Goal: Task Accomplishment & Management: Manage account settings

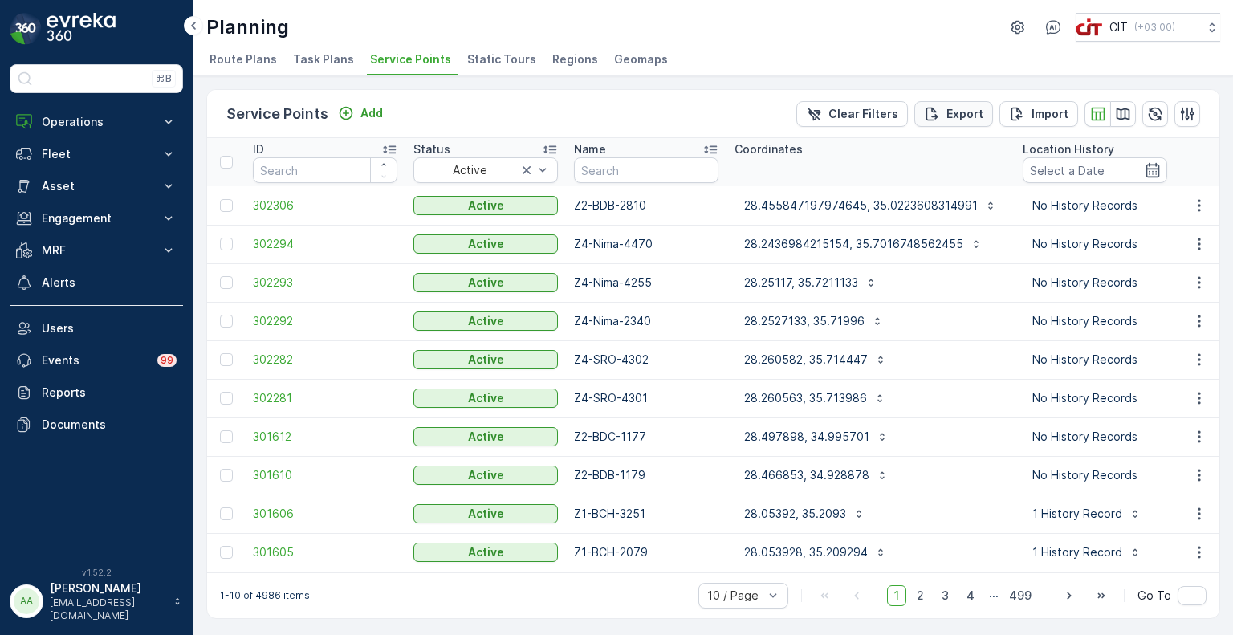
click at [951, 118] on p "Export" at bounding box center [965, 114] width 37 height 16
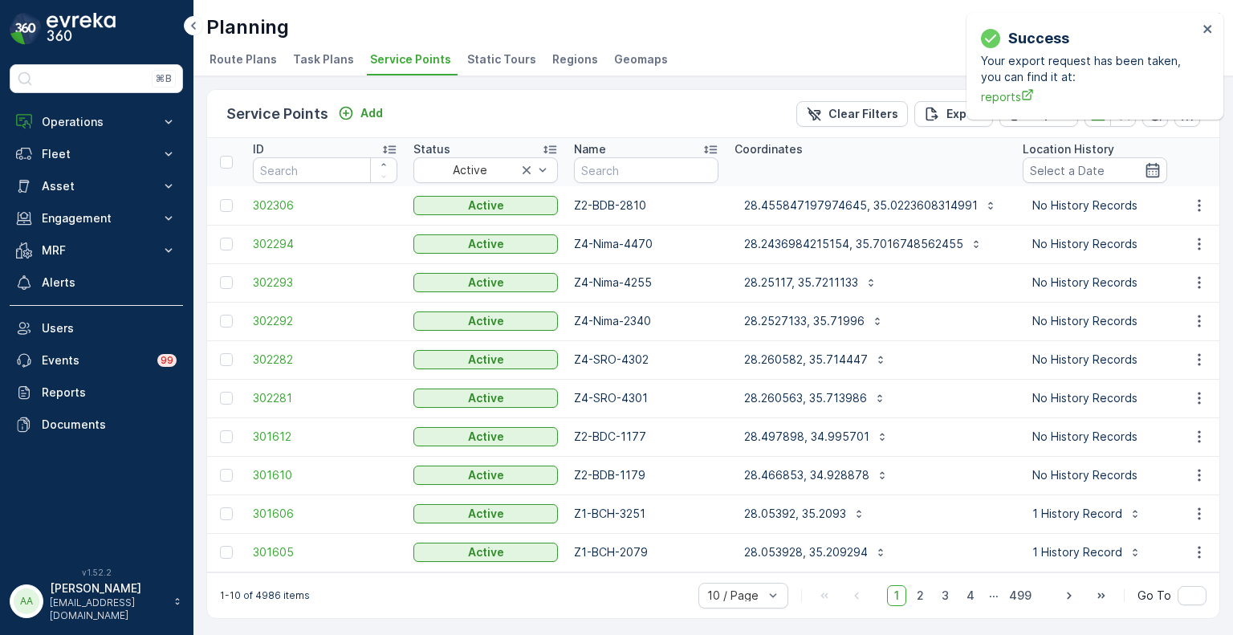
click at [502, 57] on span "Static Tours" at bounding box center [501, 59] width 69 height 16
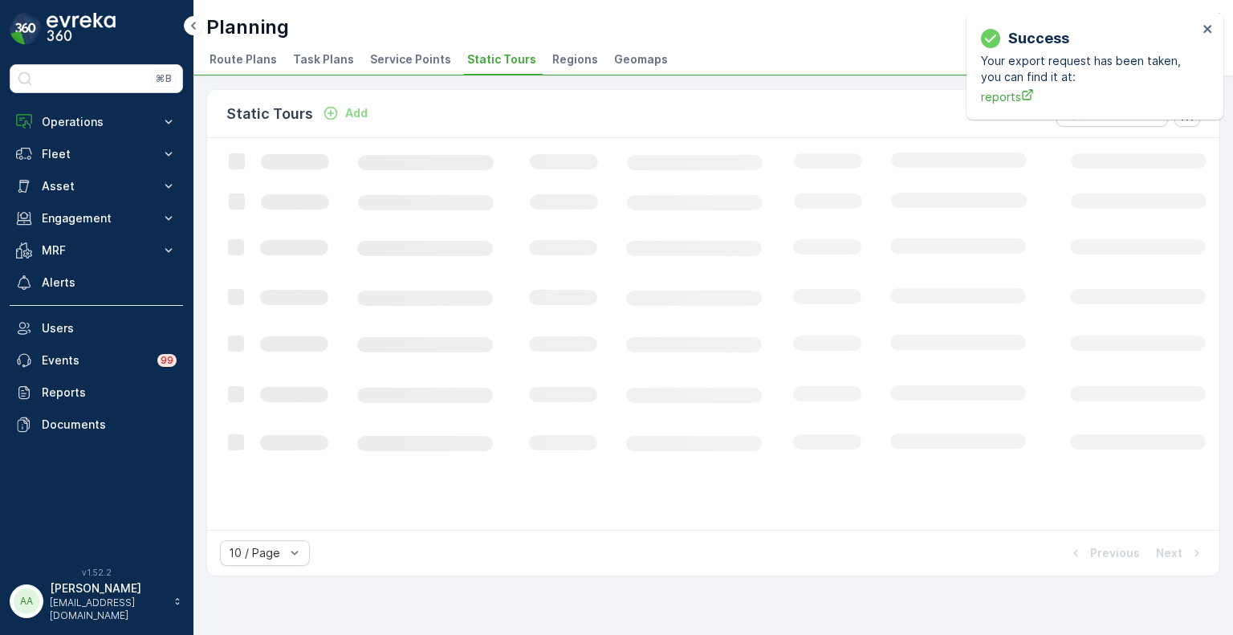
click at [559, 59] on span "Regions" at bounding box center [575, 59] width 46 height 16
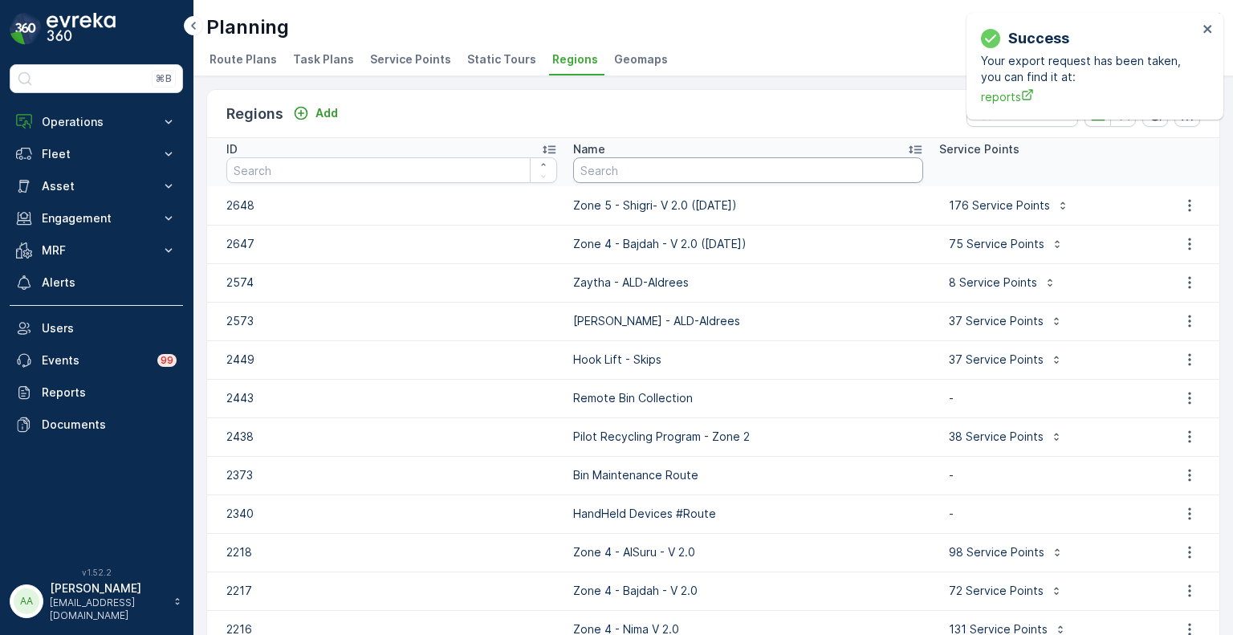
click at [706, 168] on input "text" at bounding box center [748, 170] width 350 height 26
type input "zone 5"
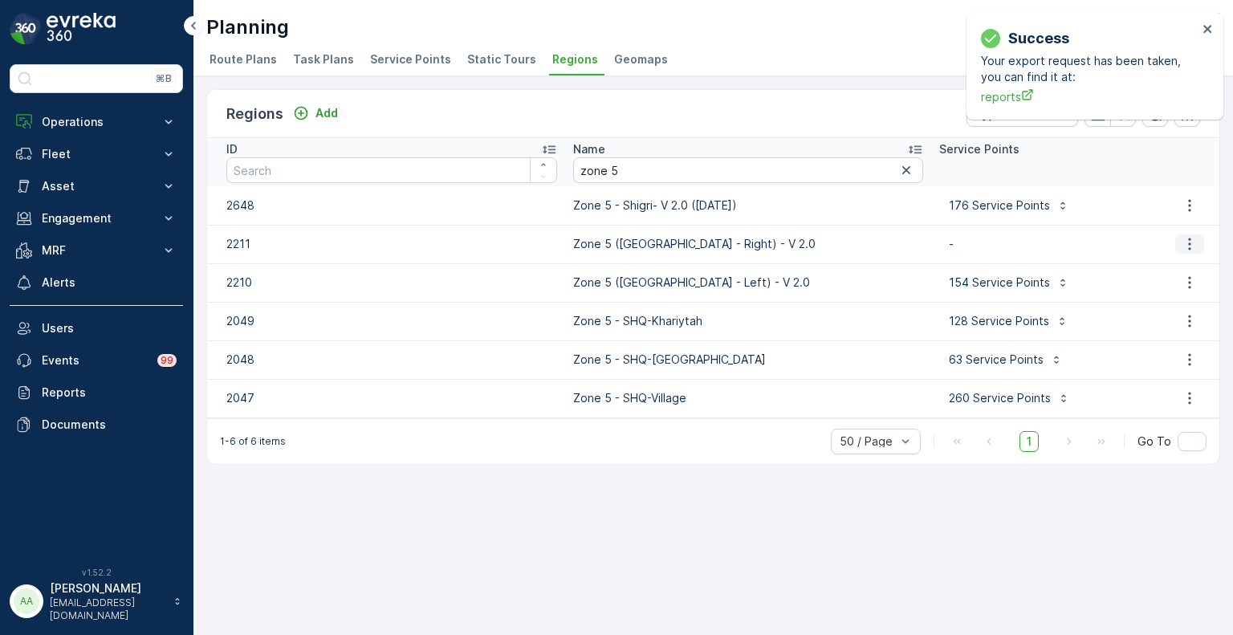
click at [1193, 240] on icon "button" at bounding box center [1190, 244] width 16 height 16
click at [1179, 264] on span "Edit Region" at bounding box center [1181, 267] width 62 height 16
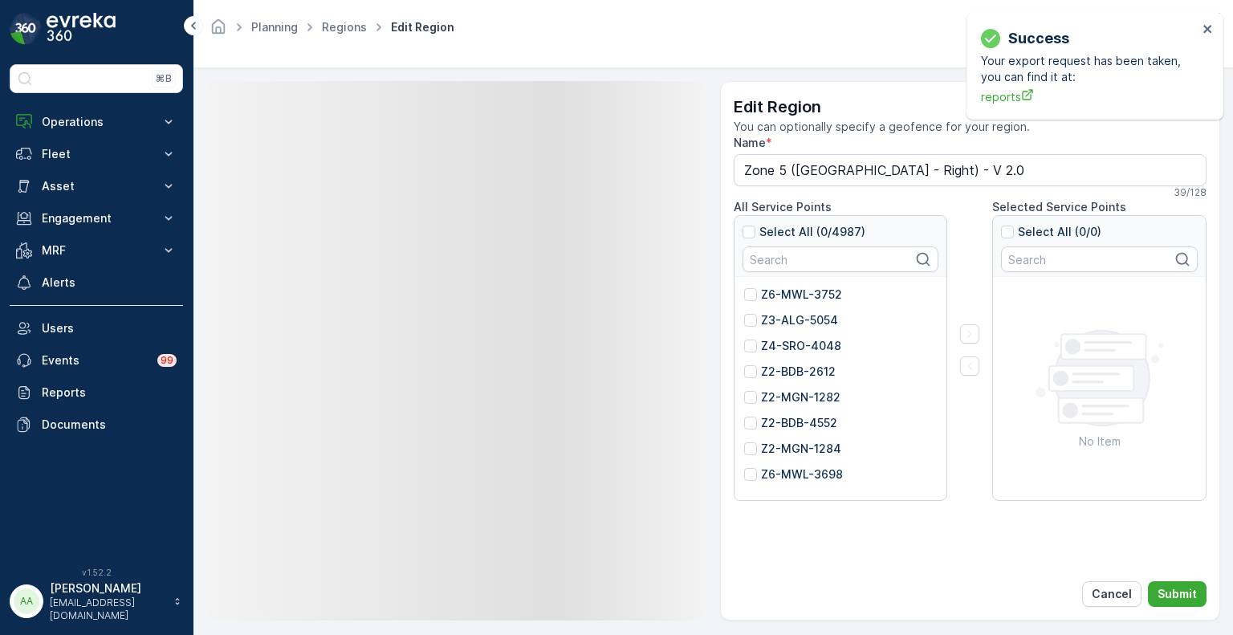
type input "Zone 5 ([GEOGRAPHIC_DATA] - Right) - V 2.0"
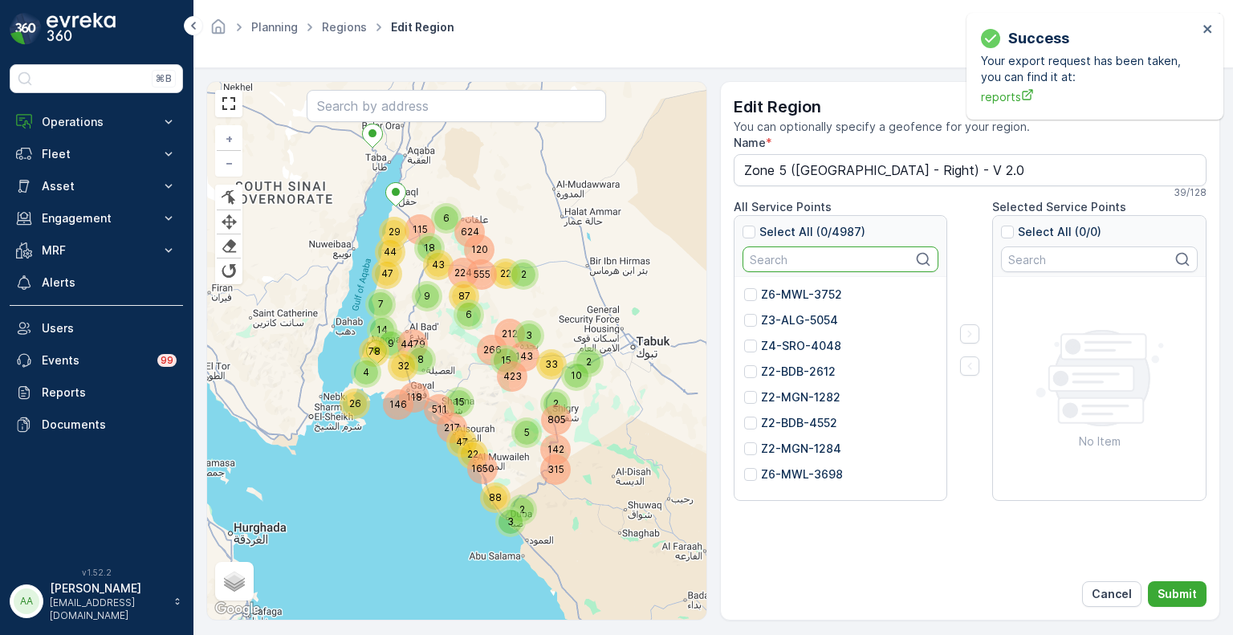
click at [784, 262] on input "text" at bounding box center [841, 260] width 197 height 26
paste input "2957"
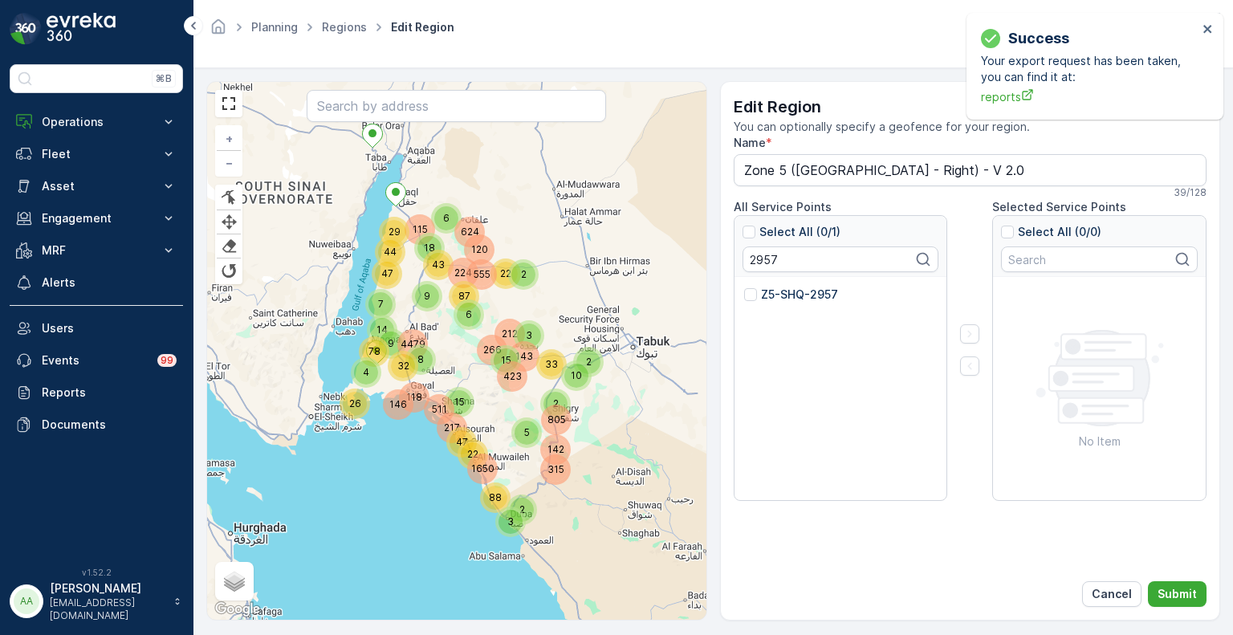
click at [790, 292] on p "Z5-SHQ-2957" at bounding box center [799, 295] width 77 height 16
click at [744, 287] on input "Z5-SHQ-2957" at bounding box center [744, 287] width 0 height 0
click at [747, 250] on input "2957" at bounding box center [841, 260] width 197 height 26
paste input "428"
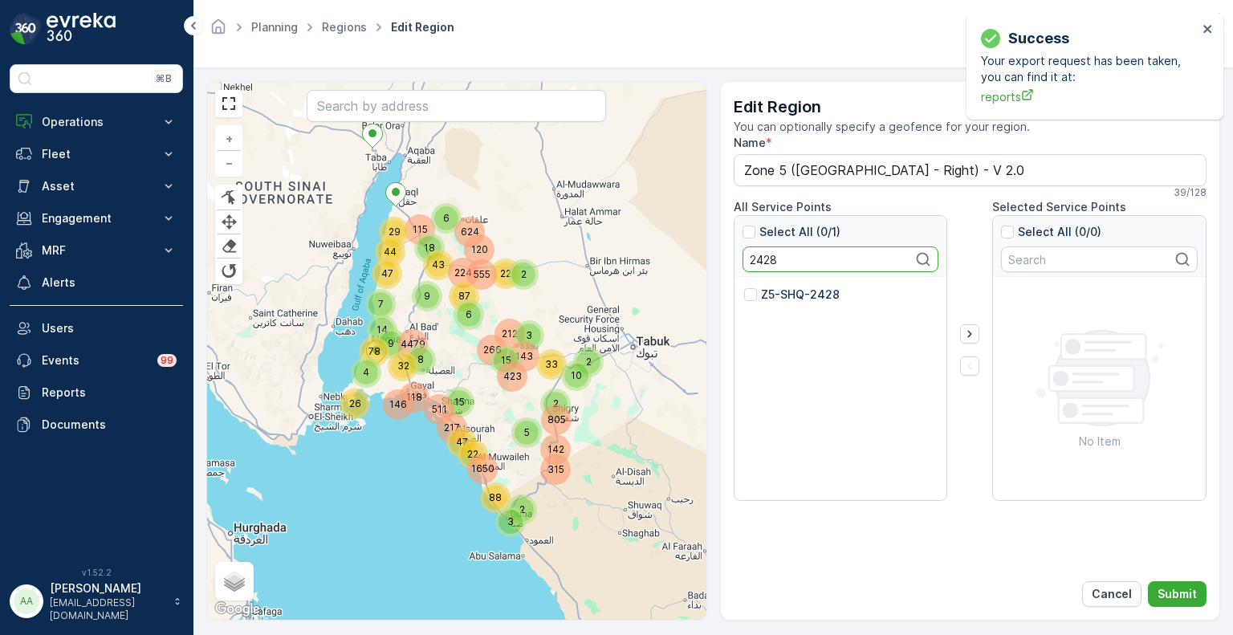
click at [761, 291] on p "Z5-SHQ-2428" at bounding box center [800, 295] width 79 height 16
click at [744, 287] on input "Z5-SHQ-2428" at bounding box center [744, 287] width 0 height 0
click at [762, 260] on input "2428" at bounding box center [841, 260] width 197 height 26
paste input "956"
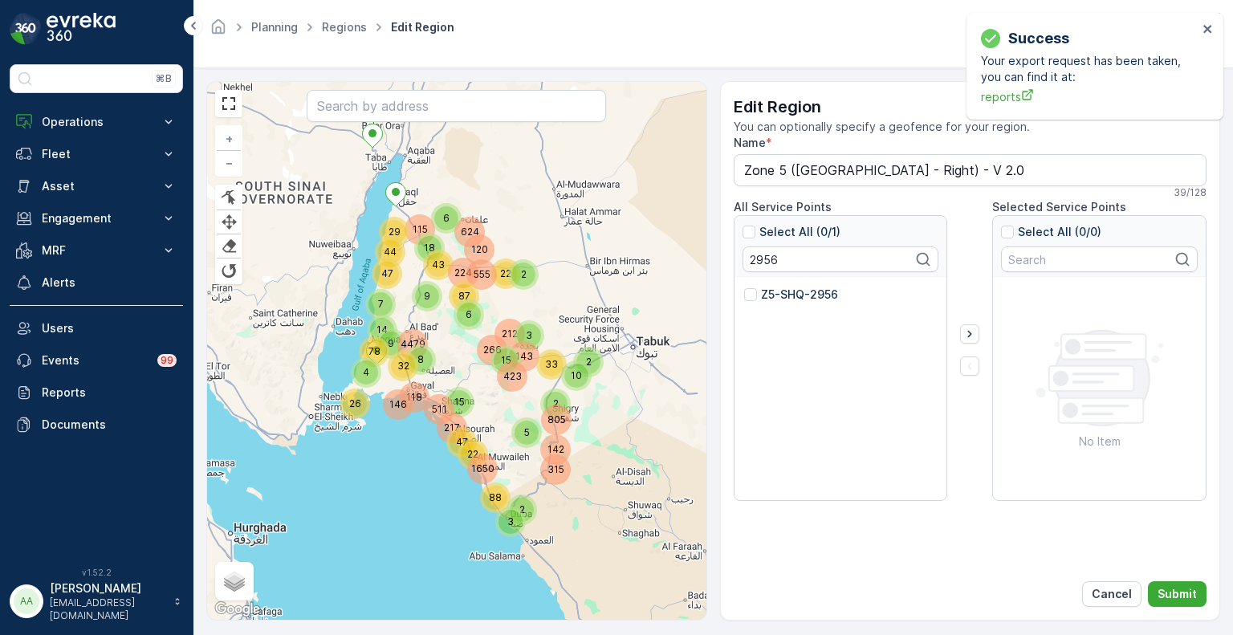
click at [784, 297] on p "Z5-SHQ-2956" at bounding box center [799, 295] width 77 height 16
click at [744, 287] on input "Z5-SHQ-2956" at bounding box center [744, 287] width 0 height 0
click at [766, 259] on input "2956" at bounding box center [841, 260] width 197 height 26
paste input "5"
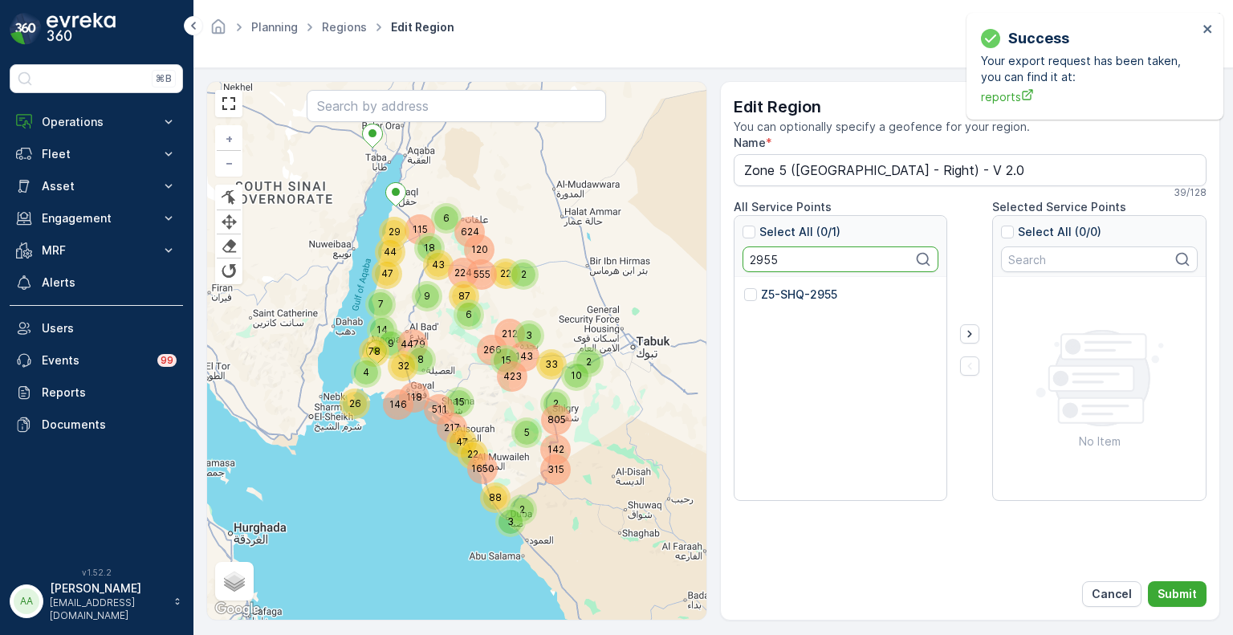
click at [792, 291] on p "Z5-SHQ-2955" at bounding box center [799, 295] width 76 height 16
click at [744, 287] on input "Z5-SHQ-2955" at bounding box center [744, 287] width 0 height 0
click at [767, 258] on input "2955" at bounding box center [841, 260] width 197 height 26
paste input "42"
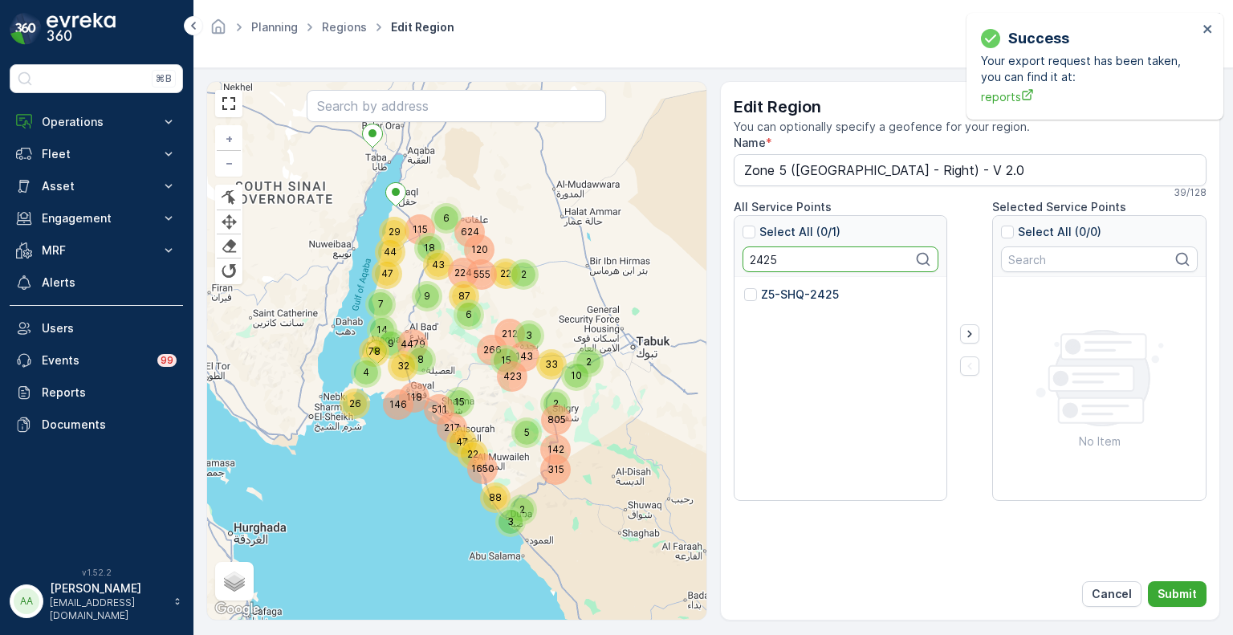
click at [791, 299] on p "Z5-SHQ-2425" at bounding box center [800, 295] width 78 height 16
click at [744, 287] on input "Z5-SHQ-2425" at bounding box center [744, 287] width 0 height 0
click at [756, 259] on input "2425" at bounding box center [841, 260] width 197 height 26
paste input "4"
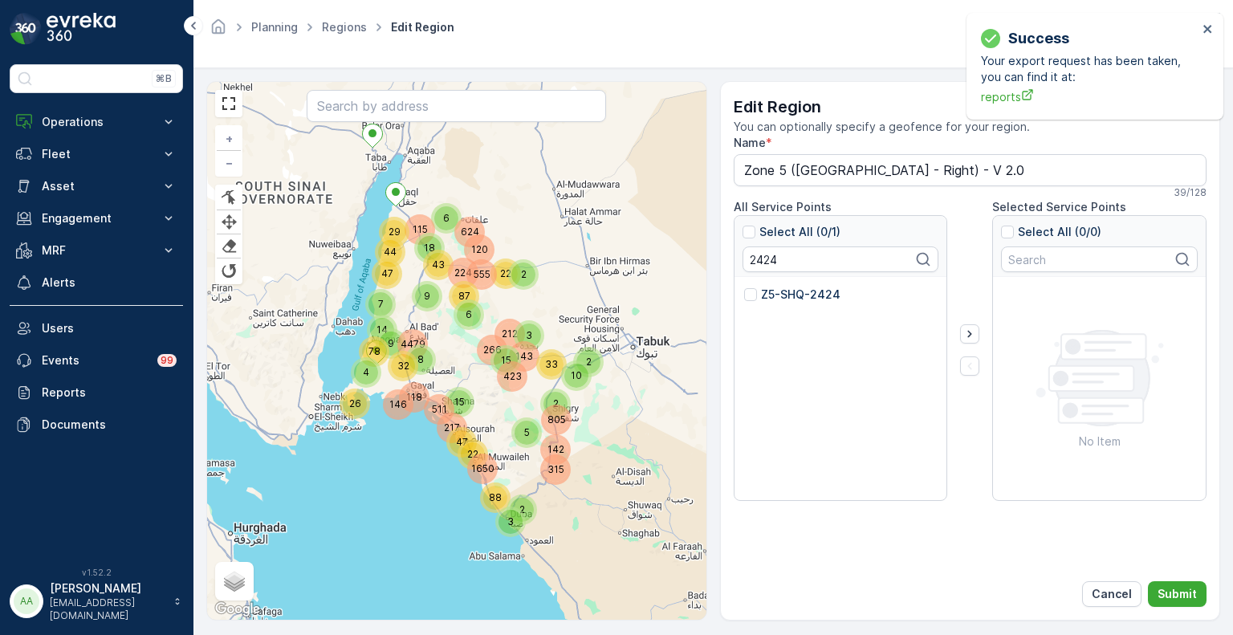
click at [782, 293] on p "Z5-SHQ-2424" at bounding box center [800, 295] width 79 height 16
click at [744, 287] on input "Z5-SHQ-2424" at bounding box center [744, 287] width 0 height 0
click at [759, 261] on input "2424" at bounding box center [841, 260] width 197 height 26
paste input "3"
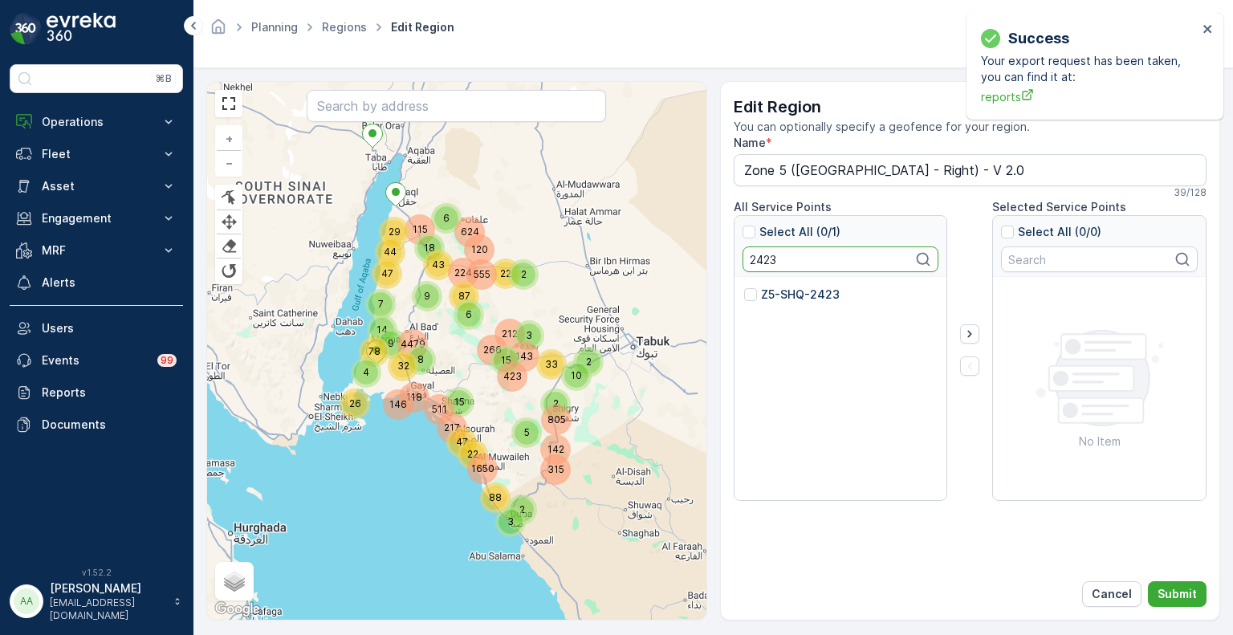
click at [772, 296] on p "Z5-SHQ-2423" at bounding box center [800, 295] width 79 height 16
click at [744, 287] on input "Z5-SHQ-2423" at bounding box center [744, 287] width 0 height 0
click at [761, 252] on input "2423" at bounding box center [841, 260] width 197 height 26
paste input "2"
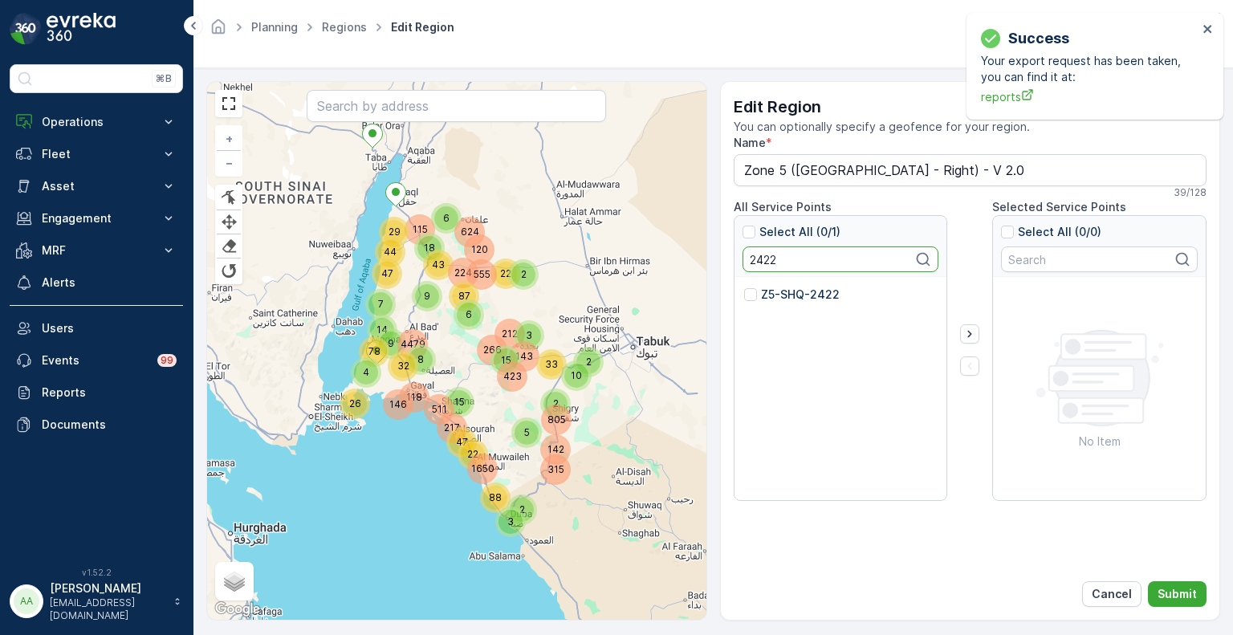
click at [775, 291] on p "Z5-SHQ-2422" at bounding box center [800, 295] width 79 height 16
click at [744, 287] on input "Z5-SHQ-2422" at bounding box center [744, 287] width 0 height 0
click at [761, 257] on input "2422" at bounding box center [841, 260] width 197 height 26
paste input "1"
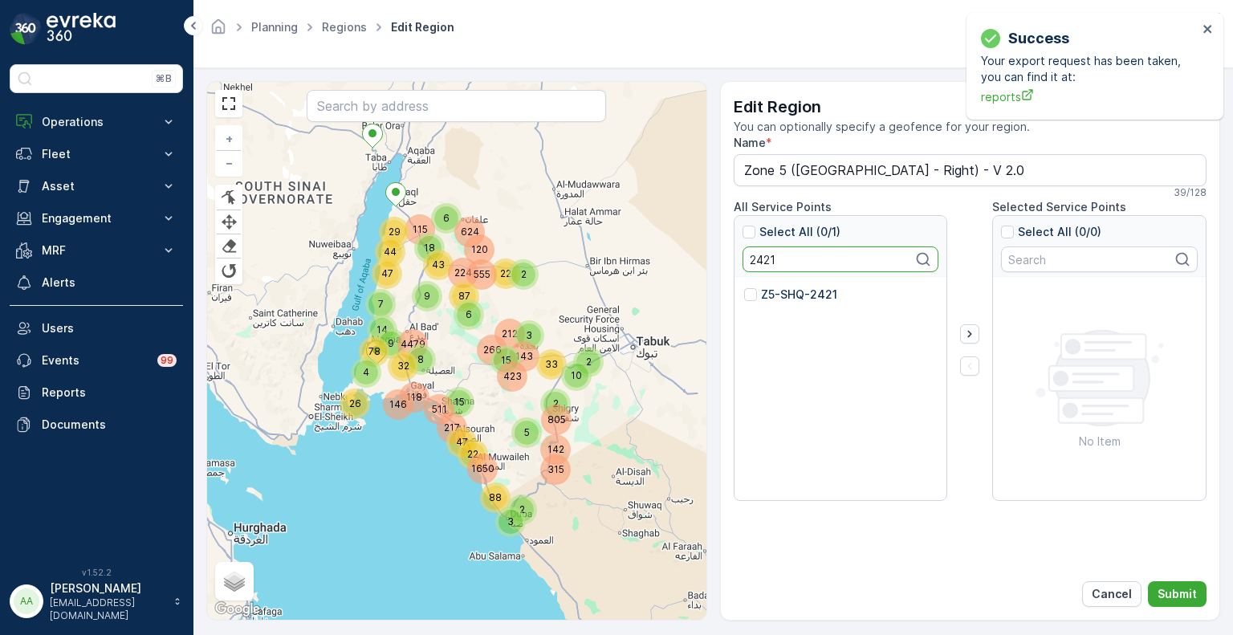
click at [769, 295] on p "Z5-SHQ-2421" at bounding box center [799, 295] width 76 height 16
click at [744, 287] on input "Z5-SHQ-2421" at bounding box center [744, 287] width 0 height 0
click at [759, 263] on input "2421" at bounding box center [841, 260] width 197 height 26
paste input "0"
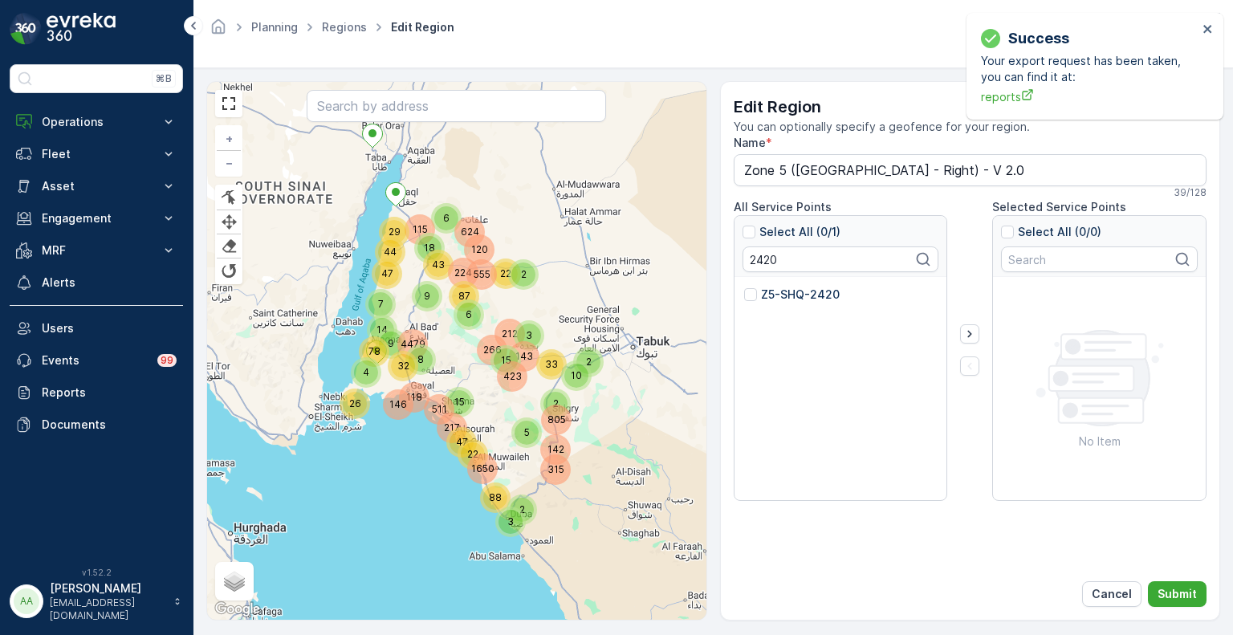
click at [770, 287] on p "Z5-SHQ-2420" at bounding box center [800, 295] width 79 height 16
click at [744, 287] on input "Z5-SHQ-2420" at bounding box center [744, 287] width 0 height 0
click at [761, 263] on input "2420" at bounding box center [841, 260] width 197 height 26
paste input "553"
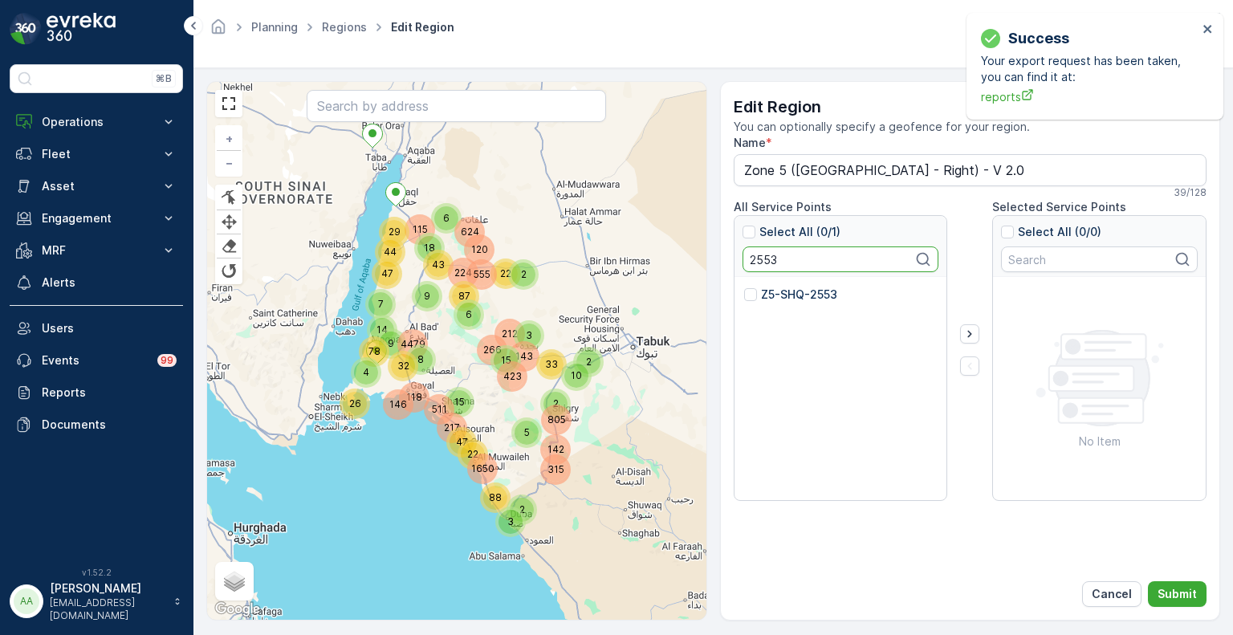
click at [779, 291] on p "Z5-SHQ-2553" at bounding box center [799, 295] width 76 height 16
click at [744, 287] on input "Z5-SHQ-2553" at bounding box center [744, 287] width 0 height 0
click at [772, 256] on input "2553" at bounding box center [841, 260] width 197 height 26
paste input "33"
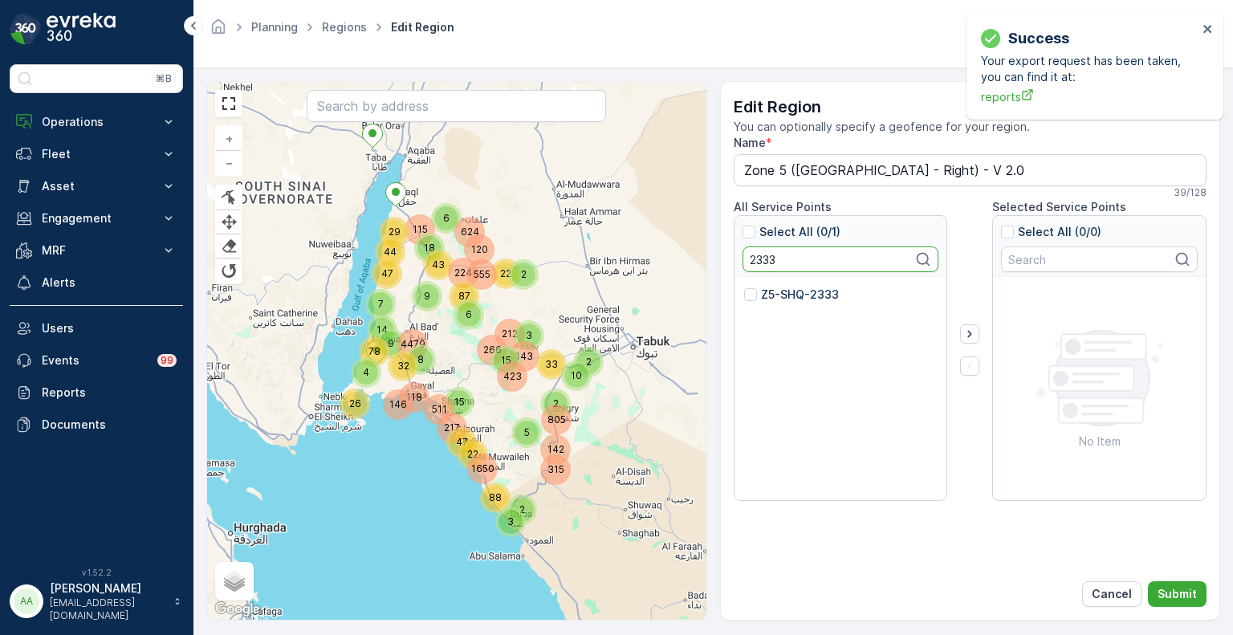
drag, startPoint x: 777, startPoint y: 291, endPoint x: 788, endPoint y: 299, distance: 14.3
click at [777, 291] on p "Z5-SHQ-2333" at bounding box center [800, 295] width 78 height 16
click at [744, 287] on input "Z5-SHQ-2333" at bounding box center [744, 287] width 0 height 0
click at [761, 254] on input "2333" at bounding box center [841, 260] width 197 height 26
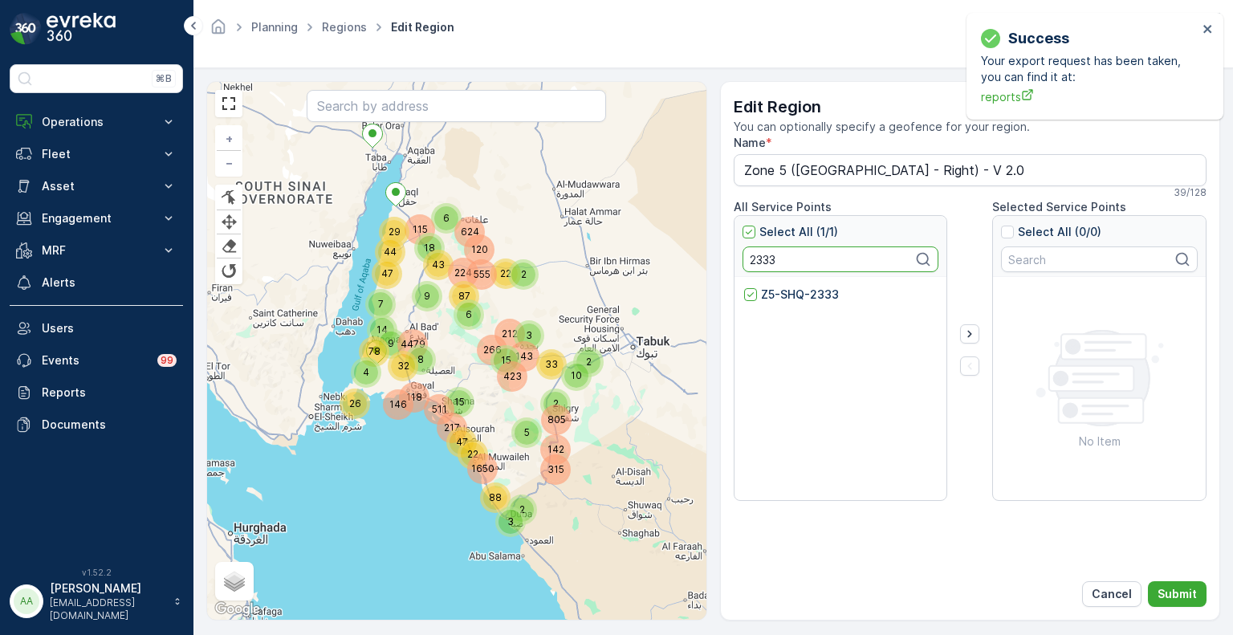
paste input "418"
click at [780, 291] on p "Z5-SHQ-2418" at bounding box center [799, 295] width 76 height 16
click at [744, 287] on input "Z5-SHQ-2418" at bounding box center [744, 287] width 0 height 0
click at [755, 251] on input "2418" at bounding box center [841, 260] width 197 height 26
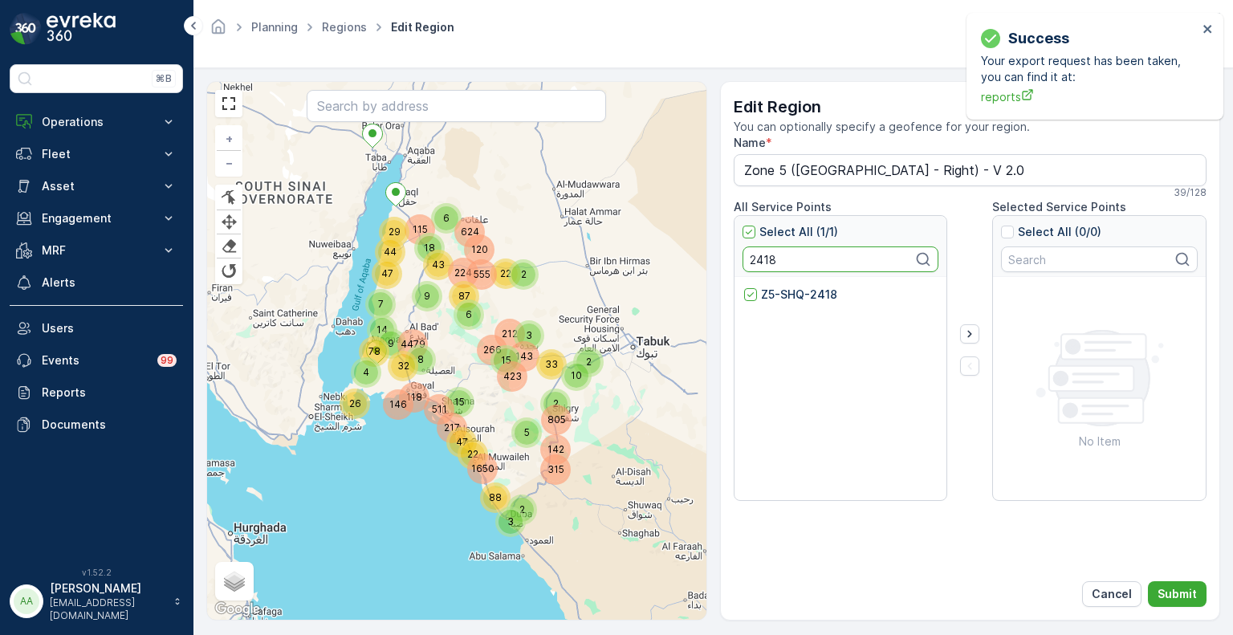
paste input "7"
click at [766, 289] on p "Z5-SHQ-2417" at bounding box center [799, 295] width 76 height 16
click at [744, 287] on input "Z5-SHQ-2417" at bounding box center [744, 287] width 0 height 0
click at [761, 263] on input "2417" at bounding box center [841, 260] width 197 height 26
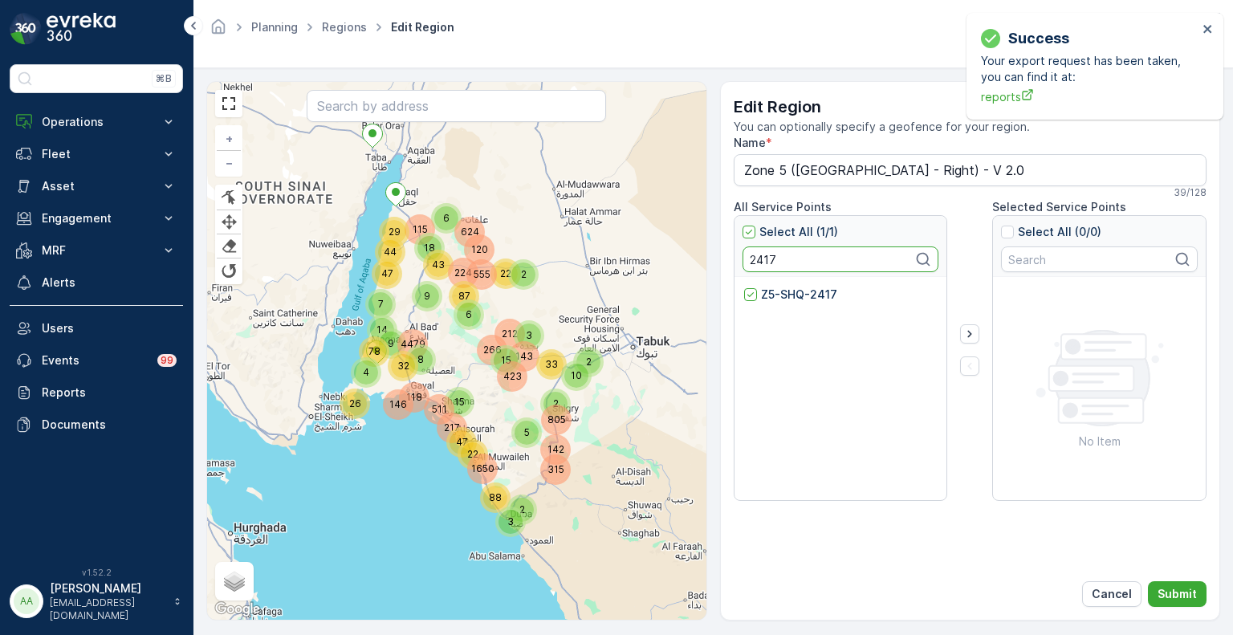
paste input "6"
click at [774, 291] on p "Z5-SHQ-2416" at bounding box center [799, 295] width 76 height 16
click at [744, 287] on input "Z5-SHQ-2416" at bounding box center [744, 287] width 0 height 0
click at [764, 264] on input "2416" at bounding box center [841, 260] width 197 height 26
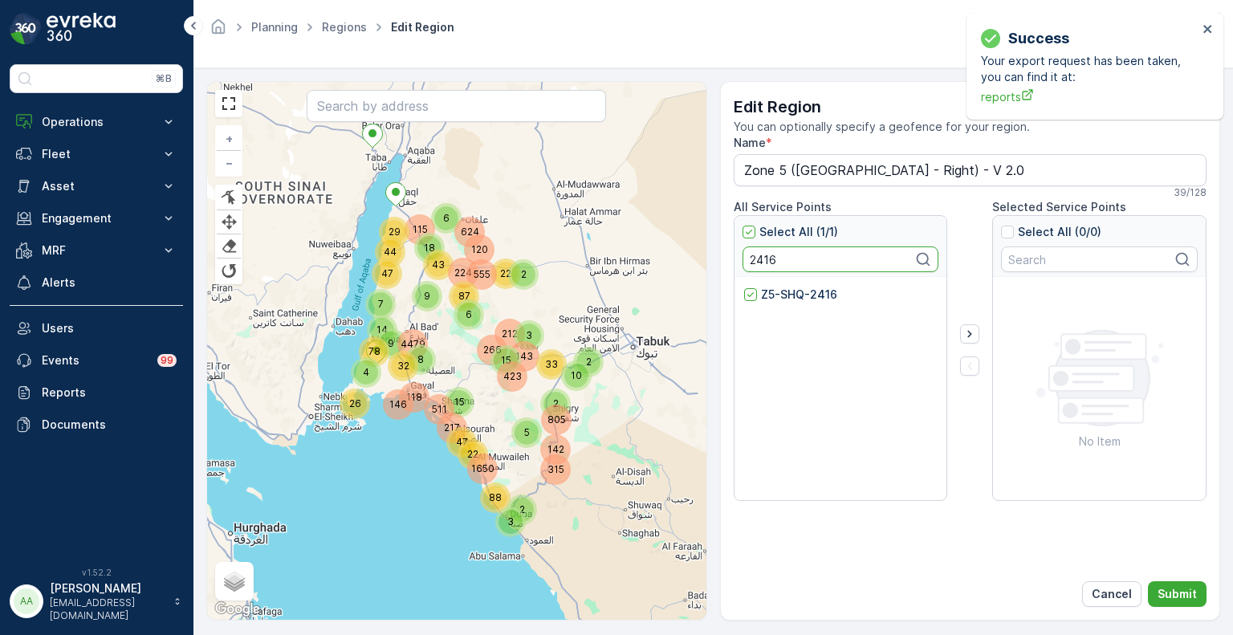
paste input "3"
click at [777, 297] on p "Z5-SHQ-2413" at bounding box center [799, 295] width 76 height 16
click at [744, 287] on input "Z5-SHQ-2413" at bounding box center [744, 287] width 0 height 0
click at [761, 259] on input "2413" at bounding box center [841, 260] width 197 height 26
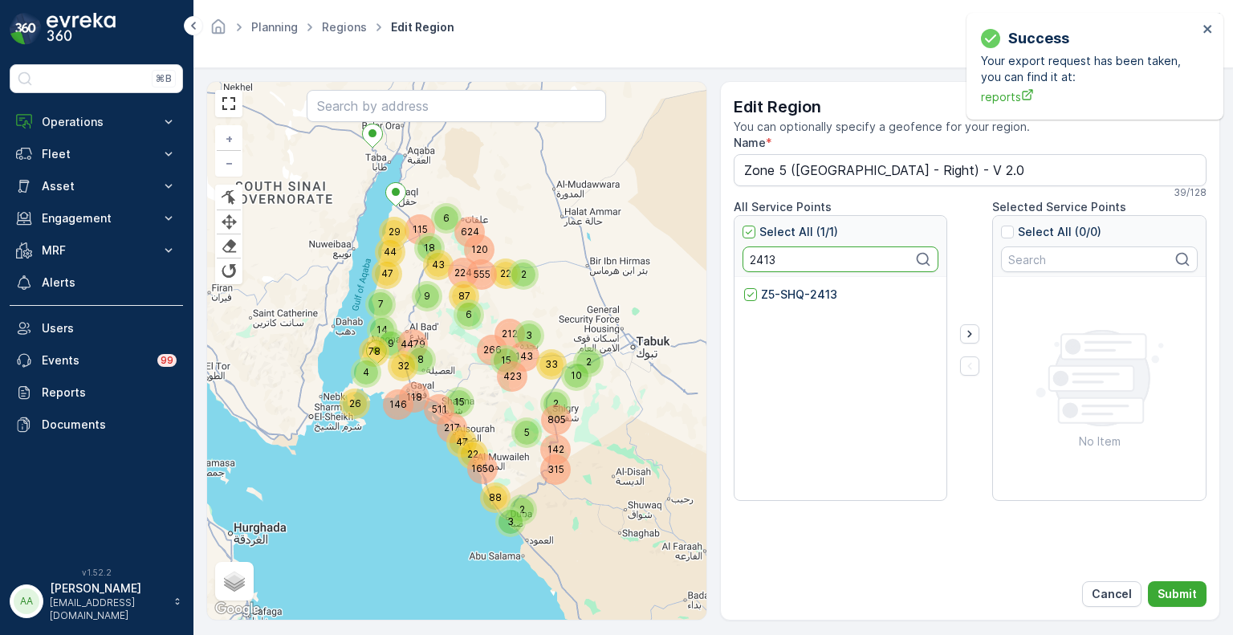
paste input "27"
click at [779, 289] on p "Z5-SHQ-2427" at bounding box center [800, 295] width 79 height 16
click at [744, 287] on input "Z5-SHQ-2427" at bounding box center [744, 287] width 0 height 0
click at [764, 260] on input "2427" at bounding box center [841, 260] width 197 height 26
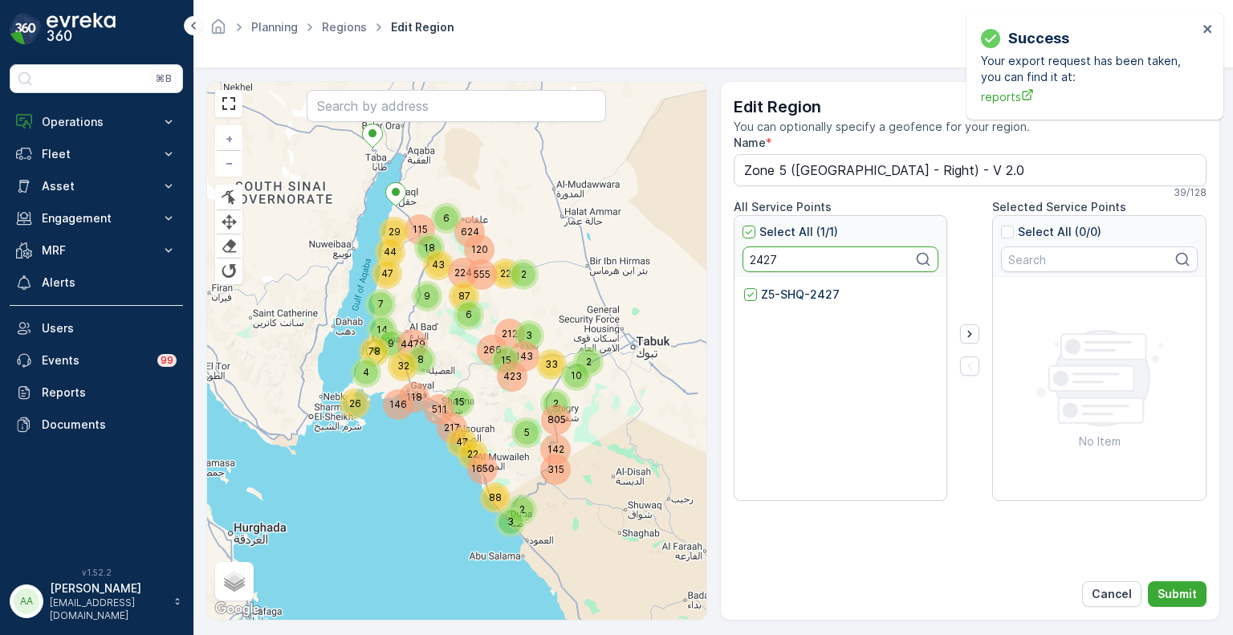
paste input "954"
click at [788, 296] on p "Z5-SHQ-2954" at bounding box center [800, 295] width 78 height 16
click at [744, 287] on input "Z5-SHQ-2954" at bounding box center [744, 287] width 0 height 0
click at [756, 254] on input "2954" at bounding box center [841, 260] width 197 height 26
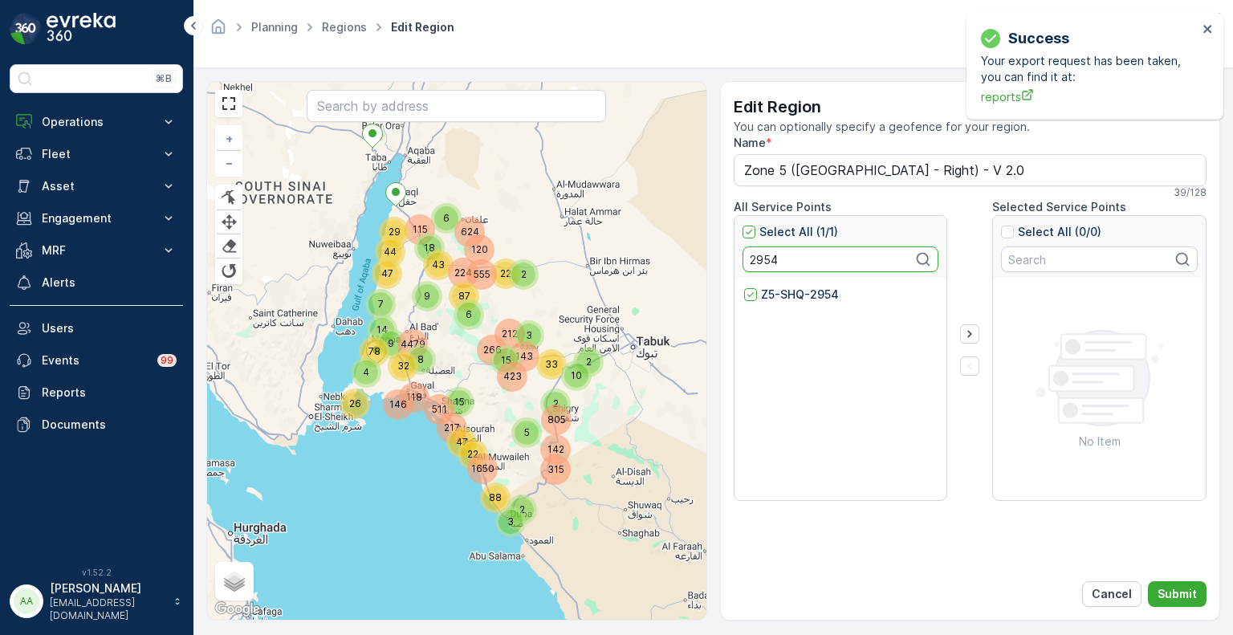
paste input "4161"
click at [775, 291] on p "Z5-SHQ-4161" at bounding box center [798, 295] width 74 height 16
click at [744, 287] on input "Z5-SHQ-4161" at bounding box center [744, 287] width 0 height 0
click at [762, 259] on input "4161" at bounding box center [841, 260] width 197 height 26
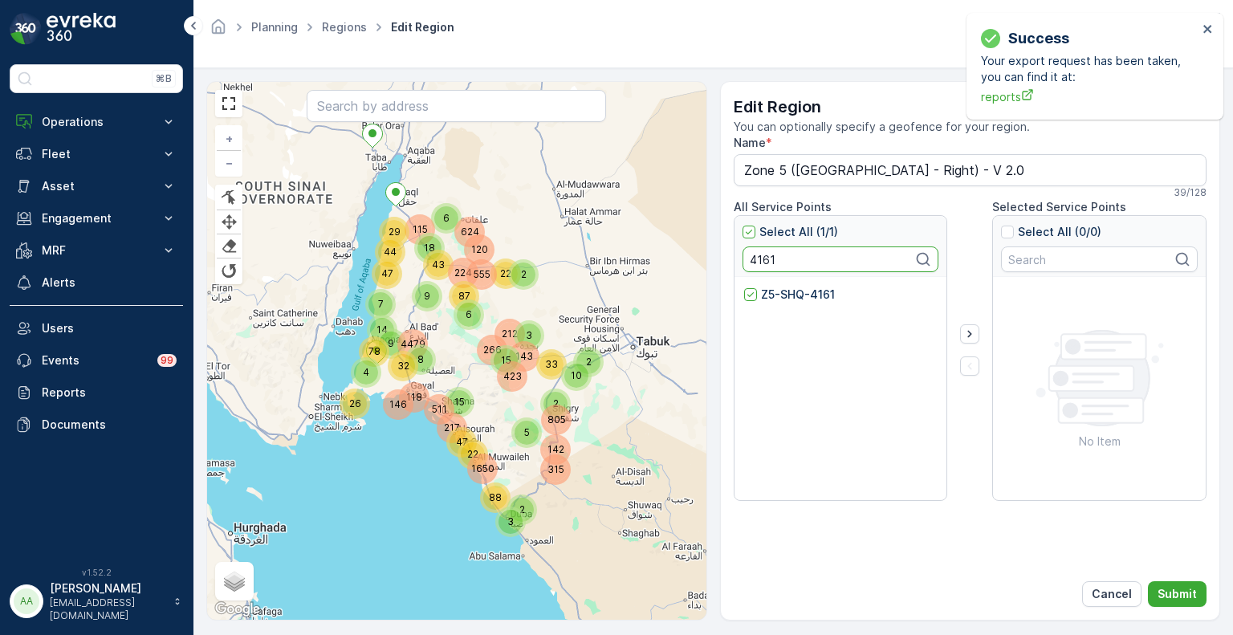
paste input "2587"
click at [772, 297] on p "Z5-SHQ-2587" at bounding box center [799, 295] width 77 height 16
click at [744, 287] on input "Z5-SHQ-2587" at bounding box center [744, 287] width 0 height 0
click at [764, 262] on input "2587" at bounding box center [841, 260] width 197 height 26
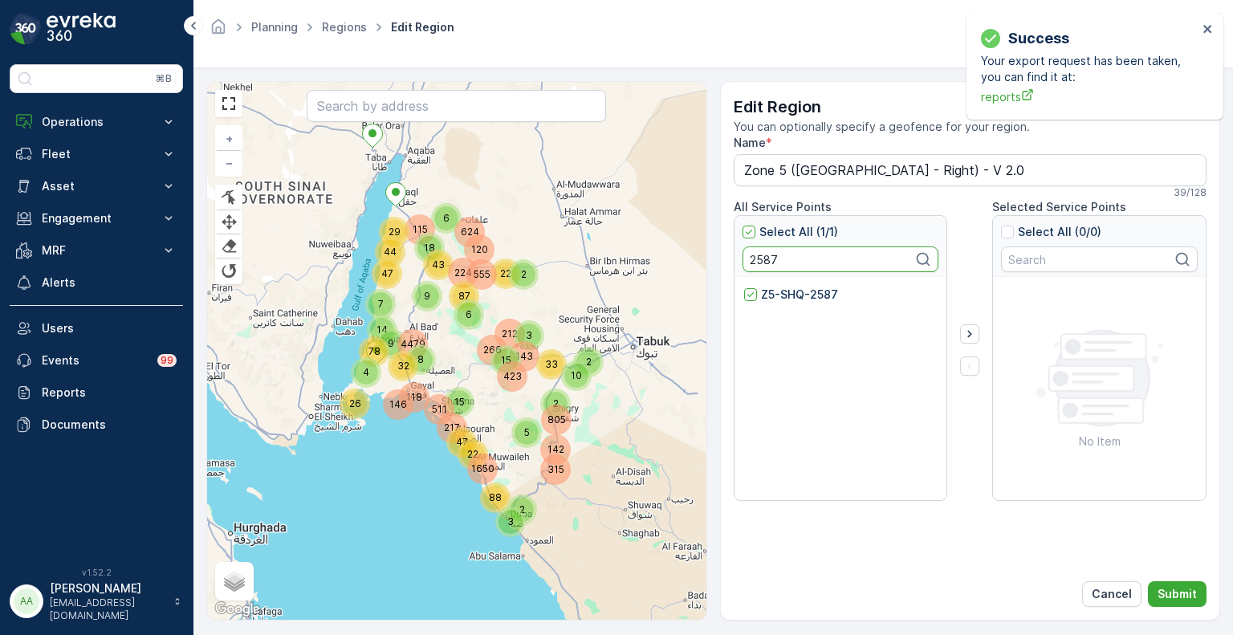
paste input "802"
click at [776, 295] on p "Z5-SHQ-2802" at bounding box center [800, 295] width 78 height 16
click at [744, 287] on input "Z5-SHQ-2802" at bounding box center [744, 287] width 0 height 0
click at [760, 264] on input "2802" at bounding box center [841, 260] width 197 height 26
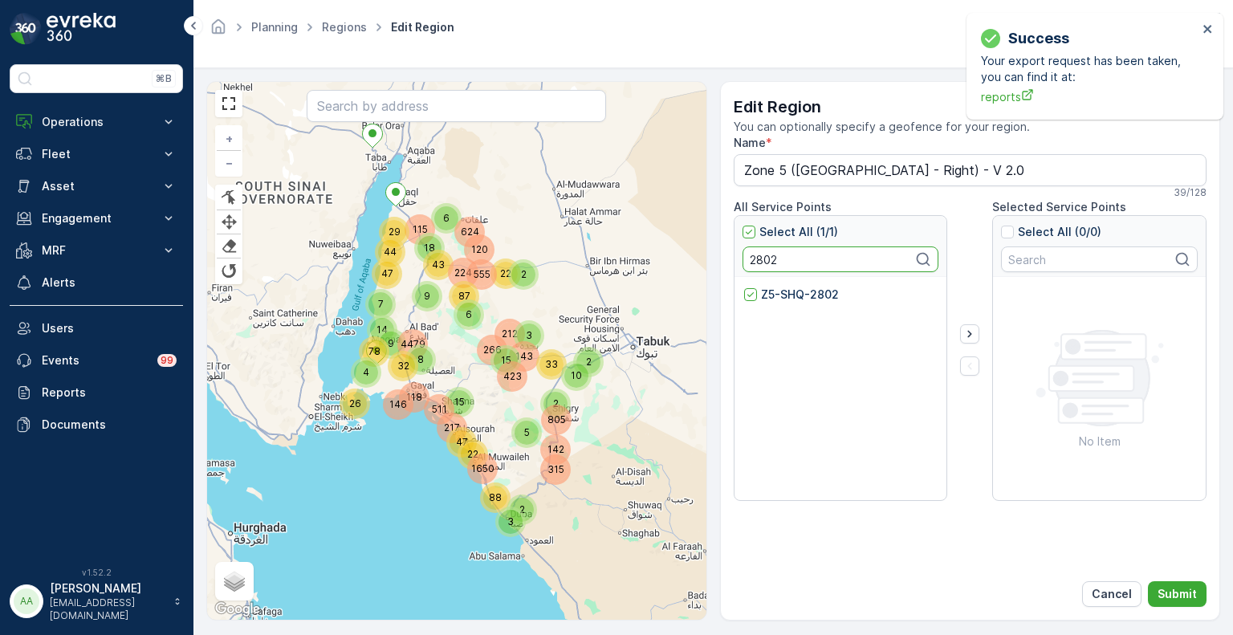
paste input "409"
click at [787, 295] on p "Z5-SHQ-2409" at bounding box center [800, 295] width 79 height 16
click at [744, 287] on input "Z5-SHQ-2409" at bounding box center [744, 287] width 0 height 0
click at [755, 259] on input "2409" at bounding box center [841, 260] width 197 height 26
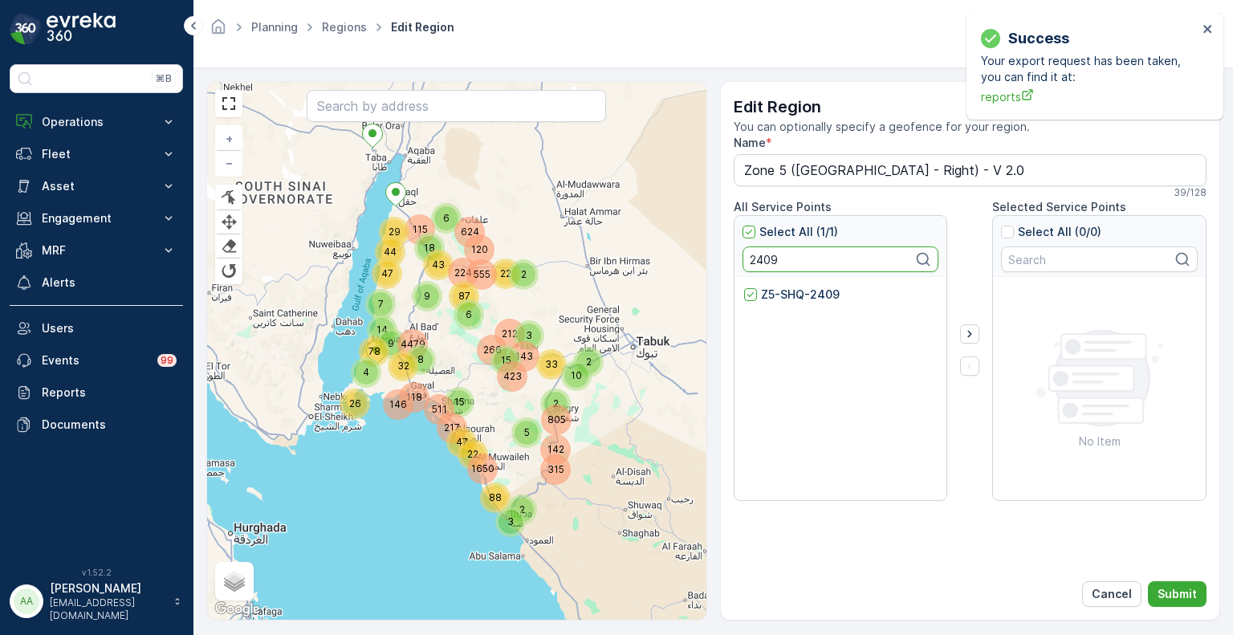
paste input "805"
click at [770, 290] on p "Z5-SHQ-2805" at bounding box center [799, 295] width 77 height 16
click at [744, 287] on input "Z5-SHQ-2805" at bounding box center [744, 287] width 0 height 0
click at [751, 263] on input "2805" at bounding box center [841, 260] width 197 height 26
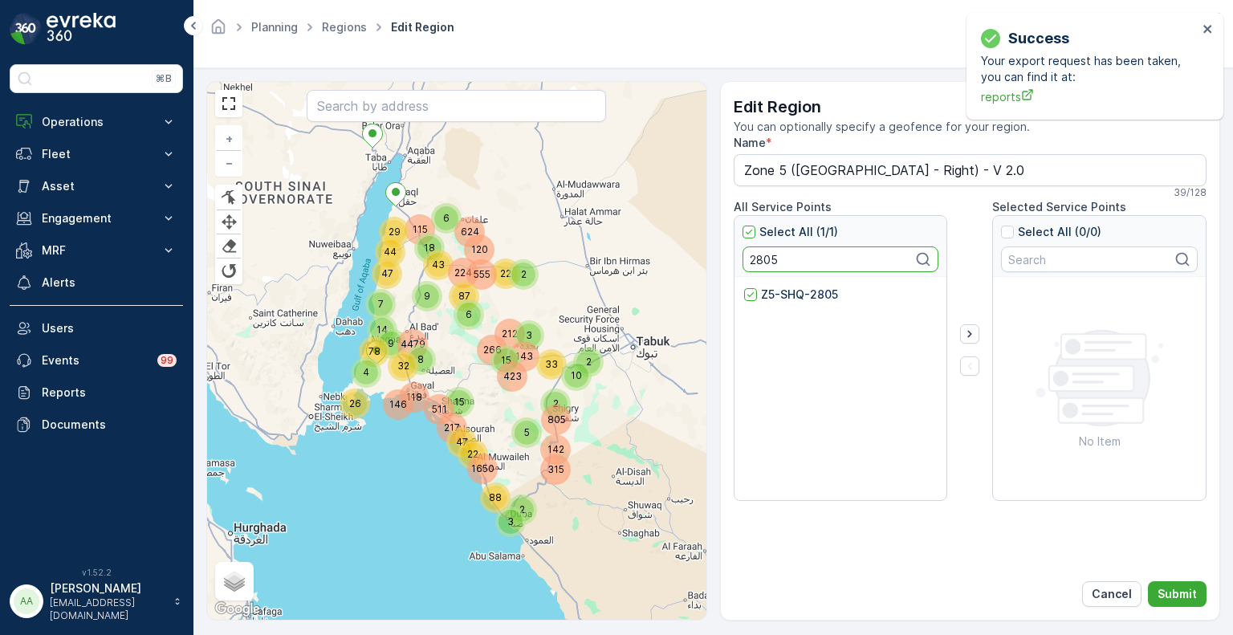
paste input "408"
click at [772, 297] on p "Z5-SHQ-2408" at bounding box center [800, 295] width 79 height 16
click at [744, 287] on input "Z5-SHQ-2408" at bounding box center [744, 287] width 0 height 0
click at [764, 259] on input "2408" at bounding box center [841, 260] width 197 height 26
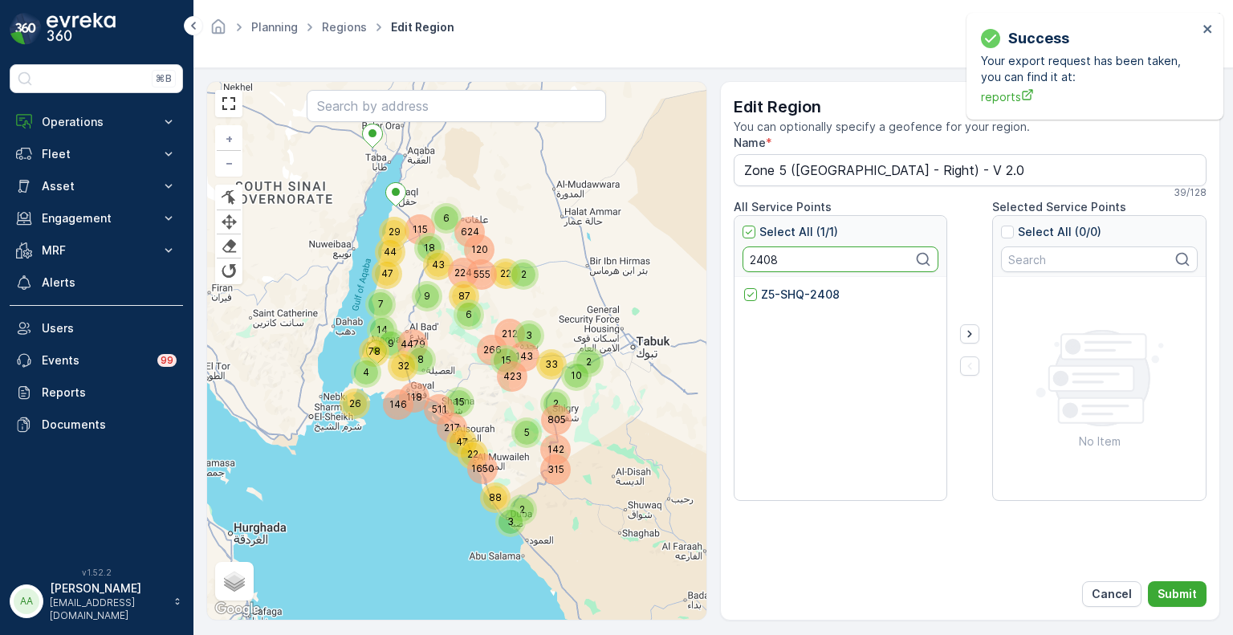
paste input "7"
click at [773, 289] on p "Z5-SHQ-2407" at bounding box center [800, 295] width 79 height 16
click at [744, 287] on input "Z5-SHQ-2407" at bounding box center [744, 287] width 0 height 0
click at [764, 253] on input "2407" at bounding box center [841, 260] width 197 height 26
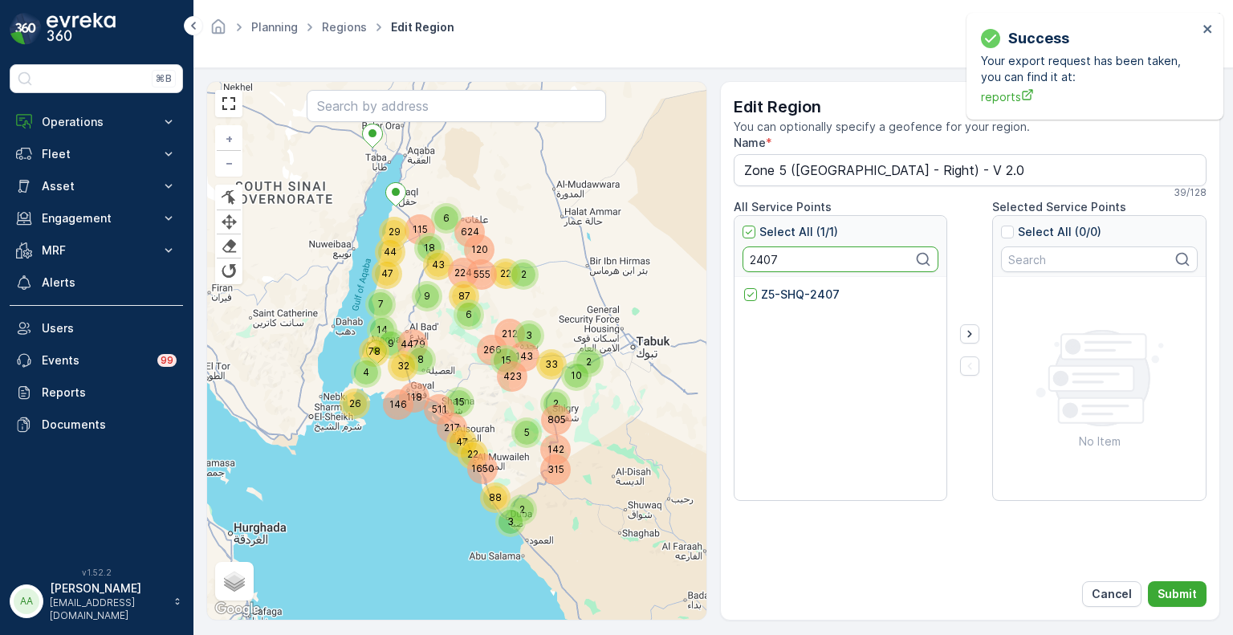
paste input "6"
click at [780, 294] on p "Z5-SHQ-2406" at bounding box center [800, 295] width 79 height 16
click at [744, 287] on input "Z5-SHQ-2406" at bounding box center [744, 287] width 0 height 0
click at [754, 260] on input "2406" at bounding box center [841, 260] width 197 height 26
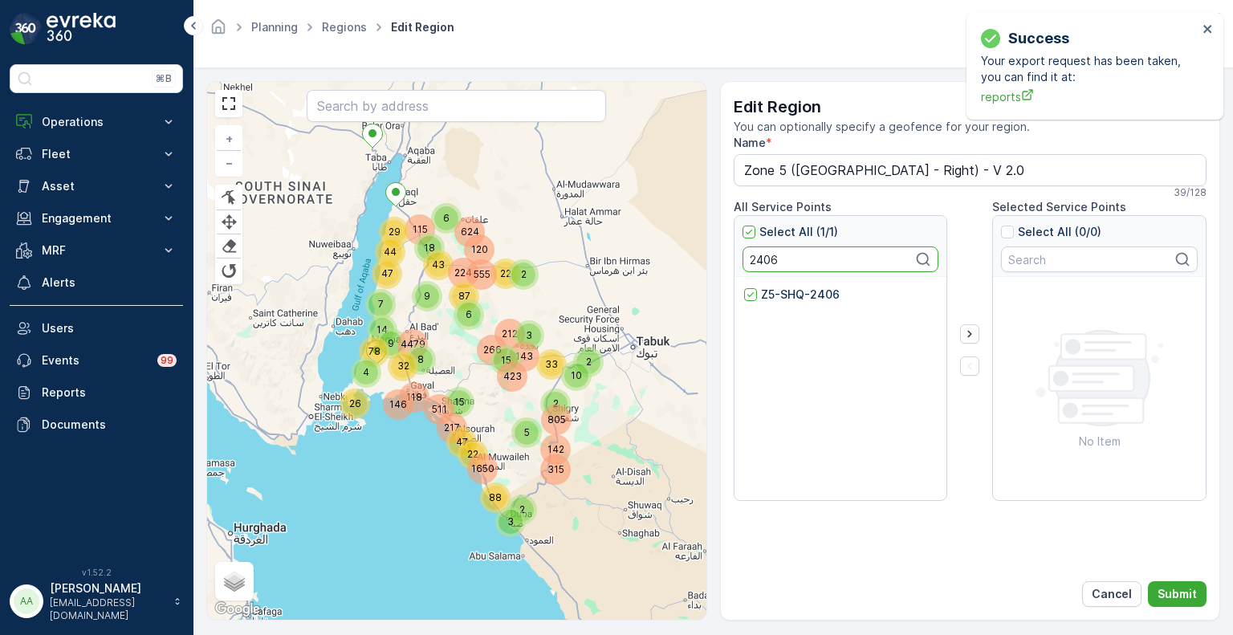
paste input "801"
click at [771, 291] on p "Z5-SHQ-2801" at bounding box center [798, 295] width 75 height 16
click at [744, 287] on input "Z5-SHQ-2801" at bounding box center [744, 287] width 0 height 0
click at [762, 253] on input "2801" at bounding box center [841, 260] width 197 height 26
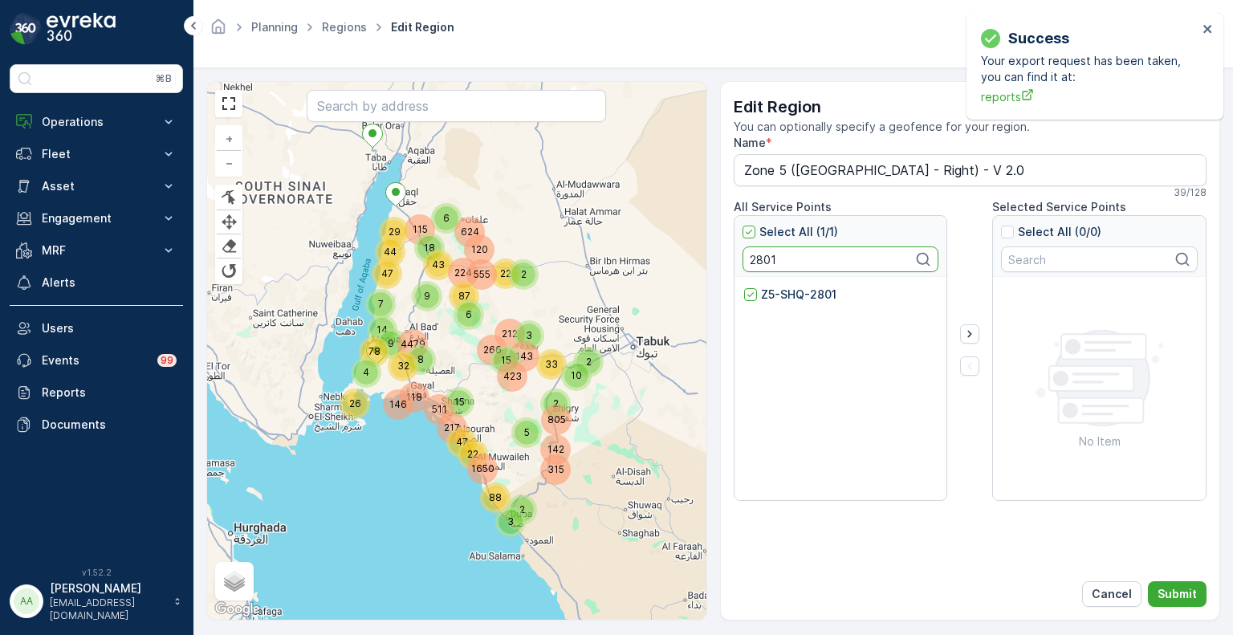
paste input "8"
click at [781, 298] on p "Z5-SHQ-2808" at bounding box center [800, 295] width 78 height 16
click at [744, 287] on input "Z5-SHQ-2808" at bounding box center [744, 287] width 0 height 0
click at [768, 270] on input "2808" at bounding box center [841, 260] width 197 height 26
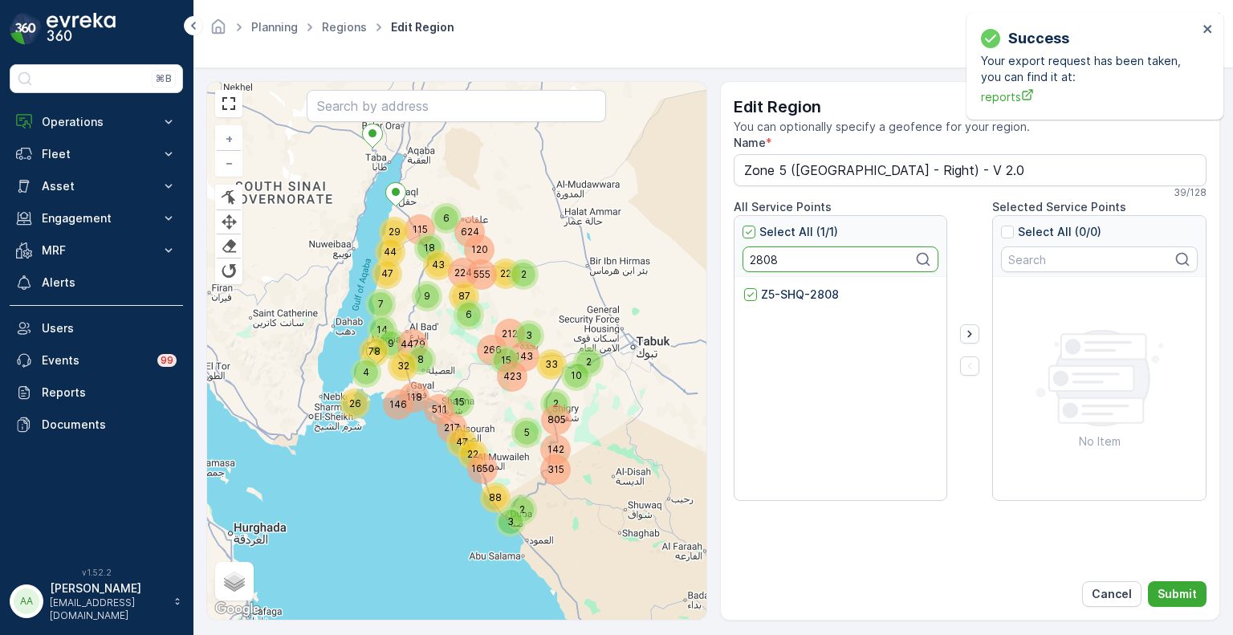
paste input "692"
click at [772, 291] on p "Z5-SHQ-2692" at bounding box center [800, 295] width 78 height 16
click at [744, 287] on input "Z5-SHQ-2692" at bounding box center [744, 287] width 0 height 0
click at [749, 259] on input "2692" at bounding box center [841, 260] width 197 height 26
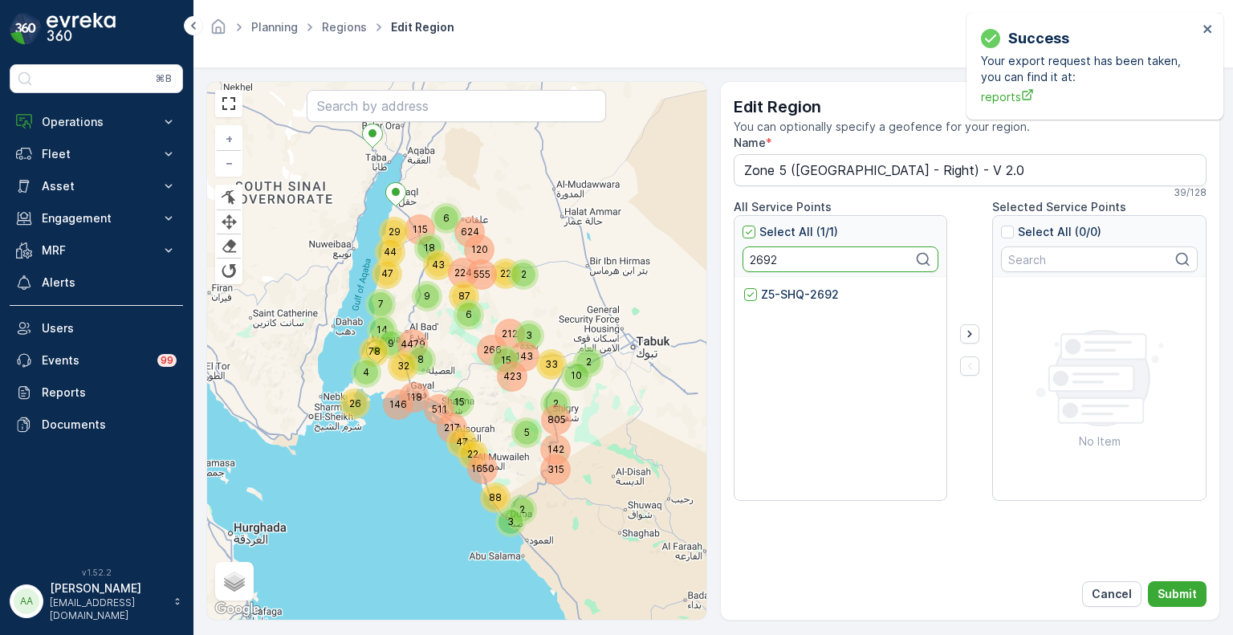
paste input "850"
click at [769, 293] on p "Z5-SHQ-2850" at bounding box center [799, 295] width 77 height 16
click at [744, 287] on input "Z5-SHQ-2850" at bounding box center [744, 287] width 0 height 0
click at [754, 262] on input "2850" at bounding box center [841, 260] width 197 height 26
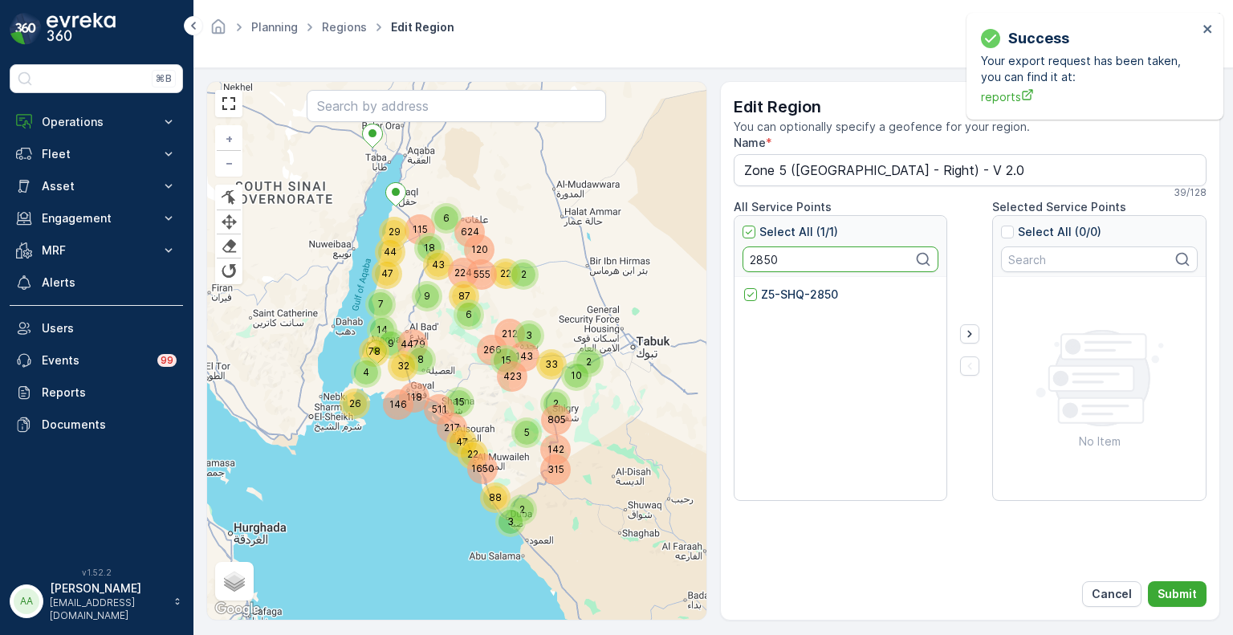
paste input "11"
click at [761, 290] on p "Z5-SHQ-2811" at bounding box center [797, 295] width 73 height 16
click at [744, 287] on input "Z5-SHQ-2811" at bounding box center [744, 287] width 0 height 0
click at [757, 255] on input "2811" at bounding box center [841, 260] width 197 height 26
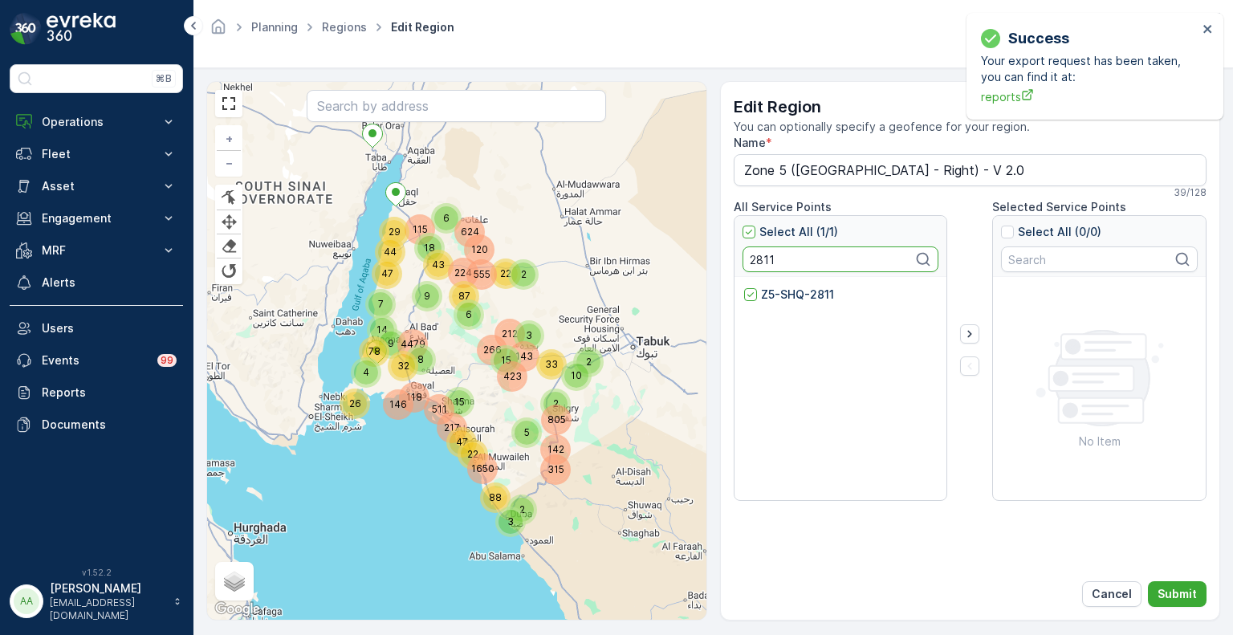
paste input "1162"
click at [797, 296] on p "Z5-SHQ-1162" at bounding box center [797, 295] width 73 height 16
click at [744, 287] on input "Z5-SHQ-1162" at bounding box center [744, 287] width 0 height 0
click at [754, 251] on input "1162" at bounding box center [841, 260] width 197 height 26
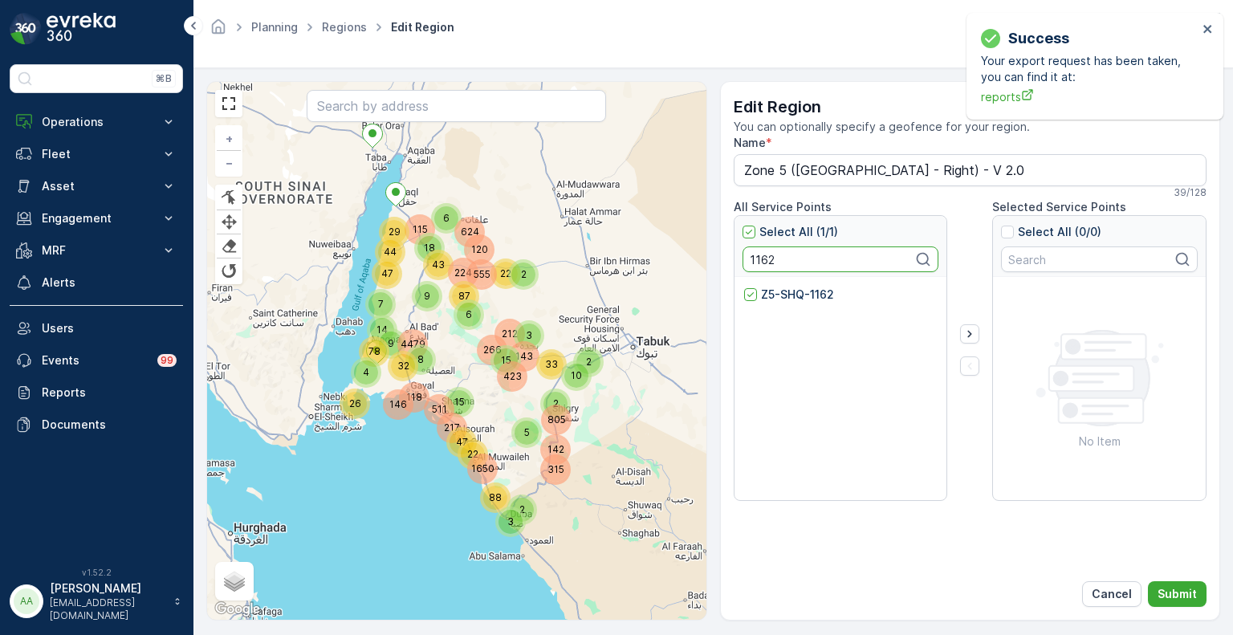
paste input "2511"
click at [774, 295] on p "Z5-SHQ-2511" at bounding box center [797, 295] width 72 height 16
click at [744, 287] on input "Z5-SHQ-2511" at bounding box center [744, 287] width 0 height 0
click at [757, 257] on input "2511" at bounding box center [841, 260] width 197 height 26
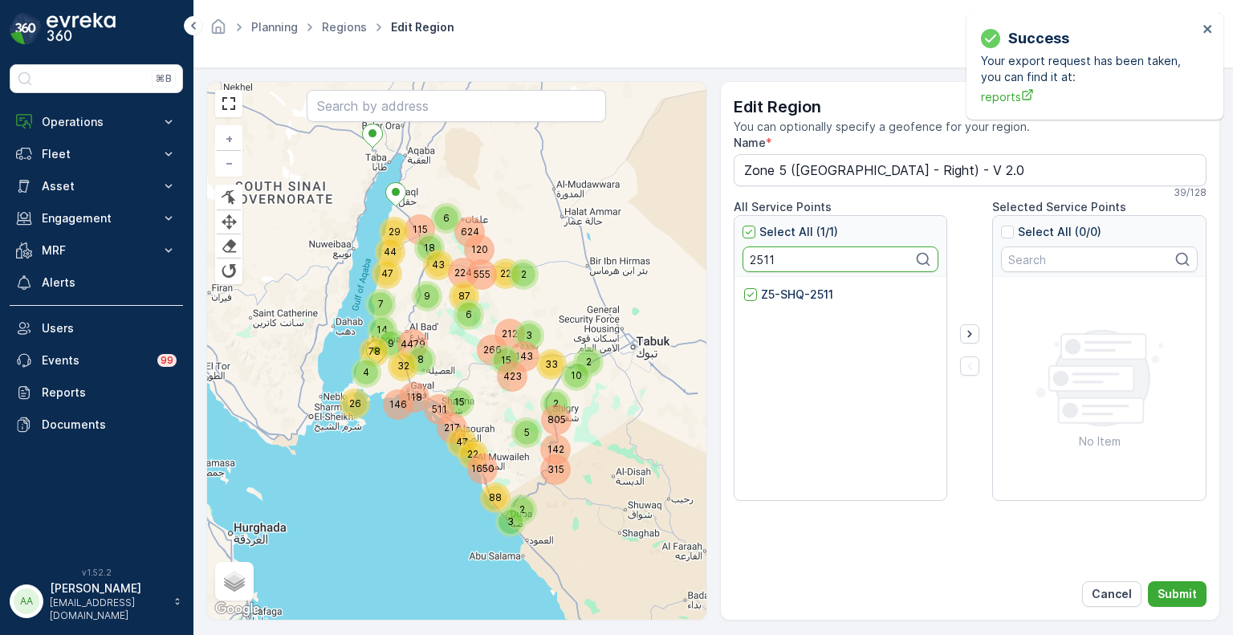
paste input "45"
click at [766, 291] on p "Z5-SHQ-2545" at bounding box center [799, 295] width 77 height 16
click at [744, 287] on input "Z5-SHQ-2545" at bounding box center [744, 287] width 0 height 0
click at [749, 254] on input "2545" at bounding box center [841, 260] width 197 height 26
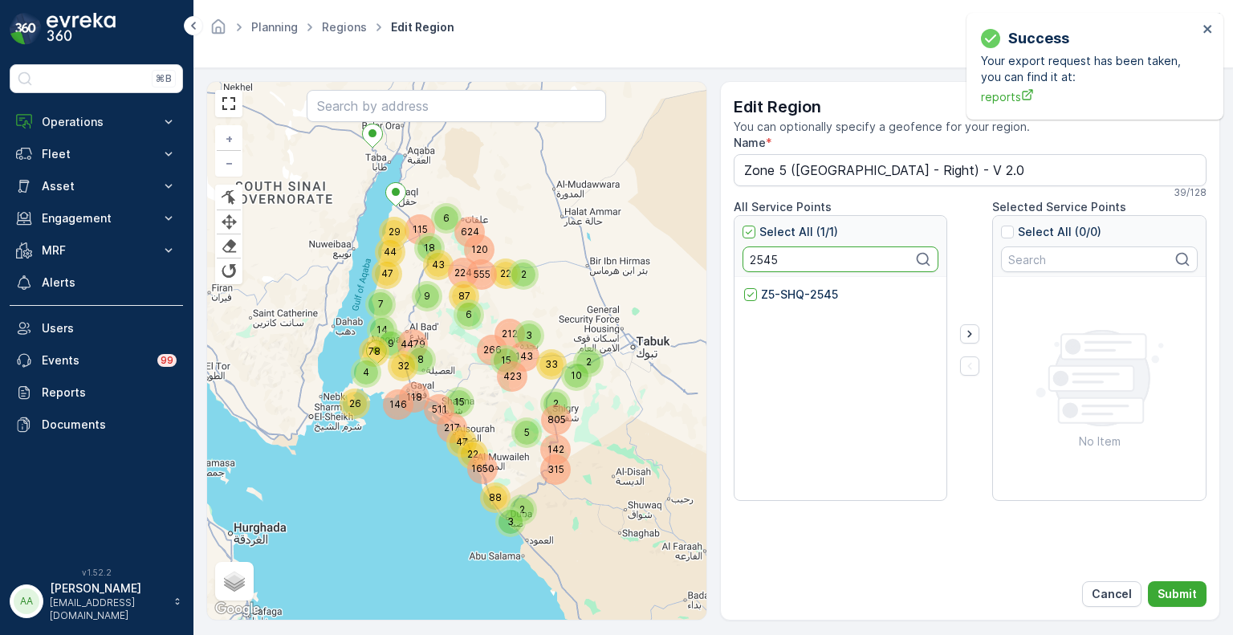
paste input "906"
click at [776, 290] on p "Z5-SHQ-2906" at bounding box center [800, 295] width 78 height 16
click at [744, 287] on input "Z5-SHQ-2906" at bounding box center [744, 287] width 0 height 0
click at [758, 259] on input "2906" at bounding box center [841, 260] width 197 height 26
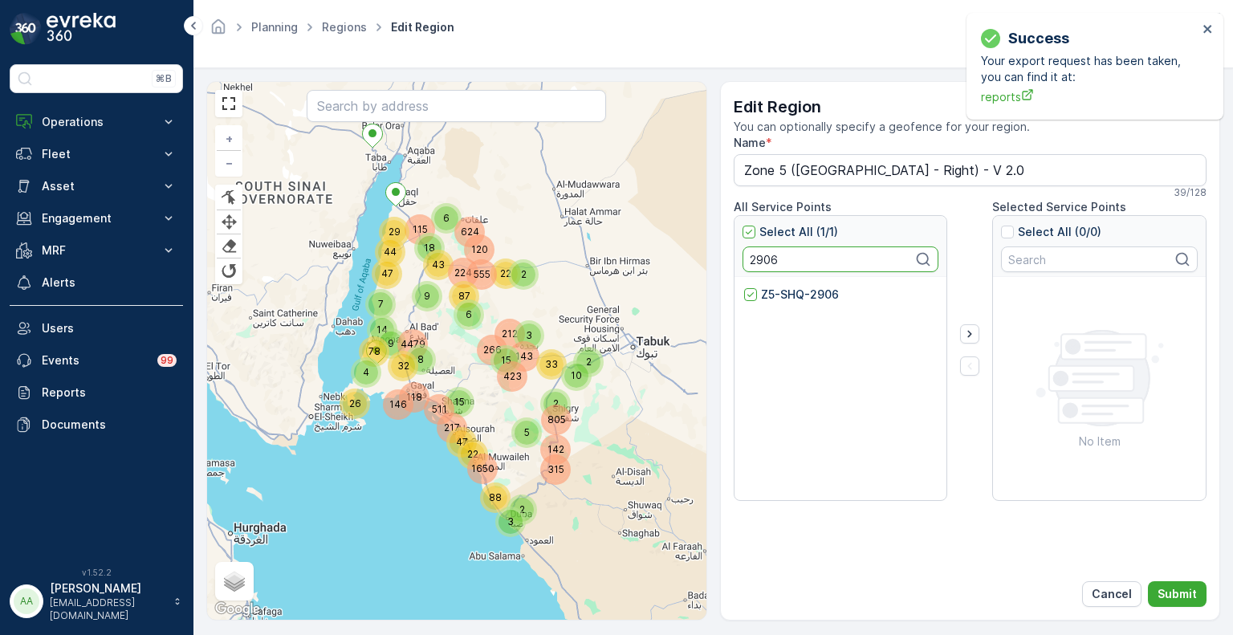
paste input "655"
click at [784, 295] on p "Z5-SHQ-2655" at bounding box center [799, 295] width 76 height 16
click at [744, 287] on input "Z5-SHQ-2655" at bounding box center [744, 287] width 0 height 0
click at [761, 261] on input "2655" at bounding box center [841, 260] width 197 height 26
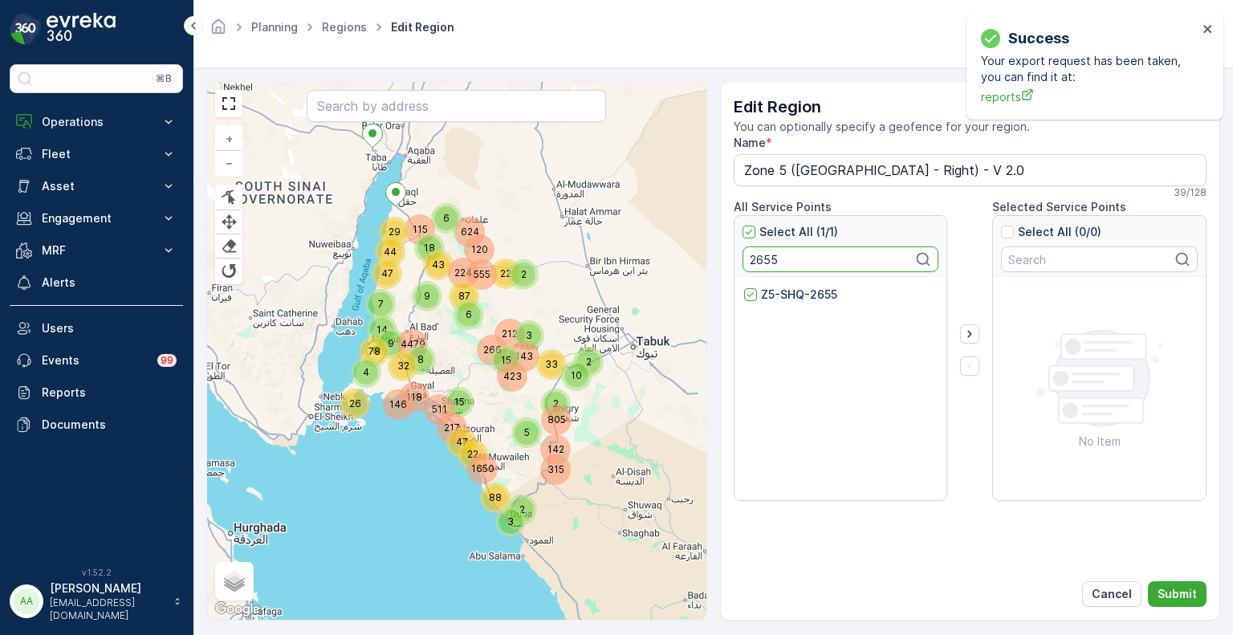
paste input "814"
click at [782, 299] on p "Z5-SHQ-2814" at bounding box center [799, 295] width 76 height 16
click at [744, 287] on input "Z5-SHQ-2814" at bounding box center [744, 287] width 0 height 0
click at [756, 261] on input "2814" at bounding box center [841, 260] width 197 height 26
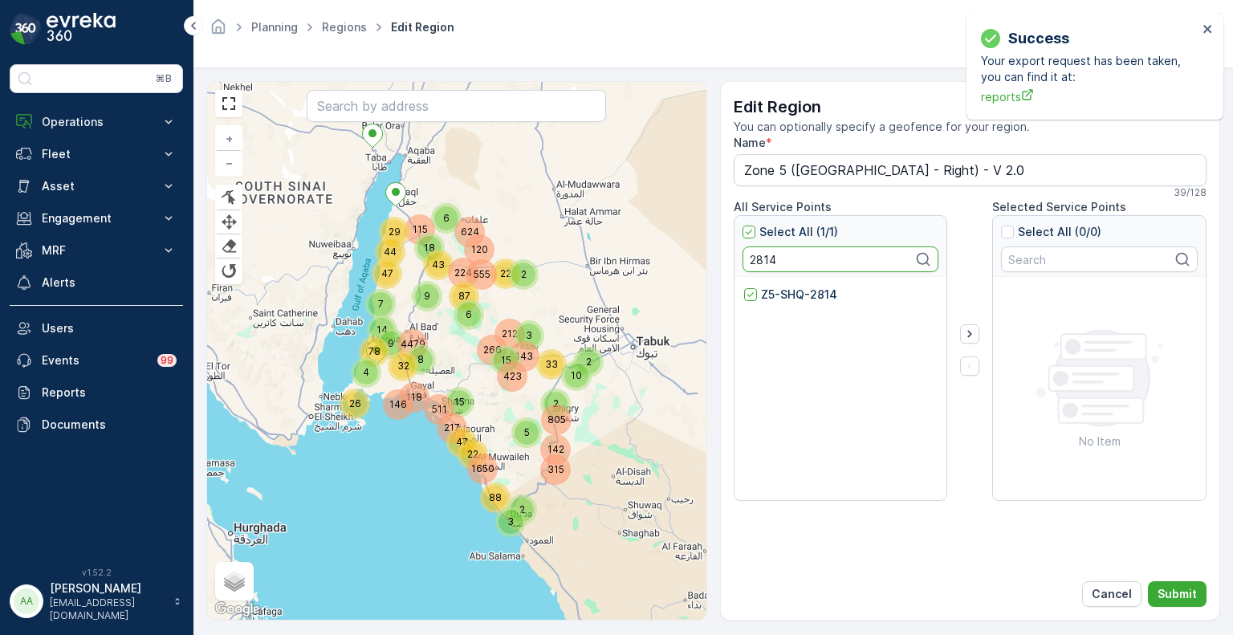
paste input "488"
click at [768, 299] on p "Z5-SHQ-2488" at bounding box center [800, 295] width 79 height 16
click at [744, 287] on input "Z5-SHQ-2488" at bounding box center [744, 287] width 0 height 0
click at [758, 262] on input "2488" at bounding box center [841, 260] width 197 height 26
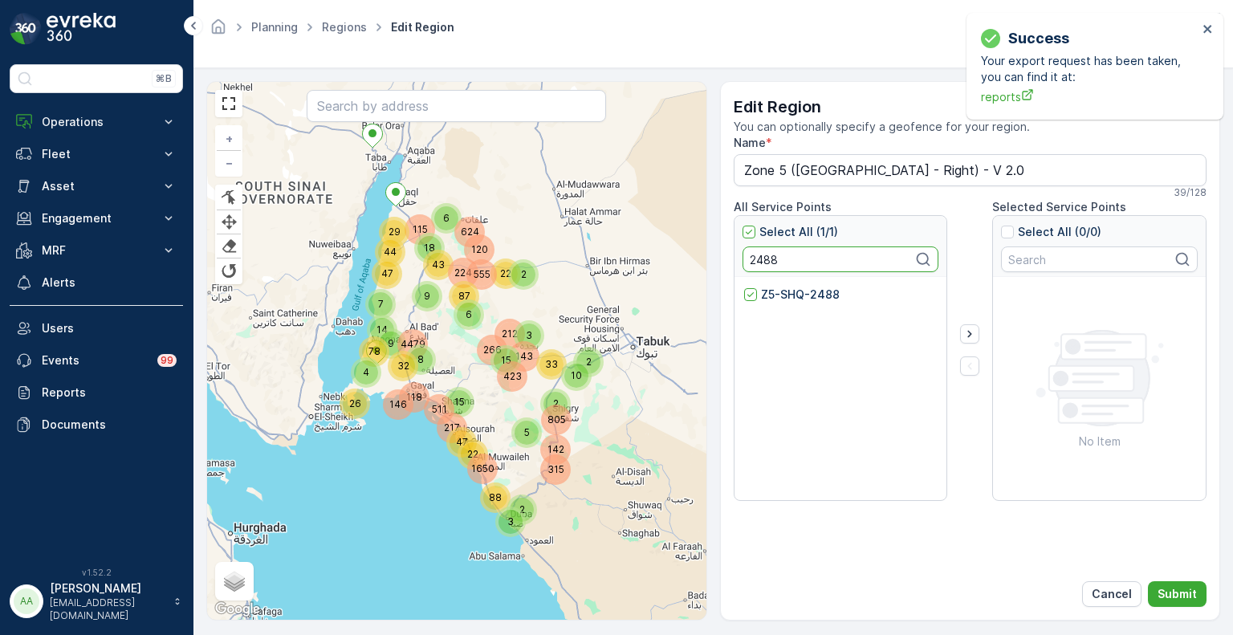
paste input "816"
click at [780, 294] on p "Z5-SHQ-2816" at bounding box center [798, 295] width 75 height 16
click at [744, 287] on input "Z5-SHQ-2816" at bounding box center [744, 287] width 0 height 0
click at [753, 263] on input "2816" at bounding box center [841, 260] width 197 height 26
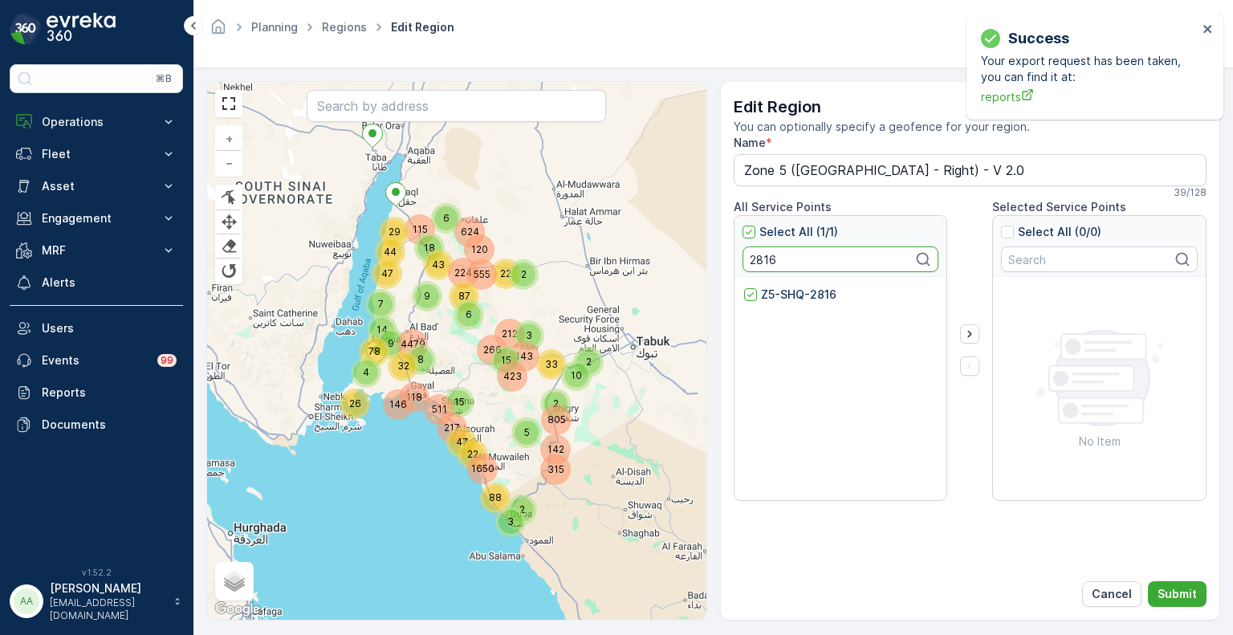
paste input "492"
click at [783, 295] on p "Z5-SHQ-2492" at bounding box center [800, 295] width 79 height 16
click at [744, 287] on input "Z5-SHQ-2492" at bounding box center [744, 287] width 0 height 0
click at [761, 263] on input "2492" at bounding box center [841, 260] width 197 height 26
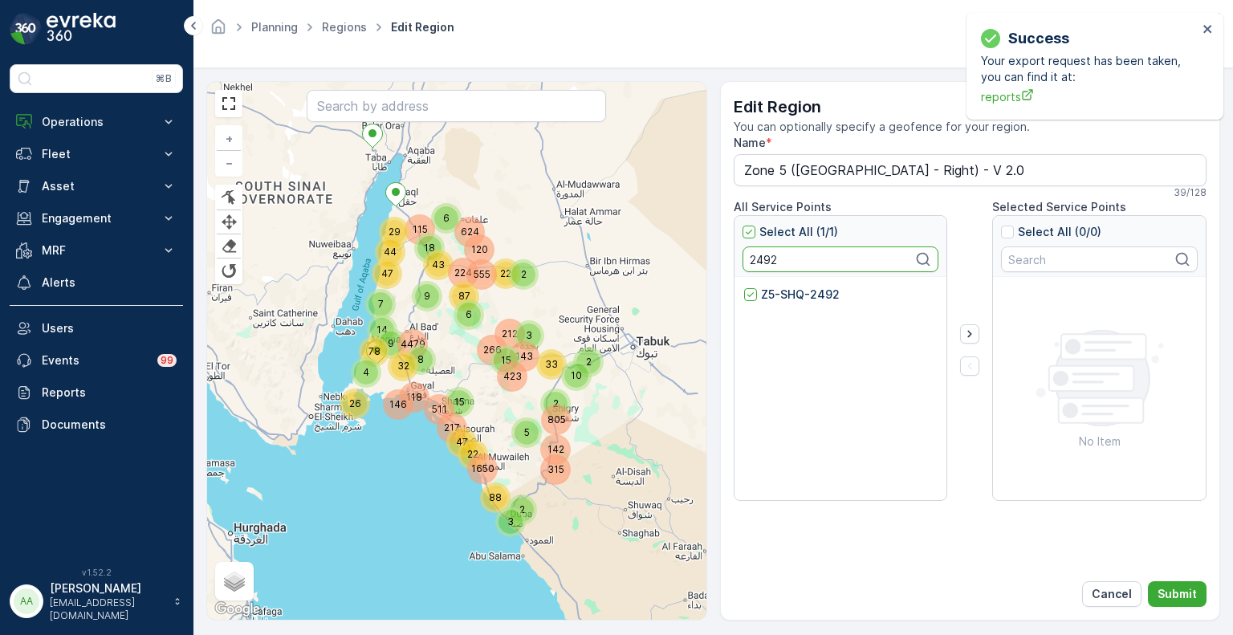
paste input "798"
click at [775, 297] on p "Z5-SHQ-2798" at bounding box center [800, 295] width 78 height 16
click at [744, 287] on input "Z5-SHQ-2798" at bounding box center [744, 287] width 0 height 0
click at [768, 257] on input "2798" at bounding box center [841, 260] width 197 height 26
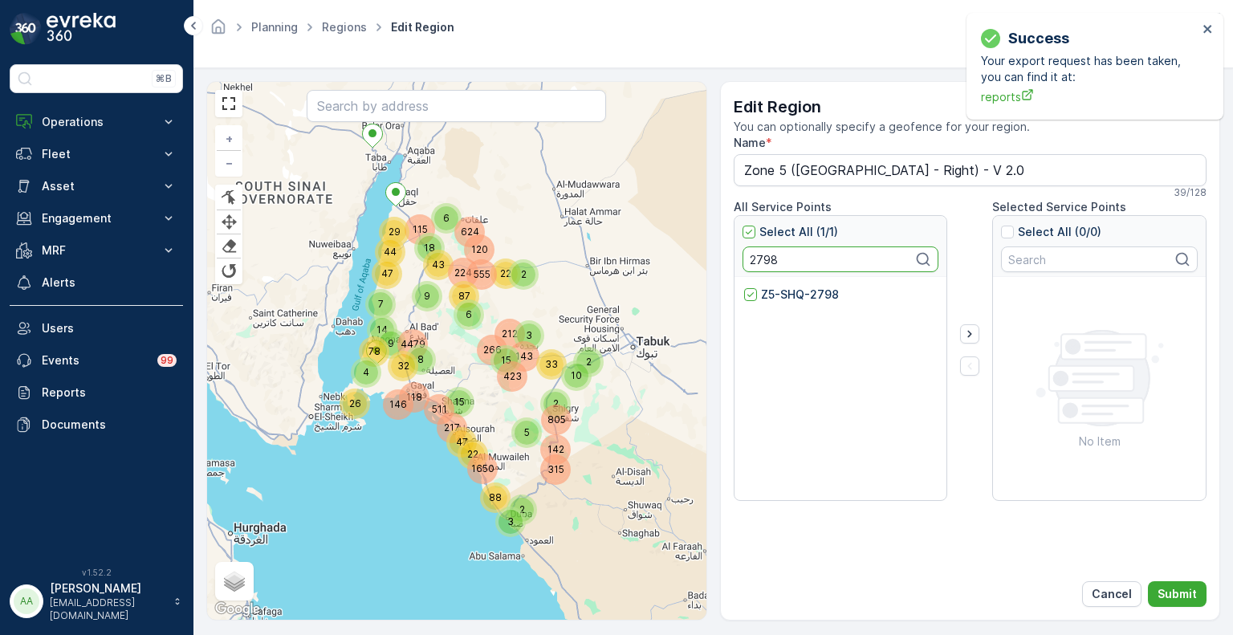
paste input "81"
click at [771, 295] on p "Z5-SHQ-2818" at bounding box center [798, 295] width 75 height 16
click at [744, 287] on input "Z5-SHQ-2818" at bounding box center [744, 287] width 0 height 0
click at [764, 257] on input "2818" at bounding box center [841, 260] width 197 height 26
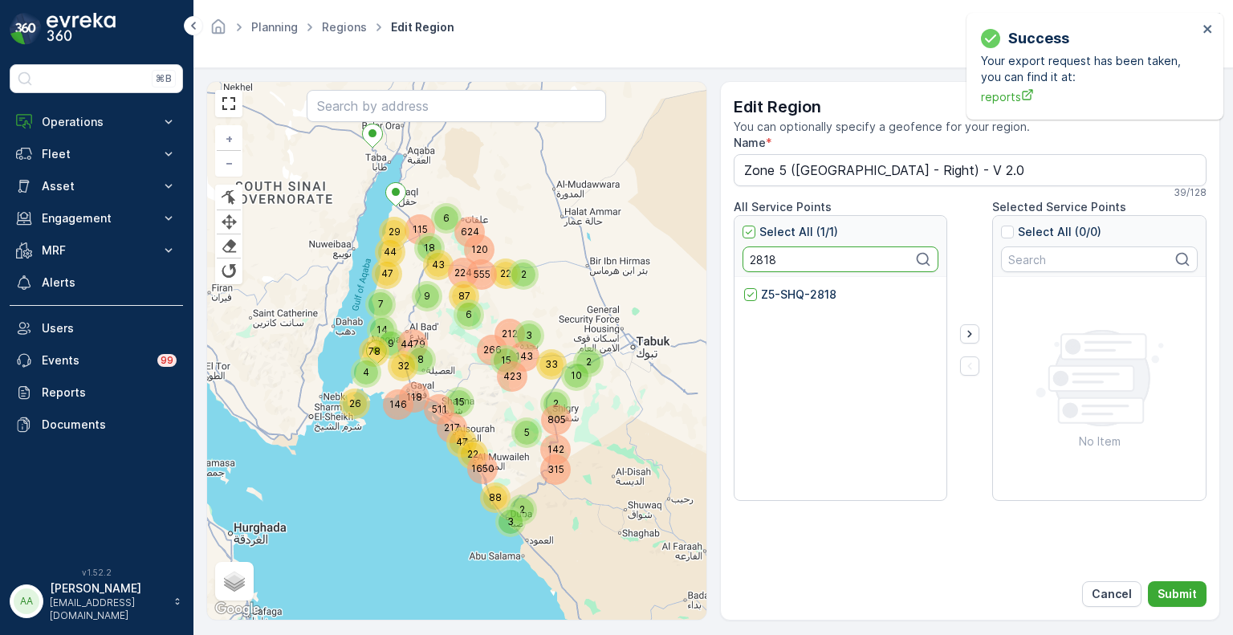
paste input "9"
click at [766, 297] on p "Z5-SHQ-2819" at bounding box center [798, 295] width 75 height 16
click at [744, 287] on input "Z5-SHQ-2819" at bounding box center [744, 287] width 0 height 0
click at [755, 263] on input "2819" at bounding box center [841, 260] width 197 height 26
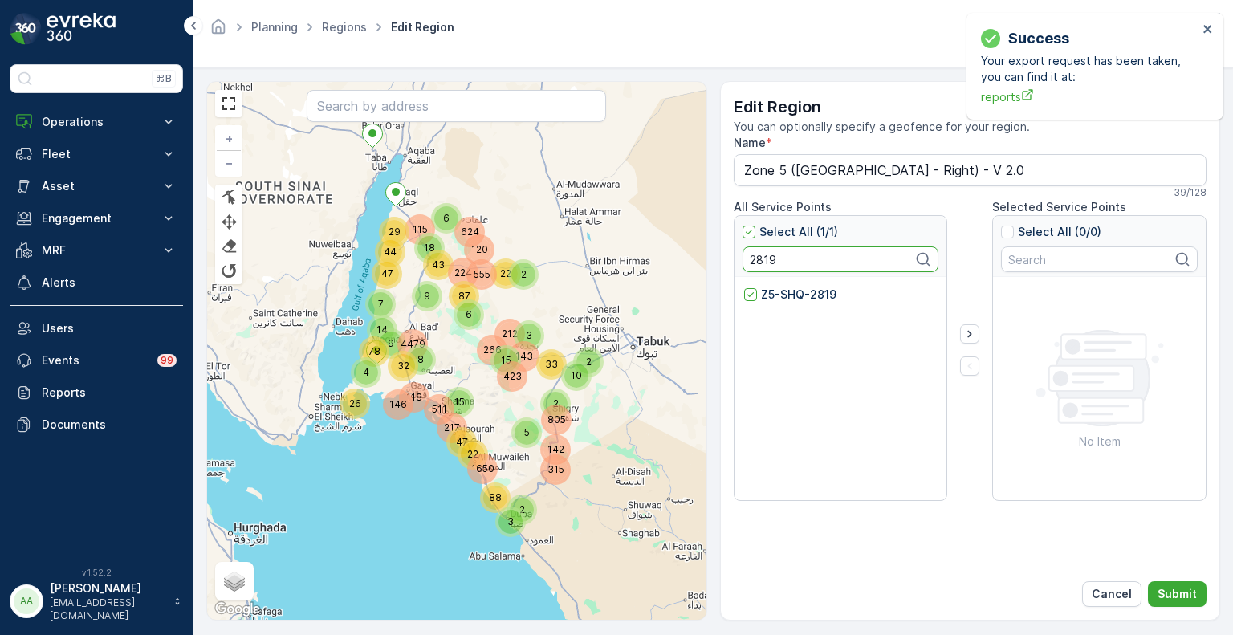
paste input "20"
click at [771, 288] on p "Z5-SHQ-2820" at bounding box center [800, 295] width 78 height 16
click at [744, 287] on input "Z5-SHQ-2820" at bounding box center [744, 287] width 0 height 0
click at [771, 263] on input "2820" at bounding box center [841, 260] width 197 height 26
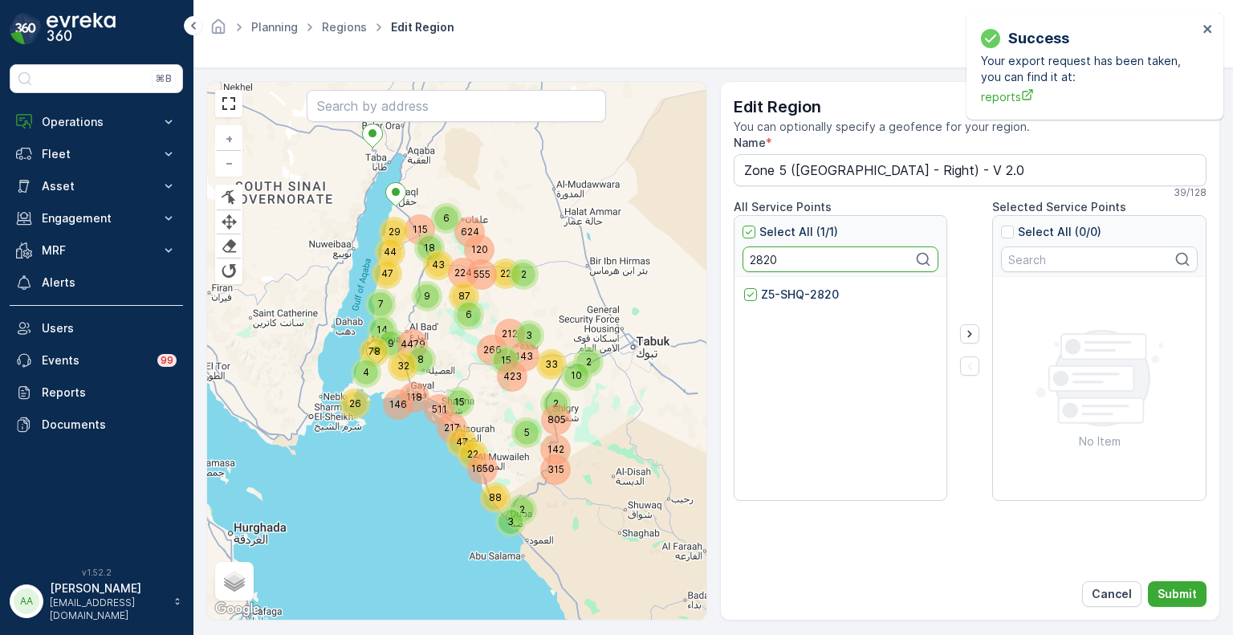
paste input "1"
click at [785, 292] on p "Z5-SHQ-2821" at bounding box center [798, 295] width 75 height 16
click at [744, 287] on input "Z5-SHQ-2821" at bounding box center [744, 287] width 0 height 0
click at [756, 258] on input "2821" at bounding box center [841, 260] width 197 height 26
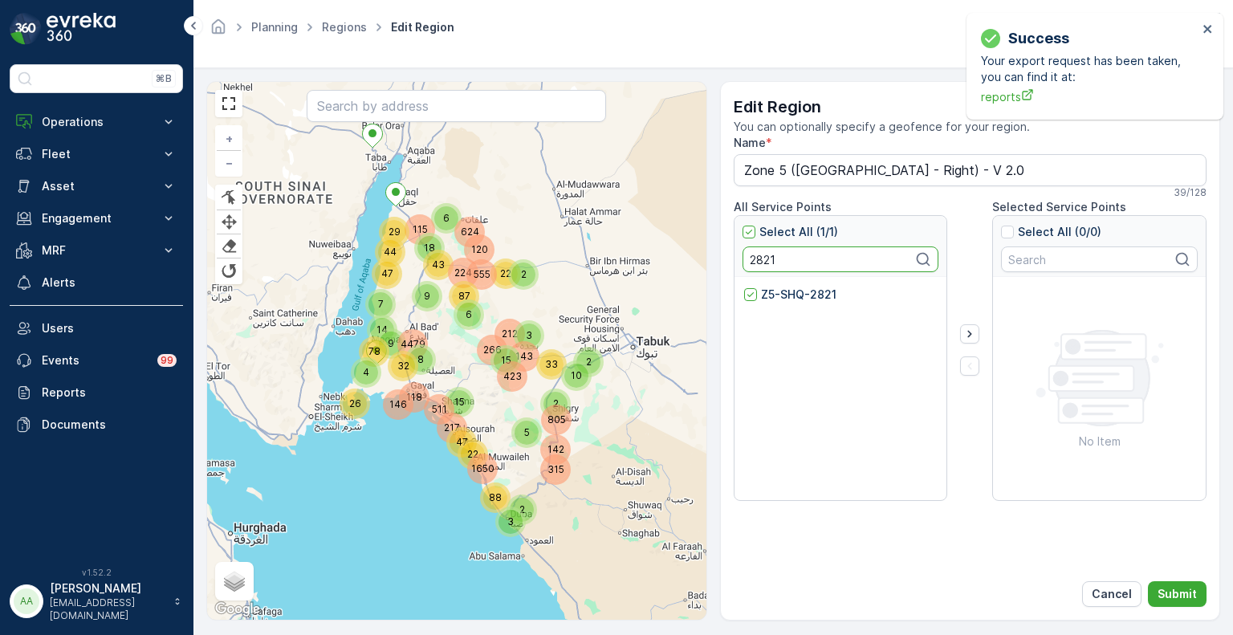
paste input "49"
click at [769, 294] on p "Z5-SHQ-2849" at bounding box center [800, 295] width 79 height 16
click at [744, 287] on input "Z5-SHQ-2849" at bounding box center [744, 287] width 0 height 0
click at [755, 263] on input "2849" at bounding box center [841, 260] width 197 height 26
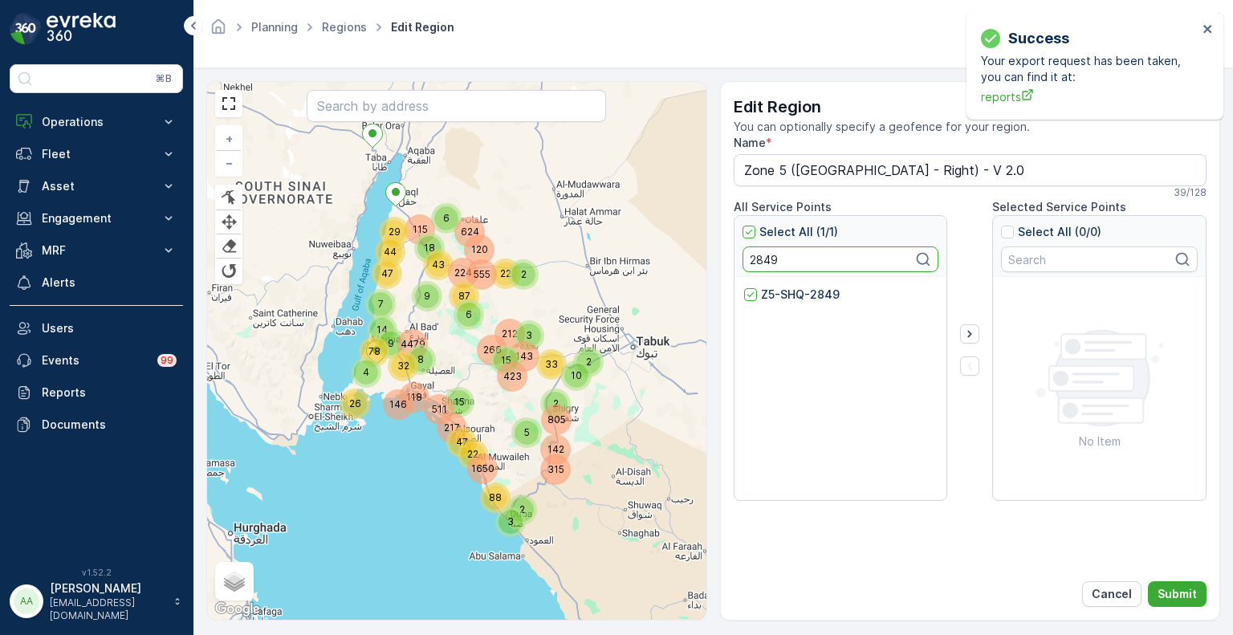
paste input "96"
click at [776, 297] on p "Z5-SHQ-2896" at bounding box center [800, 295] width 78 height 16
click at [744, 287] on input "Z5-SHQ-2896" at bounding box center [744, 287] width 0 height 0
click at [759, 260] on input "2896" at bounding box center [841, 260] width 197 height 26
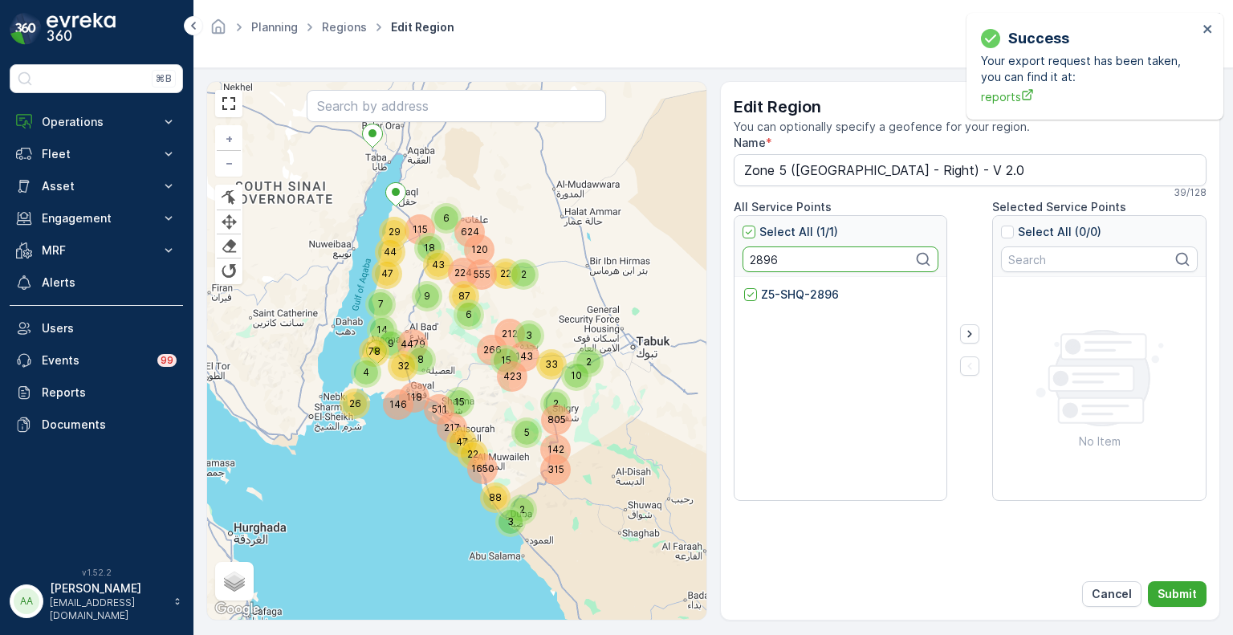
paste input "22"
click at [774, 299] on p "Z5-SHQ-2822" at bounding box center [800, 295] width 78 height 16
click at [744, 287] on input "Z5-SHQ-2822" at bounding box center [744, 287] width 0 height 0
click at [756, 263] on input "2822" at bounding box center [841, 260] width 197 height 26
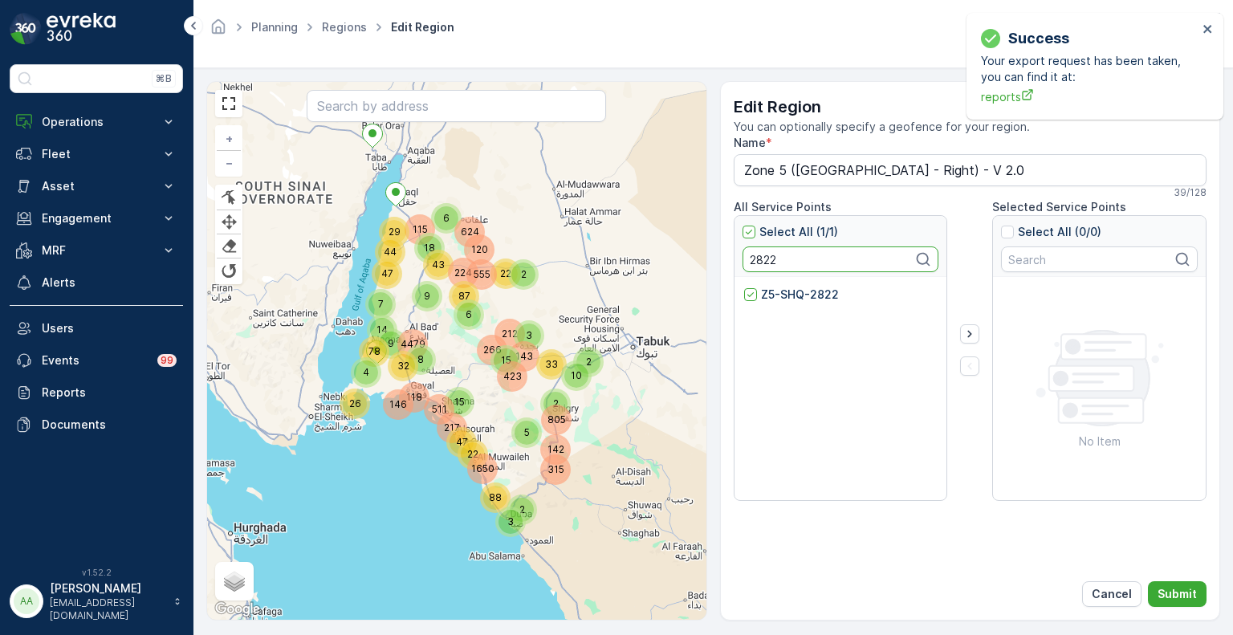
paste input "4"
click at [772, 293] on p "Z5-SHQ-2824" at bounding box center [800, 295] width 79 height 16
click at [744, 287] on input "Z5-SHQ-2824" at bounding box center [744, 287] width 0 height 0
click at [765, 260] on input "2824" at bounding box center [841, 260] width 197 height 26
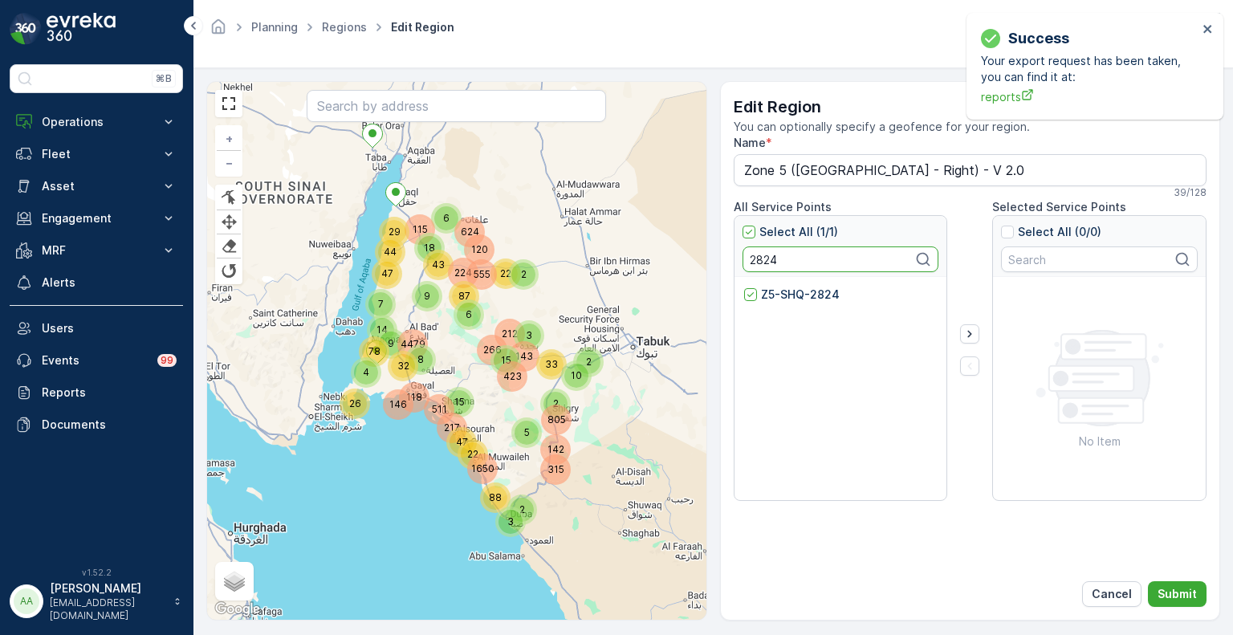
paste input "9"
click at [792, 299] on p "Z5-SHQ-2829" at bounding box center [800, 295] width 78 height 16
click at [744, 287] on input "Z5-SHQ-2829" at bounding box center [744, 287] width 0 height 0
click at [766, 260] on input "2829" at bounding box center [841, 260] width 197 height 26
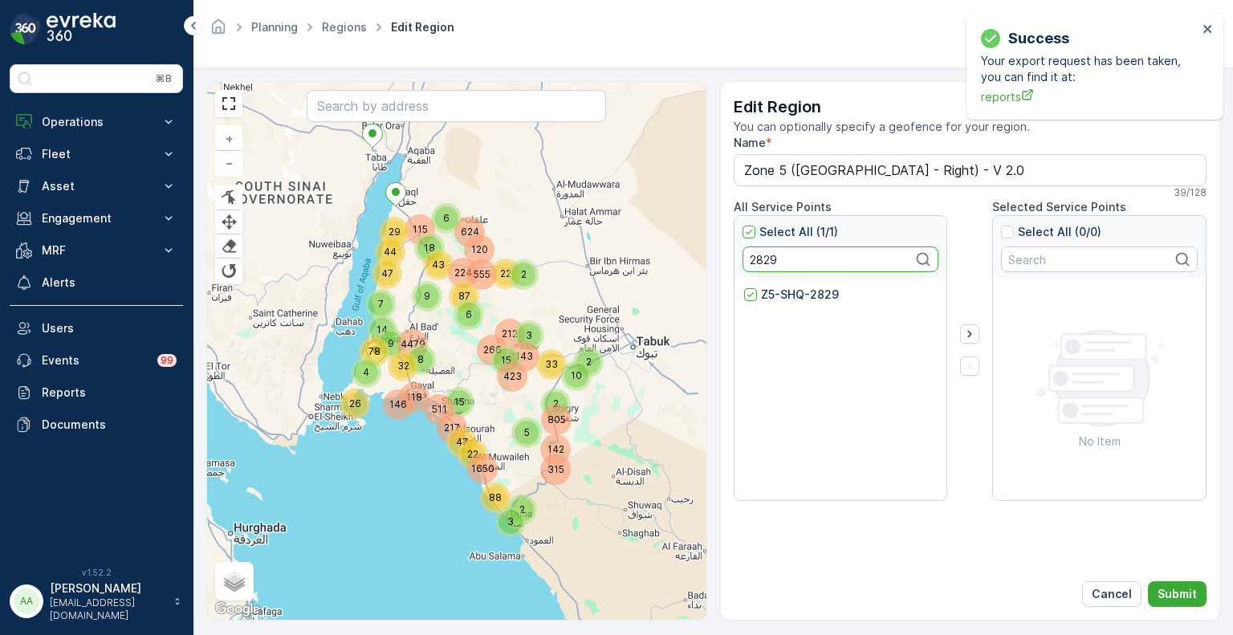
paste input "7"
click at [781, 296] on p "Z5-SHQ-2827" at bounding box center [800, 295] width 78 height 16
click at [744, 287] on input "Z5-SHQ-2827" at bounding box center [744, 287] width 0 height 0
click at [764, 255] on input "2827" at bounding box center [841, 260] width 197 height 26
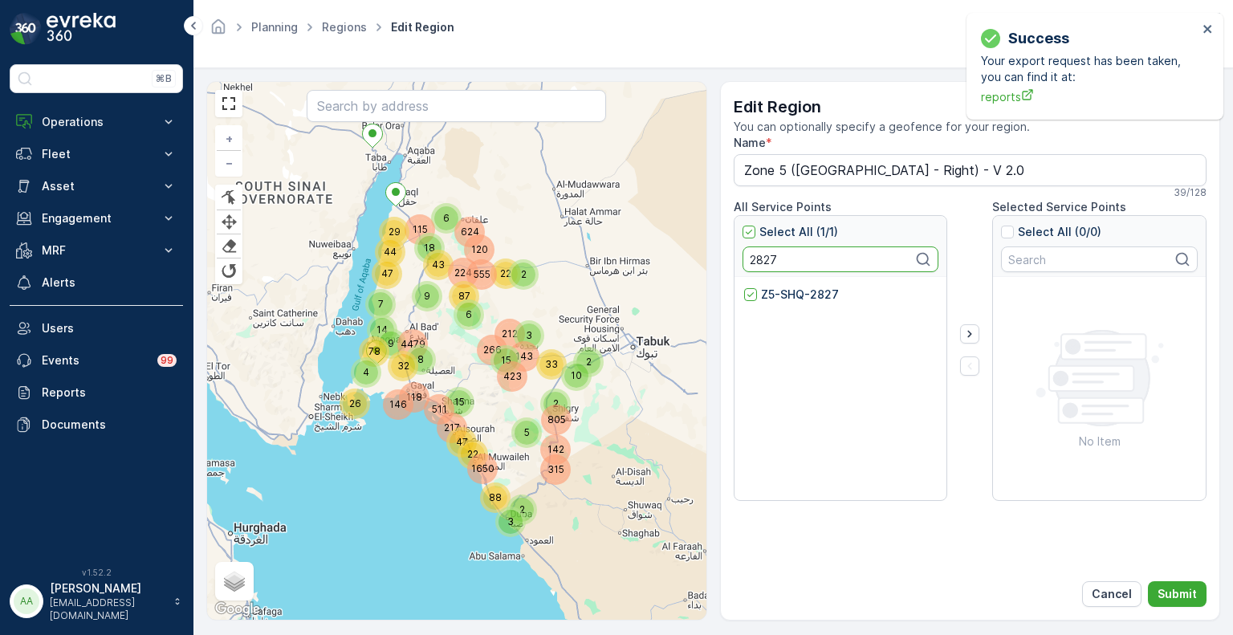
paste input "336"
click at [780, 284] on div "Z5-SHQ-2336" at bounding box center [841, 389] width 213 height 225
click at [815, 298] on p "Z5-SHQ-2336" at bounding box center [800, 295] width 78 height 16
click at [744, 287] on input "Z5-SHQ-2336" at bounding box center [744, 287] width 0 height 0
click at [752, 255] on input "2336" at bounding box center [841, 260] width 197 height 26
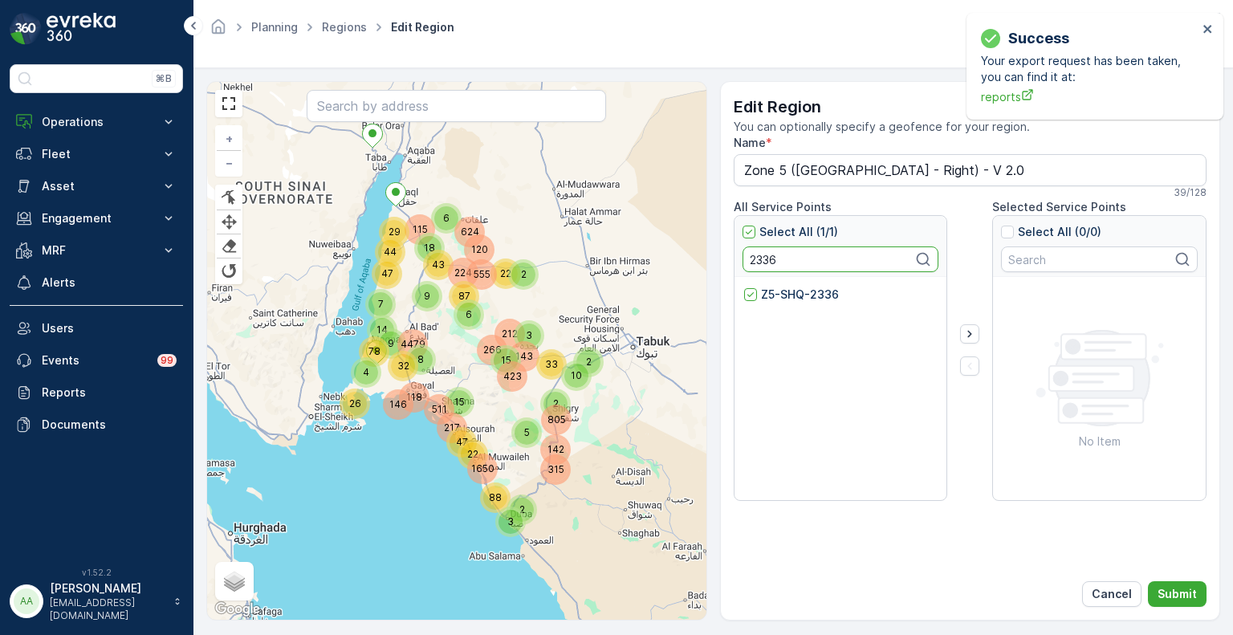
click at [752, 255] on input "2336" at bounding box center [841, 260] width 197 height 26
paste input "4154"
click at [771, 291] on p "Z5-SHQ-4154" at bounding box center [799, 295] width 76 height 16
click at [744, 287] on input "Z5-SHQ-4154" at bounding box center [744, 287] width 0 height 0
click at [763, 263] on input "4154" at bounding box center [841, 260] width 197 height 26
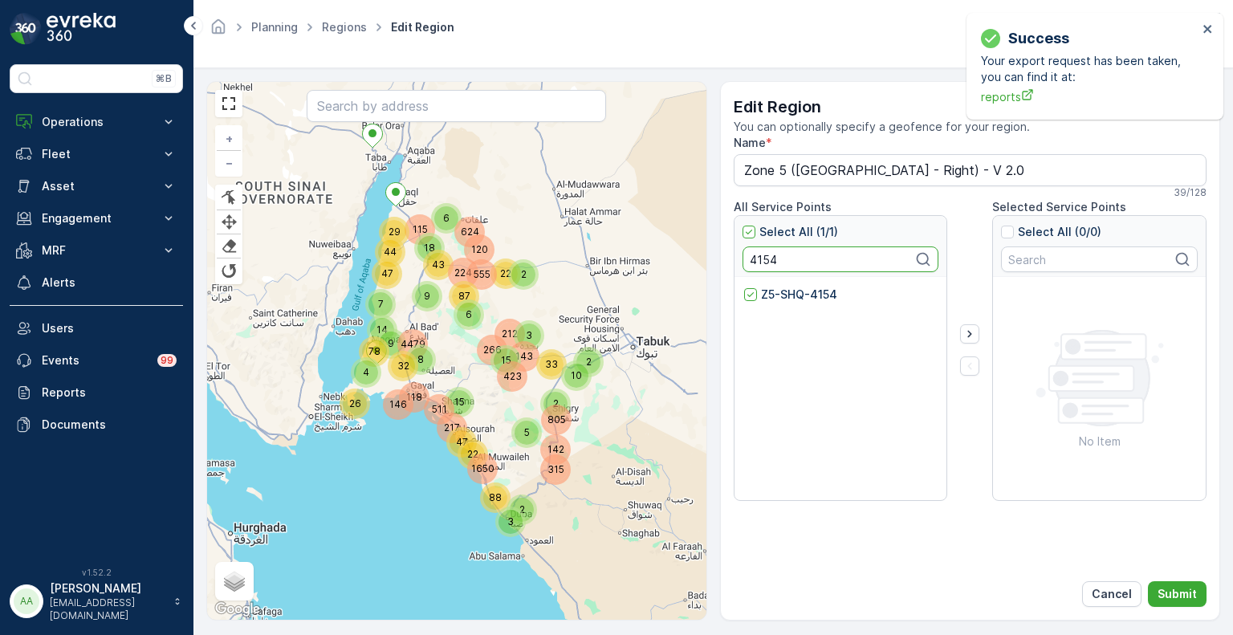
click at [763, 263] on input "4154" at bounding box center [841, 260] width 197 height 26
paste input "2828"
click at [773, 296] on p "Z5-SHQ-2828" at bounding box center [800, 295] width 78 height 16
click at [744, 287] on input "Z5-SHQ-2828" at bounding box center [744, 287] width 0 height 0
click at [761, 254] on input "2828" at bounding box center [841, 260] width 197 height 26
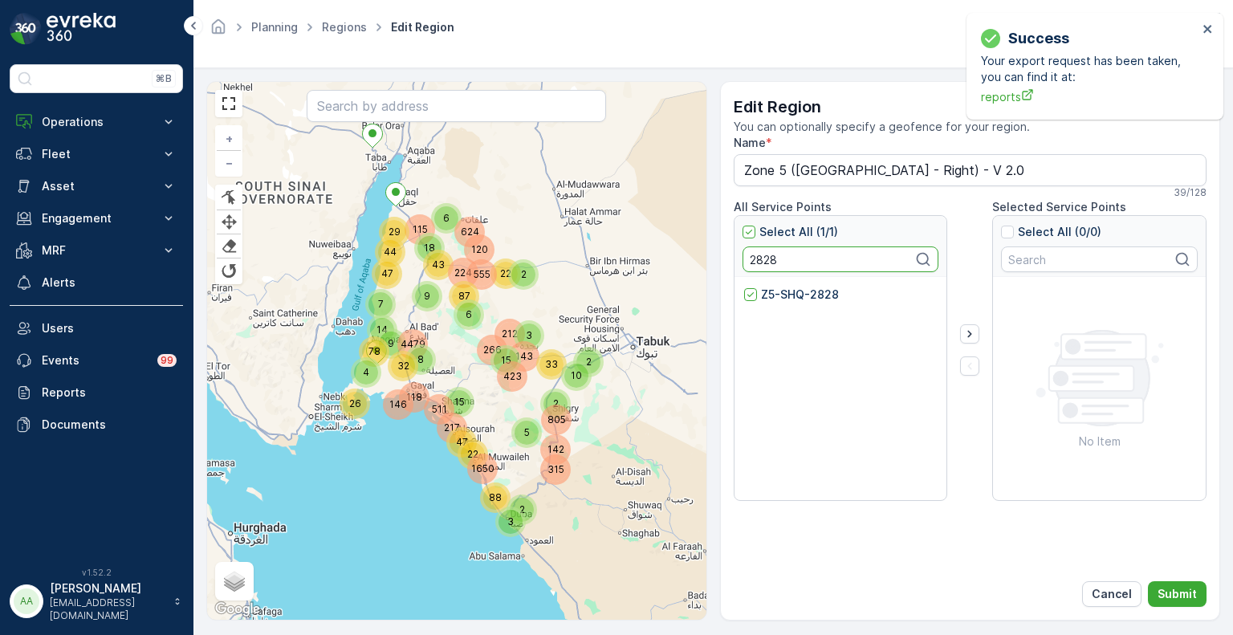
click at [761, 254] on input "2828" at bounding box center [841, 260] width 197 height 26
paste input "481"
click at [769, 283] on div "Z5-SHQ-2481" at bounding box center [841, 389] width 213 height 225
click at [771, 298] on p "Z5-SHQ-2481" at bounding box center [799, 295] width 76 height 16
click at [744, 287] on input "Z5-SHQ-2481" at bounding box center [744, 287] width 0 height 0
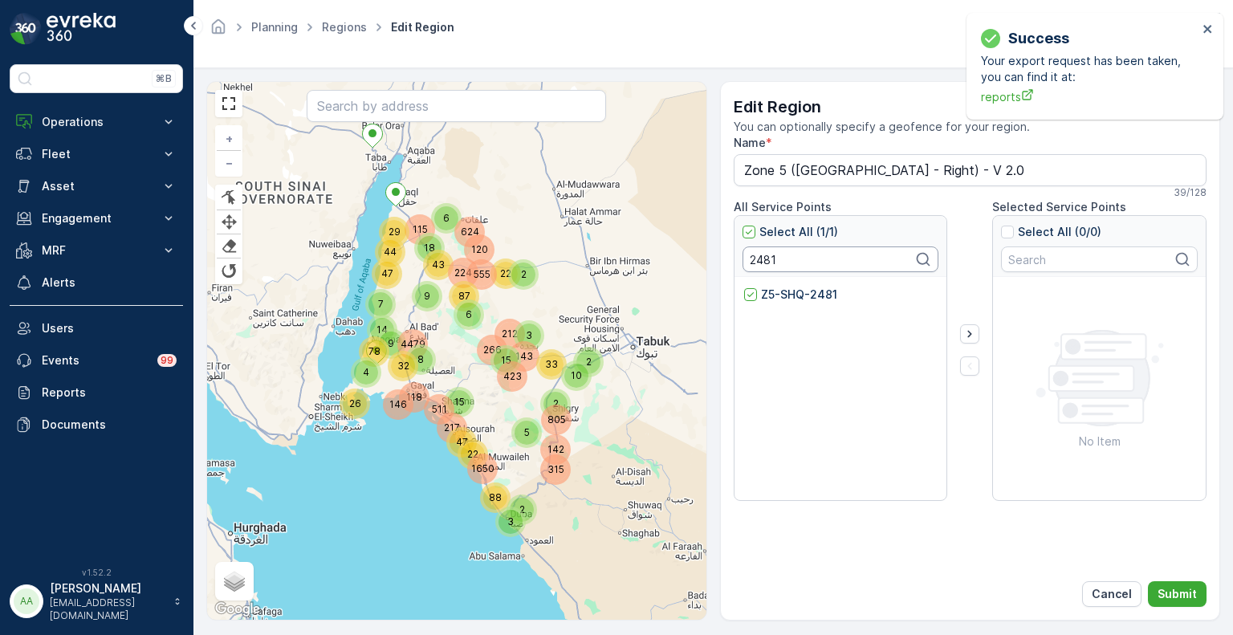
click at [759, 262] on input "2481" at bounding box center [841, 260] width 197 height 26
paste input "846"
click at [777, 298] on p "Z5-SHQ-2846" at bounding box center [800, 295] width 79 height 16
click at [744, 287] on input "Z5-SHQ-2846" at bounding box center [744, 287] width 0 height 0
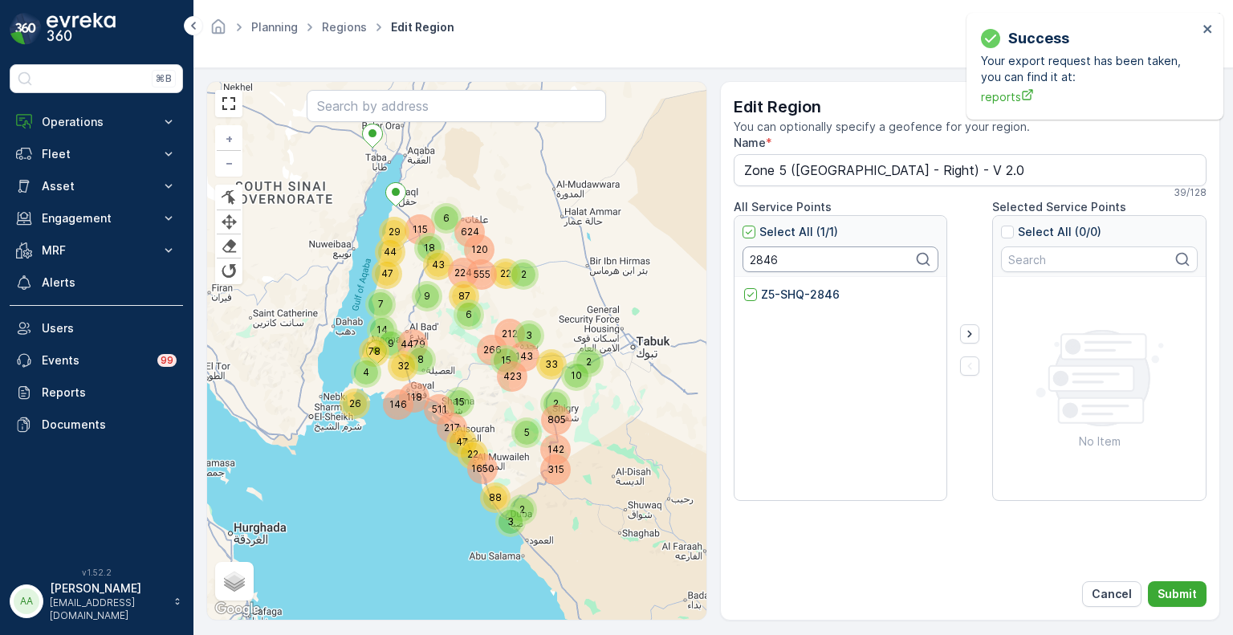
click at [772, 258] on input "2846" at bounding box center [841, 260] width 197 height 26
paste input "51"
click at [779, 297] on p "Z5-SHQ-2851" at bounding box center [798, 295] width 75 height 16
click at [744, 287] on input "Z5-SHQ-2851" at bounding box center [744, 287] width 0 height 0
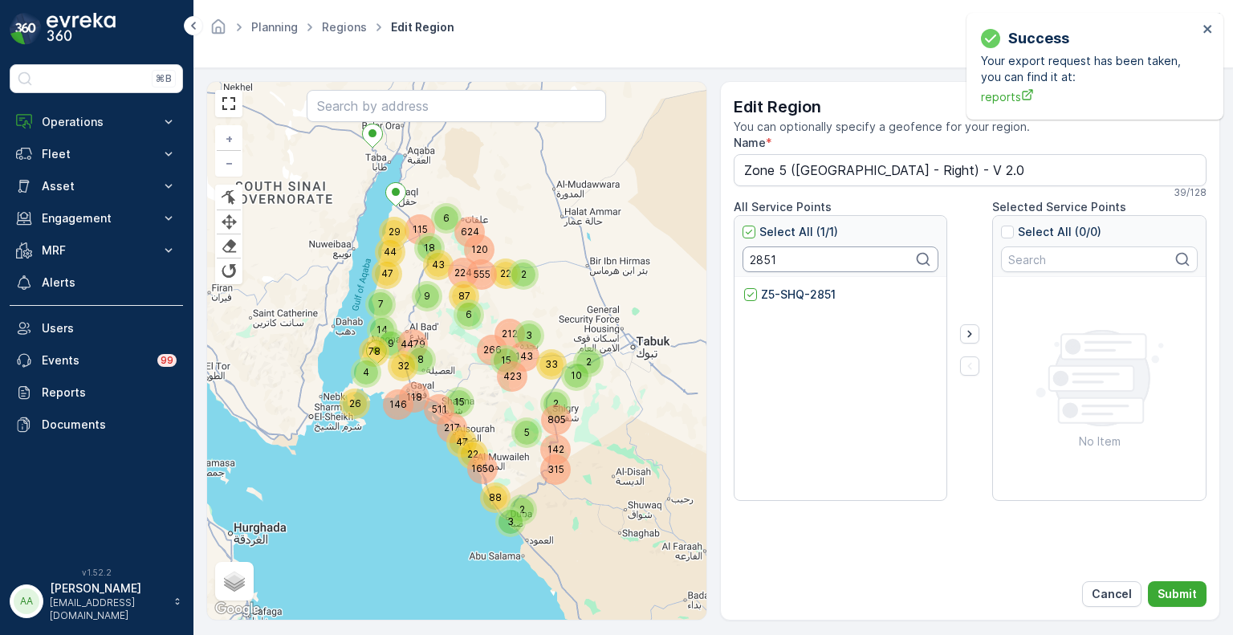
click at [761, 267] on input "2851" at bounding box center [841, 260] width 197 height 26
paste input "473"
click at [783, 299] on p "Z5-SHQ-2473" at bounding box center [800, 295] width 79 height 16
click at [744, 287] on input "Z5-SHQ-2473" at bounding box center [744, 287] width 0 height 0
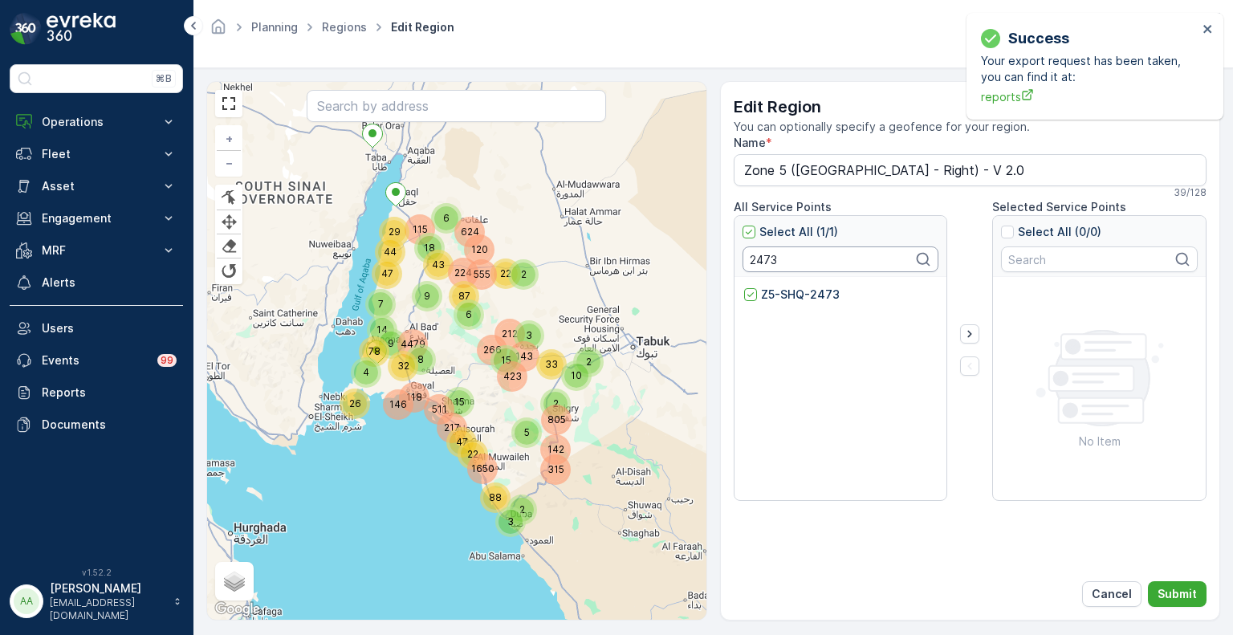
click at [760, 256] on input "2473" at bounding box center [841, 260] width 197 height 26
paste input "80"
click at [784, 291] on p "Z5-SHQ-2480" at bounding box center [800, 295] width 79 height 16
click at [744, 287] on input "Z5-SHQ-2480" at bounding box center [744, 287] width 0 height 0
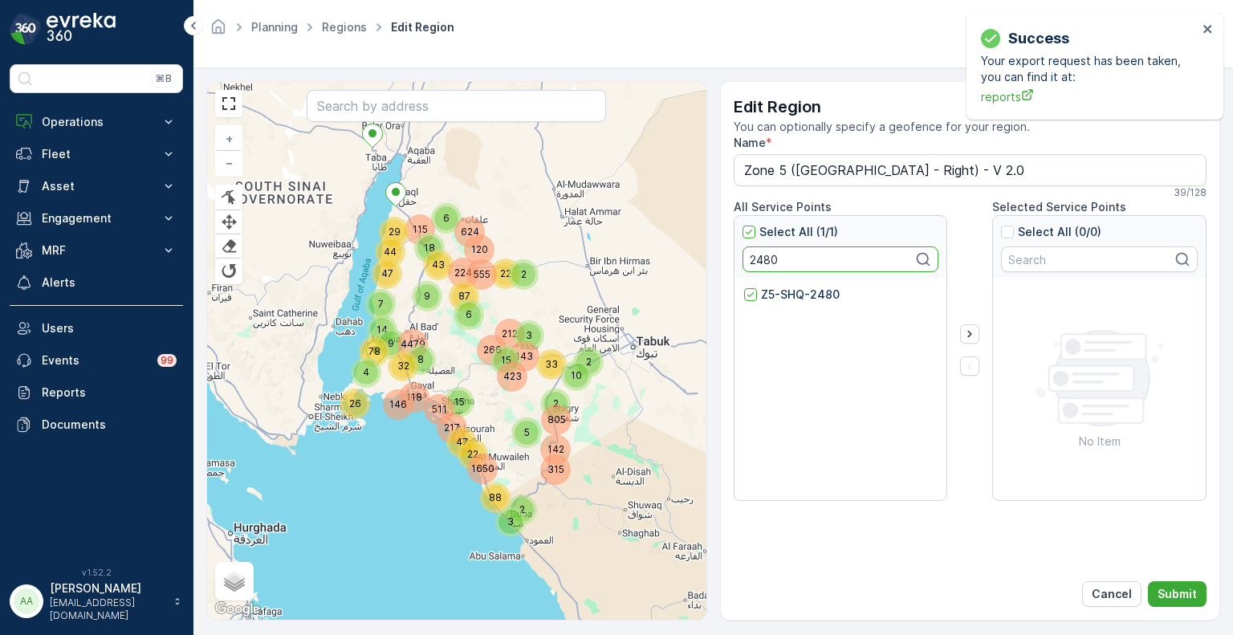
click at [768, 263] on input "2480" at bounding box center [841, 260] width 197 height 26
paste input "99"
click at [782, 297] on p "Z5-SHQ-2499" at bounding box center [800, 295] width 79 height 16
click at [744, 287] on input "Z5-SHQ-2499" at bounding box center [744, 287] width 0 height 0
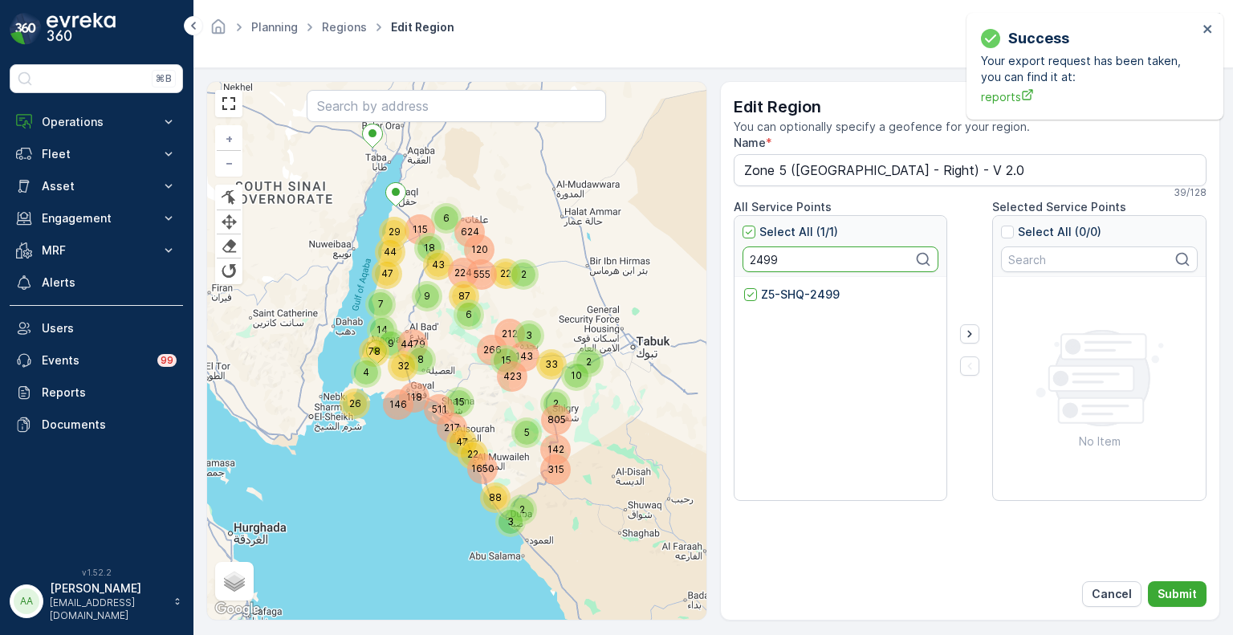
click at [748, 265] on input "2499" at bounding box center [841, 260] width 197 height 26
paste input "586"
click at [764, 294] on p "Z5-SHQ-2586" at bounding box center [799, 295] width 77 height 16
click at [744, 287] on input "Z5-SHQ-2586" at bounding box center [744, 287] width 0 height 0
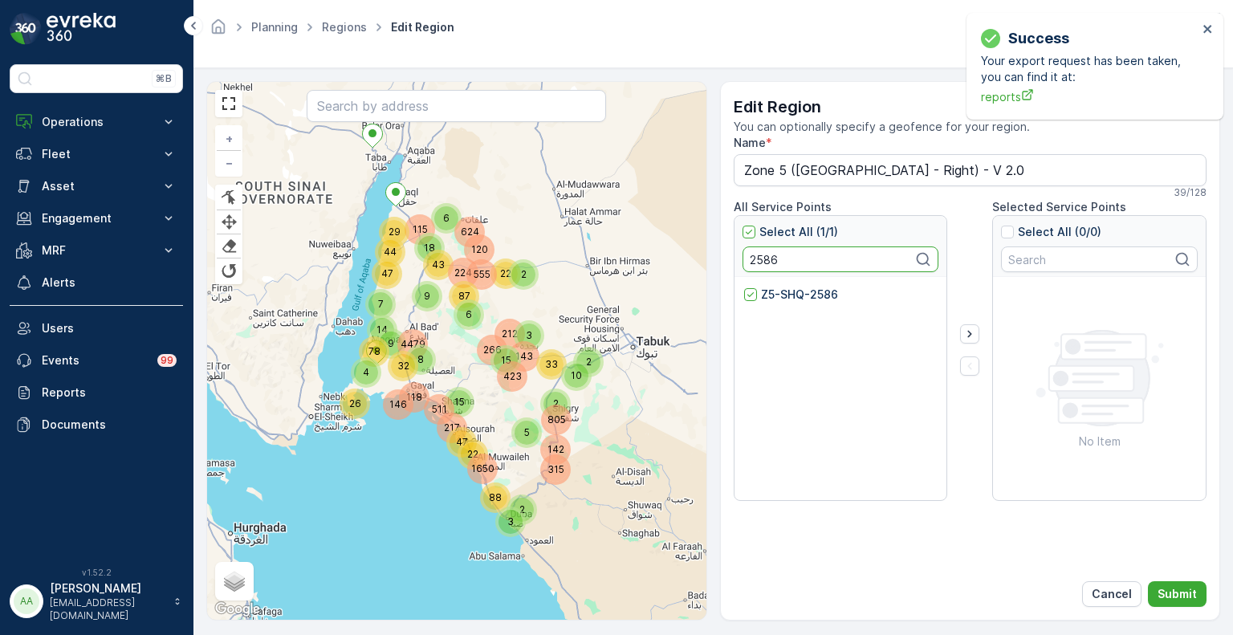
click at [772, 256] on input "2586" at bounding box center [841, 260] width 197 height 26
paste input "441"
click at [787, 305] on div "Z5-SHQ-4416" at bounding box center [841, 300] width 194 height 26
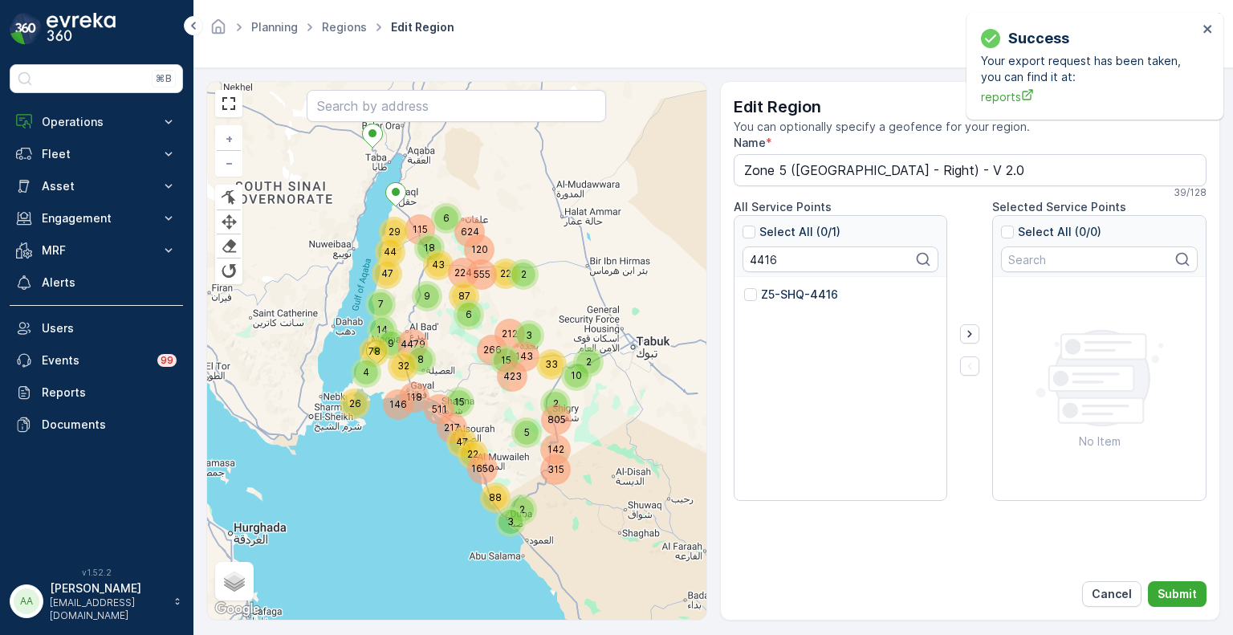
click at [774, 295] on p "Z5-SHQ-4416" at bounding box center [799, 295] width 77 height 16
click at [744, 287] on input "Z5-SHQ-4416" at bounding box center [744, 287] width 0 height 0
click at [768, 263] on input "4416" at bounding box center [841, 260] width 197 height 26
paste input "2548"
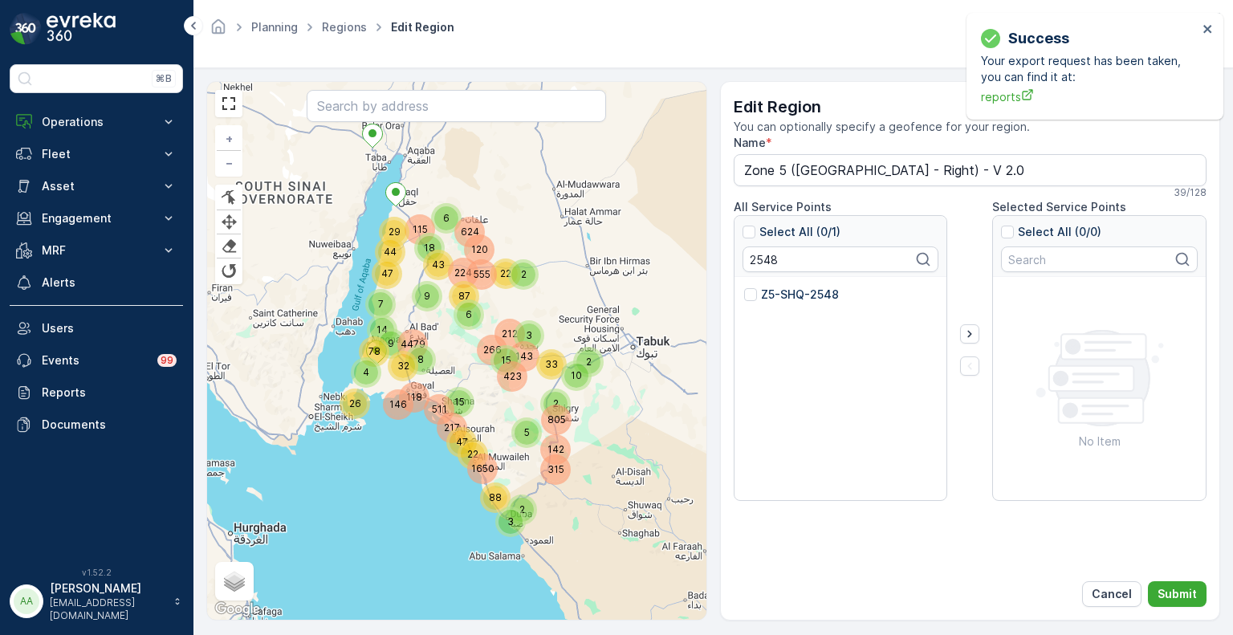
click at [779, 292] on p "Z5-SHQ-2548" at bounding box center [800, 295] width 78 height 16
click at [744, 287] on input "Z5-SHQ-2548" at bounding box center [744, 287] width 0 height 0
click at [760, 258] on input "2548" at bounding box center [841, 260] width 197 height 26
paste input "833"
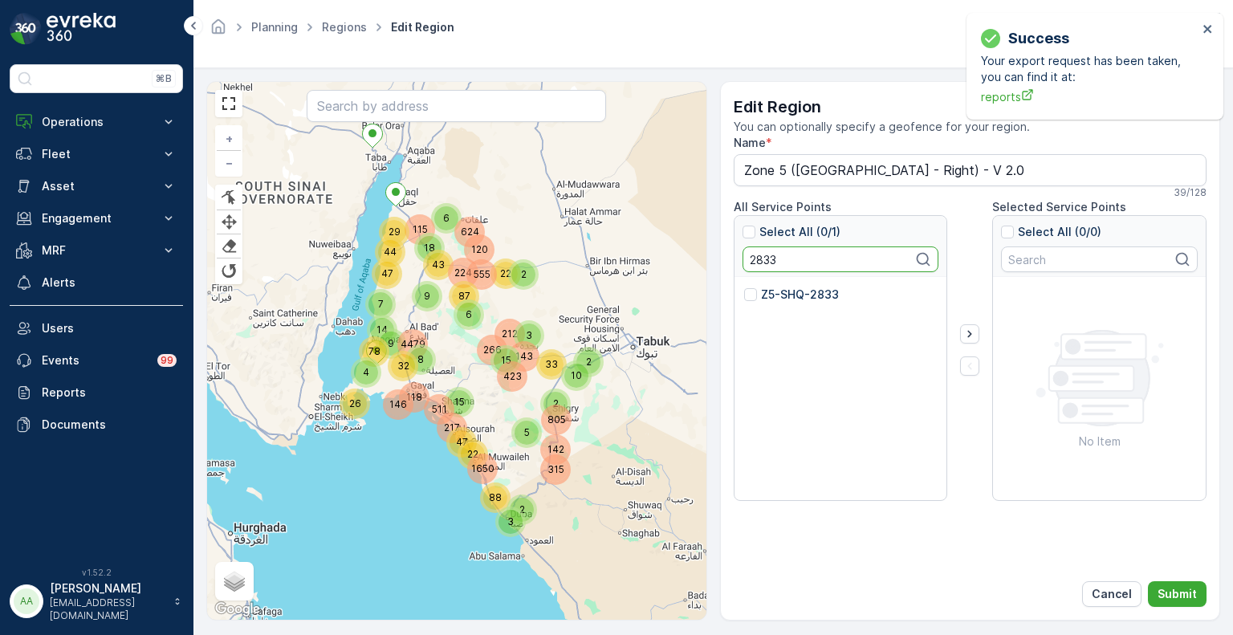
click at [771, 299] on p "Z5-SHQ-2833" at bounding box center [800, 295] width 78 height 16
click at [744, 287] on input "Z5-SHQ-2833" at bounding box center [744, 287] width 0 height 0
click at [762, 263] on input "2833" at bounding box center [841, 260] width 197 height 26
paste input "88"
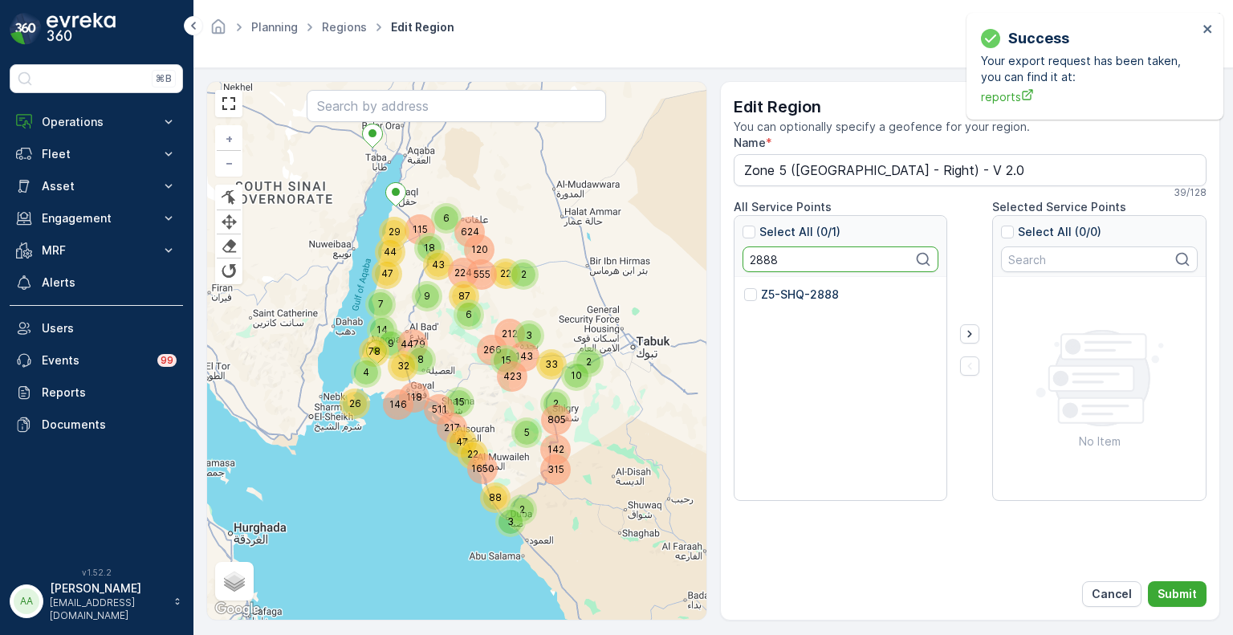
click at [781, 299] on p "Z5-SHQ-2888" at bounding box center [800, 295] width 78 height 16
click at [744, 287] on input "Z5-SHQ-2888" at bounding box center [744, 287] width 0 height 0
click at [756, 259] on input "2888" at bounding box center [841, 260] width 197 height 26
paste input "607"
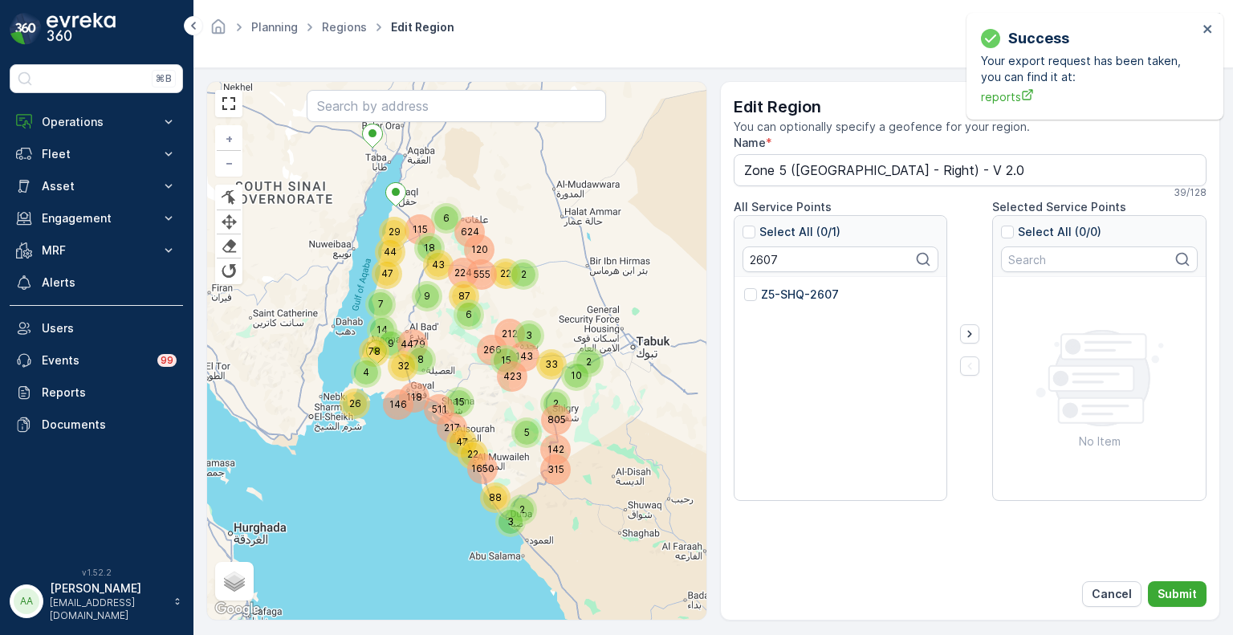
click at [785, 295] on p "Z5-SHQ-2607" at bounding box center [800, 295] width 78 height 16
click at [744, 287] on input "Z5-SHQ-2607" at bounding box center [744, 287] width 0 height 0
click at [757, 258] on input "2607" at bounding box center [841, 260] width 197 height 26
paste input "835"
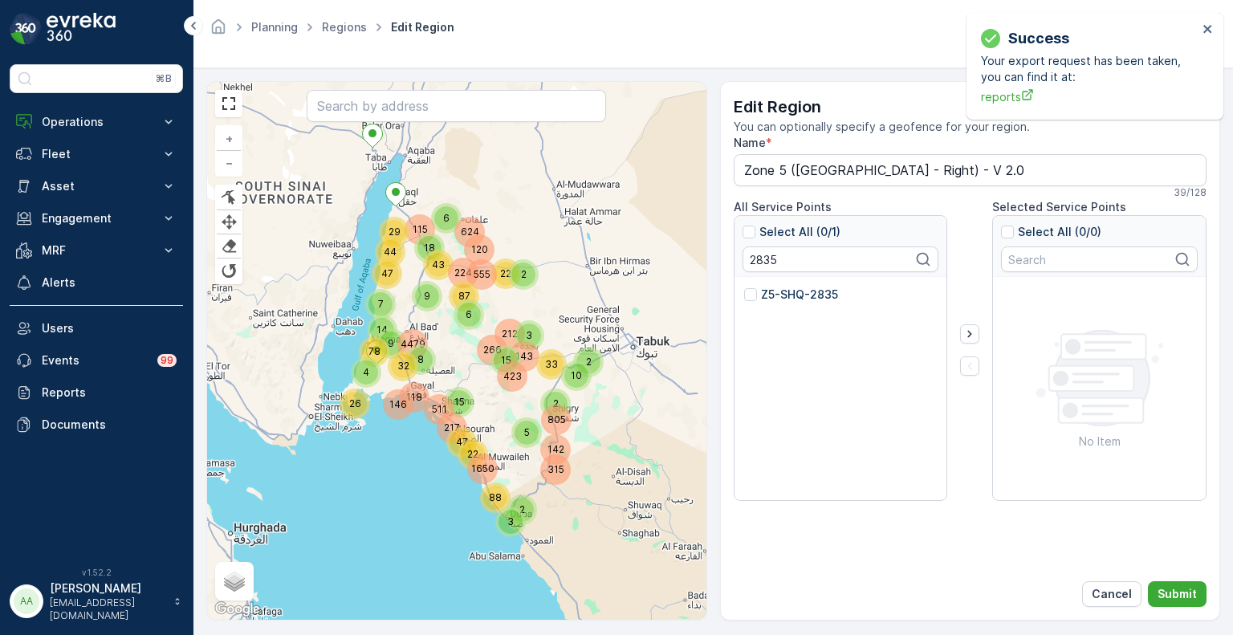
click at [780, 293] on p "Z5-SHQ-2835" at bounding box center [799, 295] width 77 height 16
click at [744, 287] on input "Z5-SHQ-2835" at bounding box center [744, 287] width 0 height 0
click at [765, 259] on input "2835" at bounding box center [841, 260] width 197 height 26
paste input "41"
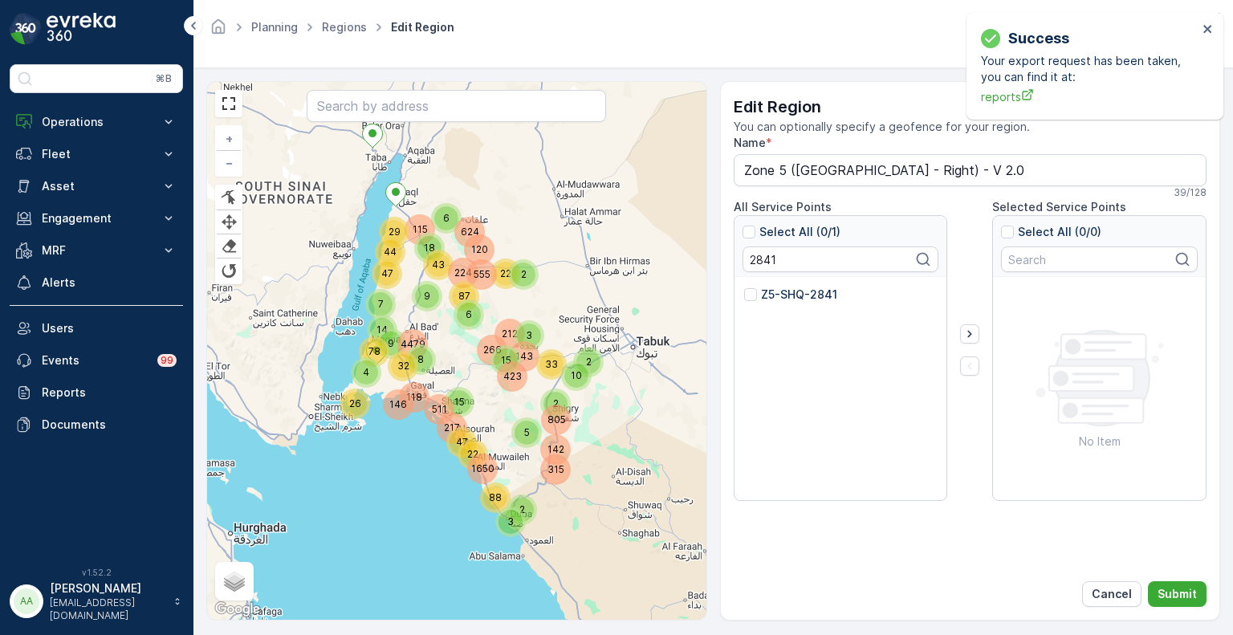
click at [779, 291] on p "Z5-SHQ-2841" at bounding box center [799, 295] width 76 height 16
click at [744, 287] on input "Z5-SHQ-2841" at bounding box center [744, 287] width 0 height 0
click at [770, 263] on input "2841" at bounding box center [841, 260] width 197 height 26
paste input "0"
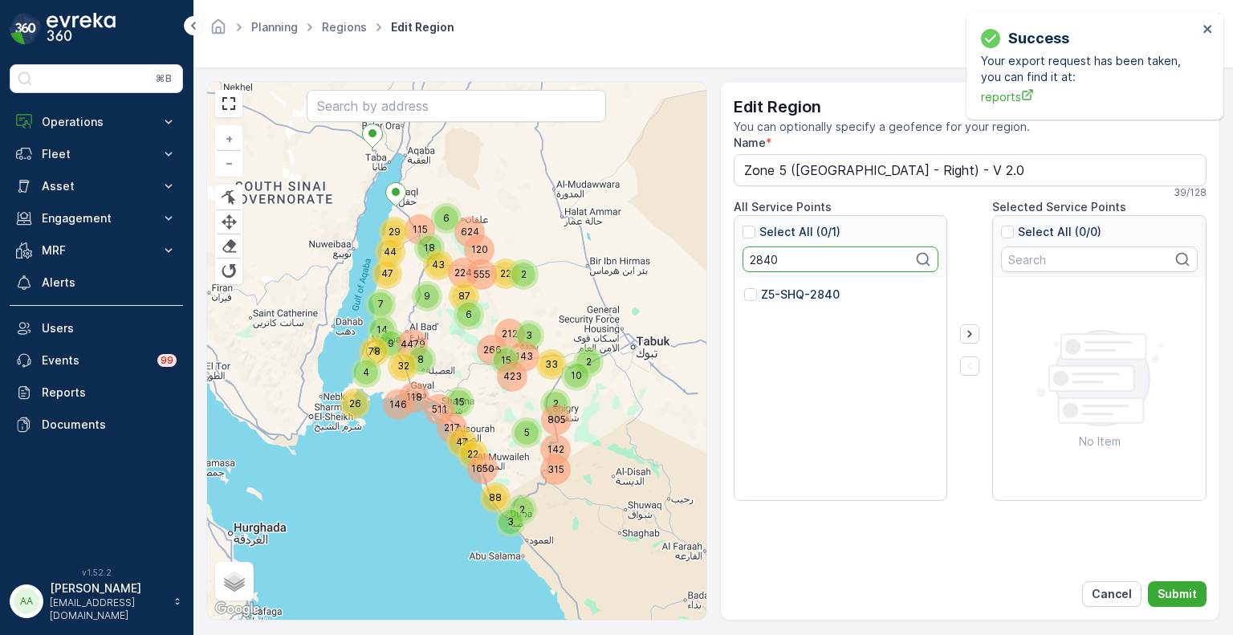
click at [779, 291] on p "Z5-SHQ-2840" at bounding box center [800, 295] width 79 height 16
click at [744, 287] on input "Z5-SHQ-2840" at bounding box center [744, 287] width 0 height 0
click at [766, 264] on input "2840" at bounding box center [841, 260] width 197 height 26
paste input "668"
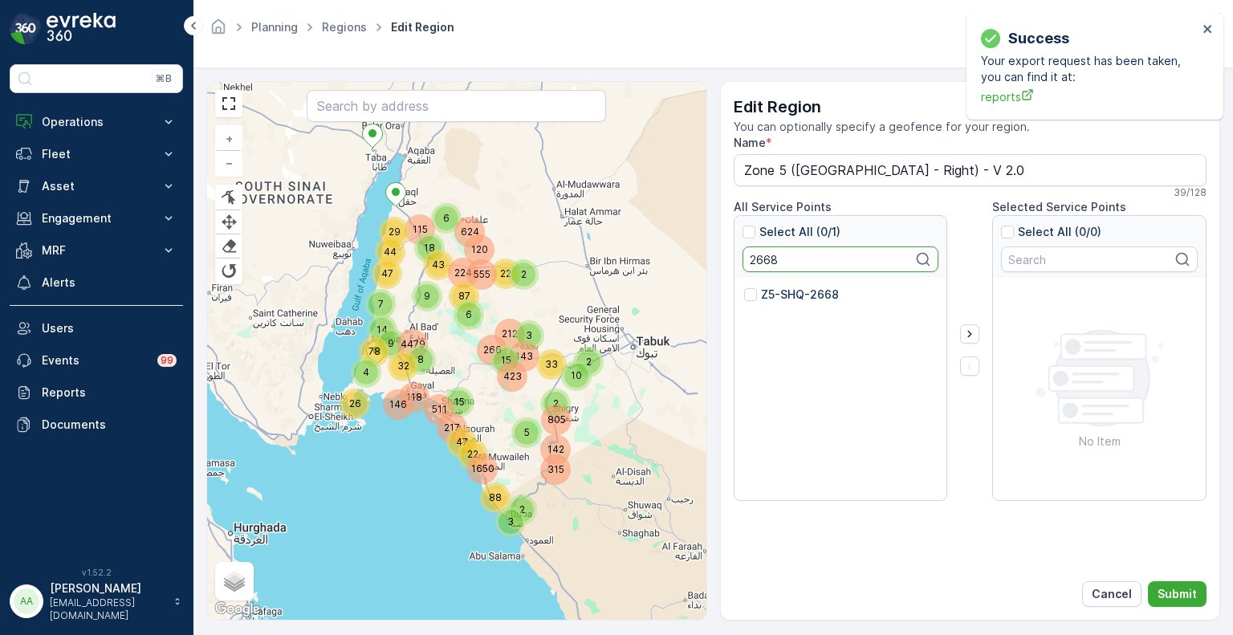
click at [787, 298] on p "Z5-SHQ-2668" at bounding box center [800, 295] width 78 height 16
click at [744, 287] on input "Z5-SHQ-2668" at bounding box center [744, 287] width 0 height 0
click at [768, 259] on input "2668" at bounding box center [841, 260] width 197 height 26
paste input "474"
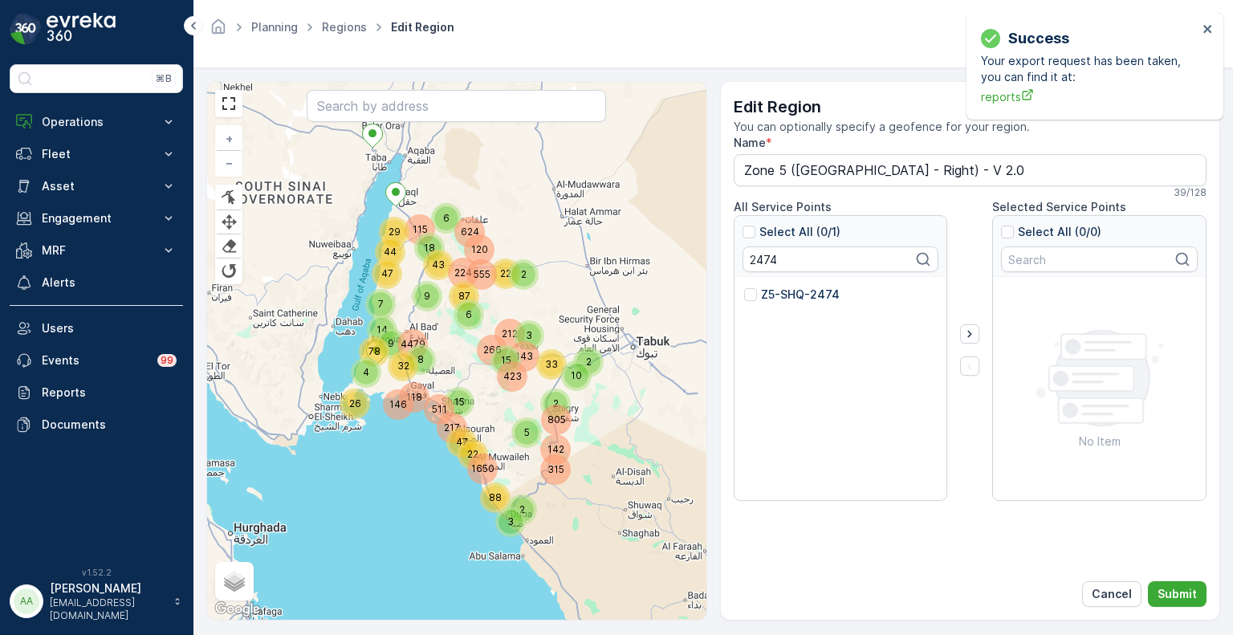
click at [772, 283] on div "Z5-SHQ-2474" at bounding box center [841, 389] width 213 height 225
click at [772, 292] on p "Z5-SHQ-2474" at bounding box center [800, 295] width 79 height 16
click at [744, 287] on input "Z5-SHQ-2474" at bounding box center [744, 287] width 0 height 0
click at [764, 262] on input "2474" at bounding box center [841, 260] width 197 height 26
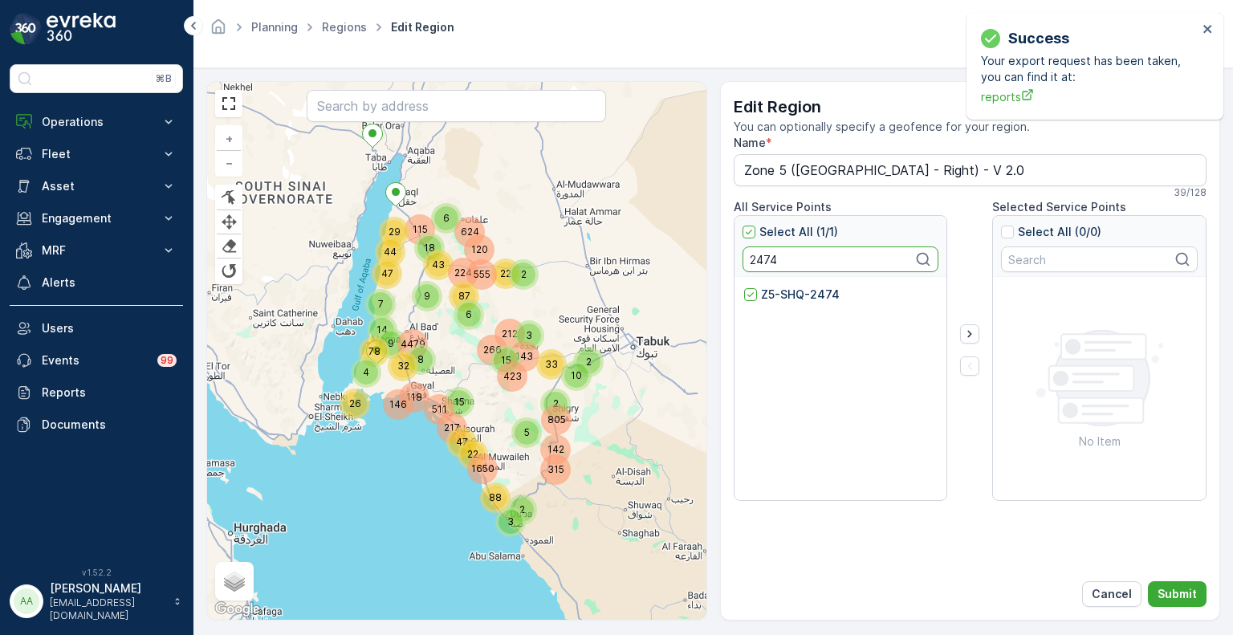
paste input "02"
click at [780, 288] on p "Z5-SHQ-2402" at bounding box center [800, 295] width 79 height 16
click at [744, 287] on input "Z5-SHQ-2402" at bounding box center [744, 287] width 0 height 0
click at [774, 258] on input "2402" at bounding box center [841, 260] width 197 height 26
click at [776, 255] on input "2402" at bounding box center [841, 260] width 197 height 26
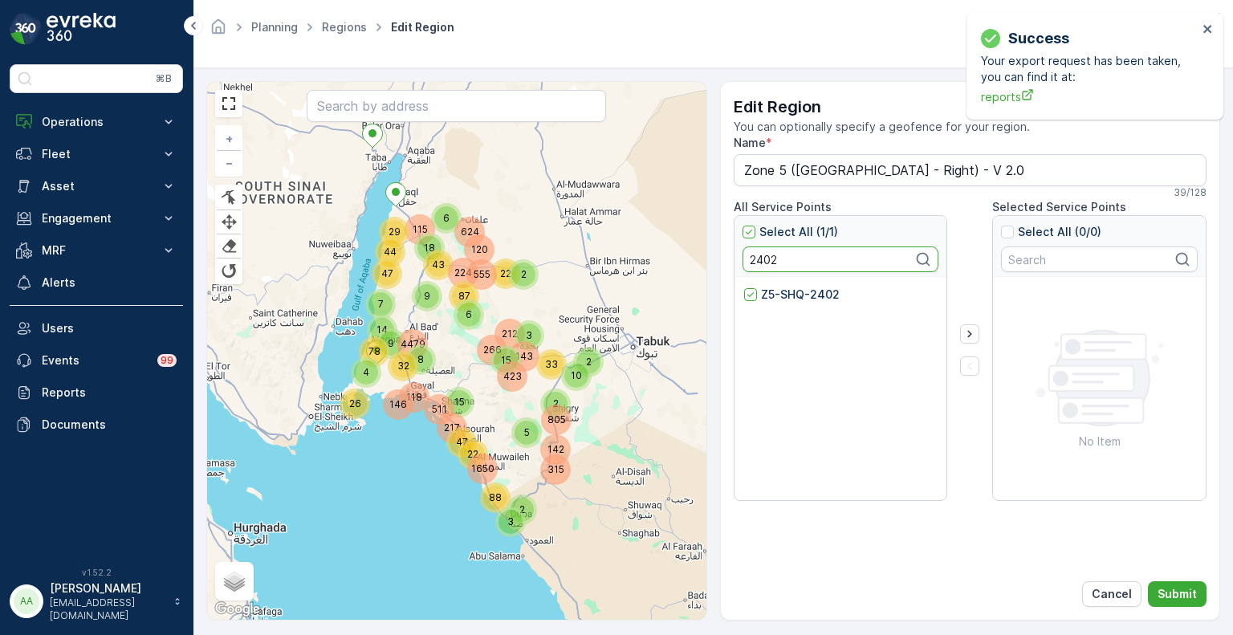
paste input "2543"
click at [765, 256] on input "24022543" at bounding box center [841, 260] width 197 height 26
paste input "text"
click at [779, 294] on p "Z5-SHQ-2543" at bounding box center [800, 295] width 78 height 16
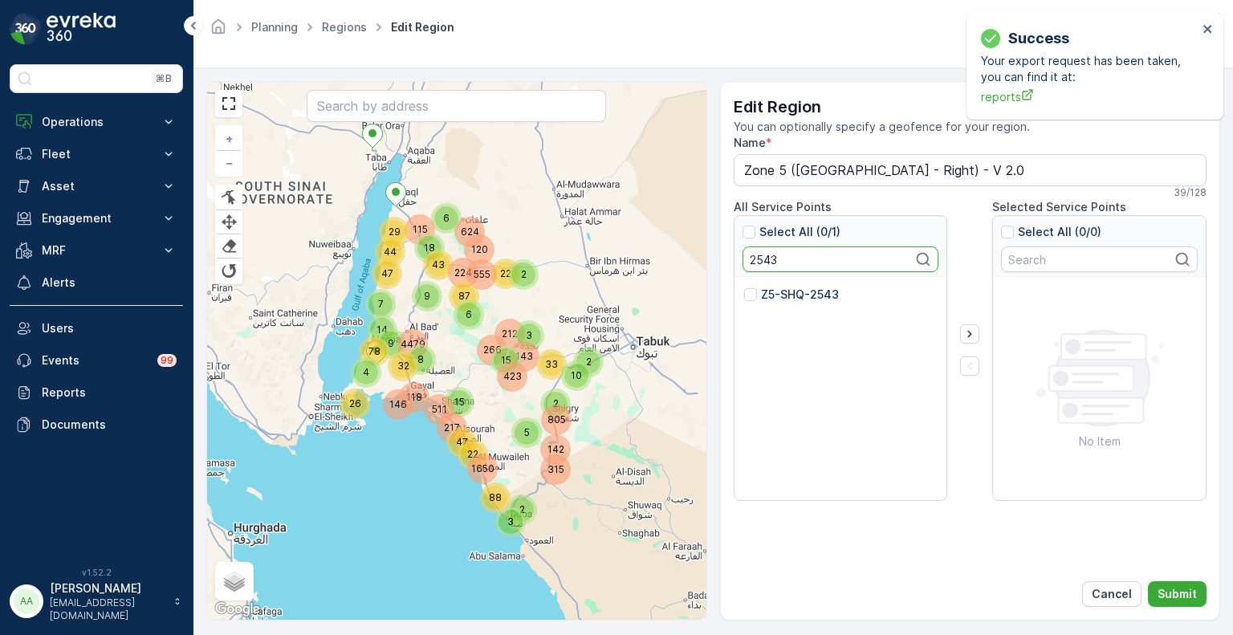
click at [744, 287] on input "Z5-SHQ-2543" at bounding box center [744, 287] width 0 height 0
click at [771, 255] on input "2543" at bounding box center [841, 260] width 197 height 26
paste input "0"
click at [776, 287] on p "Z5-SHQ-2540" at bounding box center [800, 295] width 78 height 16
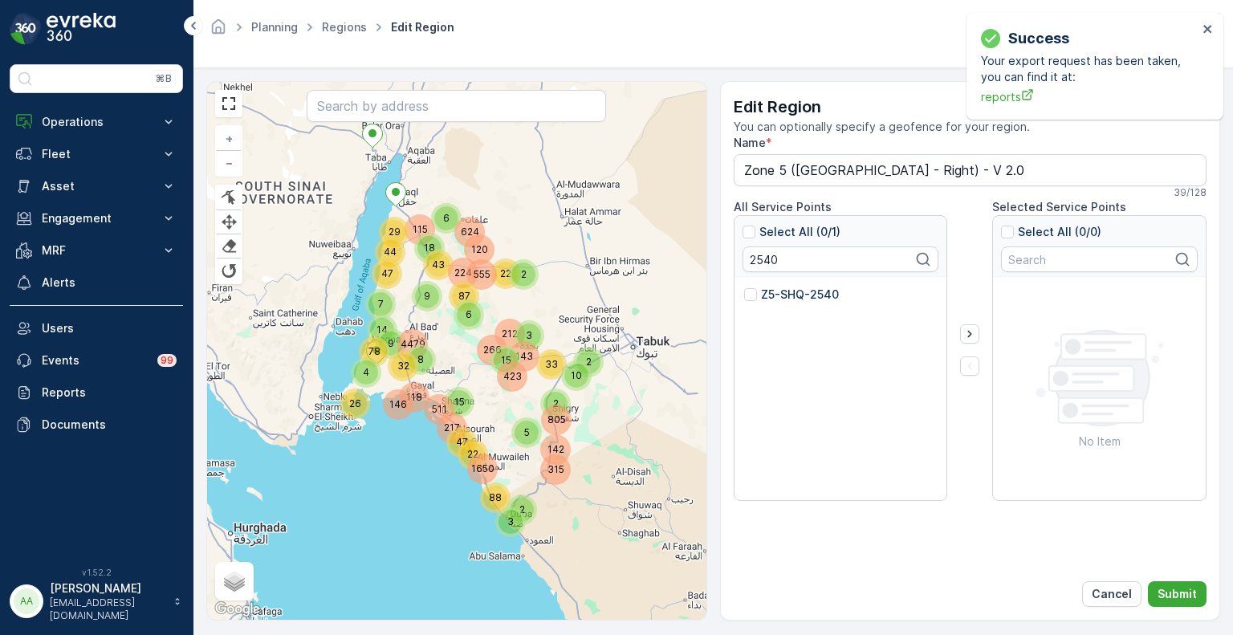
click at [744, 287] on input "Z5-SHQ-2540" at bounding box center [744, 287] width 0 height 0
click at [753, 260] on input "2540" at bounding box center [841, 260] width 197 height 26
paste input "834"
click at [761, 298] on p "Z5-SHQ-2834" at bounding box center [800, 295] width 79 height 16
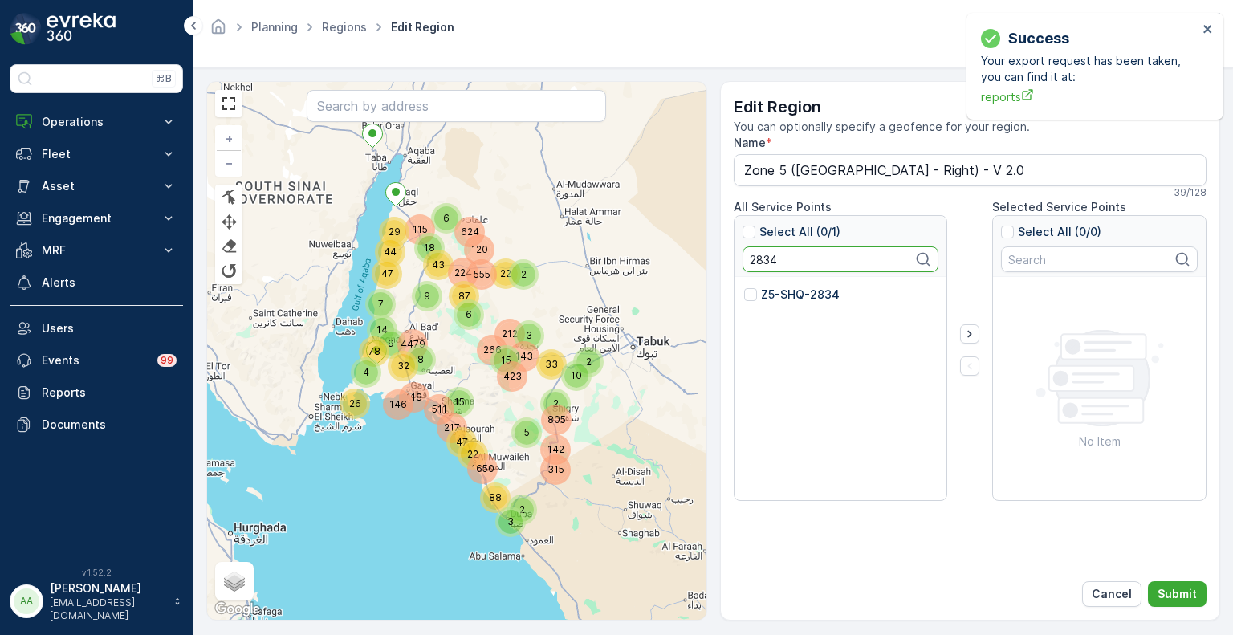
click at [744, 287] on input "Z5-SHQ-2834" at bounding box center [744, 287] width 0 height 0
click at [766, 256] on input "2834" at bounding box center [841, 260] width 197 height 26
paste input "8"
click at [780, 287] on p "Z5-SHQ-2838" at bounding box center [800, 295] width 78 height 16
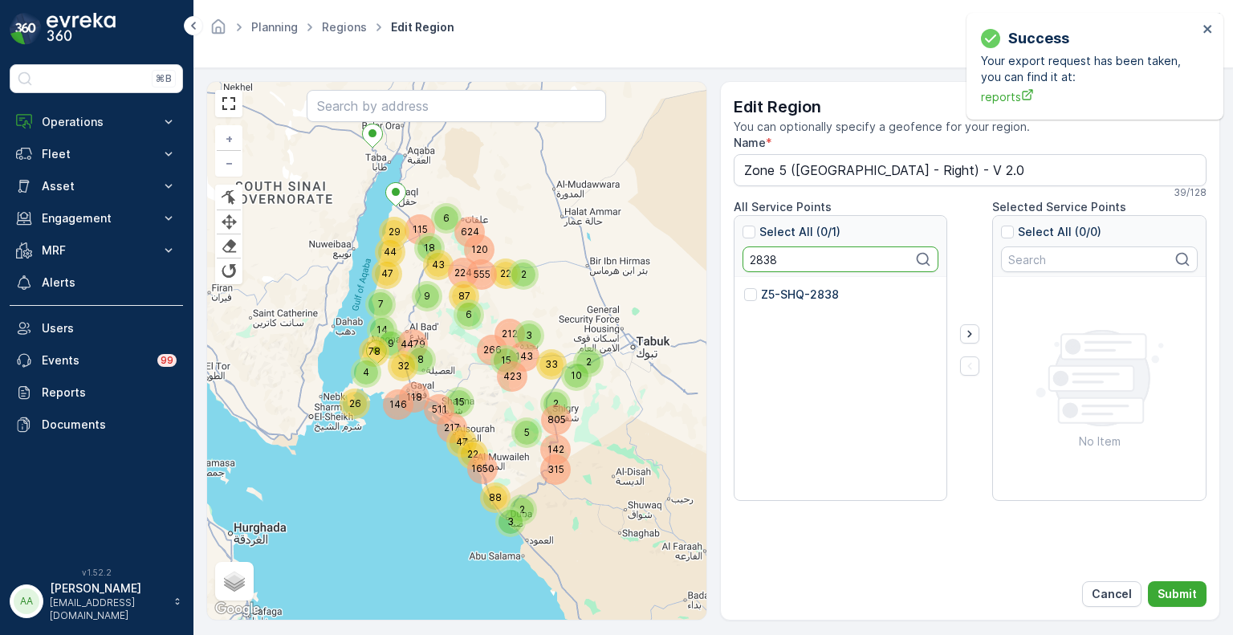
click at [744, 287] on input "Z5-SHQ-2838" at bounding box center [744, 287] width 0 height 0
click at [761, 266] on input "2838" at bounding box center [841, 260] width 197 height 26
paste input "900"
click at [793, 300] on p "Z5-SHQ-2900" at bounding box center [800, 295] width 78 height 16
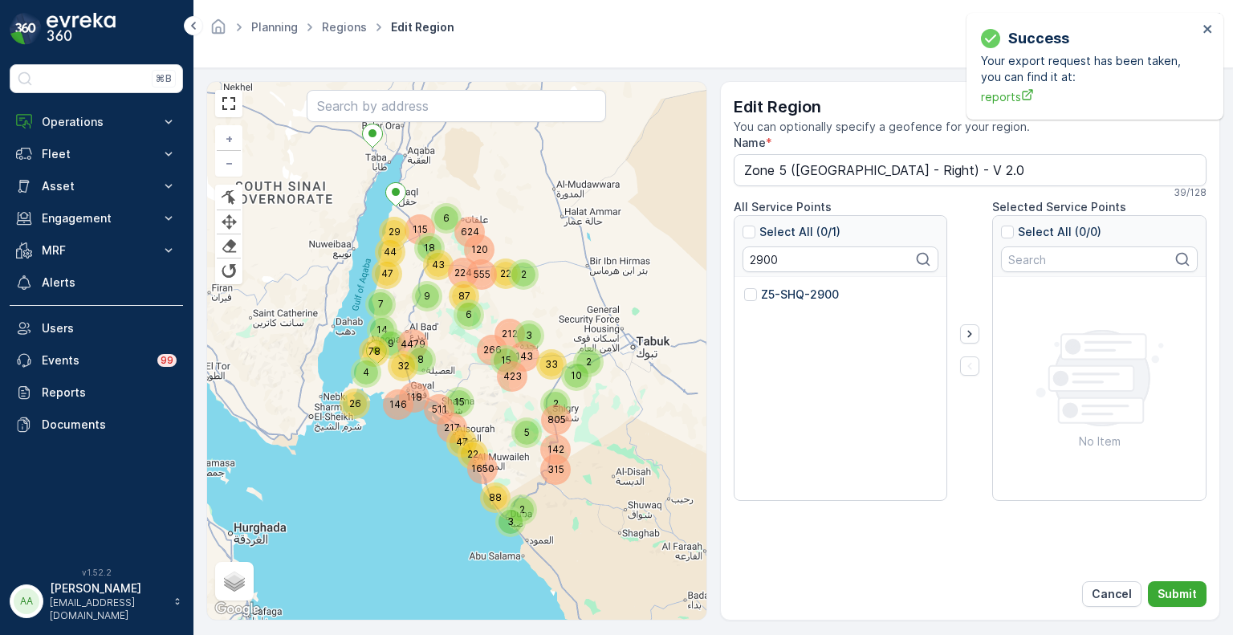
click at [744, 287] on input "Z5-SHQ-2900" at bounding box center [744, 287] width 0 height 0
click at [776, 256] on input "2900" at bounding box center [841, 260] width 197 height 26
paste input "898"
click at [786, 288] on p "Z5-SHQ-2898" at bounding box center [800, 295] width 78 height 16
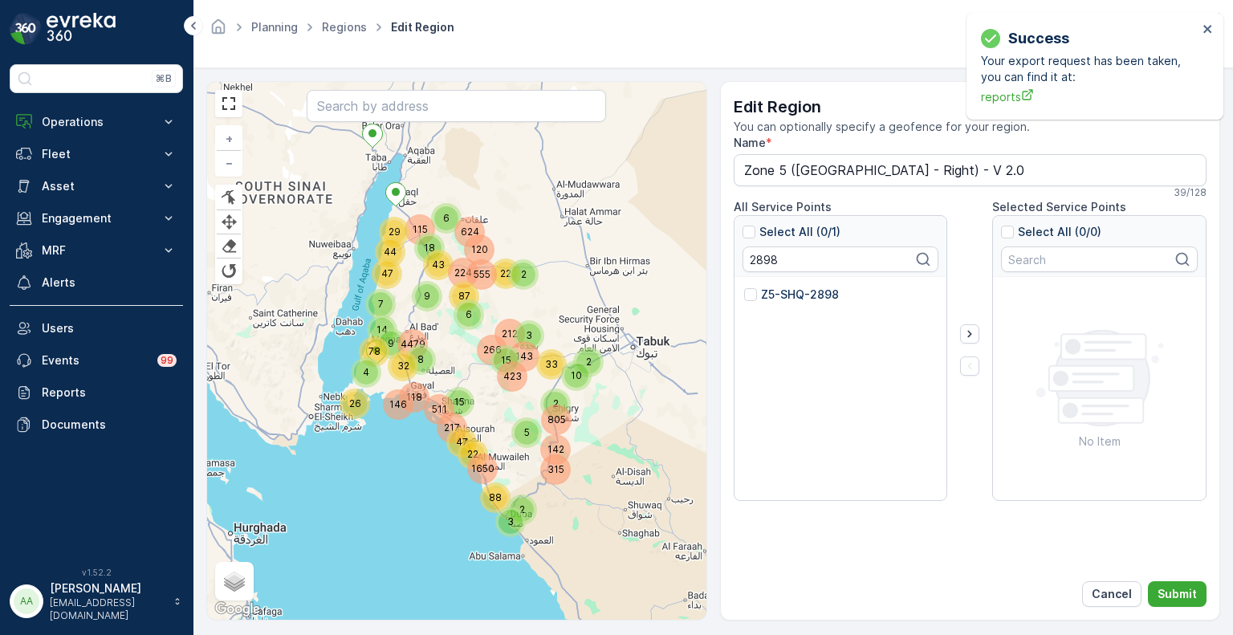
click at [744, 287] on input "Z5-SHQ-2898" at bounding box center [744, 287] width 0 height 0
click at [763, 255] on input "2898" at bounding box center [841, 260] width 197 height 26
paste input "726"
click at [795, 302] on div "Z5-SHQ-2726" at bounding box center [841, 300] width 194 height 26
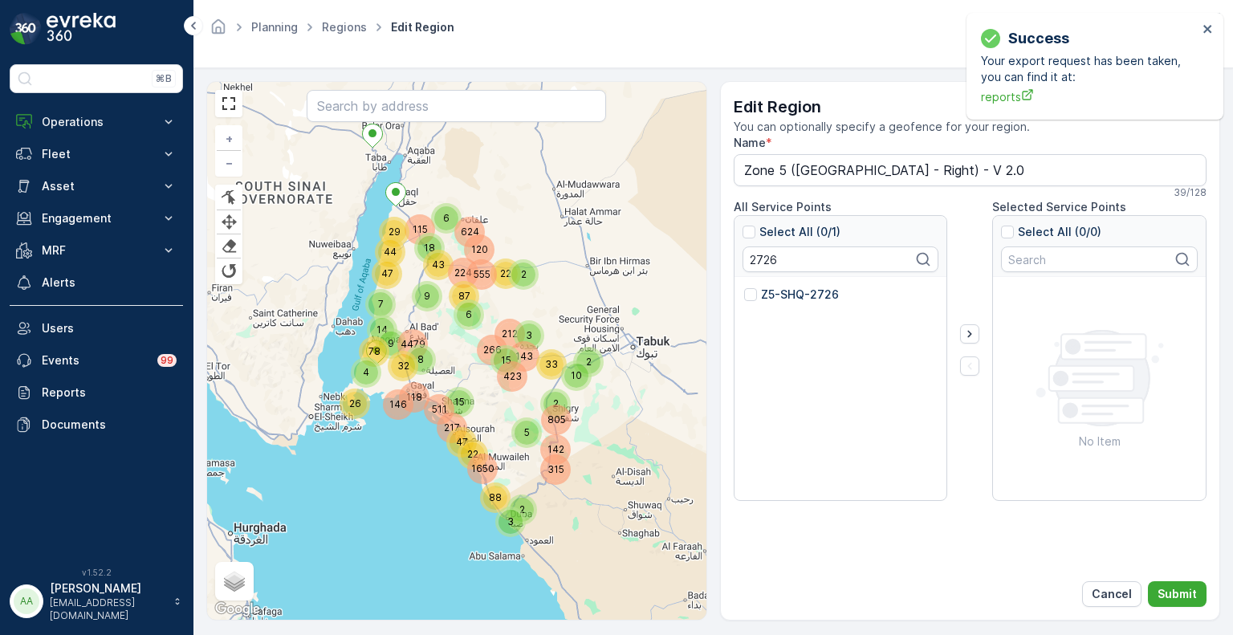
click at [776, 295] on p "Z5-SHQ-2726" at bounding box center [800, 295] width 78 height 16
click at [744, 287] on input "Z5-SHQ-2726" at bounding box center [744, 287] width 0 height 0
click at [757, 261] on input "2726" at bounding box center [841, 260] width 197 height 26
paste input "3000"
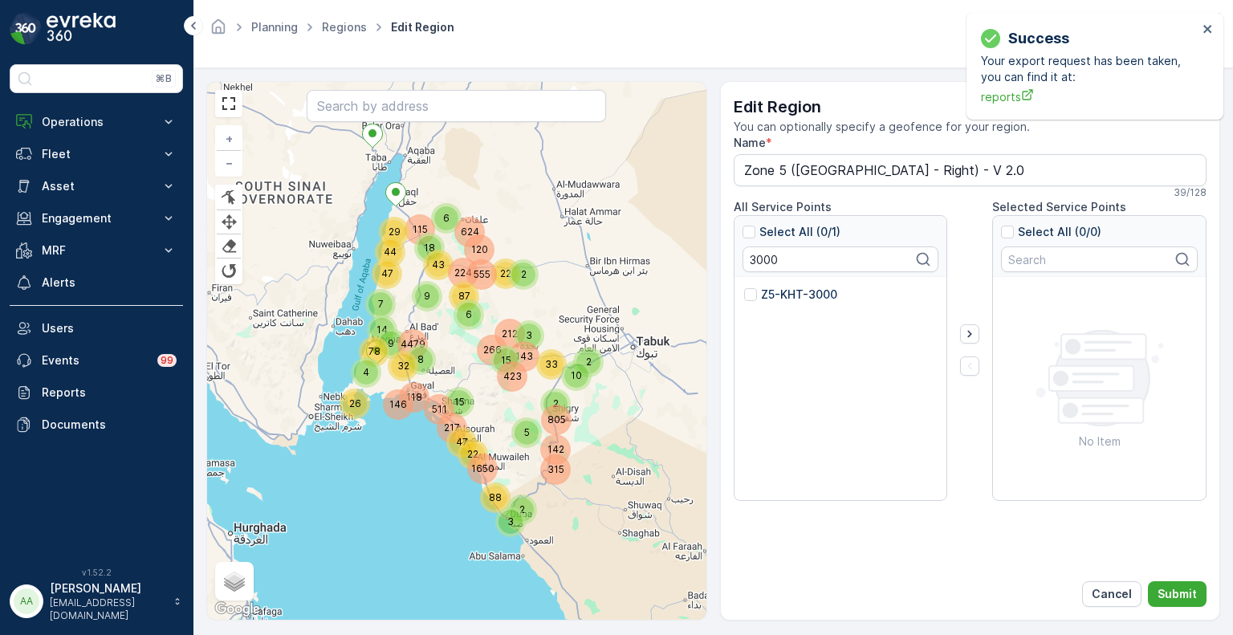
click at [771, 293] on p "Z5-KHT-3000" at bounding box center [799, 295] width 76 height 16
click at [744, 287] on input "Z5-KHT-3000" at bounding box center [744, 287] width 0 height 0
click at [759, 264] on input "3000" at bounding box center [841, 260] width 197 height 26
paste input "2564"
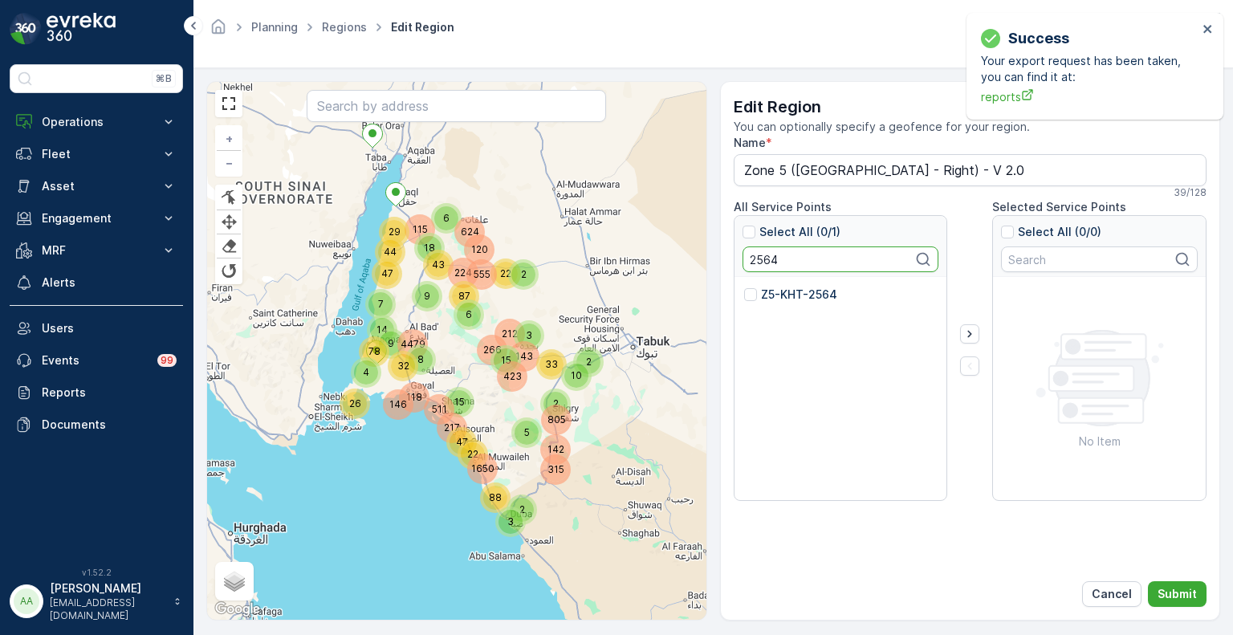
click at [779, 304] on div "Z5-KHT-2564" at bounding box center [841, 300] width 194 height 26
click at [768, 299] on p "Z5-KHT-2564" at bounding box center [799, 295] width 76 height 16
click at [744, 287] on input "Z5-KHT-2564" at bounding box center [744, 287] width 0 height 0
click at [760, 262] on input "2564" at bounding box center [841, 260] width 197 height 26
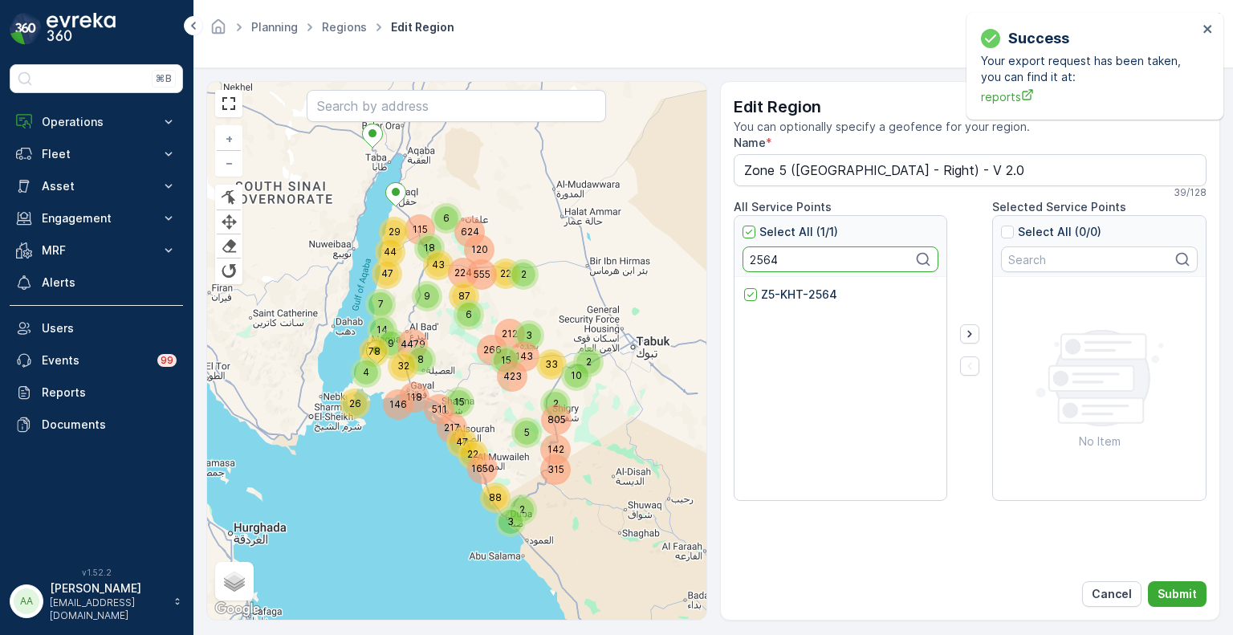
paste input "71"
click at [771, 292] on p "Z5-KHT-2571" at bounding box center [797, 295] width 73 height 16
click at [744, 287] on input "Z5-KHT-2571" at bounding box center [744, 287] width 0 height 0
click at [764, 260] on input "2571" at bounding box center [841, 260] width 197 height 26
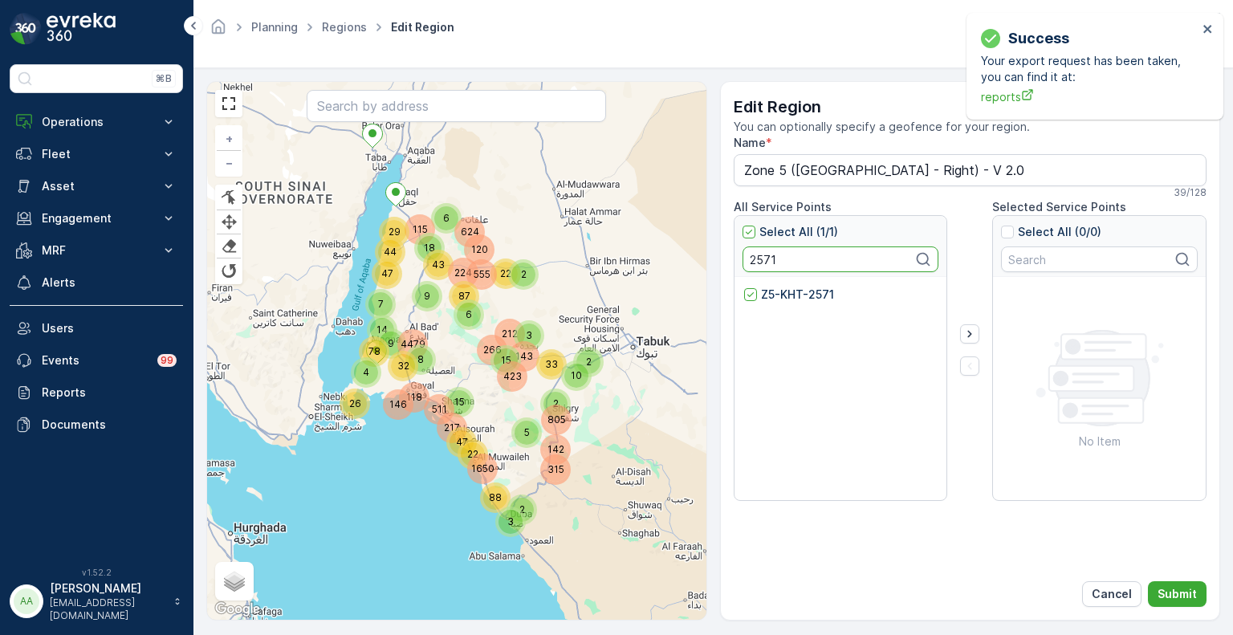
paste input "90"
click at [777, 294] on p "Z5-KHT-2901" at bounding box center [798, 295] width 74 height 16
click at [744, 287] on input "Z5-KHT-2901" at bounding box center [744, 287] width 0 height 0
click at [760, 263] on input "2901" at bounding box center [841, 260] width 197 height 26
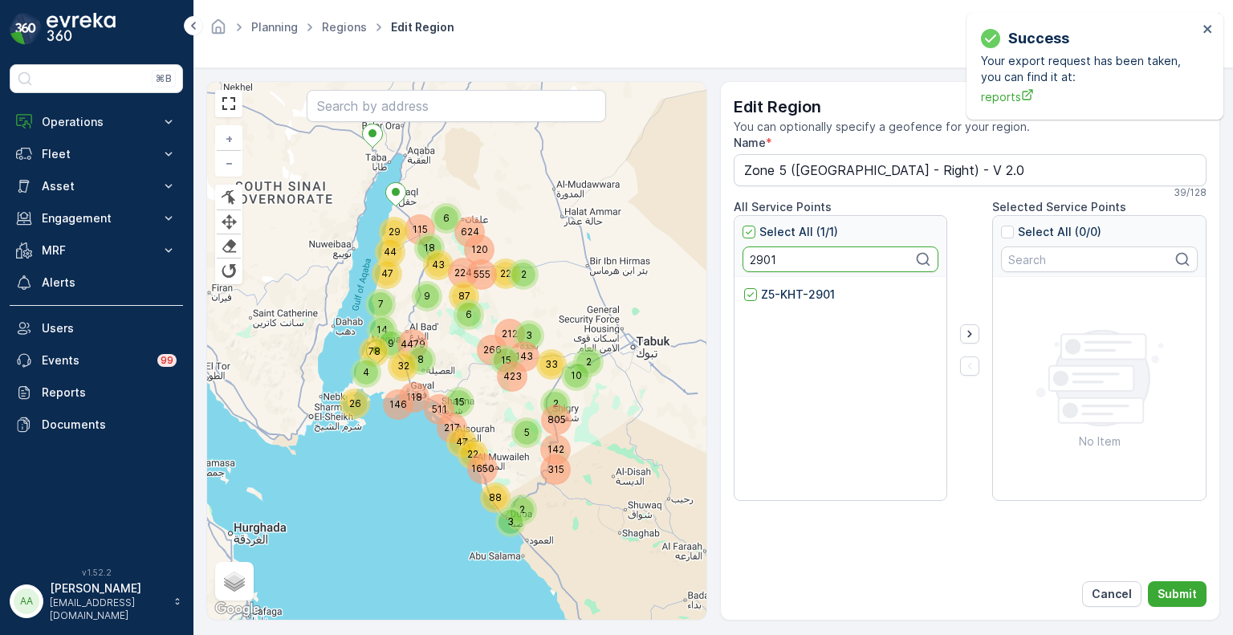
paste input "47"
click at [779, 293] on p "Z5-KHT-2947" at bounding box center [799, 295] width 77 height 16
click at [744, 287] on input "Z5-KHT-2947" at bounding box center [744, 287] width 0 height 0
click at [774, 259] on input "2947" at bounding box center [841, 260] width 197 height 26
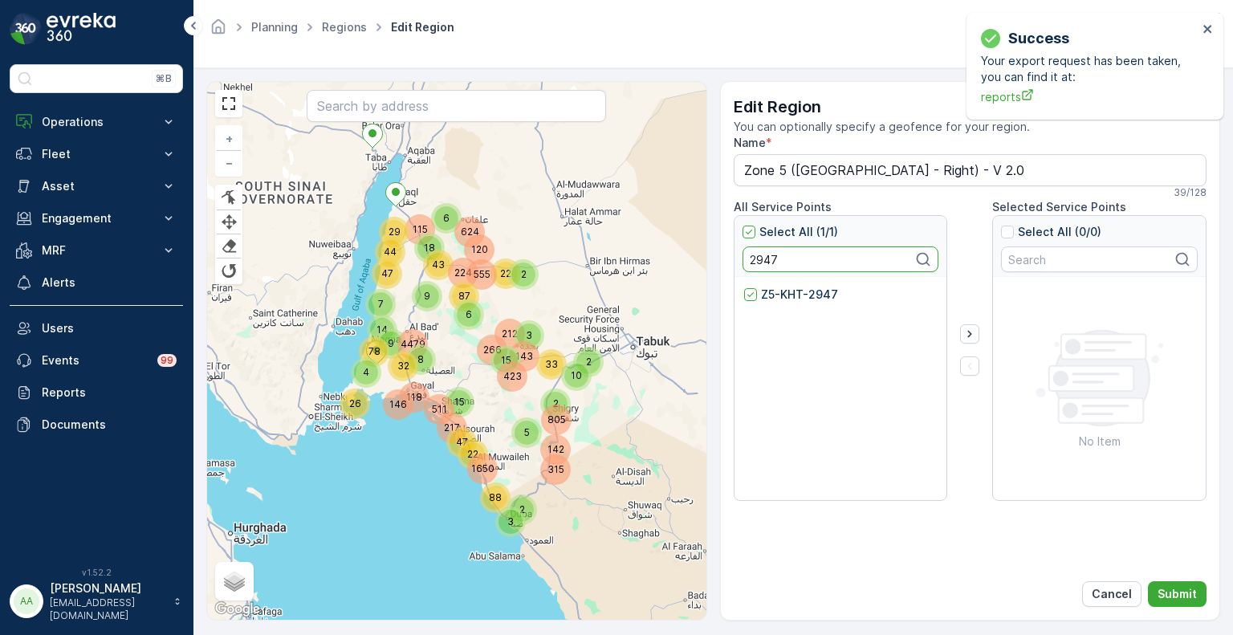
paste input "94"
click at [789, 291] on p "Z5-KHT-2994" at bounding box center [799, 295] width 77 height 16
click at [744, 287] on input "Z5-KHT-2994" at bounding box center [744, 287] width 0 height 0
click at [768, 263] on input "2994" at bounding box center [841, 260] width 197 height 26
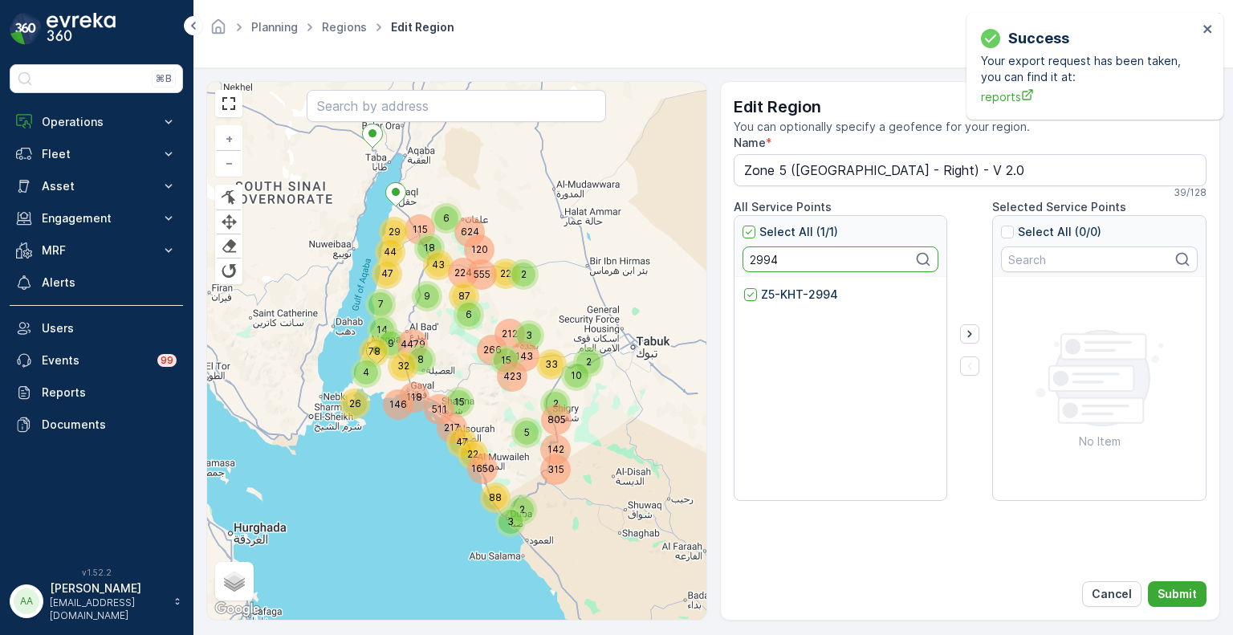
paste input "5"
click at [776, 296] on p "Z5-KHT-2995" at bounding box center [798, 295] width 75 height 16
click at [744, 287] on input "Z5-KHT-2995" at bounding box center [744, 287] width 0 height 0
click at [760, 257] on input "2995" at bounding box center [841, 260] width 197 height 26
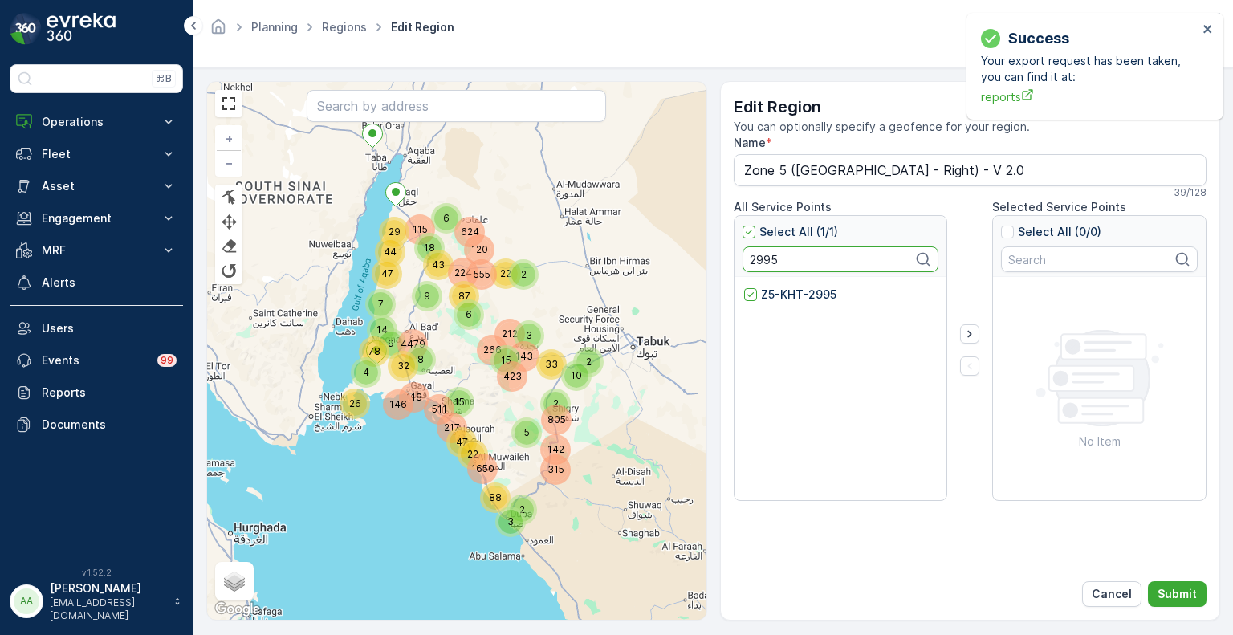
paste input "7"
click at [772, 288] on p "Z5-KHT-2997" at bounding box center [799, 295] width 76 height 16
click at [744, 287] on input "Z5-KHT-2997" at bounding box center [744, 287] width 0 height 0
click at [767, 259] on input "2997" at bounding box center [841, 260] width 197 height 26
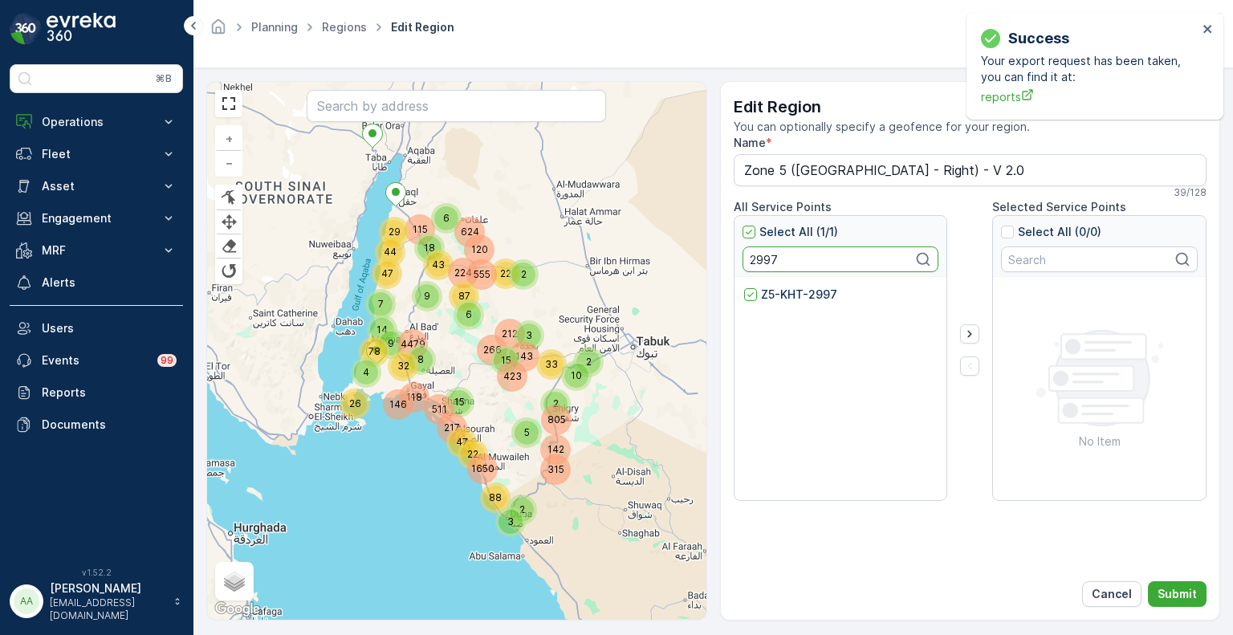
paste input "6"
click at [790, 292] on p "Z5-KHT-2996" at bounding box center [799, 295] width 76 height 16
click at [744, 287] on input "Z5-KHT-2996" at bounding box center [744, 287] width 0 height 0
click at [752, 259] on input "2996" at bounding box center [841, 260] width 197 height 26
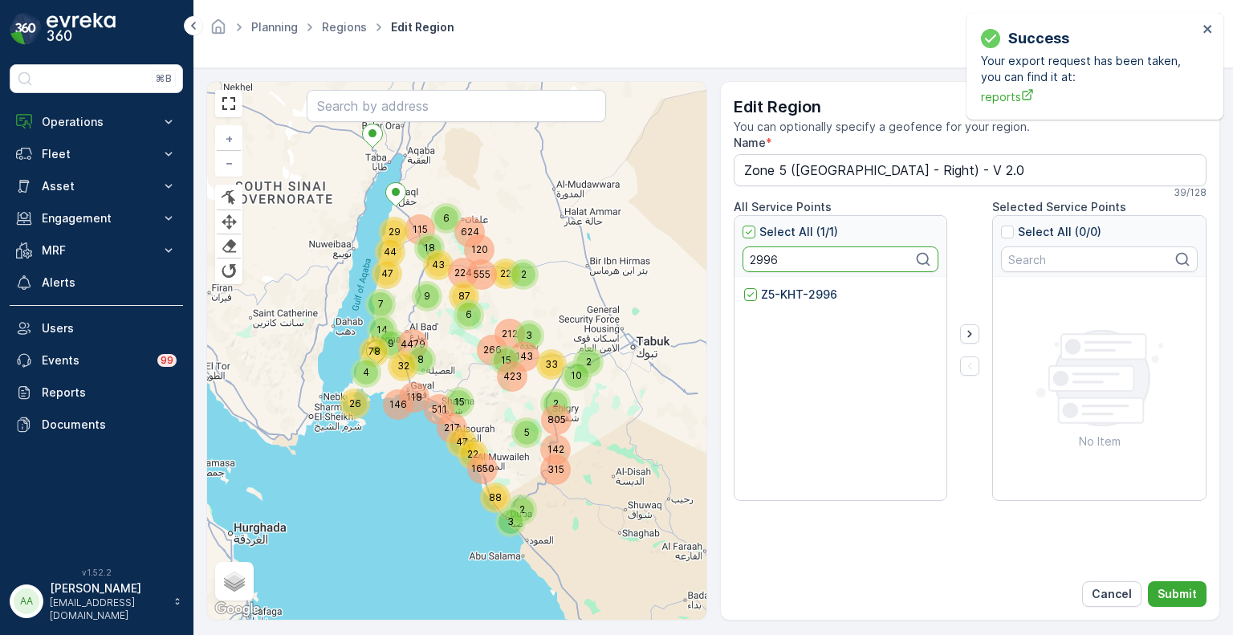
paste input "8"
click at [784, 300] on p "Z5-KHT-2998" at bounding box center [799, 295] width 76 height 16
click at [744, 287] on input "Z5-KHT-2998" at bounding box center [744, 287] width 0 height 0
click at [762, 259] on input "2998" at bounding box center [841, 260] width 197 height 26
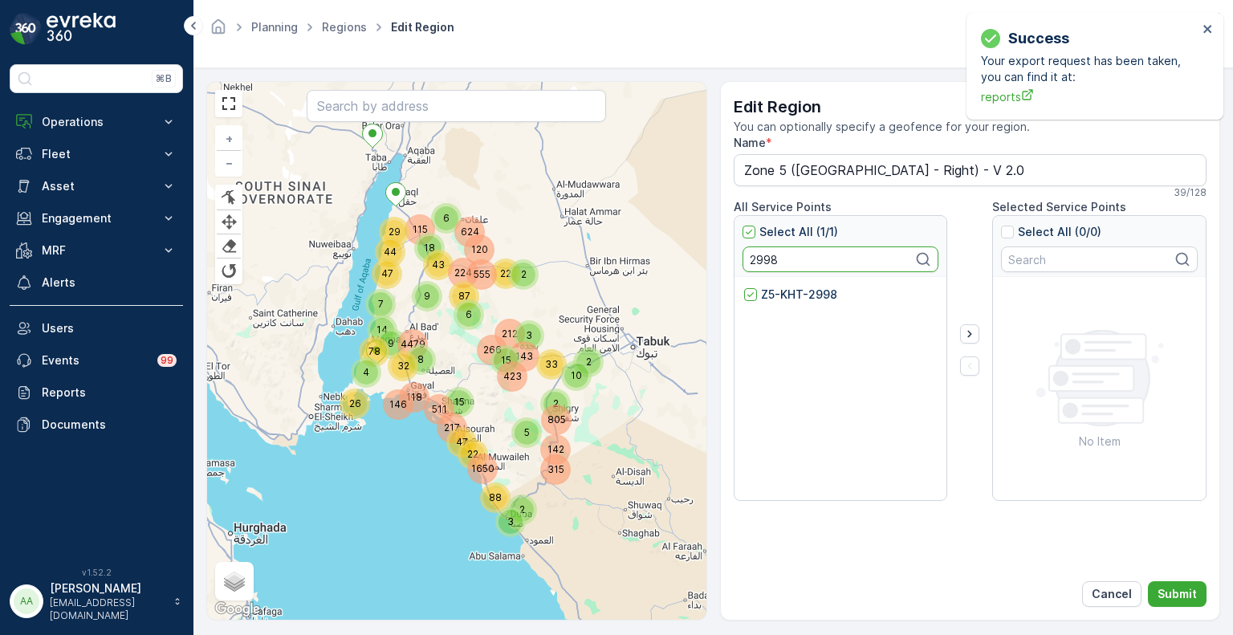
paste input "36"
click at [780, 299] on p "Z5-KHT-2936" at bounding box center [799, 295] width 76 height 16
click at [744, 287] on input "Z5-KHT-2936" at bounding box center [744, 287] width 0 height 0
click at [749, 258] on input "2936" at bounding box center [841, 260] width 197 height 26
click at [749, 257] on input "2936" at bounding box center [841, 260] width 197 height 26
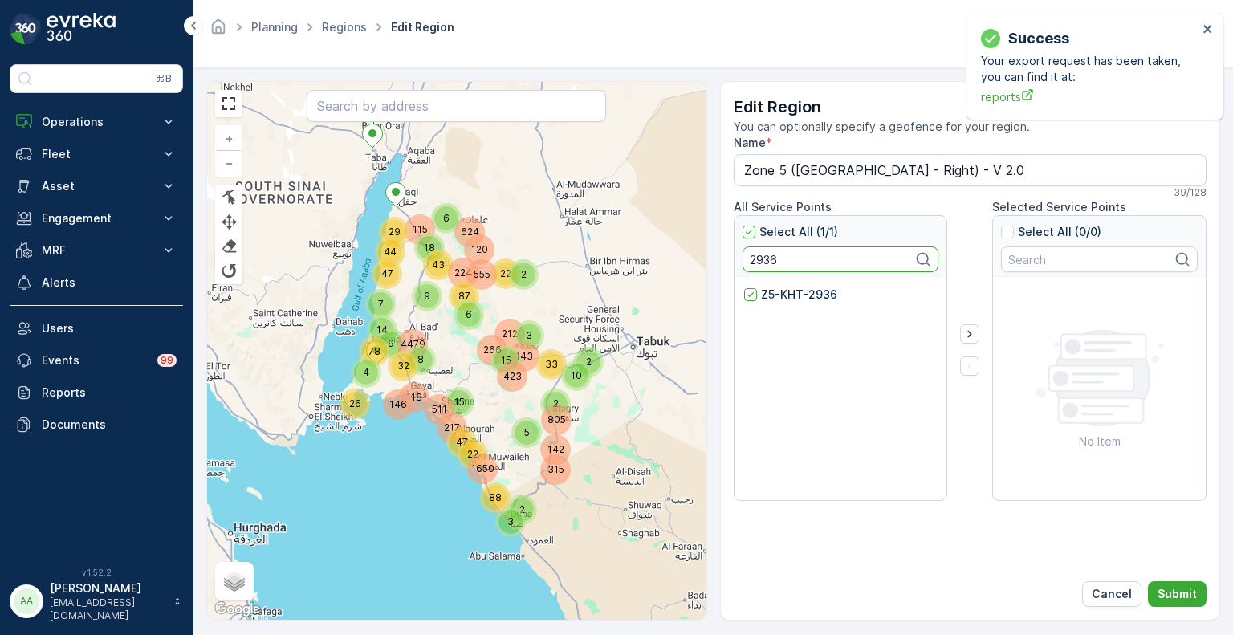
paste input "5"
click at [780, 300] on p "Z5-KHT-2935" at bounding box center [798, 295] width 75 height 16
click at [744, 287] on input "Z5-KHT-2935" at bounding box center [744, 287] width 0 height 0
click at [754, 264] on input "2935" at bounding box center [841, 260] width 197 height 26
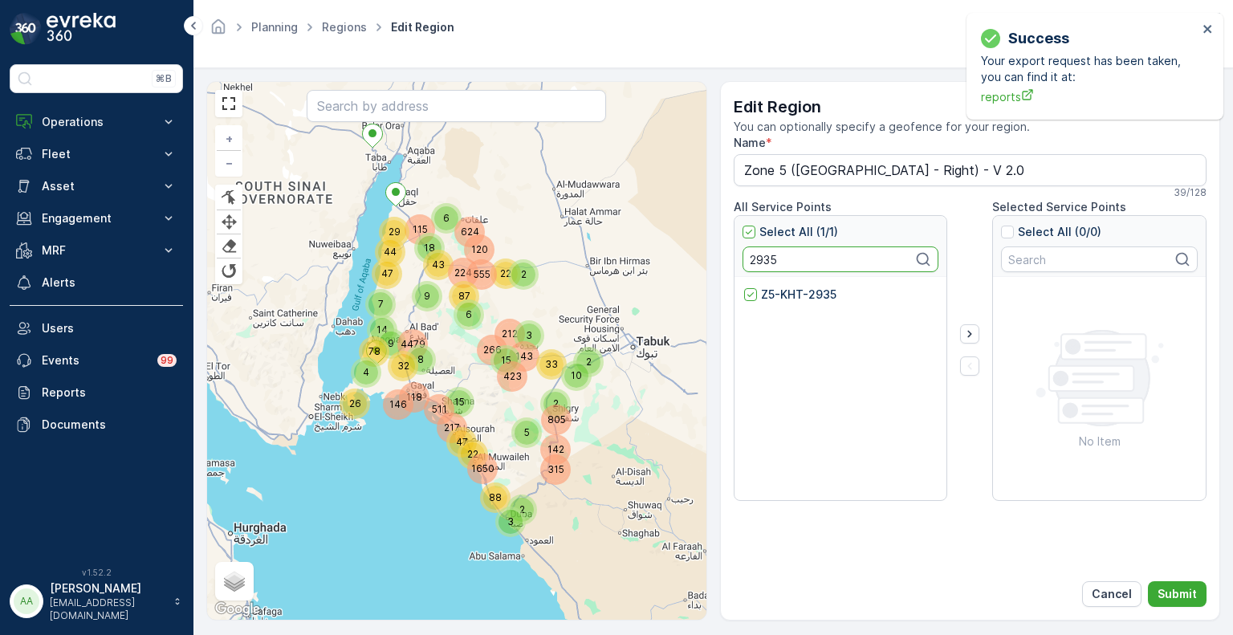
paste input "4"
click at [788, 297] on p "Z5-KHT-2934" at bounding box center [799, 295] width 77 height 16
click at [744, 287] on input "Z5-KHT-2934" at bounding box center [744, 287] width 0 height 0
click at [768, 259] on input "2934" at bounding box center [841, 260] width 197 height 26
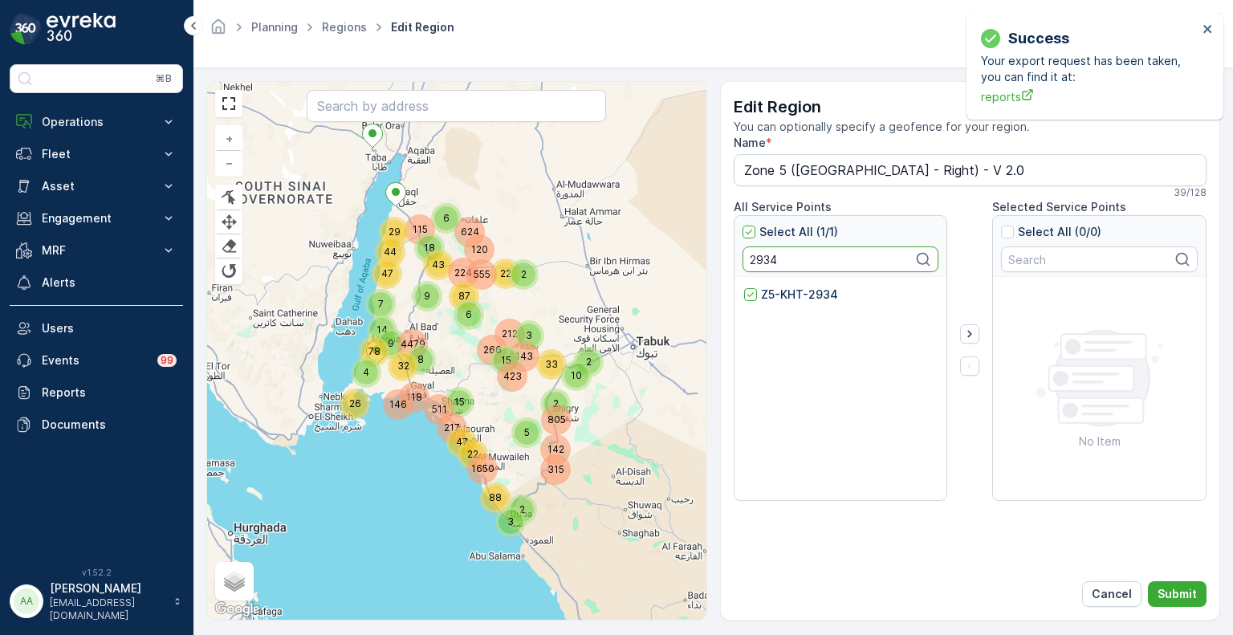
paste input "3"
click at [790, 291] on p "Z5-KHT-2933" at bounding box center [799, 295] width 76 height 16
click at [744, 287] on input "Z5-KHT-2933" at bounding box center [744, 287] width 0 height 0
click at [763, 263] on input "2933" at bounding box center [841, 260] width 197 height 26
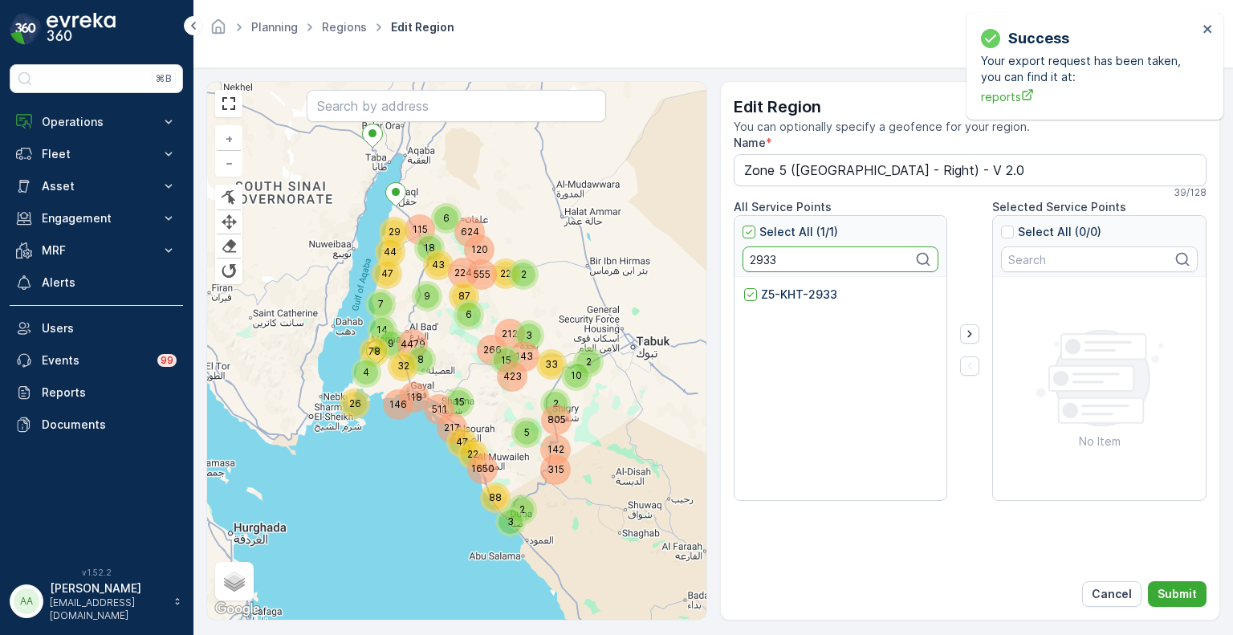
paste input "2"
click at [775, 292] on p "Z5-KHT-2932" at bounding box center [799, 295] width 76 height 16
click at [744, 287] on input "Z5-KHT-2932" at bounding box center [744, 287] width 0 height 0
click at [761, 257] on input "2932" at bounding box center [841, 260] width 197 height 26
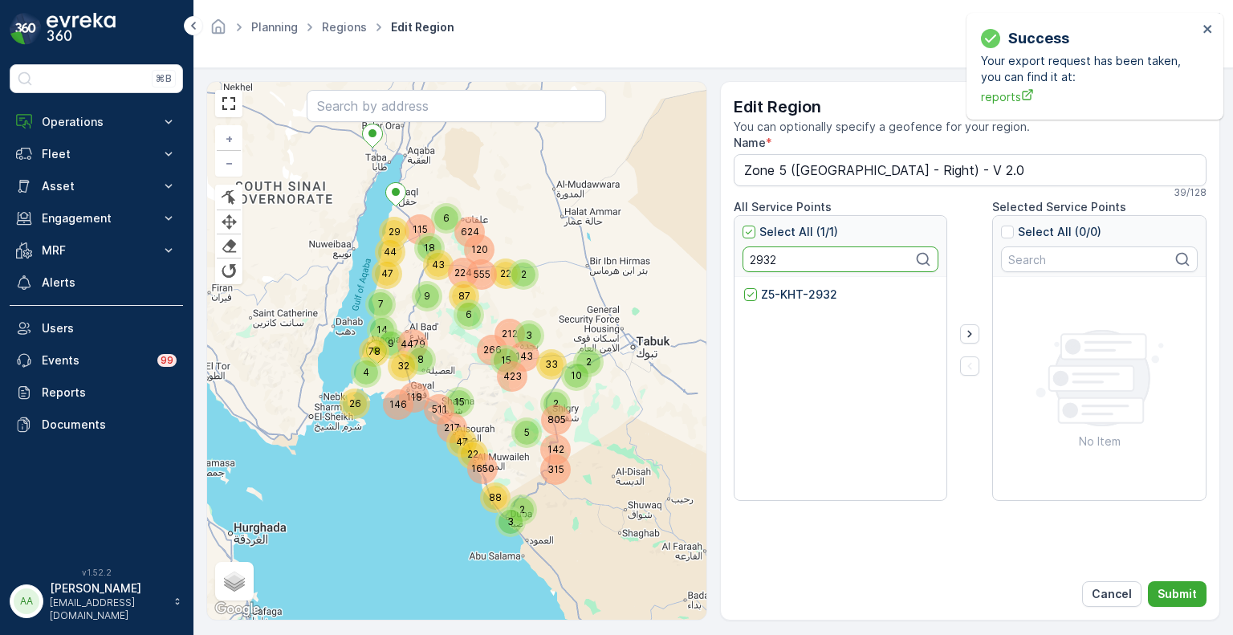
paste input "1"
click at [776, 292] on p "Z5-KHT-2931" at bounding box center [798, 295] width 74 height 16
click at [744, 287] on input "Z5-KHT-2931" at bounding box center [744, 287] width 0 height 0
click at [769, 257] on input "2931" at bounding box center [841, 260] width 197 height 26
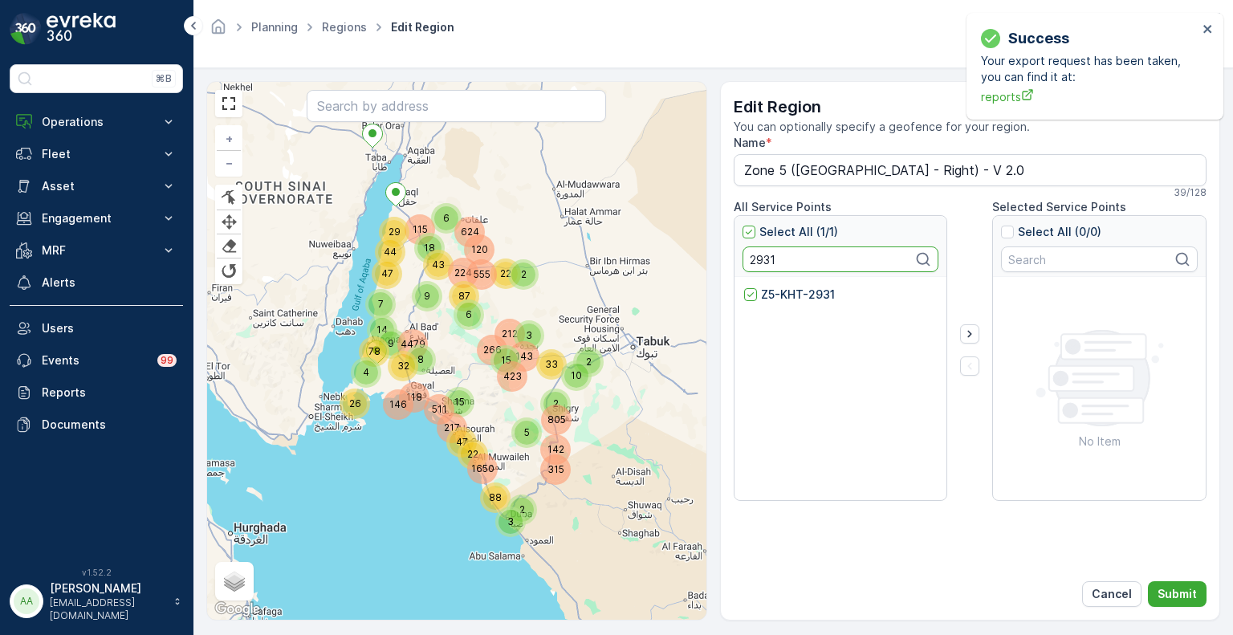
paste input "0"
click at [780, 295] on p "Z5-KHT-2930" at bounding box center [799, 295] width 76 height 16
click at [744, 287] on input "Z5-KHT-2930" at bounding box center [744, 287] width 0 height 0
click at [732, 234] on div "Edit Region You can optionally specify a geofence for your region. Name * Zone …" at bounding box center [970, 351] width 501 height 540
click at [760, 267] on input "2930" at bounding box center [841, 260] width 197 height 26
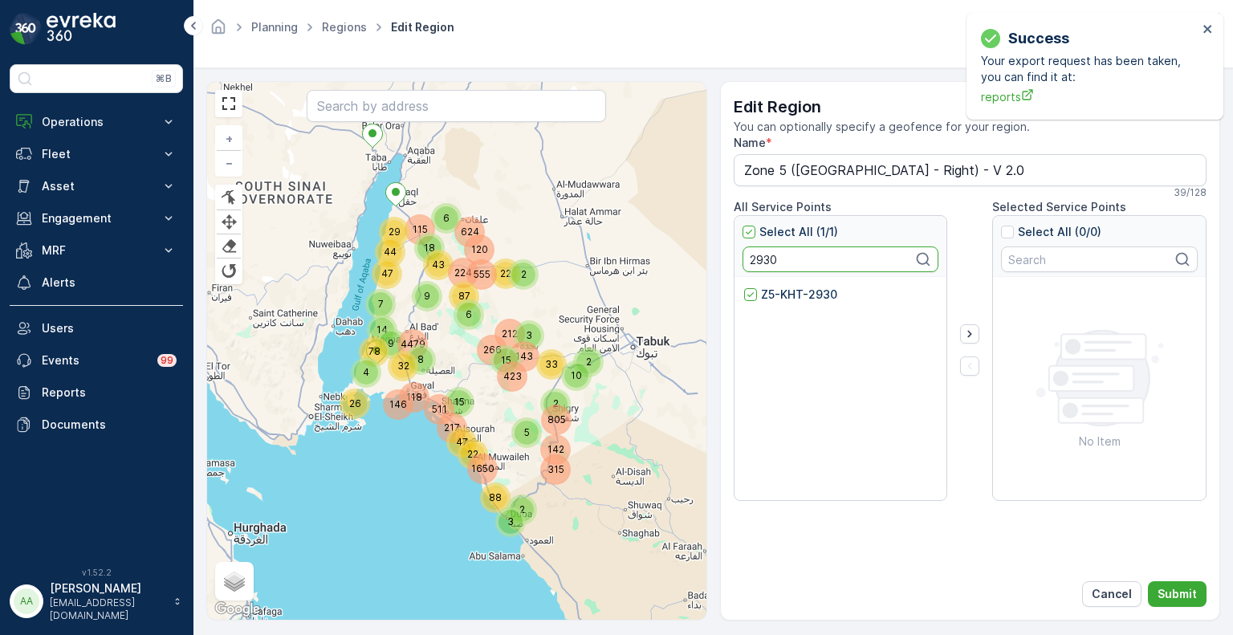
click at [760, 267] on input "2930" at bounding box center [841, 260] width 197 height 26
paste input "29"
click at [777, 297] on p "Z5-KHT-2929" at bounding box center [799, 295] width 76 height 16
click at [744, 287] on input "Z5-KHT-2929" at bounding box center [744, 287] width 0 height 0
click at [762, 263] on input "2929" at bounding box center [841, 260] width 197 height 26
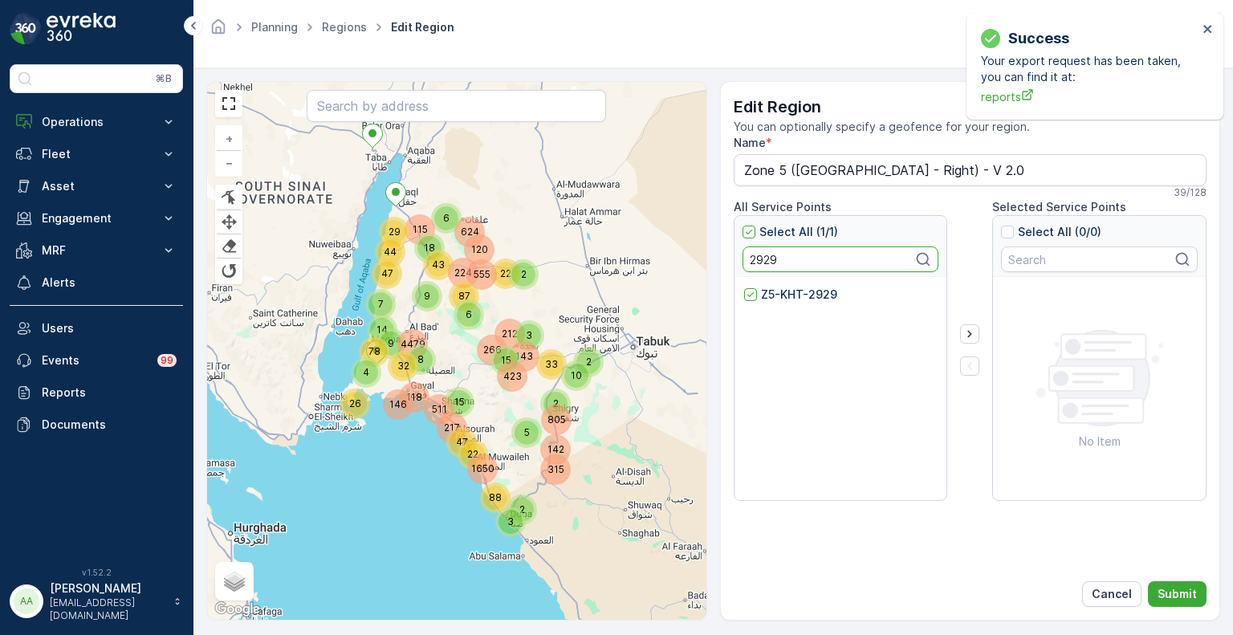
click at [762, 263] on input "2929" at bounding box center [841, 260] width 197 height 26
paste input "8"
click at [780, 295] on p "Z5-KHT-2928" at bounding box center [799, 295] width 76 height 16
click at [744, 287] on input "Z5-KHT-2928" at bounding box center [744, 287] width 0 height 0
click at [764, 263] on input "2928" at bounding box center [841, 260] width 197 height 26
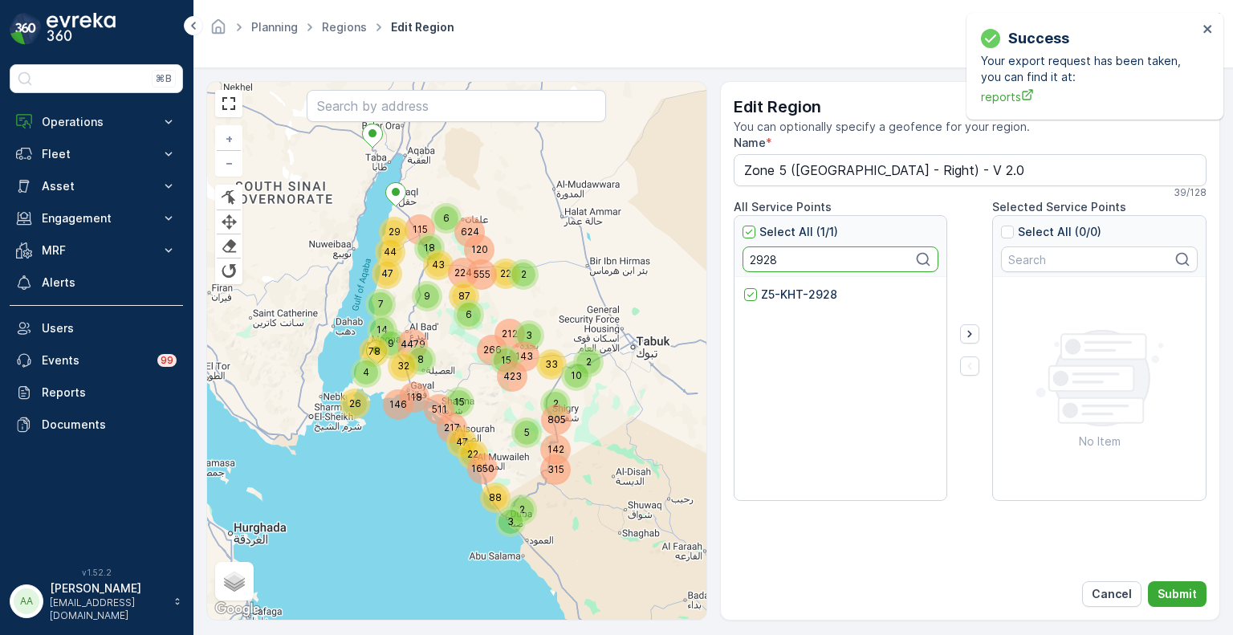
click at [764, 263] on input "2928" at bounding box center [841, 260] width 197 height 26
paste input "7"
click at [780, 296] on p "Z5-KHT-2927" at bounding box center [799, 295] width 76 height 16
click at [744, 287] on input "Z5-KHT-2927" at bounding box center [744, 287] width 0 height 0
click at [761, 259] on input "2927" at bounding box center [841, 260] width 197 height 26
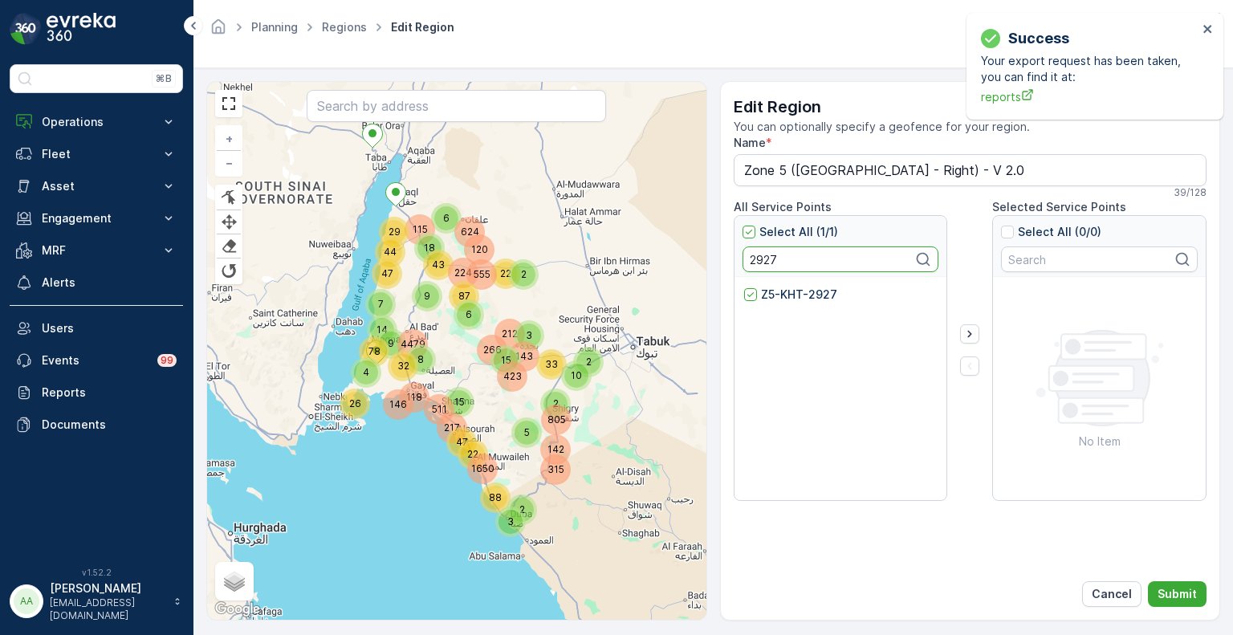
click at [761, 259] on input "2927" at bounding box center [841, 260] width 197 height 26
paste
click at [779, 296] on p "Z5-KHT-2921" at bounding box center [798, 295] width 74 height 16
click at [744, 287] on input "Z5-KHT-2921" at bounding box center [744, 287] width 0 height 0
click at [758, 263] on input "2921" at bounding box center [841, 260] width 197 height 26
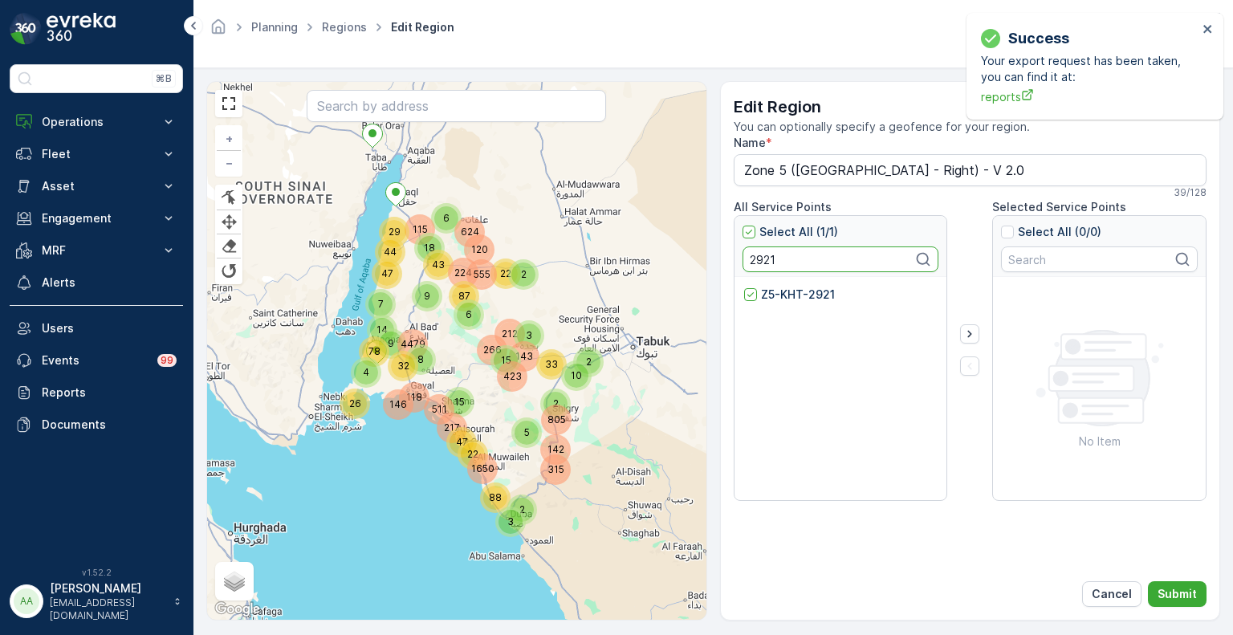
click at [758, 263] on input "2921" at bounding box center [841, 260] width 197 height 26
click at [774, 298] on p "Z5-KHT-2922" at bounding box center [799, 295] width 76 height 16
click at [744, 287] on input "Z5-KHT-2922" at bounding box center [744, 287] width 0 height 0
click at [760, 266] on input "2922" at bounding box center [841, 260] width 197 height 26
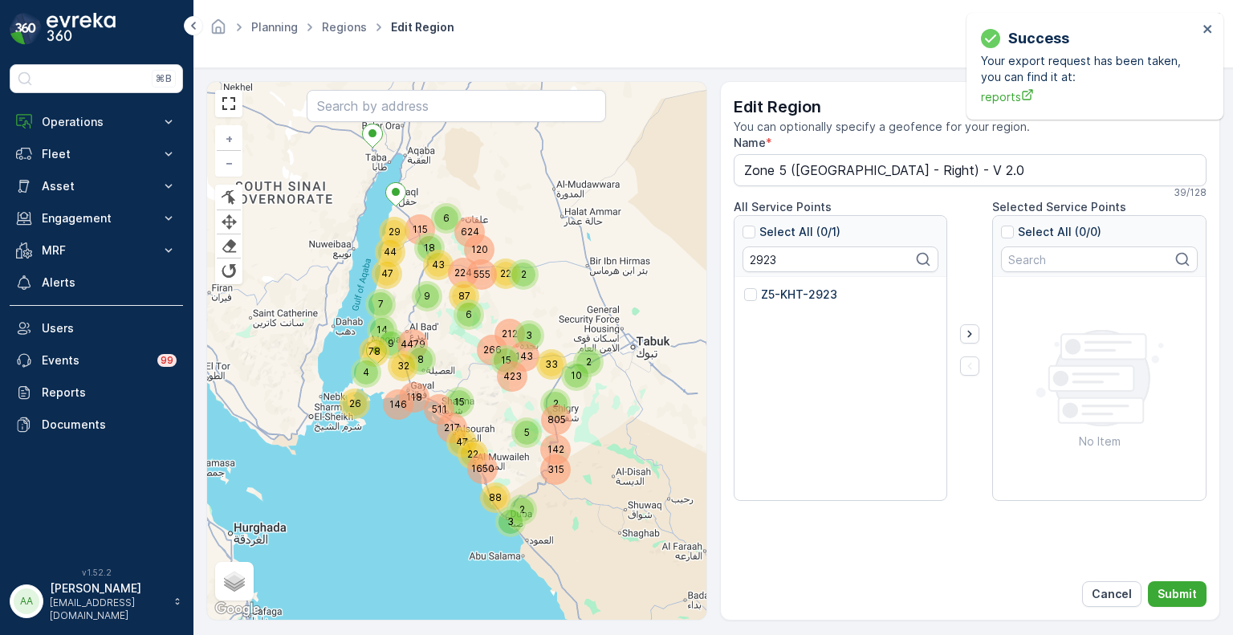
click at [775, 301] on p "Z5-KHT-2923" at bounding box center [799, 295] width 76 height 16
click at [744, 287] on input "Z5-KHT-2923" at bounding box center [744, 287] width 0 height 0
click at [756, 260] on input "2923" at bounding box center [841, 260] width 197 height 26
click at [774, 291] on p "Z5-KHT-2924" at bounding box center [799, 295] width 77 height 16
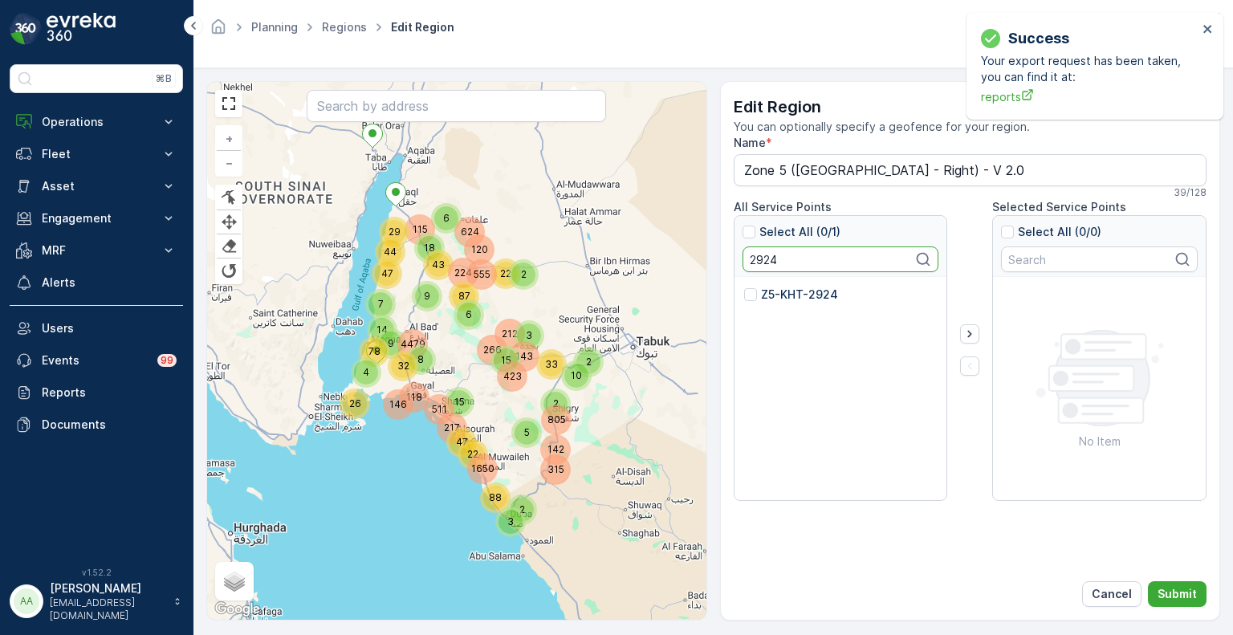
click at [744, 287] on input "Z5-KHT-2924" at bounding box center [744, 287] width 0 height 0
click at [764, 255] on input "2924" at bounding box center [841, 260] width 197 height 26
click at [784, 288] on p "Z5-KHT-2925" at bounding box center [798, 295] width 75 height 16
click at [744, 287] on input "Z5-KHT-2925" at bounding box center [744, 287] width 0 height 0
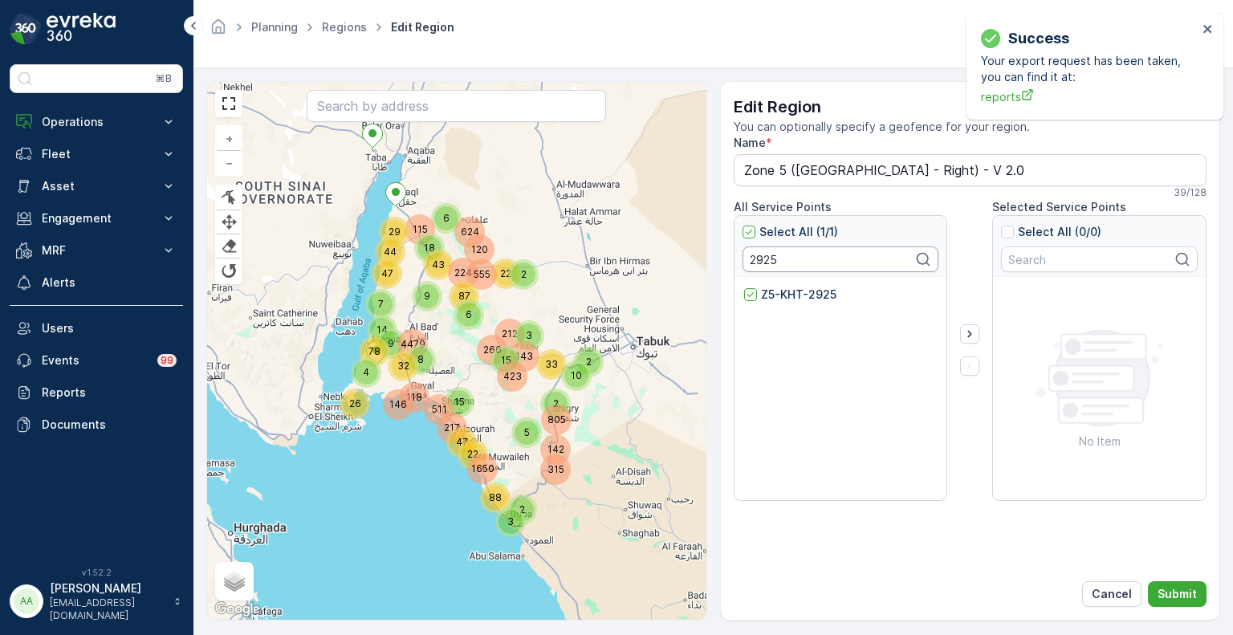
click at [764, 256] on input "2925" at bounding box center [841, 260] width 197 height 26
click at [787, 290] on p "Z5-KHT-2926" at bounding box center [799, 295] width 76 height 16
click at [744, 287] on input "Z5-KHT-2926" at bounding box center [744, 287] width 0 height 0
click at [758, 263] on input "2926" at bounding box center [841, 260] width 197 height 26
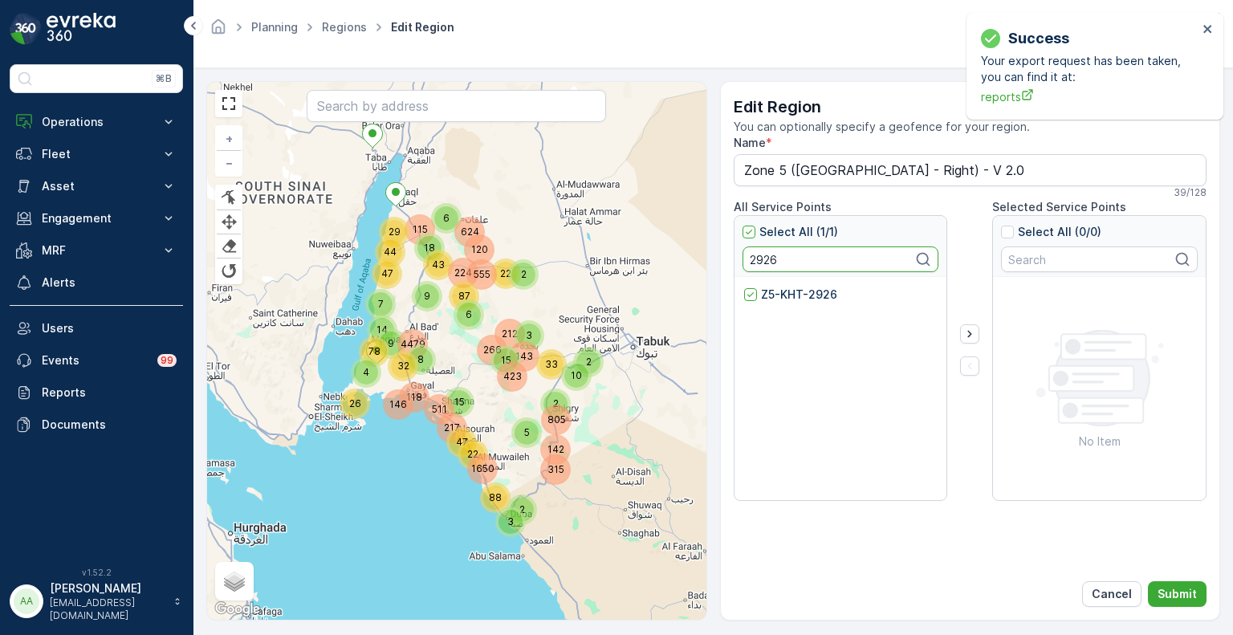
click at [758, 263] on input "2926" at bounding box center [841, 260] width 197 height 26
click at [759, 299] on div "Z5-KHT-2919" at bounding box center [789, 295] width 91 height 16
click at [744, 287] on input "Z5-KHT-2919" at bounding box center [744, 287] width 0 height 0
click at [758, 261] on input "2919" at bounding box center [841, 260] width 197 height 26
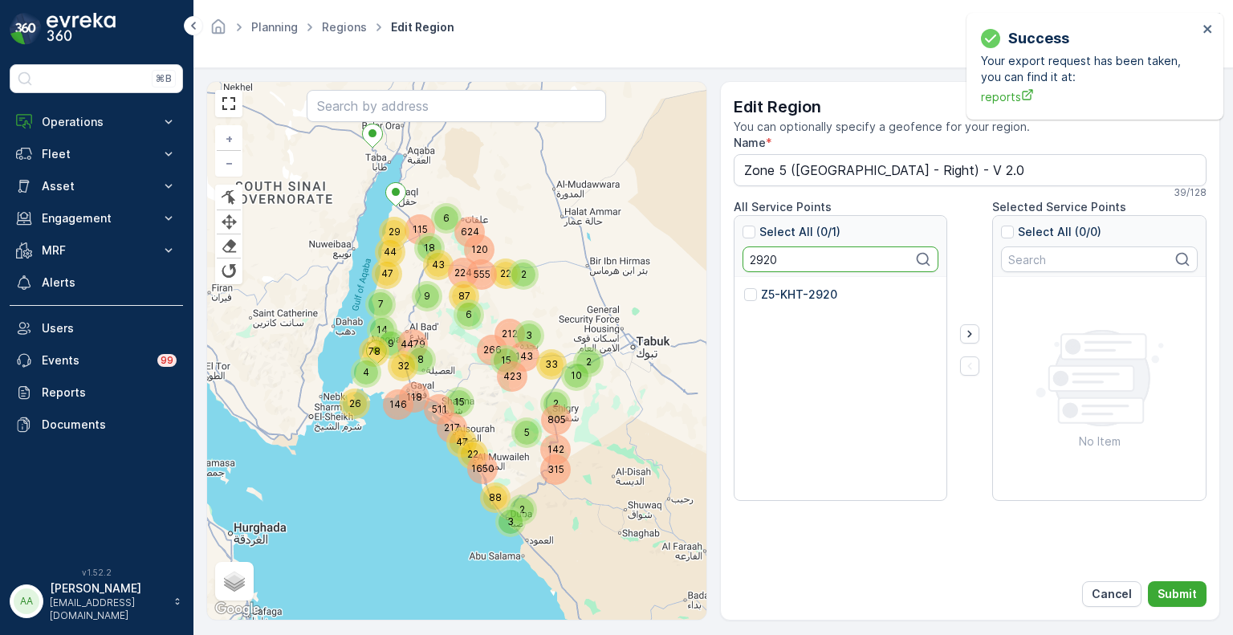
click at [773, 295] on p "Z5-KHT-2920" at bounding box center [799, 295] width 76 height 16
click at [744, 287] on input "Z5-KHT-2920" at bounding box center [744, 287] width 0 height 0
click at [766, 254] on input "2920" at bounding box center [841, 260] width 197 height 26
click at [776, 288] on p "Z5-KHT-2918" at bounding box center [798, 295] width 74 height 16
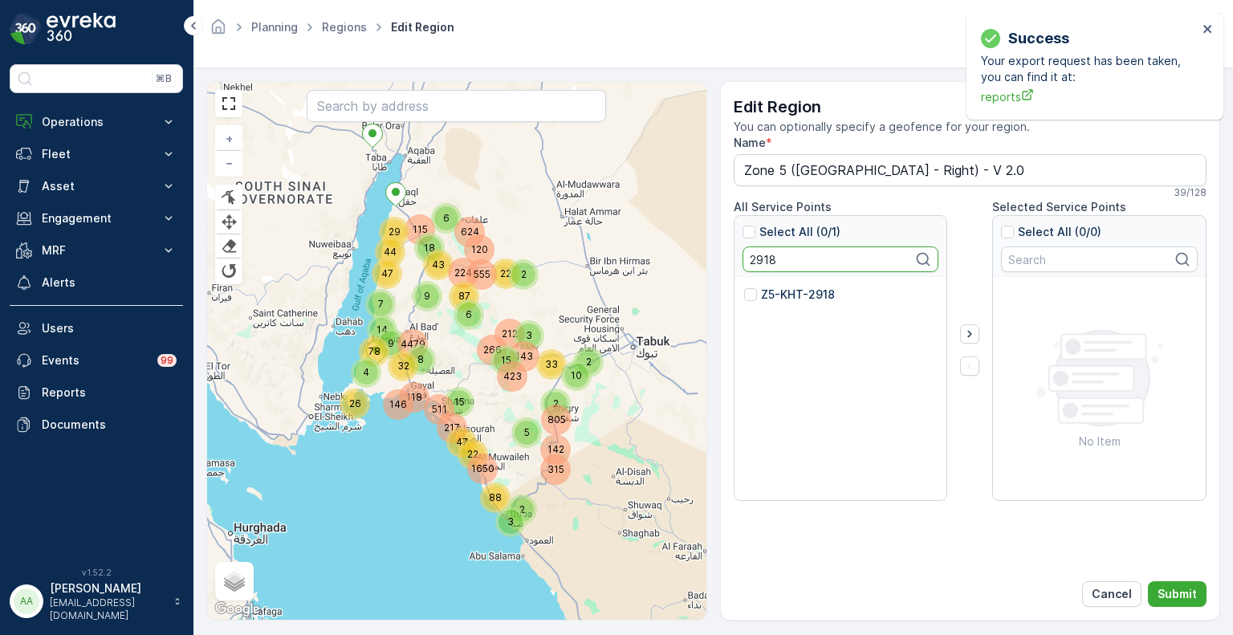
click at [744, 287] on input "Z5-KHT-2918" at bounding box center [744, 287] width 0 height 0
click at [755, 252] on input "2918" at bounding box center [841, 260] width 197 height 26
click at [776, 283] on div "Z5-KHT-2917" at bounding box center [841, 389] width 213 height 225
drag, startPoint x: 776, startPoint y: 290, endPoint x: 771, endPoint y: 300, distance: 11.9
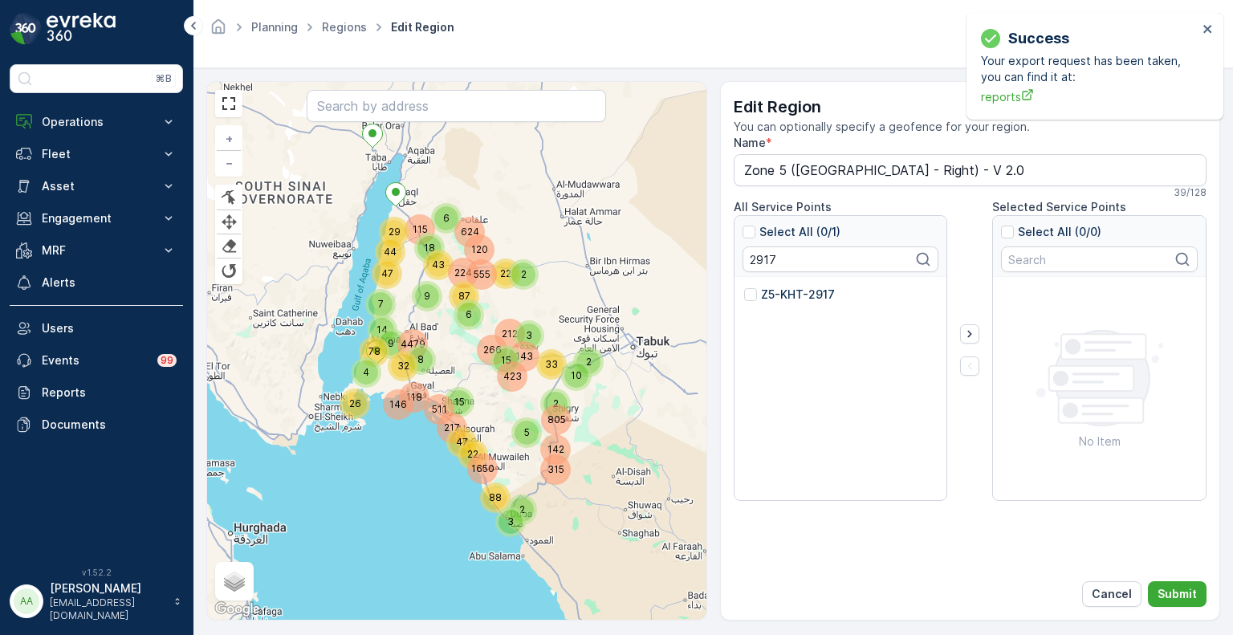
click at [776, 291] on p "Z5-KHT-2917" at bounding box center [798, 295] width 74 height 16
click at [744, 287] on input "Z5-KHT-2917" at bounding box center [744, 287] width 0 height 0
click at [758, 259] on input "2917" at bounding box center [841, 260] width 197 height 26
click at [768, 287] on p "Z5-KHT-2916" at bounding box center [798, 295] width 74 height 16
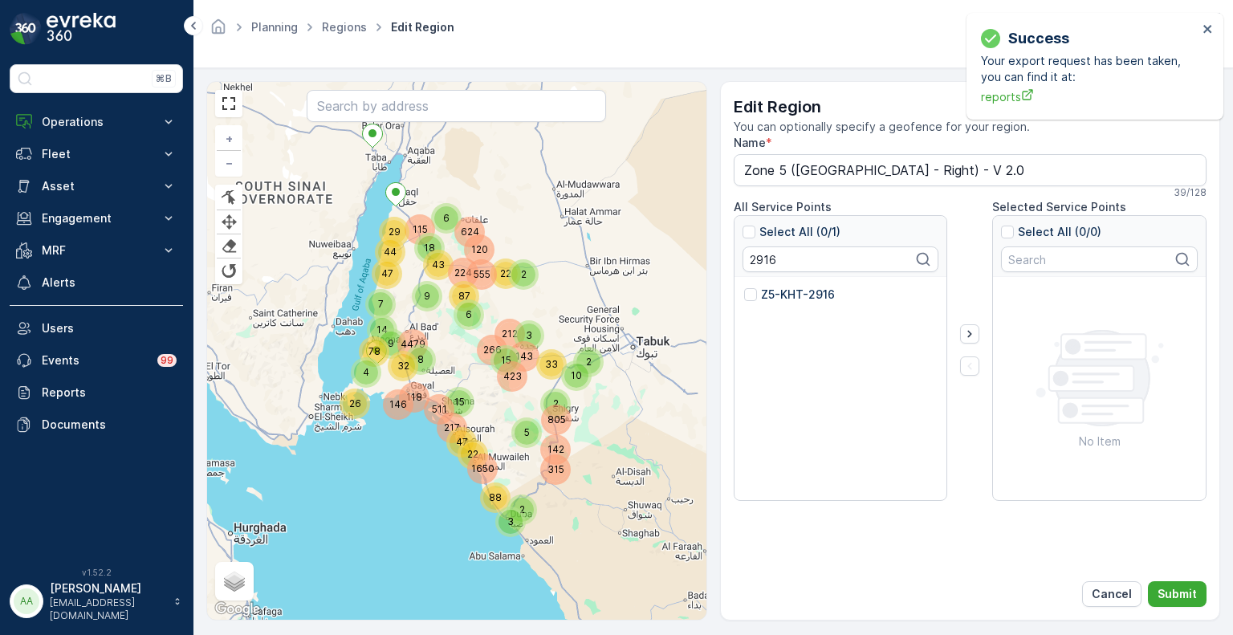
click at [744, 287] on input "Z5-KHT-2916" at bounding box center [744, 287] width 0 height 0
click at [761, 266] on input "2916" at bounding box center [841, 260] width 197 height 26
click at [779, 295] on p "Z5-KHT-2914" at bounding box center [798, 295] width 75 height 16
click at [744, 287] on input "Z5-KHT-2914" at bounding box center [744, 287] width 0 height 0
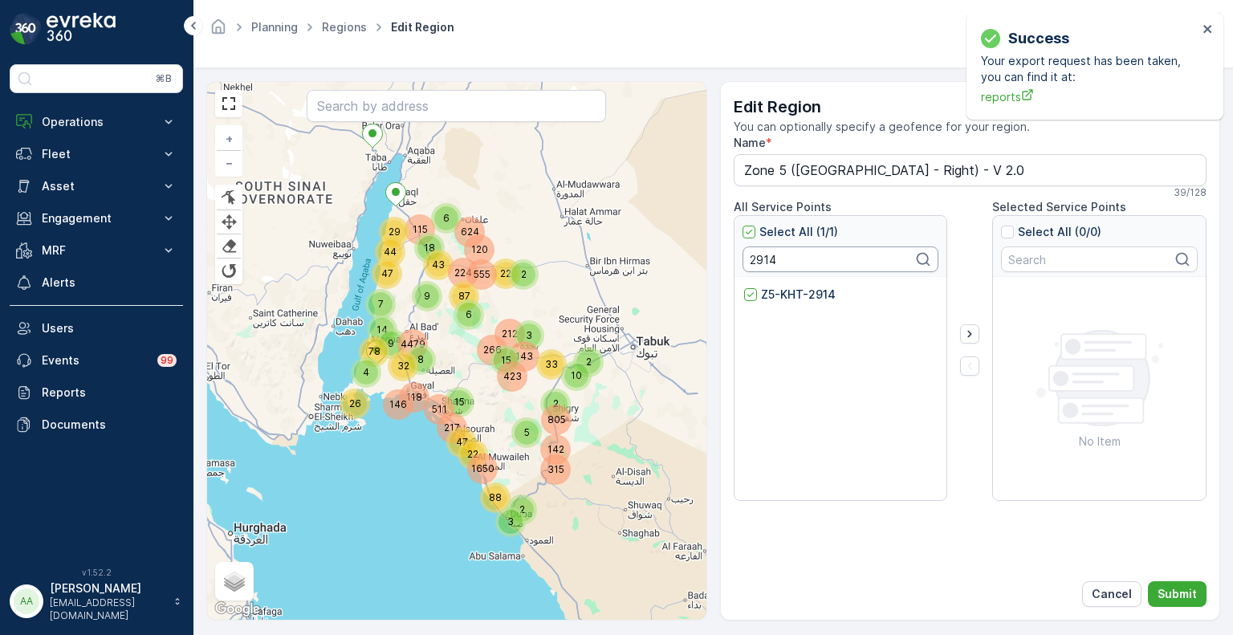
click at [764, 261] on input "2914" at bounding box center [841, 260] width 197 height 26
click at [779, 296] on p "Z5-KHT-2913" at bounding box center [798, 295] width 74 height 16
click at [744, 287] on input "Z5-KHT-2913" at bounding box center [744, 287] width 0 height 0
click at [766, 251] on input "2913" at bounding box center [841, 260] width 197 height 26
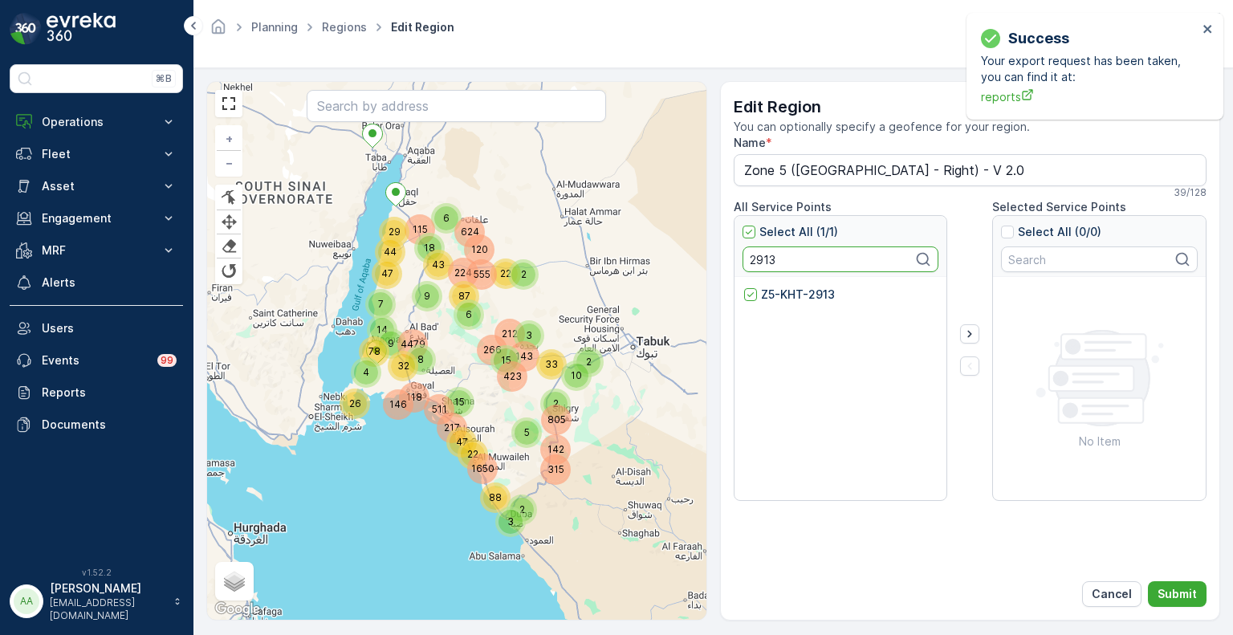
click at [766, 251] on input "2913" at bounding box center [841, 260] width 197 height 26
click at [778, 296] on p "Z5-KHT-2911" at bounding box center [796, 295] width 71 height 16
click at [744, 287] on input "Z5-KHT-2911" at bounding box center [744, 287] width 0 height 0
click at [755, 259] on input "2911" at bounding box center [841, 260] width 197 height 26
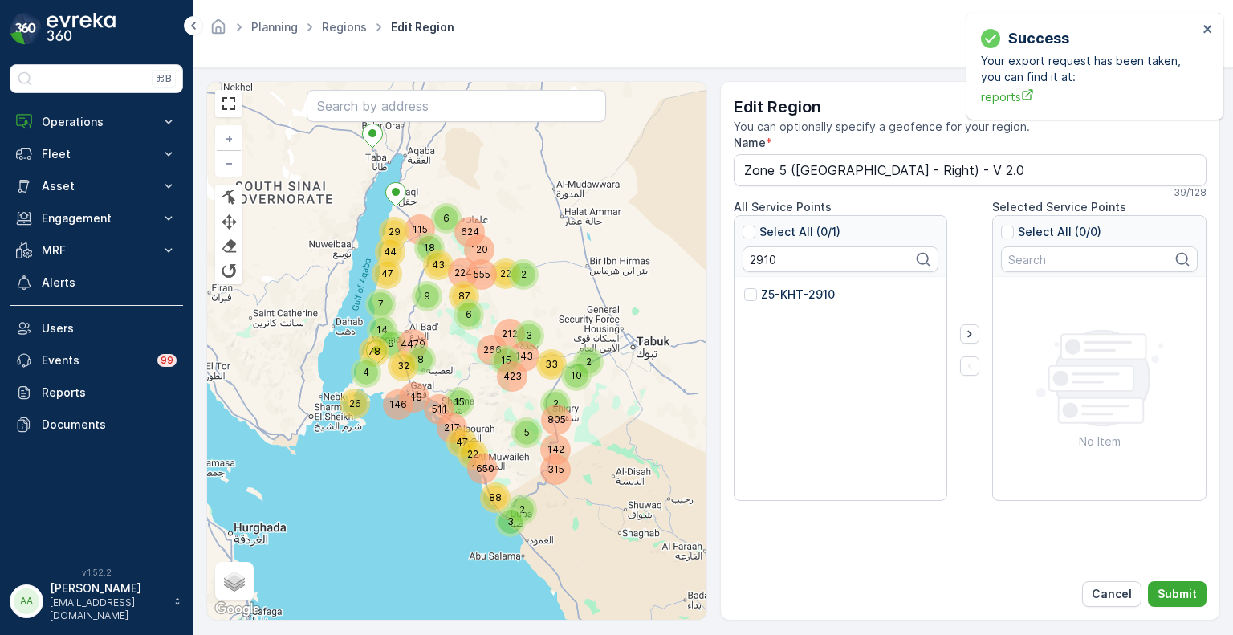
click at [771, 296] on p "Z5-KHT-2910" at bounding box center [798, 295] width 74 height 16
click at [744, 287] on input "Z5-KHT-2910" at bounding box center [744, 287] width 0 height 0
click at [754, 264] on input "2910" at bounding box center [841, 260] width 197 height 26
click at [774, 294] on p "Z5-KHT-2907" at bounding box center [799, 295] width 76 height 16
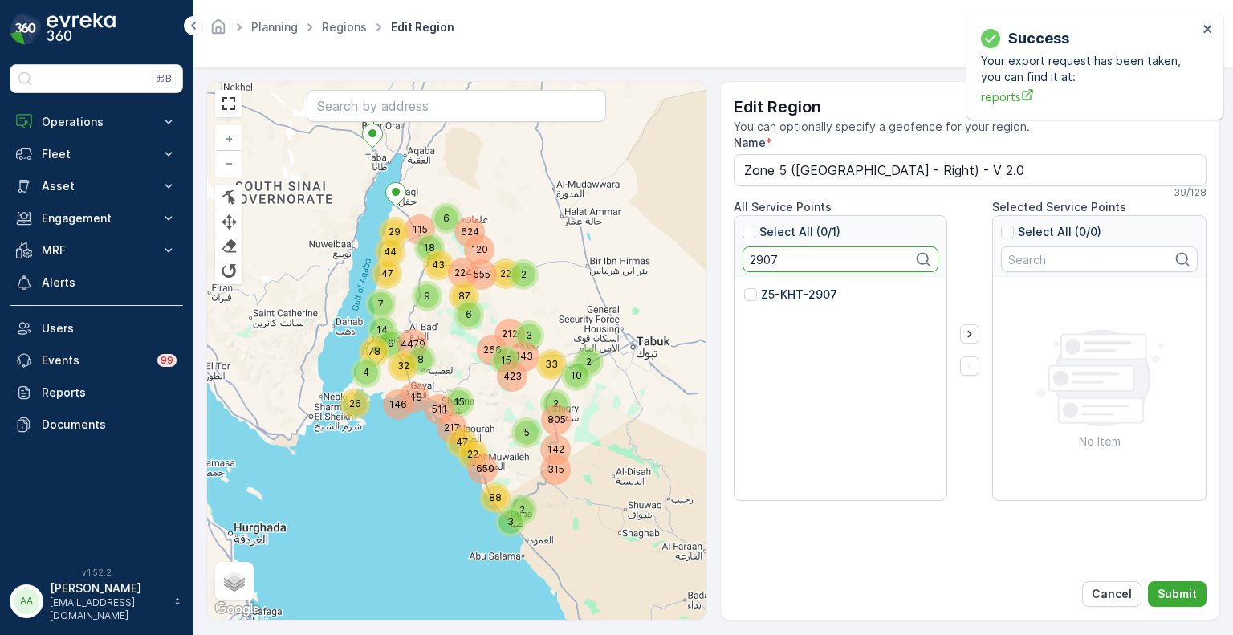
click at [744, 287] on input "Z5-KHT-2907" at bounding box center [744, 287] width 0 height 0
click at [764, 259] on input "2907" at bounding box center [841, 260] width 197 height 26
click at [780, 289] on p "Z5-KHT-2752" at bounding box center [798, 295] width 75 height 16
click at [744, 287] on input "Z5-KHT-2752" at bounding box center [744, 287] width 0 height 0
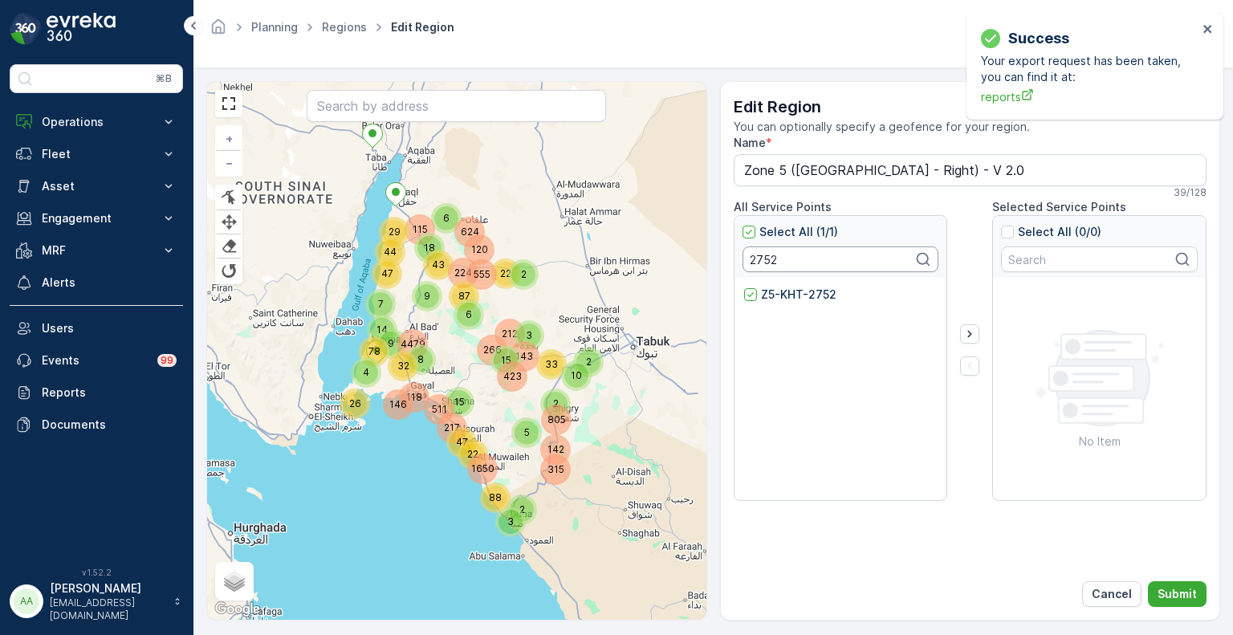
click at [776, 259] on input "2752" at bounding box center [841, 260] width 197 height 26
click at [781, 288] on p "Z5-KHT-2902" at bounding box center [799, 295] width 76 height 16
click at [744, 287] on input "Z5-KHT-2902" at bounding box center [744, 287] width 0 height 0
click at [758, 262] on input "2902" at bounding box center [841, 260] width 197 height 26
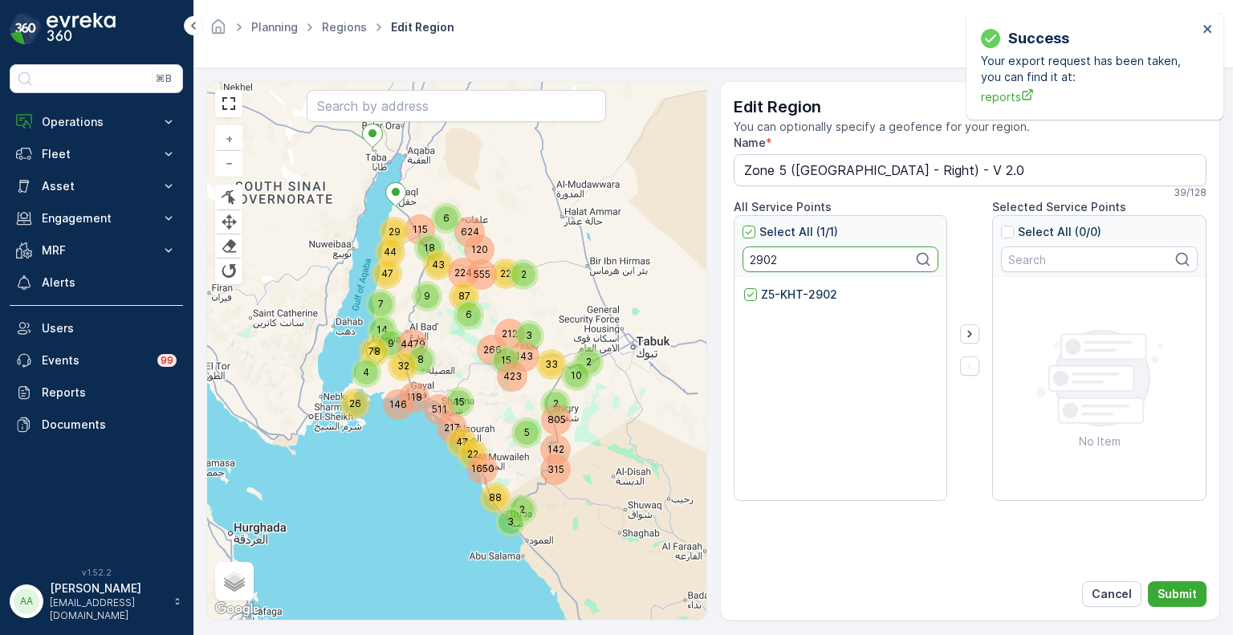
click at [758, 262] on input "2902" at bounding box center [841, 260] width 197 height 26
click at [777, 298] on p "Z5-KHT-2905" at bounding box center [798, 295] width 75 height 16
click at [744, 287] on input "Z5-KHT-2905" at bounding box center [744, 287] width 0 height 0
click at [756, 259] on input "2905" at bounding box center [841, 260] width 197 height 26
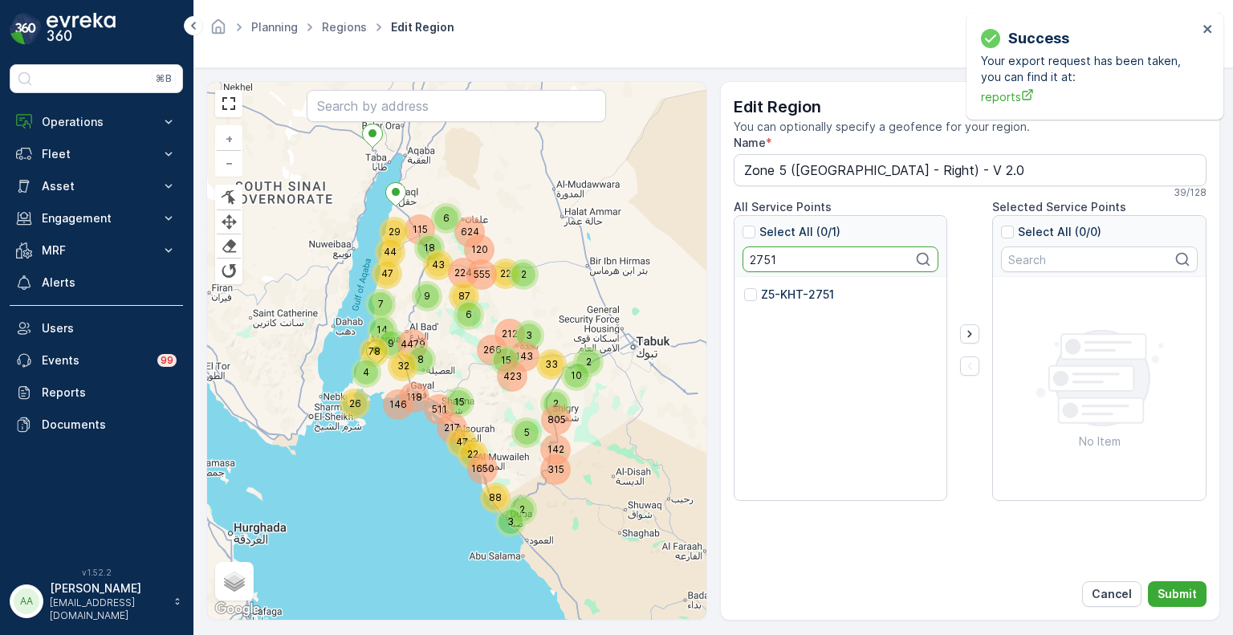
click at [774, 291] on p "Z5-KHT-2751" at bounding box center [797, 295] width 73 height 16
click at [744, 287] on input "Z5-KHT-2751" at bounding box center [744, 287] width 0 height 0
click at [760, 266] on input "2751" at bounding box center [841, 260] width 197 height 26
click at [771, 291] on p "Z5-KHT-2749" at bounding box center [799, 295] width 76 height 16
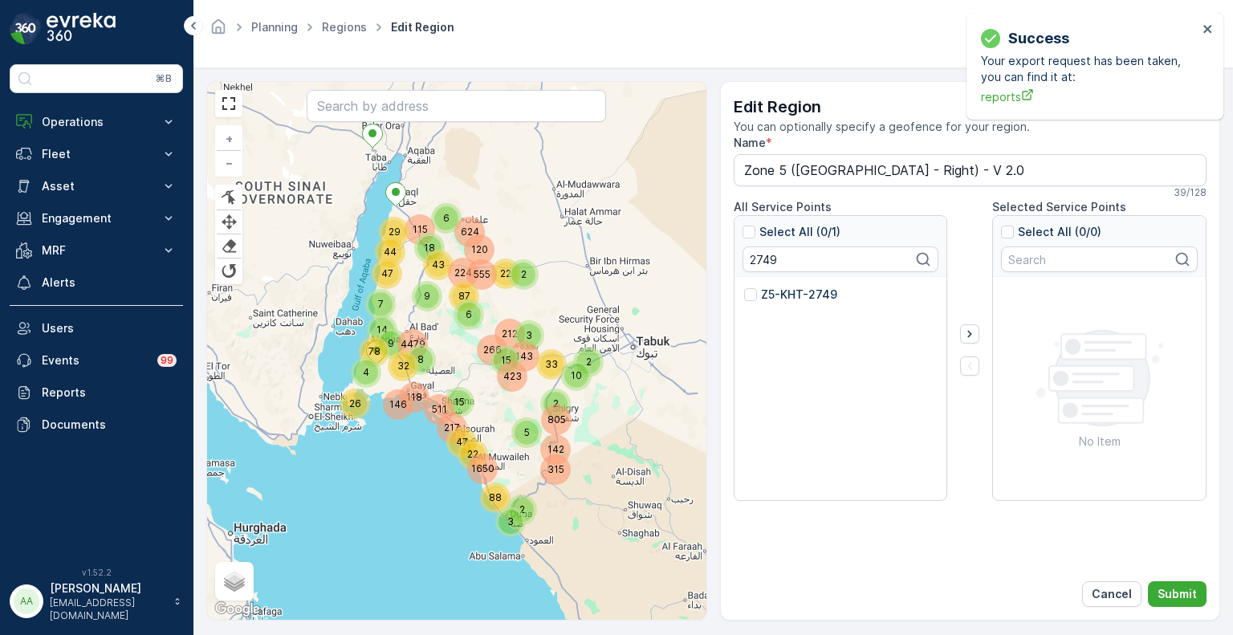
click at [744, 287] on input "Z5-KHT-2749" at bounding box center [744, 287] width 0 height 0
click at [764, 263] on input "2749" at bounding box center [841, 260] width 197 height 26
click at [776, 291] on p "Z5-KHT-2748" at bounding box center [799, 295] width 76 height 16
click at [744, 287] on input "Z5-KHT-2748" at bounding box center [744, 287] width 0 height 0
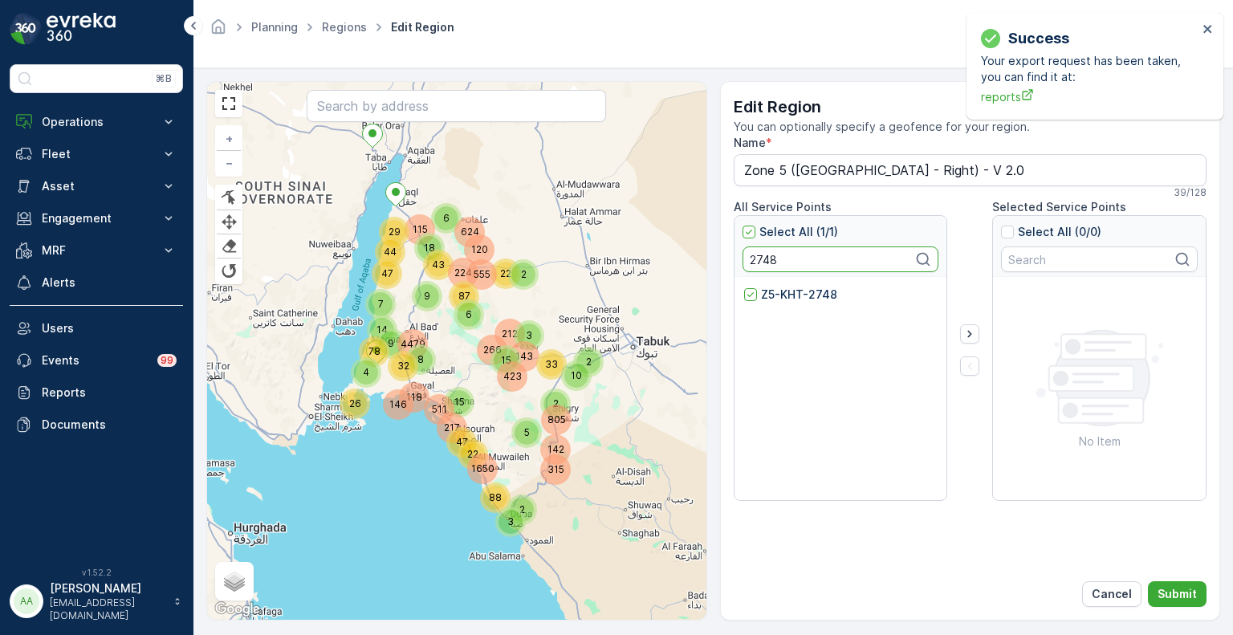
click at [758, 257] on input "2748" at bounding box center [841, 260] width 197 height 26
click at [761, 287] on p "Z5-KHT-2747" at bounding box center [799, 295] width 76 height 16
click at [744, 287] on input "Z5-KHT-2747" at bounding box center [744, 287] width 0 height 0
click at [758, 258] on input "2747" at bounding box center [841, 260] width 197 height 26
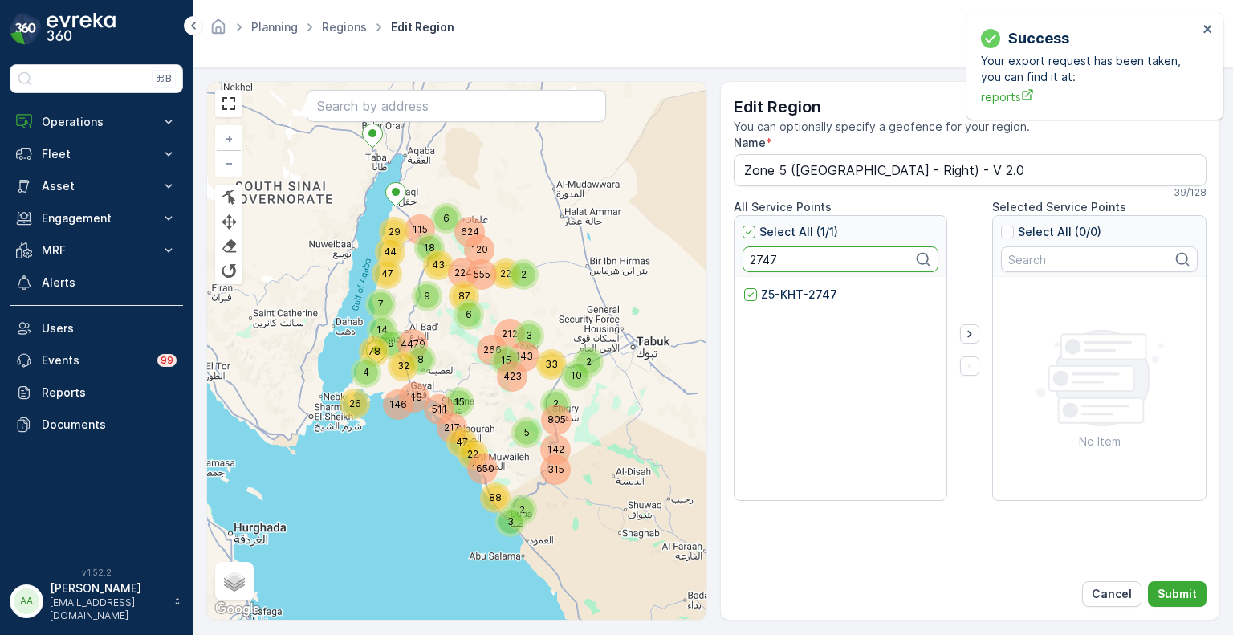
click at [758, 258] on input "2747" at bounding box center [841, 260] width 197 height 26
click at [773, 296] on p "Z5-KHT-2746" at bounding box center [799, 295] width 76 height 16
click at [744, 287] on input "Z5-KHT-2746" at bounding box center [744, 287] width 0 height 0
click at [764, 259] on input "2746" at bounding box center [841, 260] width 197 height 26
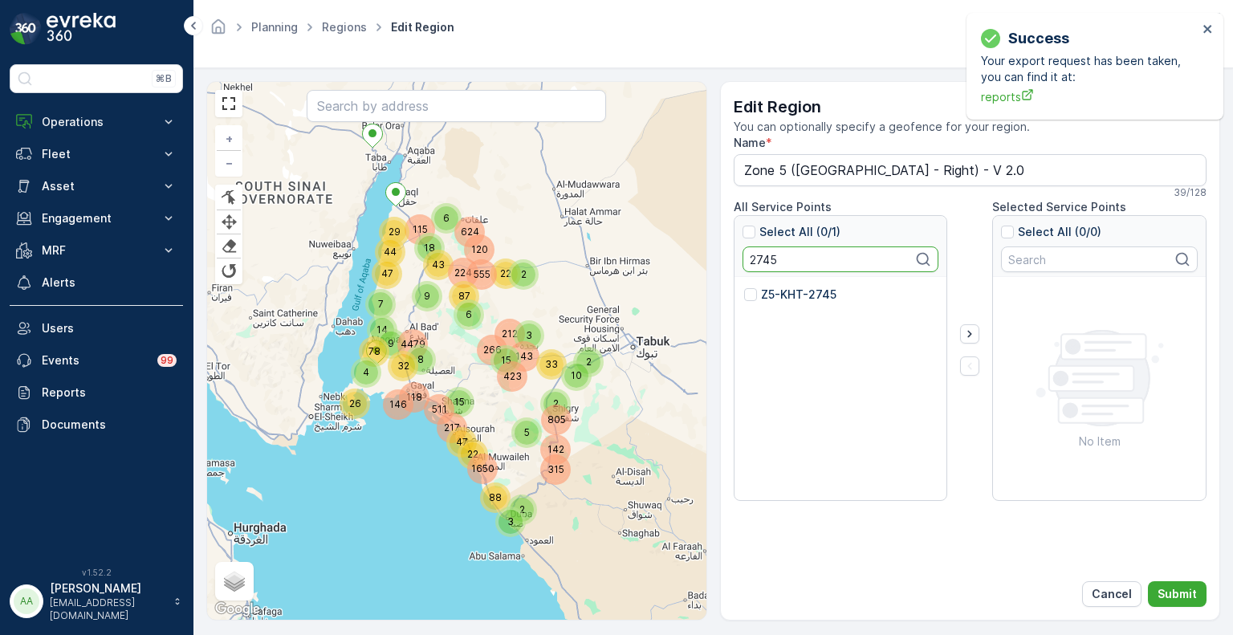
click at [764, 291] on p "Z5-KHT-2745" at bounding box center [798, 295] width 75 height 16
click at [744, 287] on input "Z5-KHT-2745" at bounding box center [744, 287] width 0 height 0
click at [762, 258] on input "2745" at bounding box center [841, 260] width 197 height 26
click at [761, 258] on input "2745" at bounding box center [841, 260] width 197 height 26
click at [780, 287] on p "Z5-KHT-2740" at bounding box center [799, 295] width 76 height 16
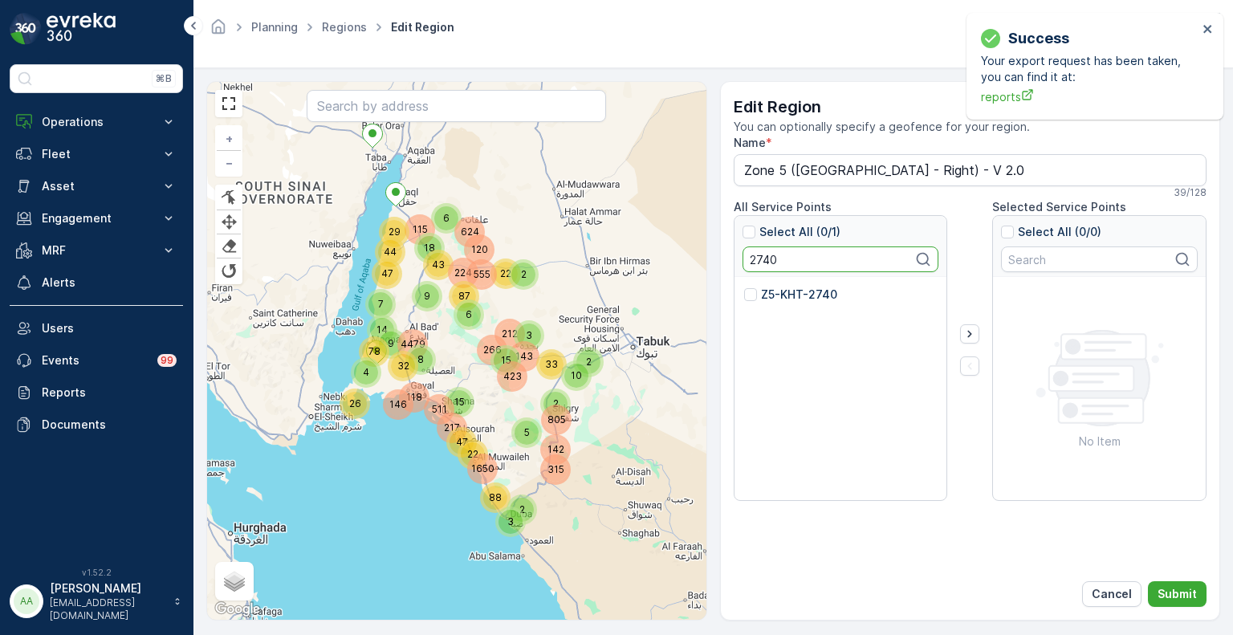
click at [744, 287] on input "Z5-KHT-2740" at bounding box center [744, 287] width 0 height 0
click at [757, 265] on input "2740" at bounding box center [841, 260] width 197 height 26
click at [764, 296] on p "Z5-KHT-2742" at bounding box center [799, 295] width 76 height 16
click at [744, 287] on input "Z5-KHT-2742" at bounding box center [744, 287] width 0 height 0
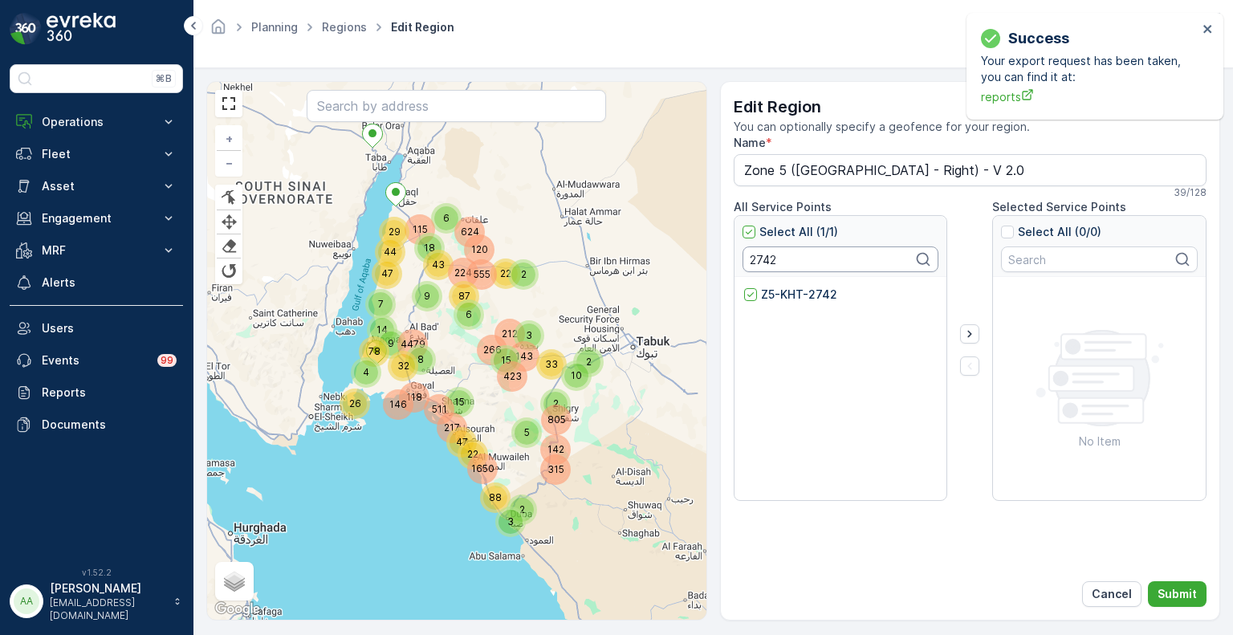
click at [764, 260] on input "2742" at bounding box center [841, 260] width 197 height 26
click at [767, 288] on p "Z5-KHT-2741" at bounding box center [798, 295] width 74 height 16
click at [744, 287] on input "Z5-KHT-2741" at bounding box center [744, 287] width 0 height 0
click at [760, 256] on input "2741" at bounding box center [841, 260] width 197 height 26
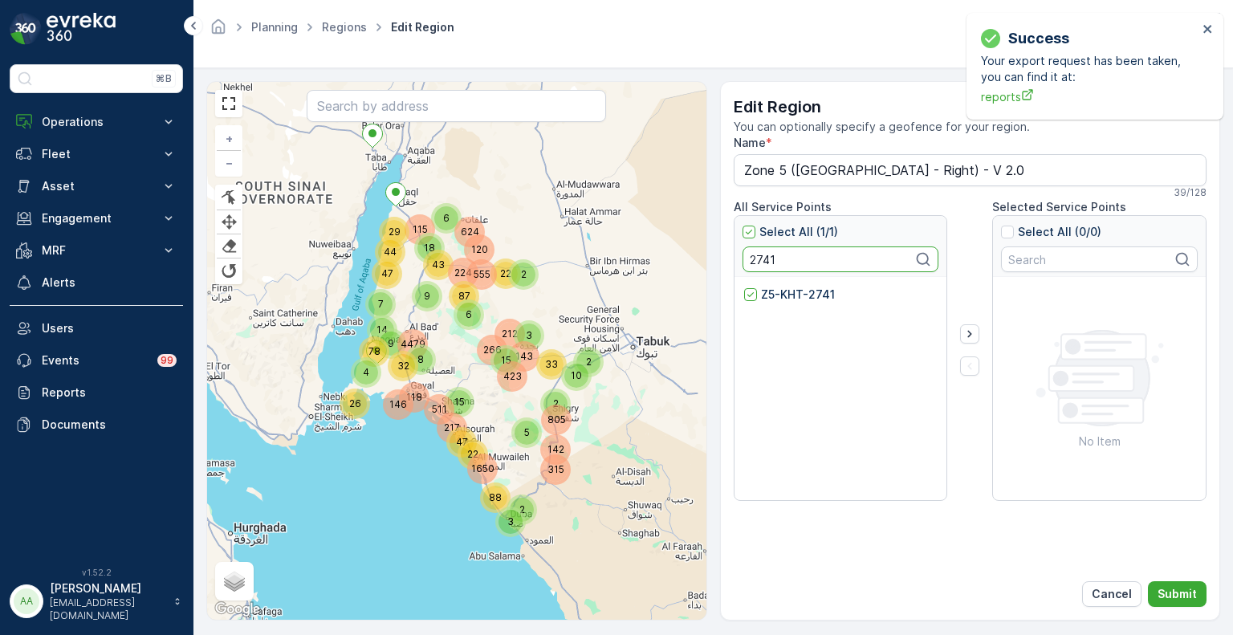
click at [760, 256] on input "2741" at bounding box center [841, 260] width 197 height 26
click at [780, 292] on p "Z5-KHT-2736" at bounding box center [799, 295] width 76 height 16
click at [744, 287] on input "Z5-KHT-2736" at bounding box center [744, 287] width 0 height 0
click at [767, 256] on input "2736" at bounding box center [841, 260] width 197 height 26
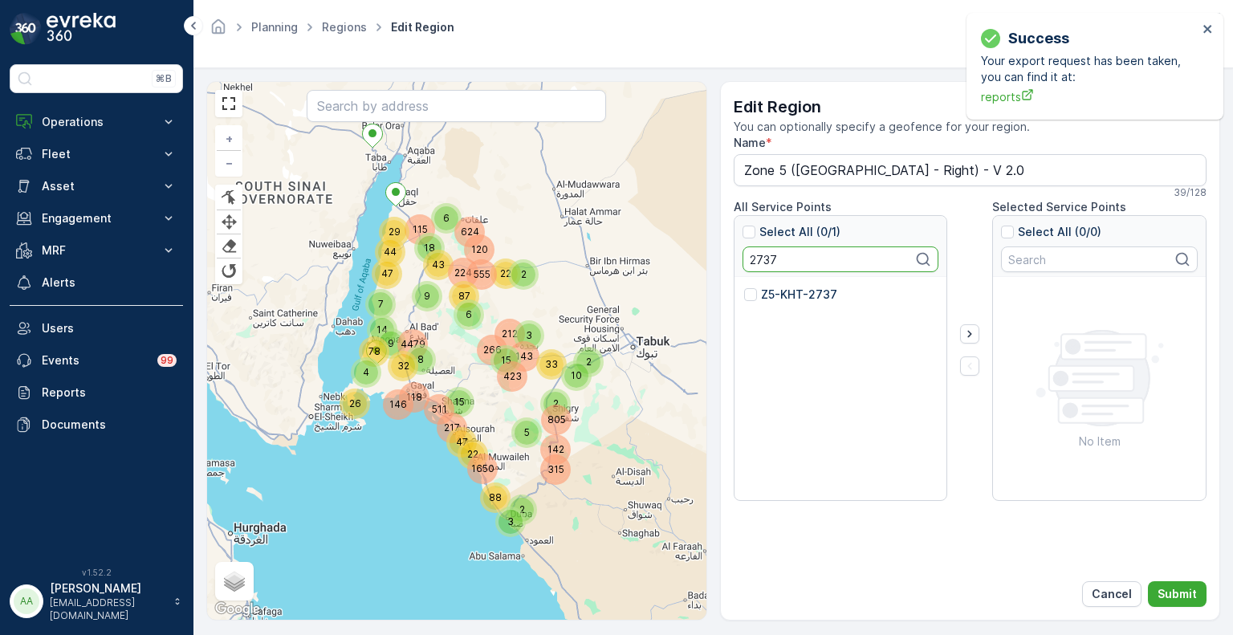
click at [780, 294] on p "Z5-KHT-2737" at bounding box center [799, 295] width 76 height 16
click at [744, 287] on input "Z5-KHT-2737" at bounding box center [744, 287] width 0 height 0
click at [761, 249] on input "2737" at bounding box center [841, 260] width 197 height 26
click at [774, 295] on p "Z5-KHT-2734" at bounding box center [799, 295] width 77 height 16
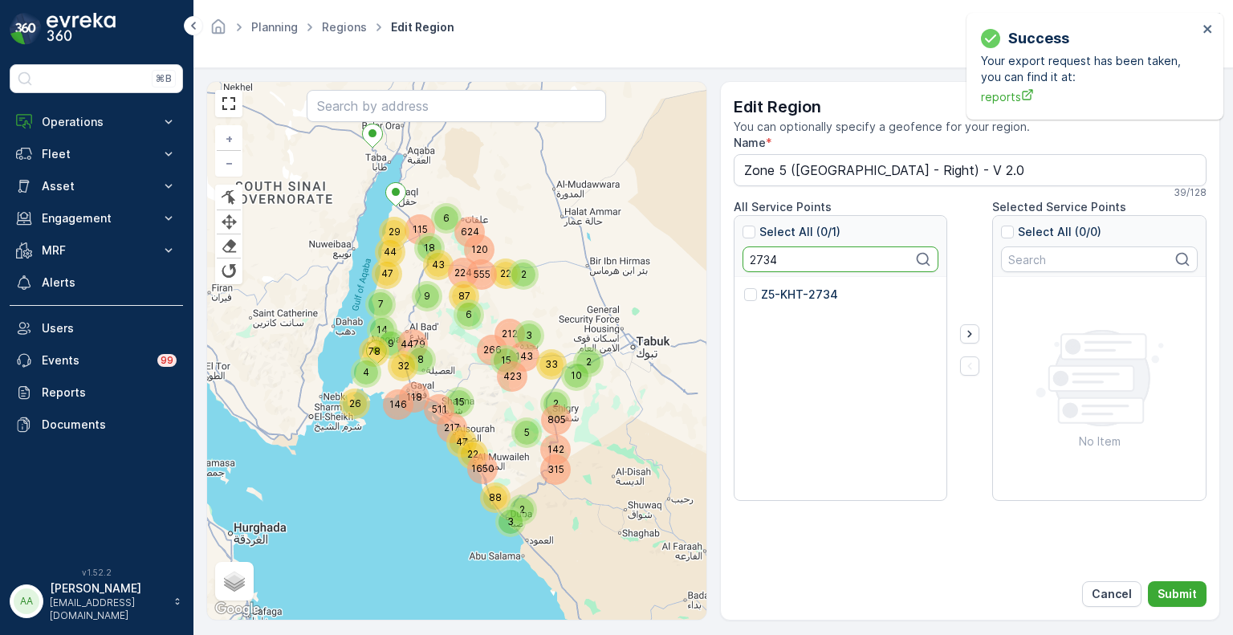
click at [744, 287] on input "Z5-KHT-2734" at bounding box center [744, 287] width 0 height 0
click at [760, 259] on input "2734" at bounding box center [841, 260] width 197 height 26
click at [777, 295] on p "Z5-KHT-2732" at bounding box center [799, 295] width 76 height 16
click at [744, 287] on input "Z5-KHT-2732" at bounding box center [744, 287] width 0 height 0
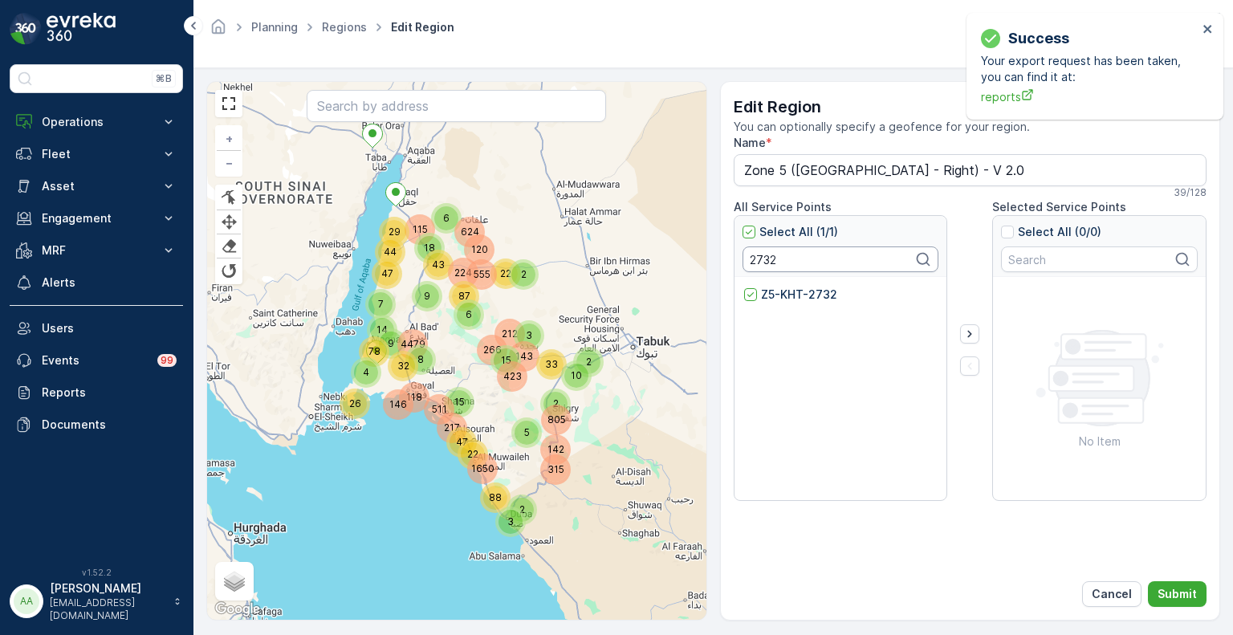
click at [767, 263] on input "2732" at bounding box center [841, 260] width 197 height 26
click at [784, 297] on p "Z5-KHT-2725" at bounding box center [798, 295] width 75 height 16
click at [744, 287] on input "Z5-KHT-2725" at bounding box center [744, 287] width 0 height 0
click at [764, 263] on input "2725" at bounding box center [841, 260] width 197 height 26
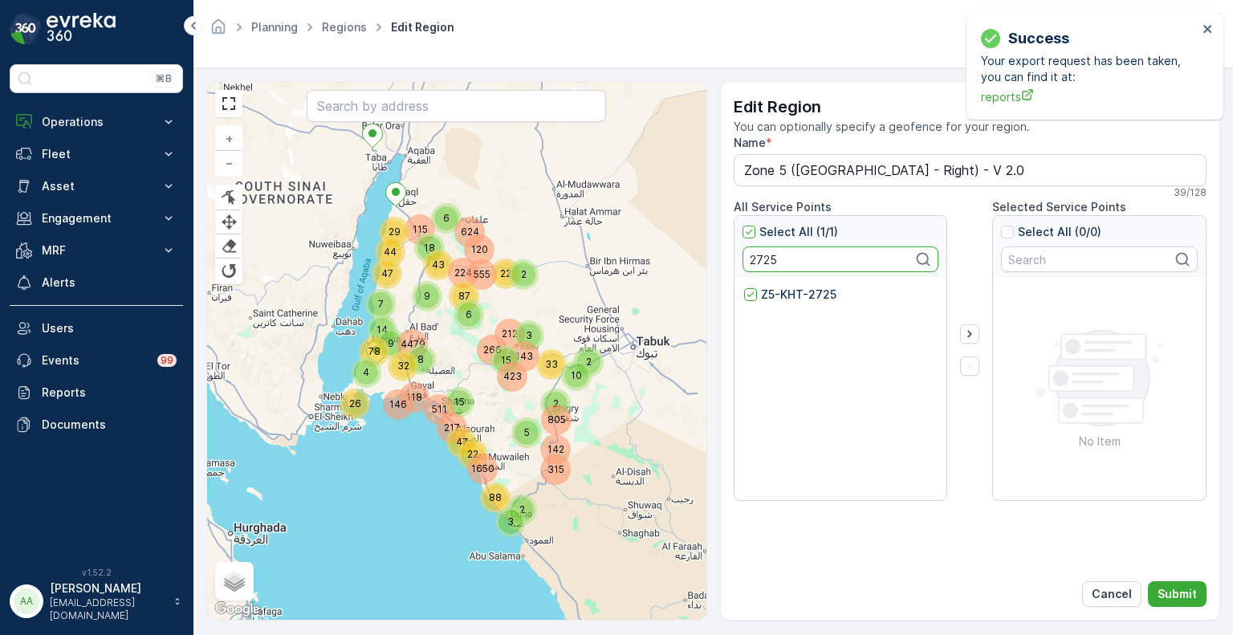
click at [764, 263] on input "2725" at bounding box center [841, 260] width 197 height 26
click at [781, 295] on p "Z5-KHT-2724" at bounding box center [799, 295] width 77 height 16
click at [744, 287] on input "Z5-KHT-2724" at bounding box center [744, 287] width 0 height 0
click at [766, 260] on input "2724" at bounding box center [841, 260] width 197 height 26
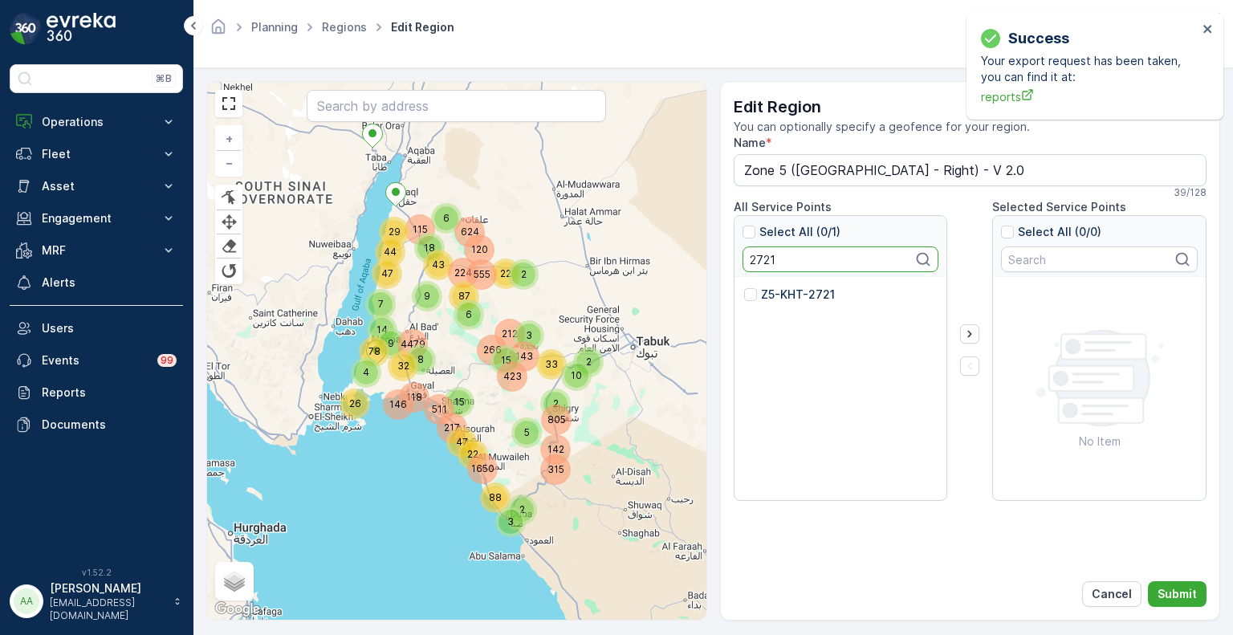
click at [766, 300] on p "Z5-KHT-2721" at bounding box center [798, 295] width 74 height 16
click at [744, 287] on input "Z5-KHT-2721" at bounding box center [744, 287] width 0 height 0
click at [755, 256] on input "2721" at bounding box center [841, 260] width 197 height 26
click at [776, 292] on p "Z5-KHT-2984" at bounding box center [799, 295] width 77 height 16
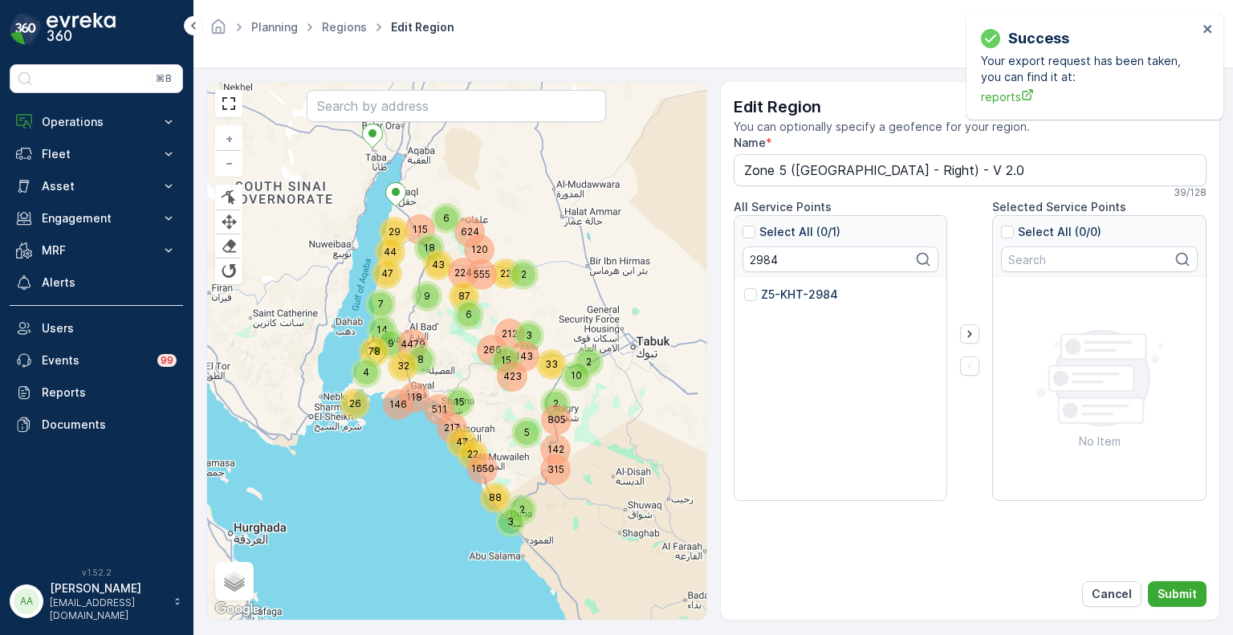
click at [744, 287] on input "Z5-KHT-2984" at bounding box center [744, 287] width 0 height 0
click at [765, 260] on input "2984" at bounding box center [841, 260] width 197 height 26
click at [777, 296] on p "Z5-KHT-2735" at bounding box center [798, 295] width 75 height 16
click at [744, 287] on input "Z5-KHT-2735" at bounding box center [744, 287] width 0 height 0
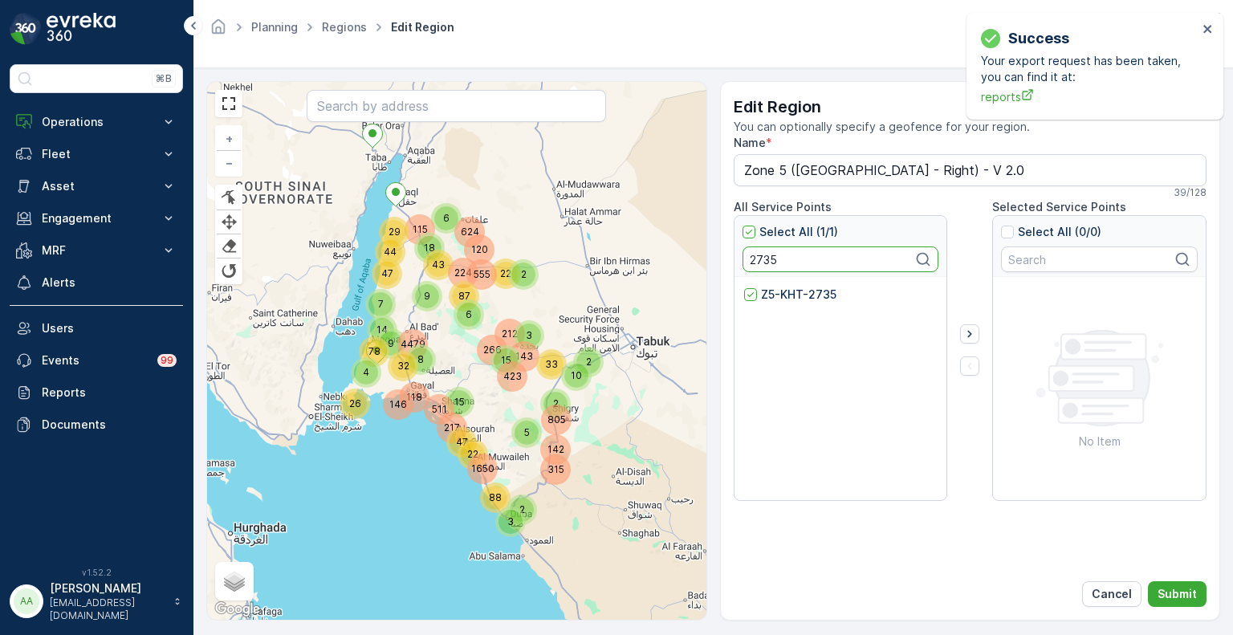
click at [749, 255] on input "2735" at bounding box center [841, 260] width 197 height 26
click at [773, 283] on div "Z5-KHT-2982" at bounding box center [841, 389] width 213 height 225
click at [776, 298] on p "Z5-KHT-2982" at bounding box center [799, 295] width 76 height 16
click at [744, 287] on input "Z5-KHT-2982" at bounding box center [744, 287] width 0 height 0
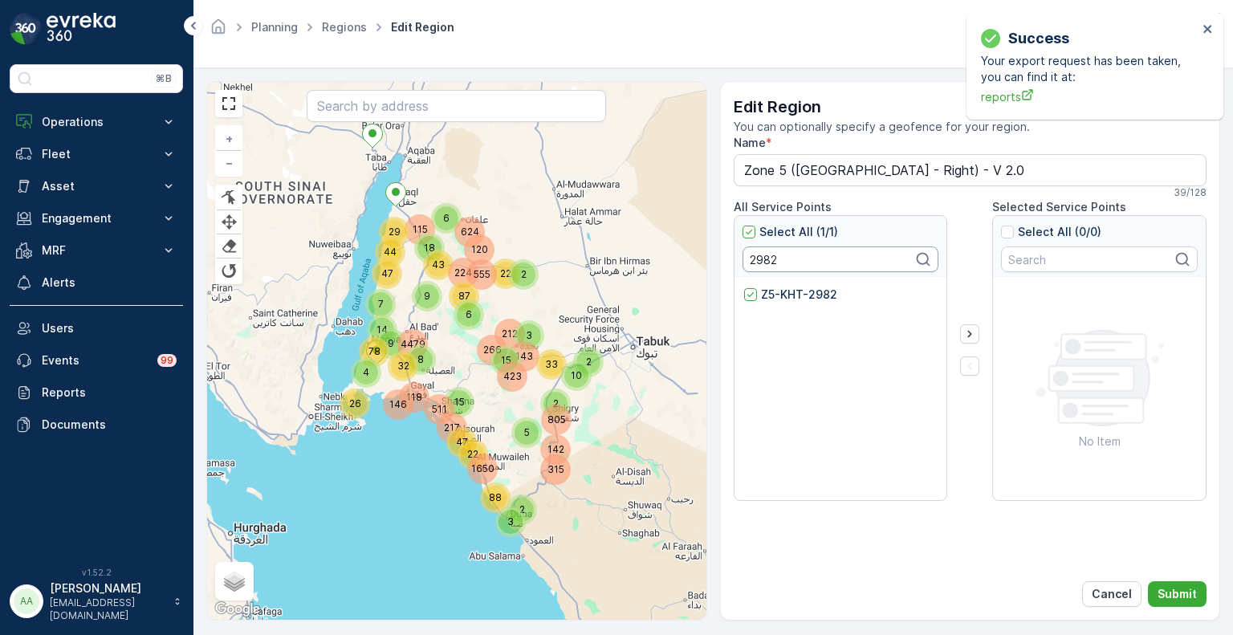
click at [767, 263] on input "2982" at bounding box center [841, 260] width 197 height 26
click at [789, 298] on p "Z5-KHT-2730" at bounding box center [799, 295] width 76 height 16
click at [744, 287] on input "Z5-KHT-2730" at bounding box center [744, 287] width 0 height 0
click at [753, 260] on input "2730" at bounding box center [841, 260] width 197 height 26
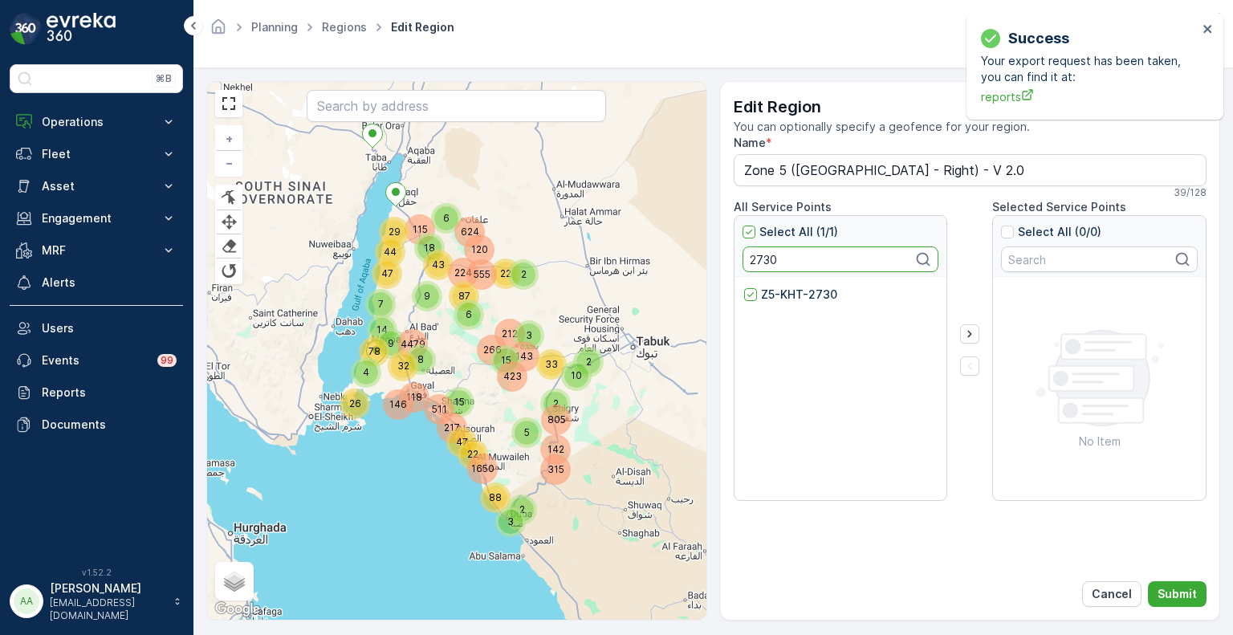
click at [753, 260] on input "2730" at bounding box center [841, 260] width 197 height 26
click at [780, 295] on p "Z5-KHT-2720" at bounding box center [799, 295] width 76 height 16
click at [744, 287] on input "Z5-KHT-2720" at bounding box center [744, 287] width 0 height 0
click at [760, 256] on input "2720" at bounding box center [841, 260] width 197 height 26
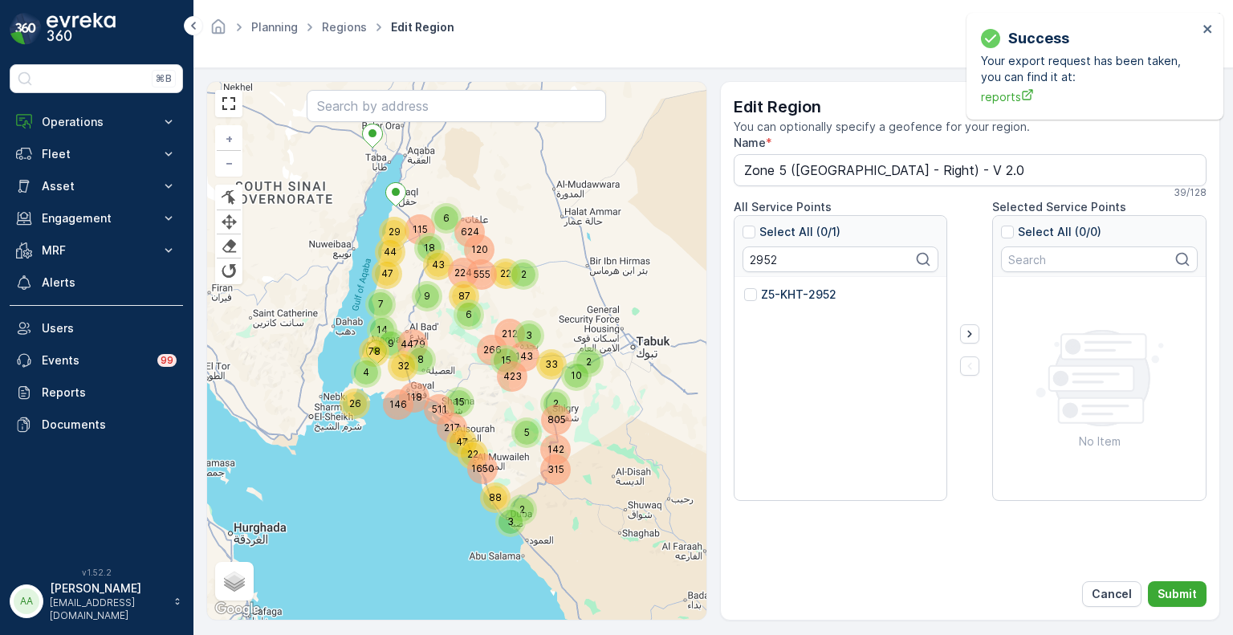
click at [776, 297] on p "Z5-KHT-2952" at bounding box center [798, 295] width 75 height 16
click at [744, 287] on input "Z5-KHT-2952" at bounding box center [744, 287] width 0 height 0
click at [775, 263] on input "2952" at bounding box center [841, 260] width 197 height 26
click at [776, 291] on p "Z5-KHT-2951" at bounding box center [797, 295] width 73 height 16
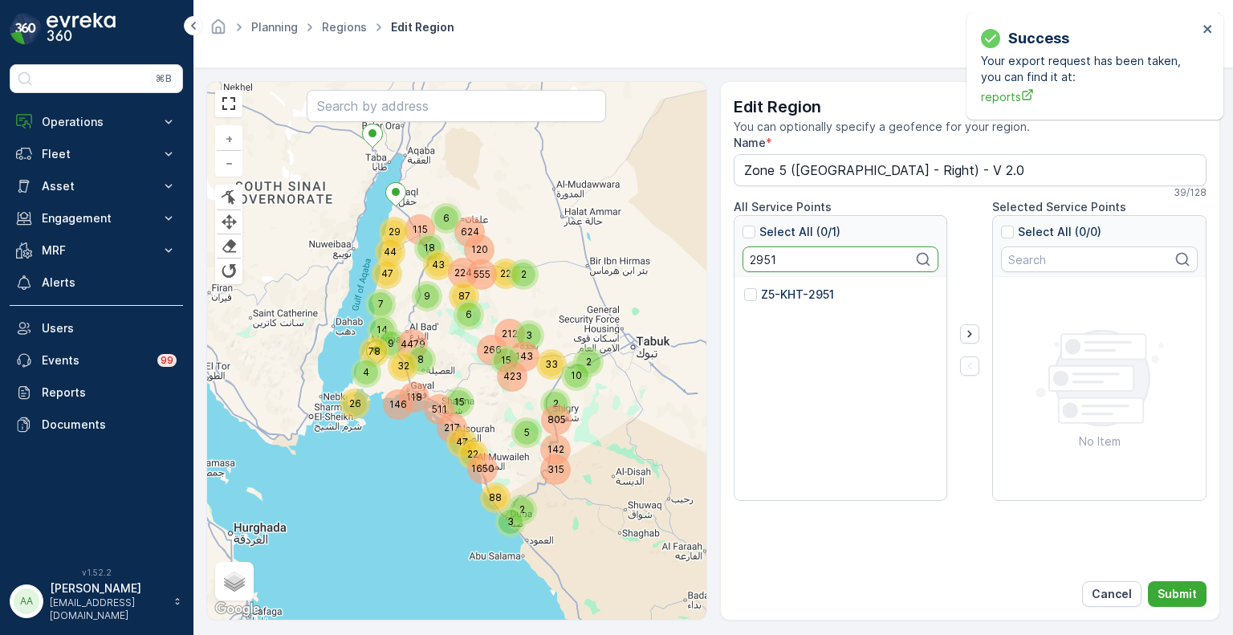
click at [744, 287] on input "Z5-KHT-2951" at bounding box center [744, 287] width 0 height 0
click at [769, 259] on input "2951" at bounding box center [841, 260] width 197 height 26
click at [785, 295] on p "Z5-KHT-2950" at bounding box center [798, 295] width 75 height 16
click at [744, 287] on input "Z5-KHT-2950" at bounding box center [744, 287] width 0 height 0
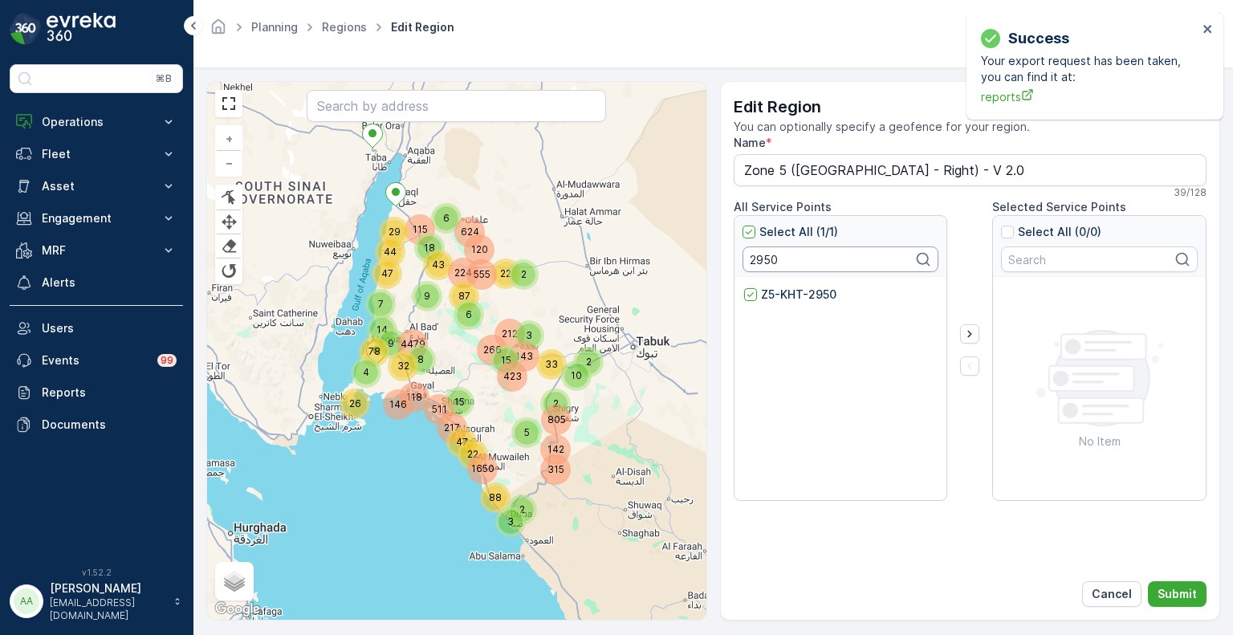
click at [770, 259] on input "2950" at bounding box center [841, 260] width 197 height 26
click at [788, 294] on p "Z5-KHT-2945" at bounding box center [799, 295] width 76 height 16
click at [744, 287] on input "Z5-KHT-2945" at bounding box center [744, 287] width 0 height 0
click at [759, 260] on input "2945" at bounding box center [841, 260] width 197 height 26
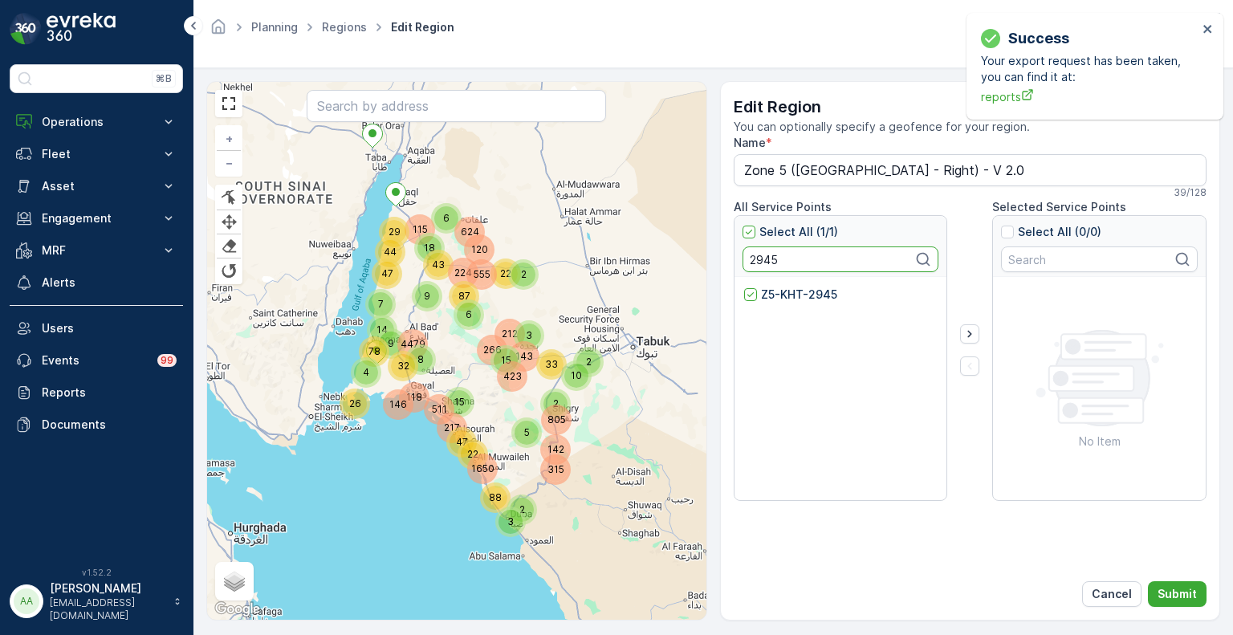
click at [759, 260] on input "2945" at bounding box center [841, 260] width 197 height 26
click at [780, 291] on p "Z5-KHT-2942" at bounding box center [799, 295] width 77 height 16
click at [744, 287] on input "Z5-KHT-2942" at bounding box center [744, 287] width 0 height 0
click at [775, 258] on input "2942" at bounding box center [841, 260] width 197 height 26
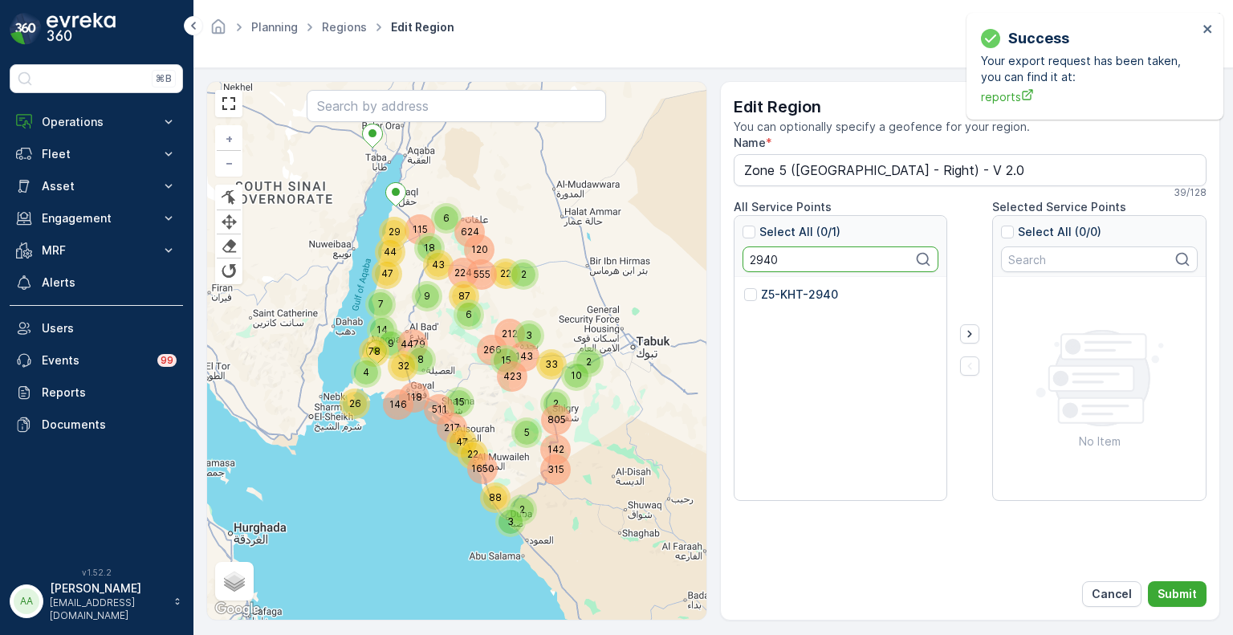
click at [790, 288] on p "Z5-KHT-2940" at bounding box center [799, 295] width 77 height 16
click at [744, 287] on input "Z5-KHT-2940" at bounding box center [744, 287] width 0 height 0
click at [752, 259] on input "2940" at bounding box center [841, 260] width 197 height 26
click at [771, 291] on p "Z5-KHT-2949" at bounding box center [799, 295] width 77 height 16
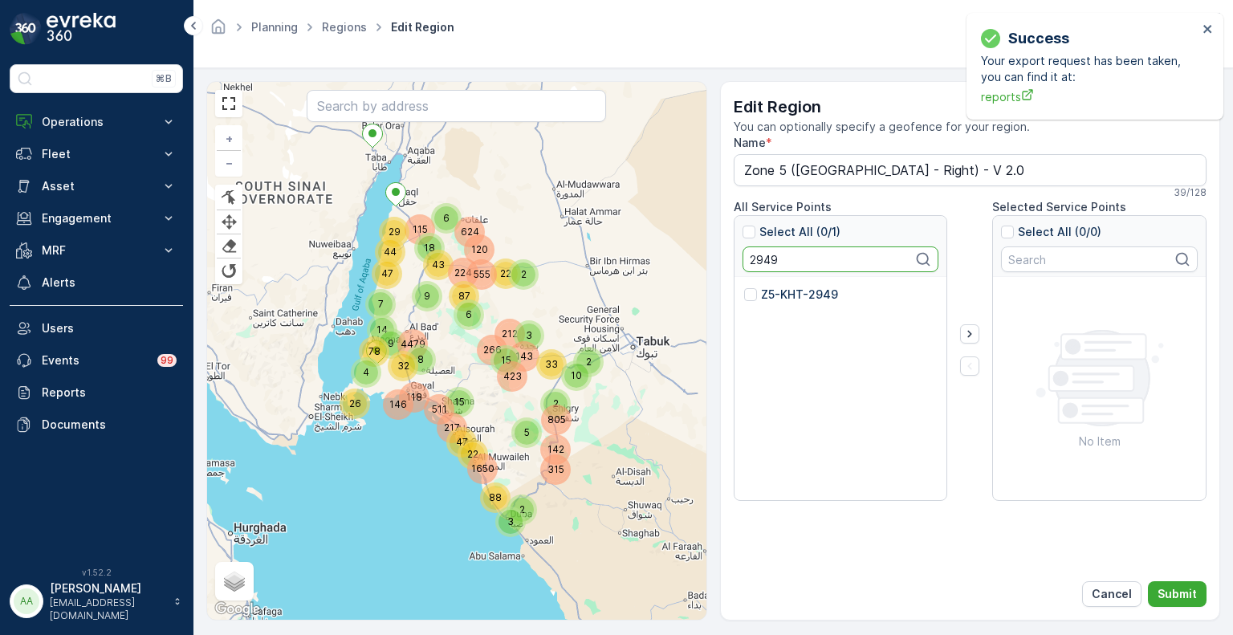
click at [744, 287] on input "Z5-KHT-2949" at bounding box center [744, 287] width 0 height 0
click at [769, 251] on input "2949" at bounding box center [841, 260] width 197 height 26
click at [788, 299] on p "Z5-KHT-2991" at bounding box center [798, 295] width 74 height 16
click at [744, 287] on input "Z5-KHT-2991" at bounding box center [744, 287] width 0 height 0
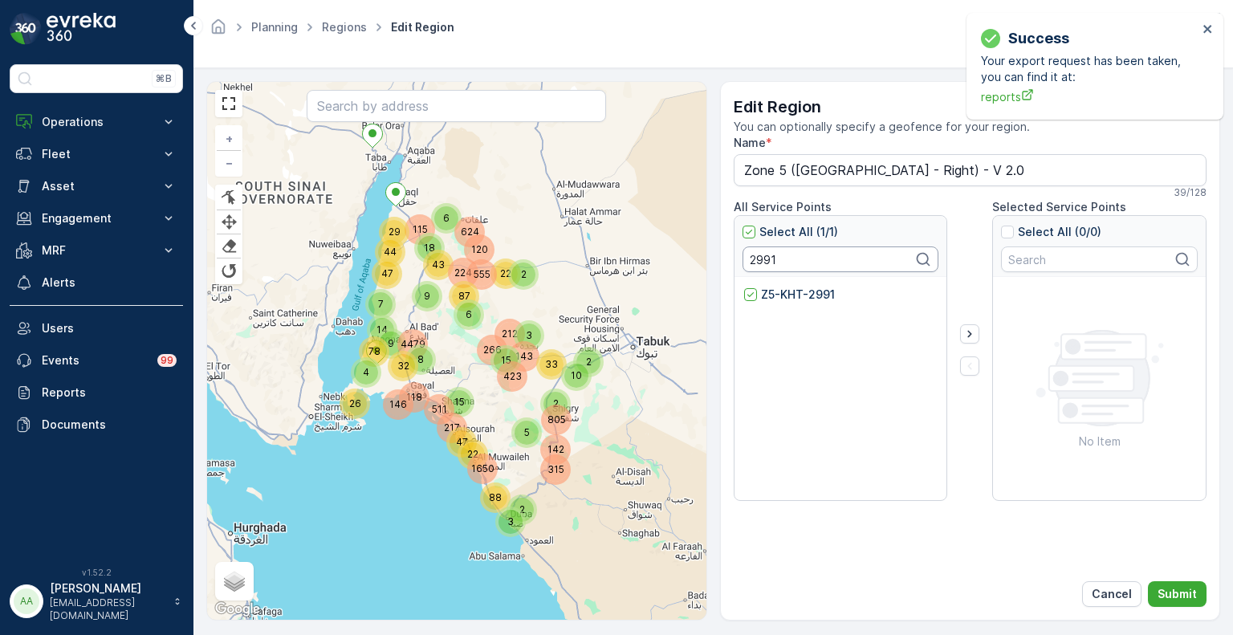
click at [756, 256] on input "2991" at bounding box center [841, 260] width 197 height 26
click at [771, 303] on div "Z5-KHT-2992" at bounding box center [841, 300] width 194 height 26
click at [771, 291] on p "Z5-KHT-2992" at bounding box center [799, 295] width 76 height 16
click at [744, 287] on input "Z5-KHT-2992" at bounding box center [744, 287] width 0 height 0
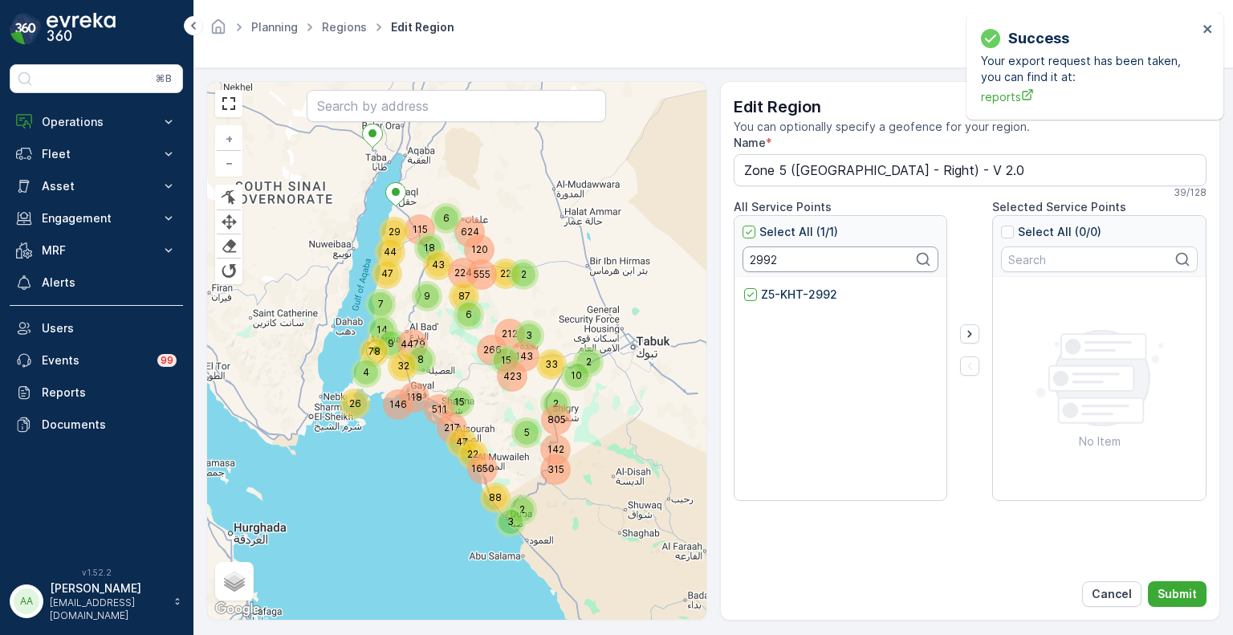
click at [767, 262] on input "2992" at bounding box center [841, 260] width 197 height 26
click at [792, 298] on p "Z5-KHT-2987" at bounding box center [799, 295] width 76 height 16
click at [744, 287] on input "Z5-KHT-2987" at bounding box center [744, 287] width 0 height 0
click at [762, 257] on input "2987" at bounding box center [841, 260] width 197 height 26
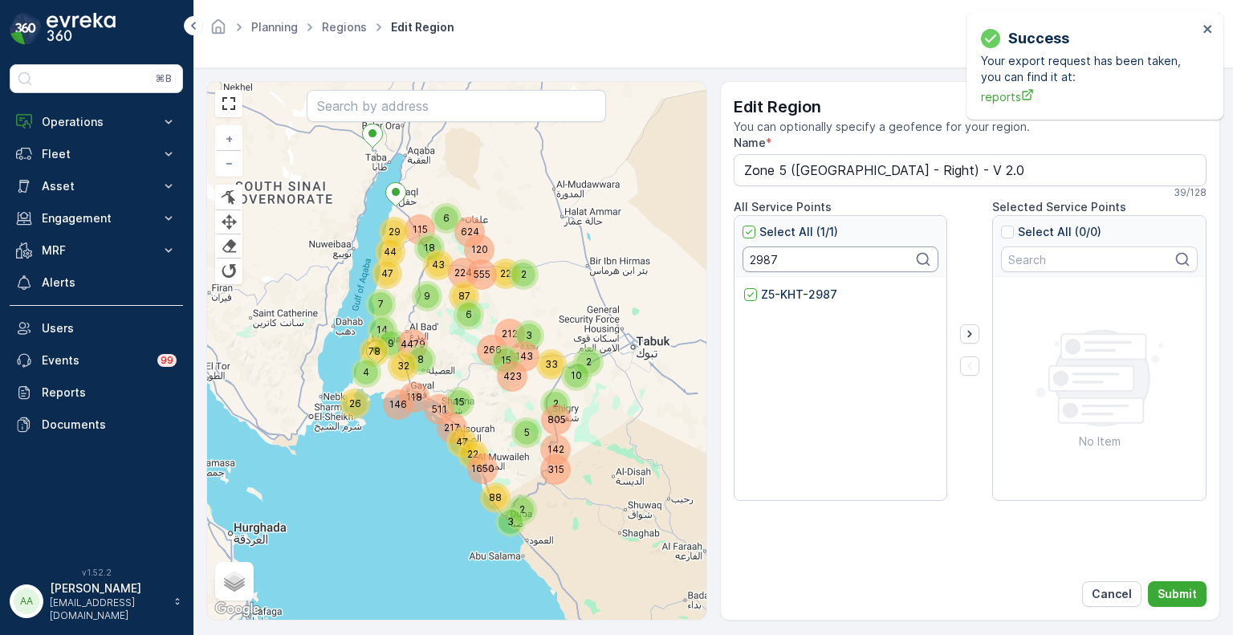
click at [762, 257] on input "2987" at bounding box center [841, 260] width 197 height 26
click at [780, 292] on p "Z5-KHT-2938" at bounding box center [799, 295] width 76 height 16
click at [744, 287] on input "Z5-KHT-2938" at bounding box center [744, 287] width 0 height 0
click at [757, 260] on input "2938" at bounding box center [841, 260] width 197 height 26
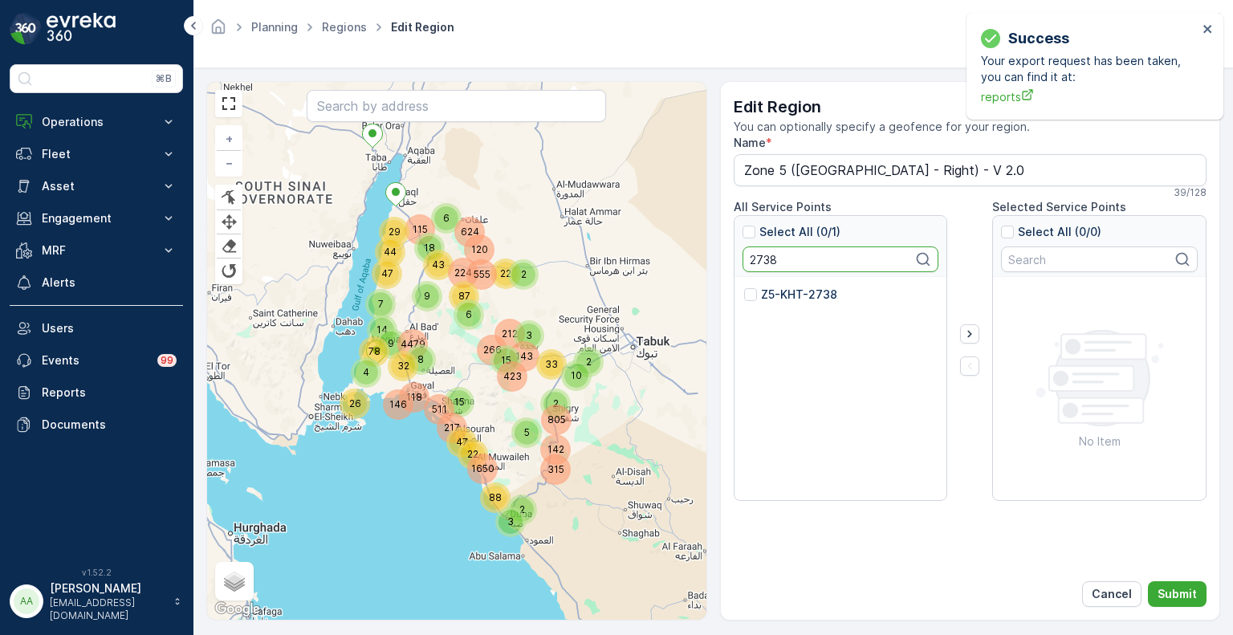
click at [775, 294] on p "Z5-KHT-2738" at bounding box center [799, 295] width 76 height 16
click at [744, 287] on input "Z5-KHT-2738" at bounding box center [744, 287] width 0 height 0
click at [761, 255] on input "2738" at bounding box center [841, 260] width 197 height 26
click at [777, 295] on p "Z5-KHT-2989" at bounding box center [799, 295] width 76 height 16
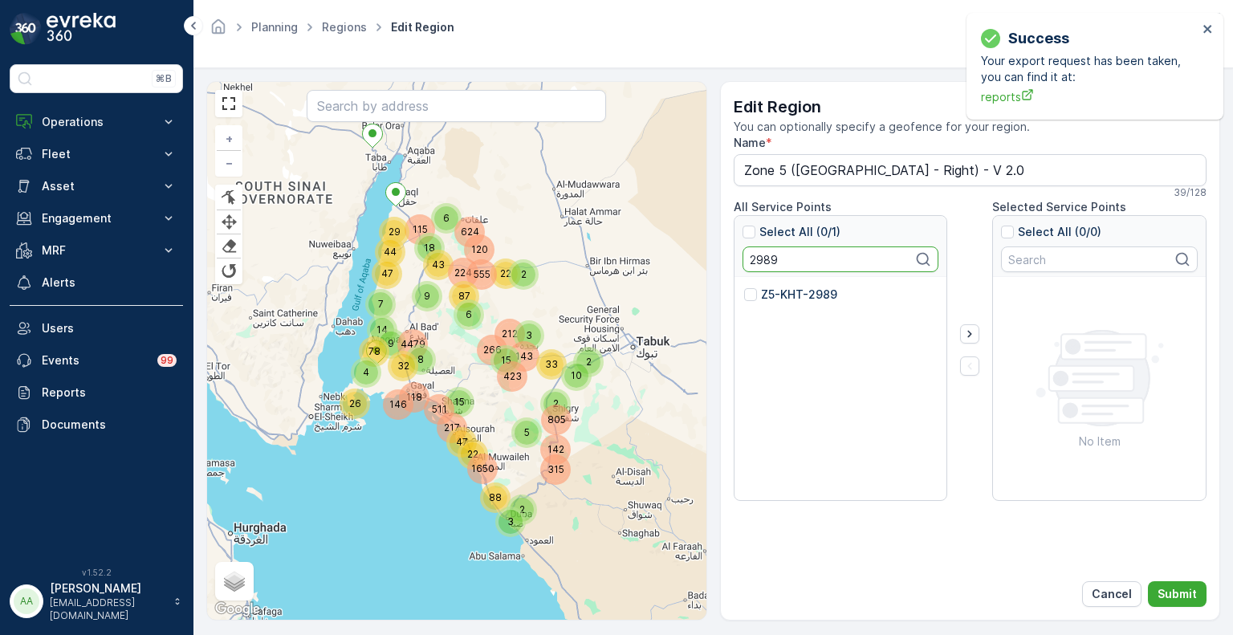
click at [744, 287] on input "Z5-KHT-2989" at bounding box center [744, 287] width 0 height 0
click at [764, 259] on input "2989" at bounding box center [841, 260] width 197 height 26
click at [789, 292] on p "Z5-KHT-2983" at bounding box center [799, 295] width 76 height 16
click at [744, 287] on input "Z5-KHT-2983" at bounding box center [744, 287] width 0 height 0
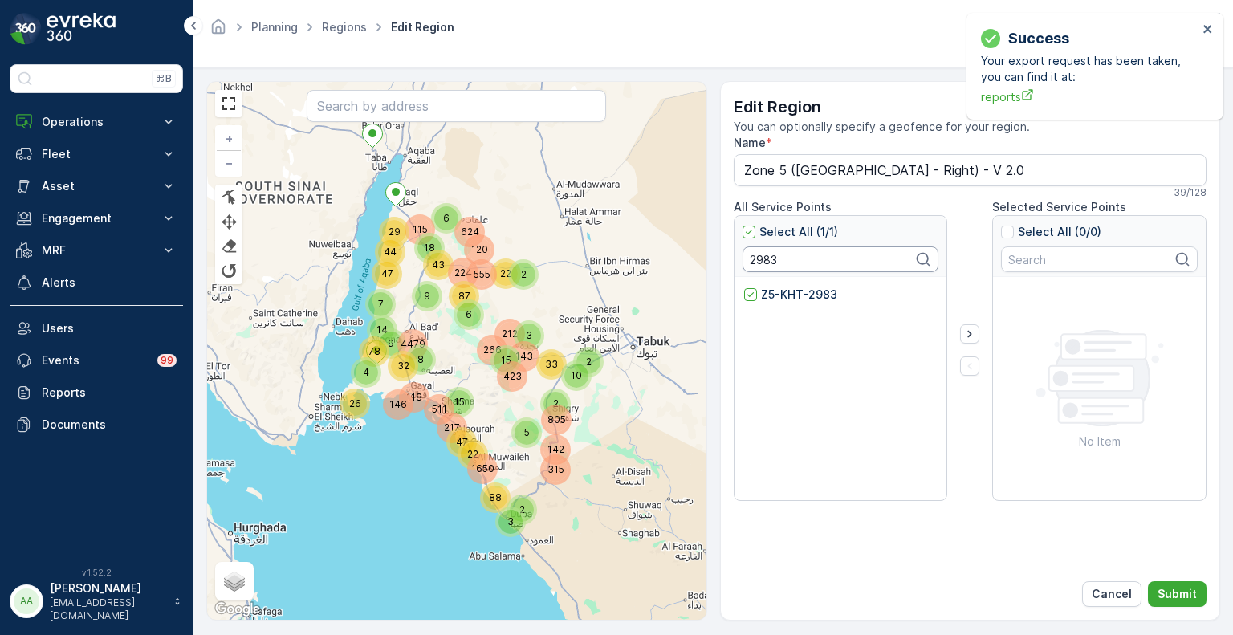
click at [767, 251] on input "2983" at bounding box center [841, 260] width 197 height 26
click at [785, 295] on p "Z5-KHT-2972" at bounding box center [799, 295] width 76 height 16
click at [744, 287] on input "Z5-KHT-2972" at bounding box center [744, 287] width 0 height 0
click at [761, 255] on input "2972" at bounding box center [841, 260] width 197 height 26
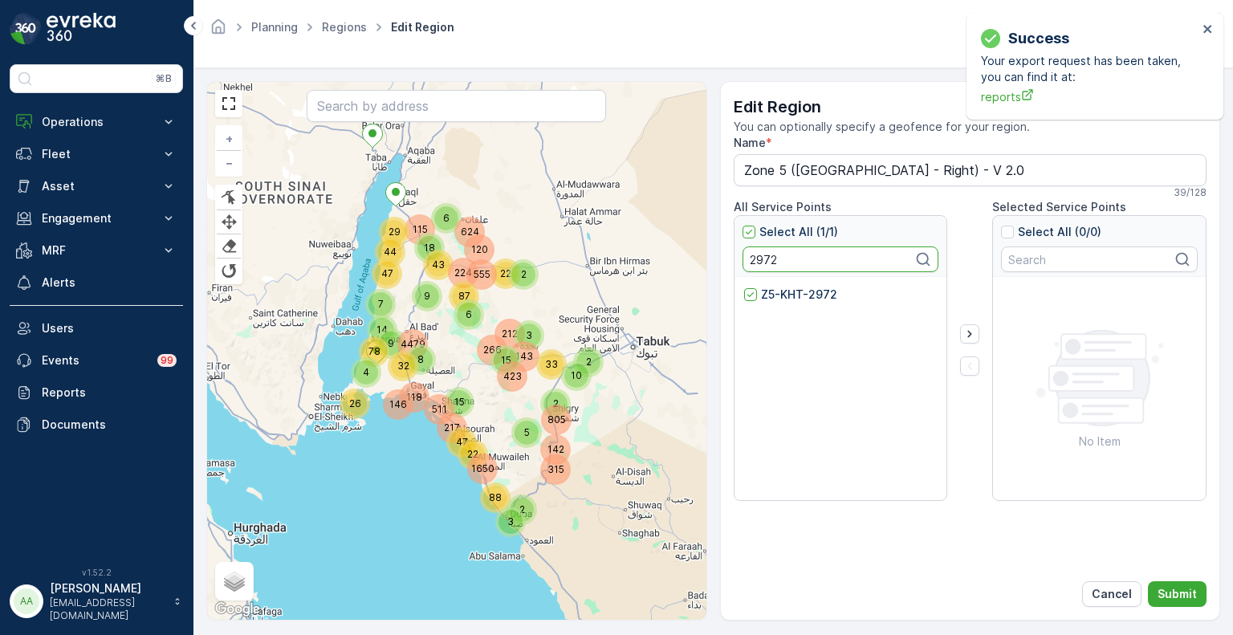
click at [761, 255] on input "2972" at bounding box center [841, 260] width 197 height 26
click at [777, 288] on p "Z5-KHT-2978" at bounding box center [799, 295] width 76 height 16
click at [744, 287] on input "Z5-KHT-2978" at bounding box center [744, 287] width 0 height 0
click at [759, 256] on input "2978" at bounding box center [841, 260] width 197 height 26
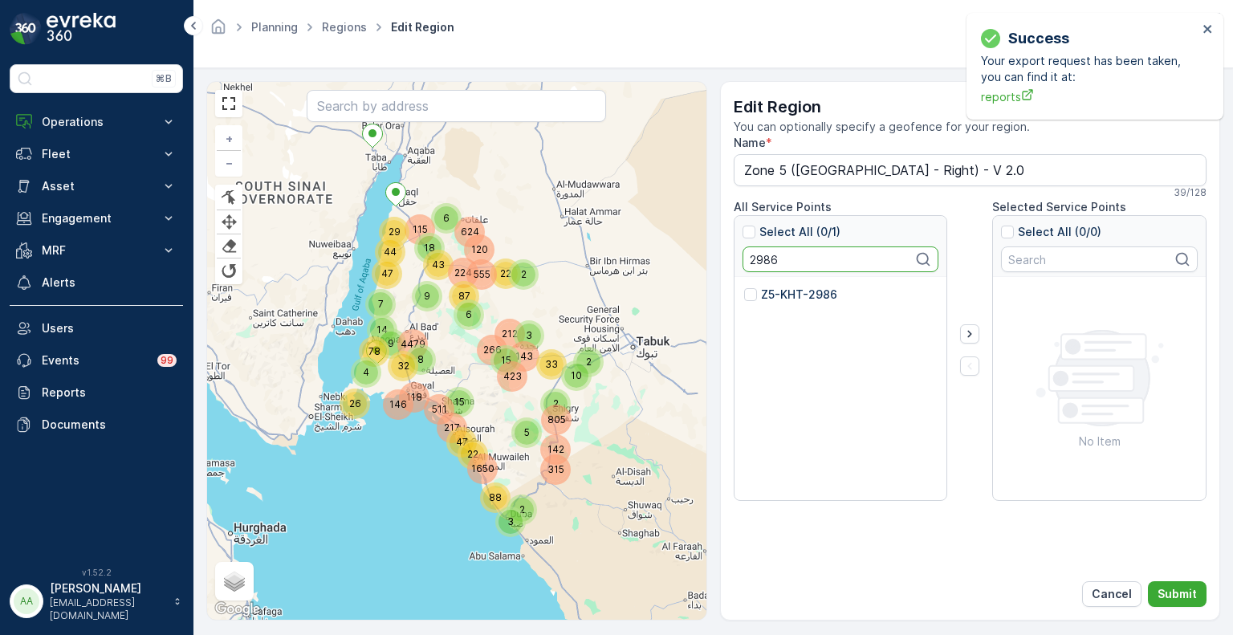
click at [787, 293] on p "Z5-KHT-2986" at bounding box center [799, 295] width 76 height 16
click at [744, 287] on input "Z5-KHT-2986" at bounding box center [744, 287] width 0 height 0
click at [765, 258] on input "2986" at bounding box center [841, 260] width 197 height 26
click at [792, 293] on p "Z5-KHT-2963" at bounding box center [799, 295] width 76 height 16
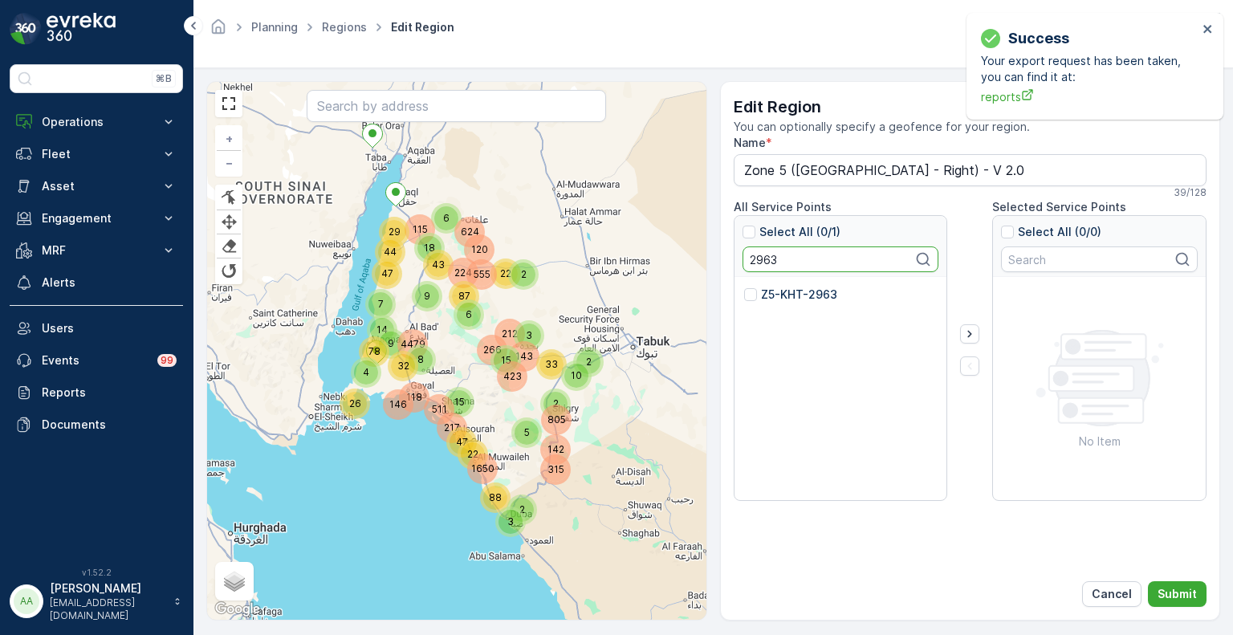
click at [744, 287] on input "Z5-KHT-2963" at bounding box center [744, 287] width 0 height 0
click at [749, 257] on input "2963" at bounding box center [841, 260] width 197 height 26
click at [788, 291] on p "Z5-KHT-2974" at bounding box center [799, 295] width 76 height 16
click at [744, 287] on input "Z5-KHT-2974" at bounding box center [744, 287] width 0 height 0
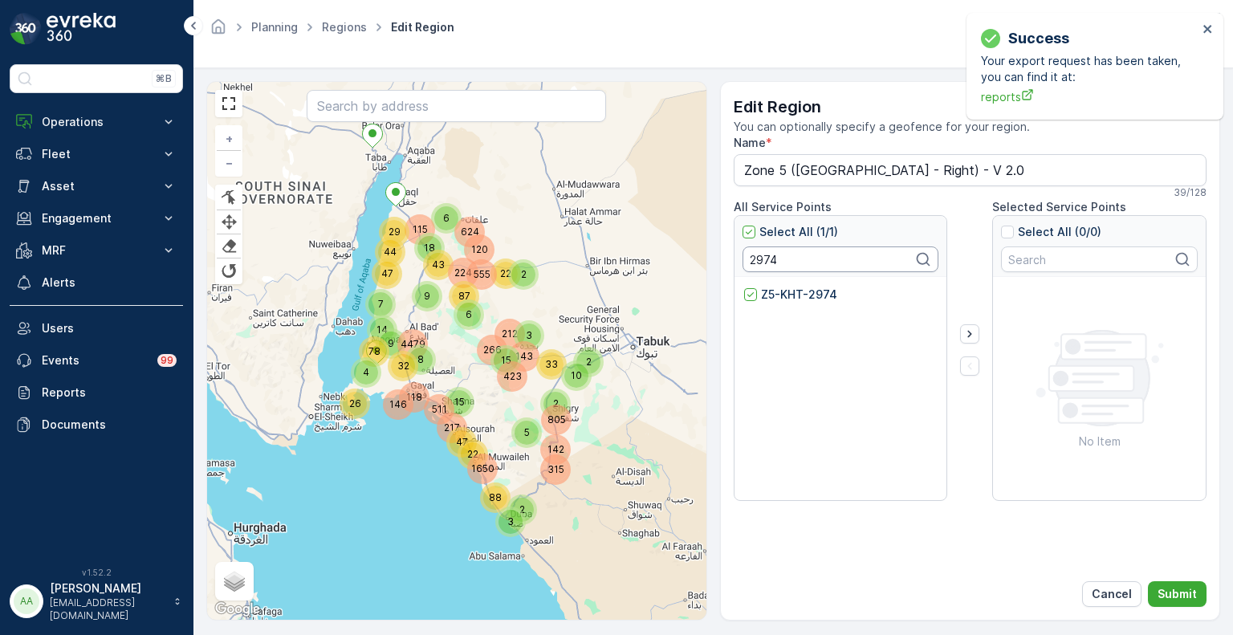
click at [768, 256] on input "2974" at bounding box center [841, 260] width 197 height 26
click at [789, 291] on p "Z5-RKHT-2858" at bounding box center [802, 295] width 83 height 16
click at [744, 287] on input "Z5-RKHT-2858" at bounding box center [744, 287] width 0 height 0
click at [759, 258] on input "2858" at bounding box center [841, 260] width 197 height 26
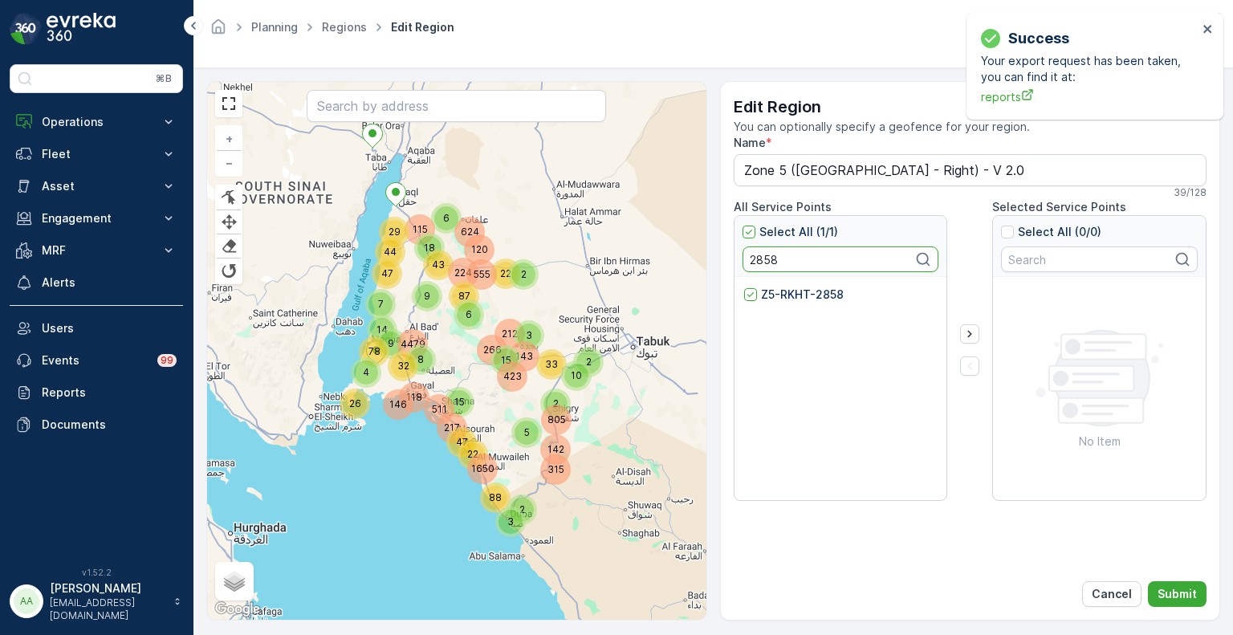
click at [759, 258] on input "2858" at bounding box center [841, 260] width 197 height 26
click at [796, 287] on p "Z5-RKHT-2990" at bounding box center [803, 295] width 84 height 16
click at [744, 287] on input "Z5-RKHT-2990" at bounding box center [744, 287] width 0 height 0
click at [764, 256] on input "2990" at bounding box center [841, 260] width 197 height 26
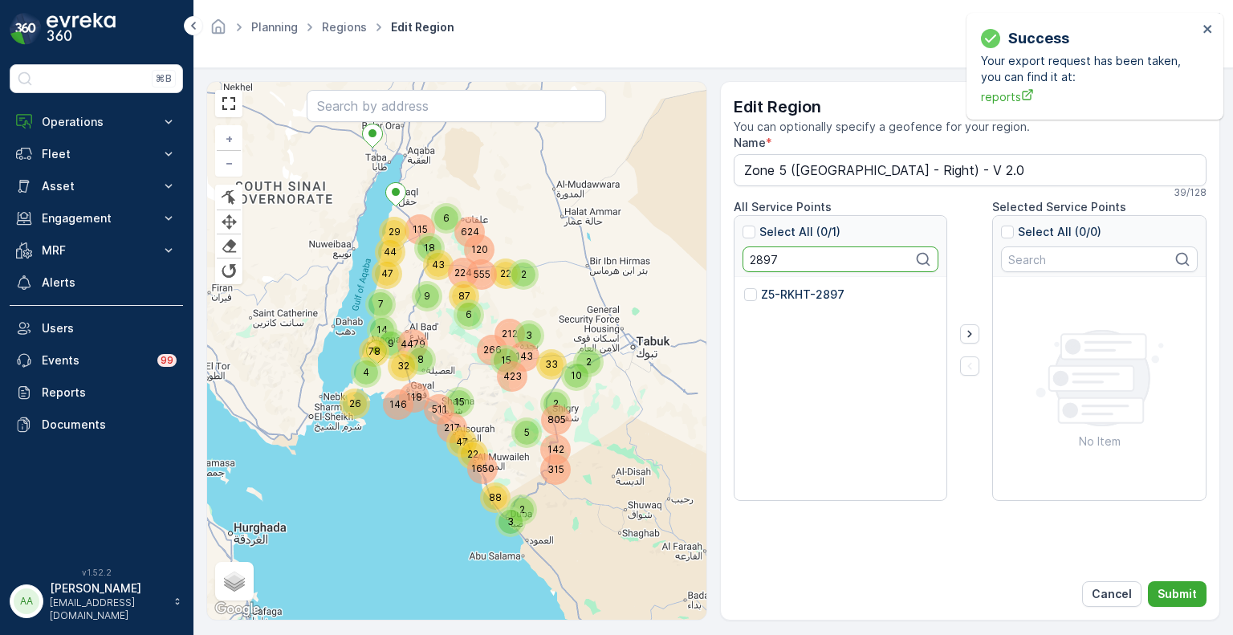
click at [793, 291] on p "Z5-RKHT-2897" at bounding box center [803, 295] width 84 height 16
click at [744, 287] on input "Z5-RKHT-2897" at bounding box center [744, 287] width 0 height 0
click at [768, 256] on input "2897" at bounding box center [841, 260] width 197 height 26
click at [803, 291] on p "Z5-RKHT-2772" at bounding box center [803, 295] width 84 height 16
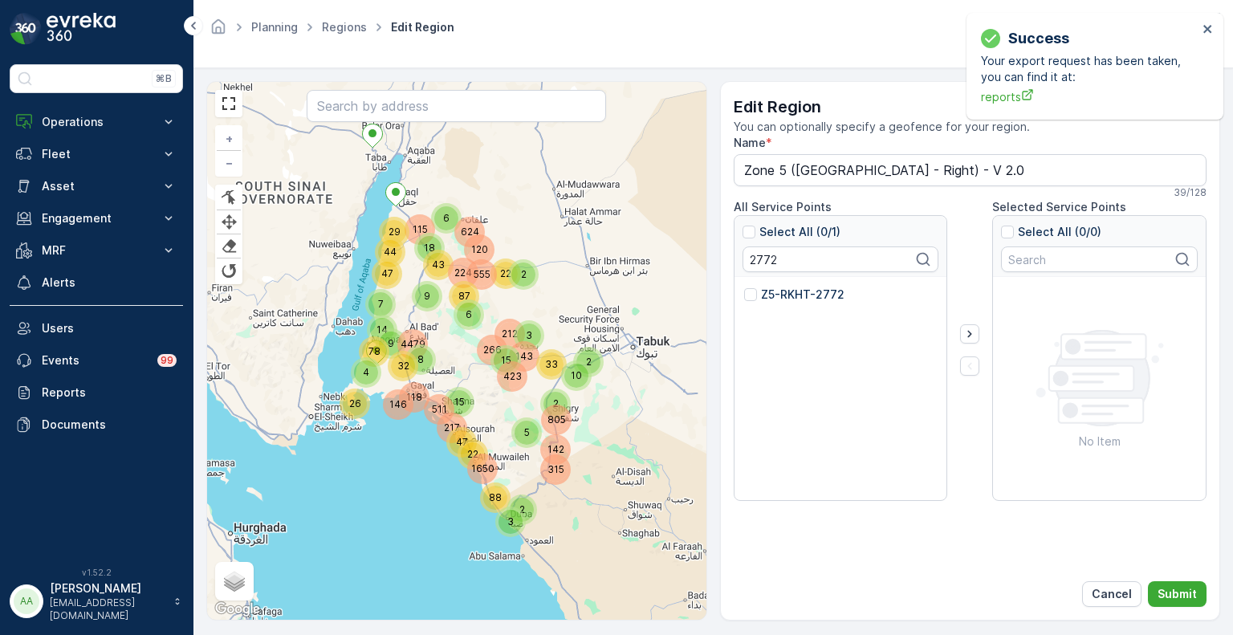
click at [744, 287] on input "Z5-RKHT-2772" at bounding box center [744, 287] width 0 height 0
click at [745, 255] on input "2772" at bounding box center [841, 260] width 197 height 26
click at [754, 255] on input "2772" at bounding box center [841, 260] width 197 height 26
click at [760, 255] on input "2772" at bounding box center [841, 260] width 197 height 26
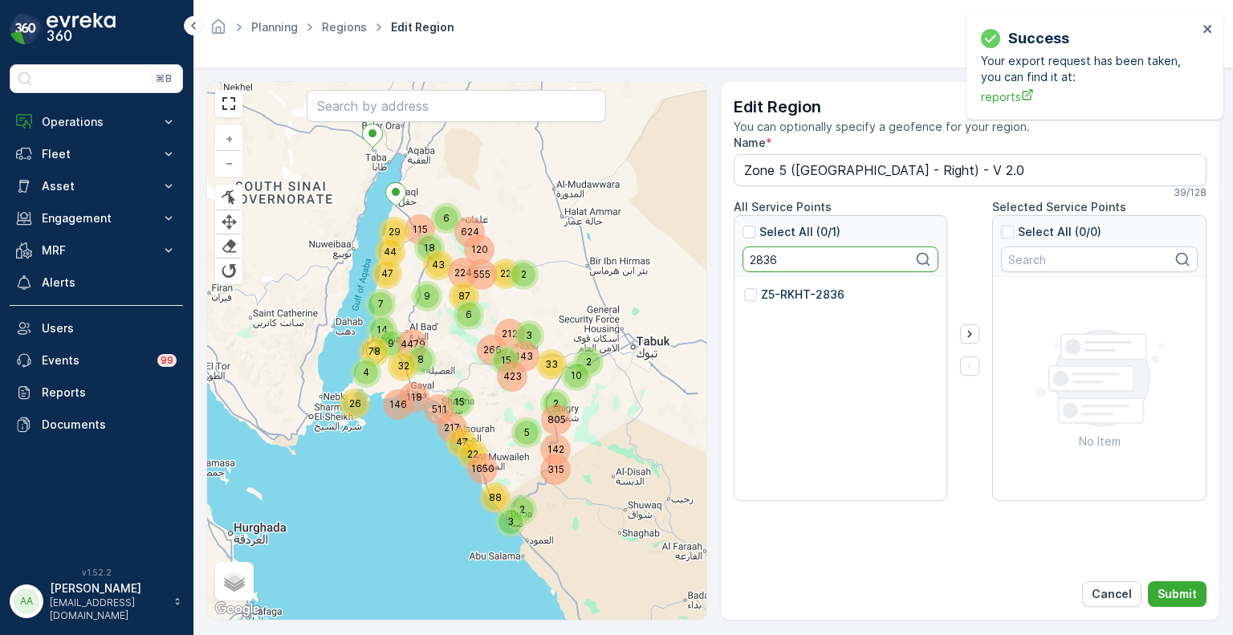
click at [798, 295] on p "Z5-RKHT-2836" at bounding box center [803, 295] width 84 height 16
click at [744, 287] on input "Z5-RKHT-2836" at bounding box center [744, 287] width 0 height 0
click at [762, 263] on input "2836" at bounding box center [841, 260] width 197 height 26
click at [797, 293] on p "Z5-RKHT-2546" at bounding box center [803, 295] width 84 height 16
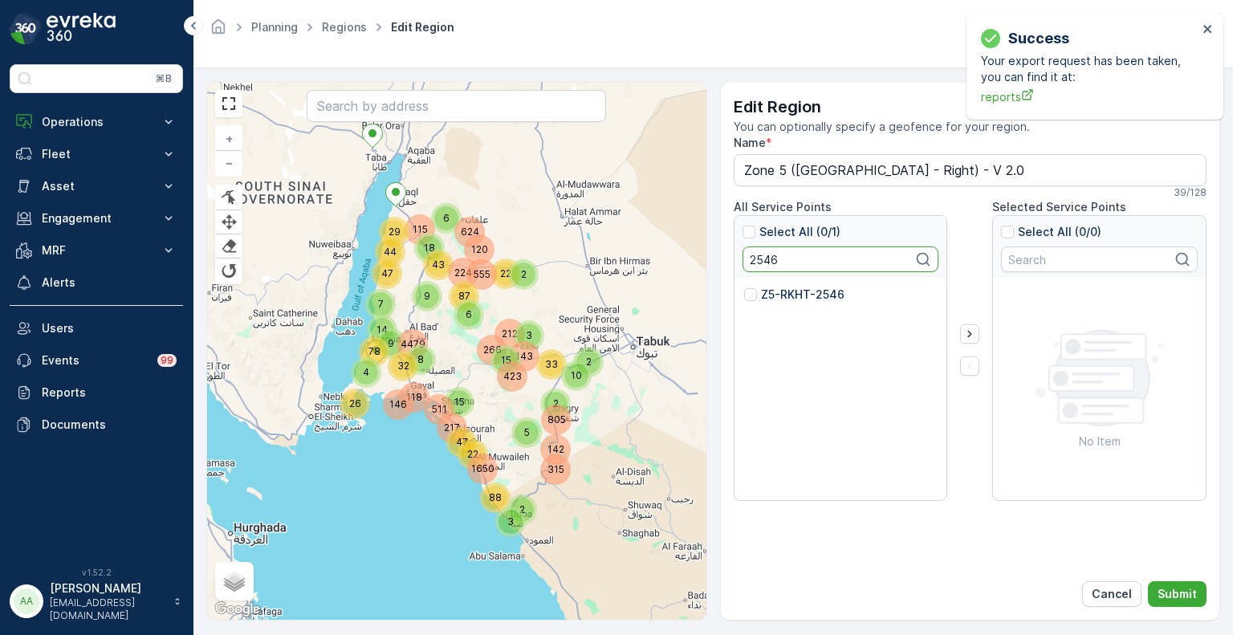
click at [744, 287] on input "Z5-RKHT-2546" at bounding box center [744, 287] width 0 height 0
click at [739, 256] on div "Select All (1/1) 2546" at bounding box center [841, 246] width 213 height 61
click at [762, 258] on input "2546" at bounding box center [841, 260] width 197 height 26
click at [790, 291] on p "Z5-SHQ-2690" at bounding box center [800, 295] width 78 height 16
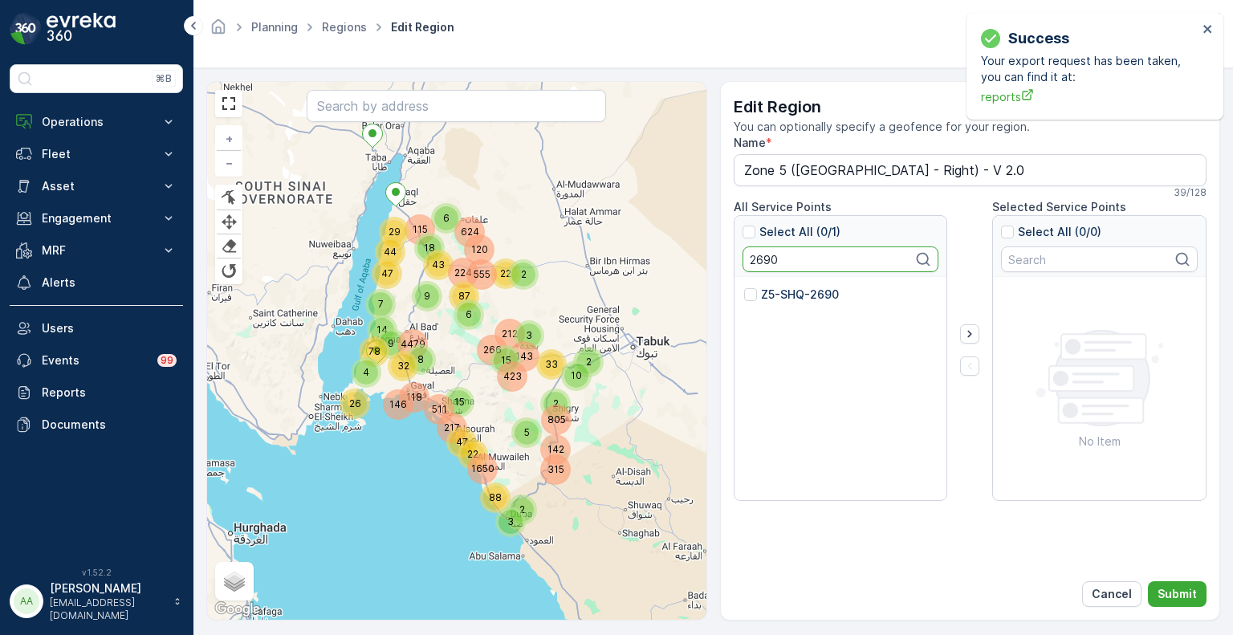
click at [744, 287] on input "Z5-SHQ-2690" at bounding box center [744, 287] width 0 height 0
click at [758, 253] on input "2690" at bounding box center [841, 260] width 197 height 26
click at [783, 293] on p "Z5-SHQ-2681" at bounding box center [798, 295] width 75 height 16
click at [744, 287] on input "Z5-SHQ-2681" at bounding box center [744, 287] width 0 height 0
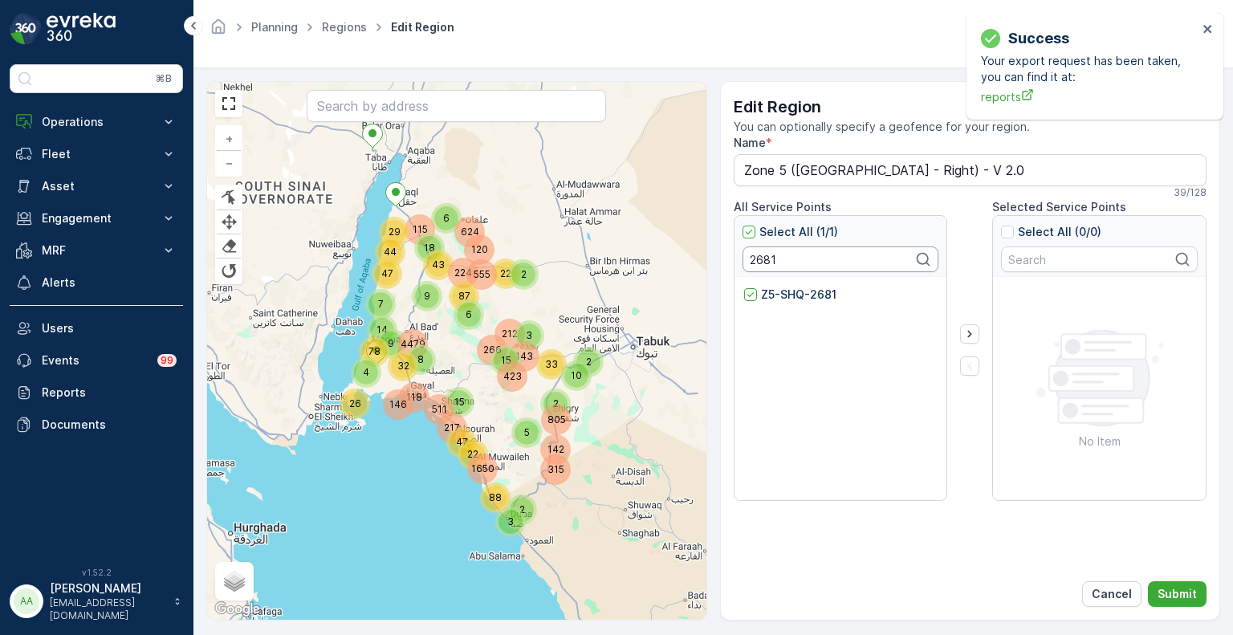
click at [755, 257] on input "2681" at bounding box center [841, 260] width 197 height 26
click at [770, 295] on p "Z5-SHQ-2689" at bounding box center [800, 295] width 78 height 16
click at [744, 287] on input "Z5-SHQ-2689" at bounding box center [744, 287] width 0 height 0
click at [764, 258] on input "2689" at bounding box center [841, 260] width 197 height 26
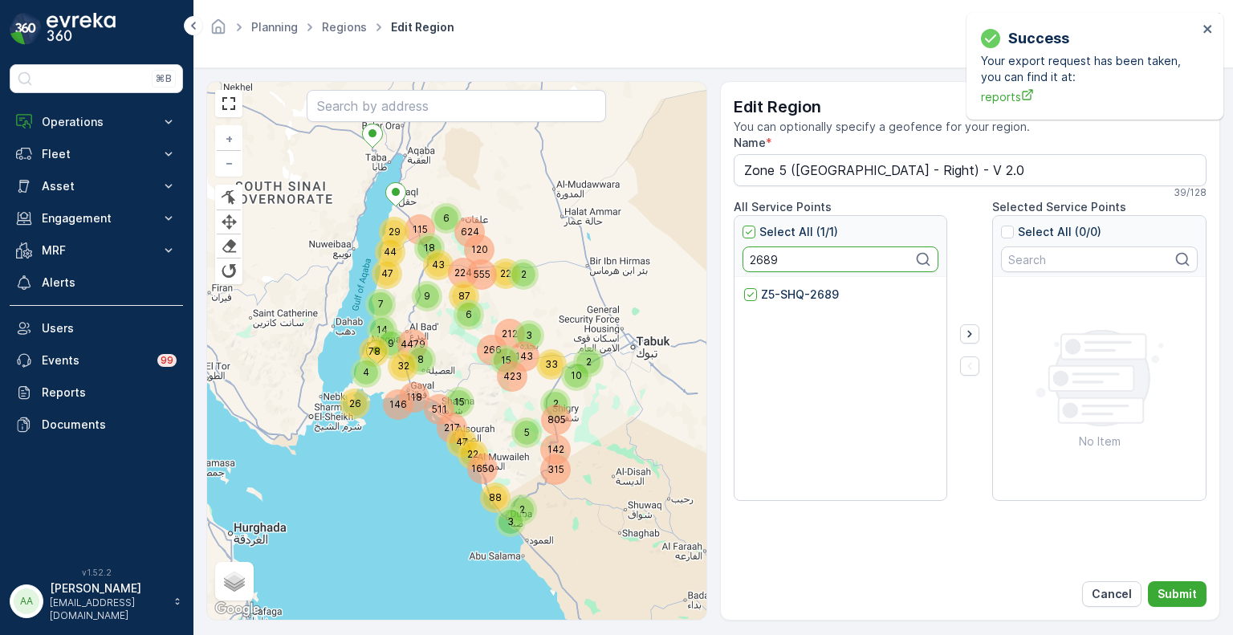
click at [764, 258] on input "2689" at bounding box center [841, 260] width 197 height 26
click at [790, 296] on p "Z5-SHQ-4406" at bounding box center [800, 295] width 79 height 16
click at [744, 287] on input "Z5-SHQ-4406" at bounding box center [744, 287] width 0 height 0
click at [768, 259] on input "4406" at bounding box center [841, 260] width 197 height 26
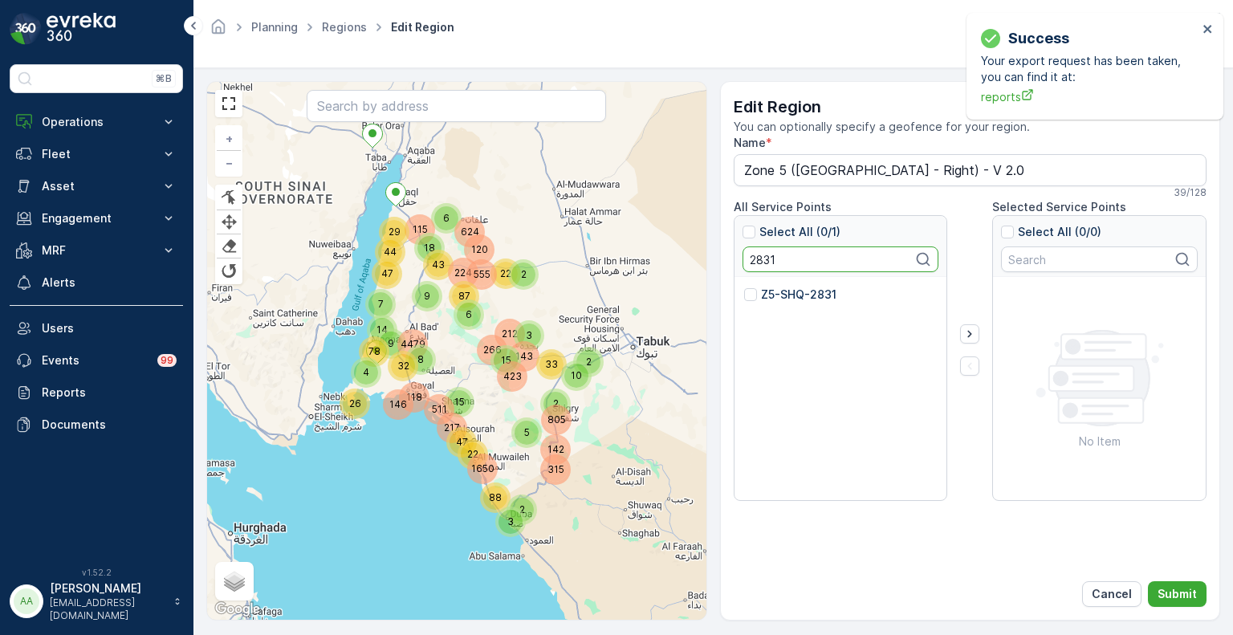
click at [800, 294] on p "Z5-SHQ-2831" at bounding box center [798, 295] width 75 height 16
click at [744, 287] on input "Z5-SHQ-2831" at bounding box center [744, 287] width 0 height 0
click at [762, 259] on input "2831" at bounding box center [841, 260] width 197 height 26
click at [772, 295] on p "Z5-SHQ-2419" at bounding box center [799, 295] width 76 height 16
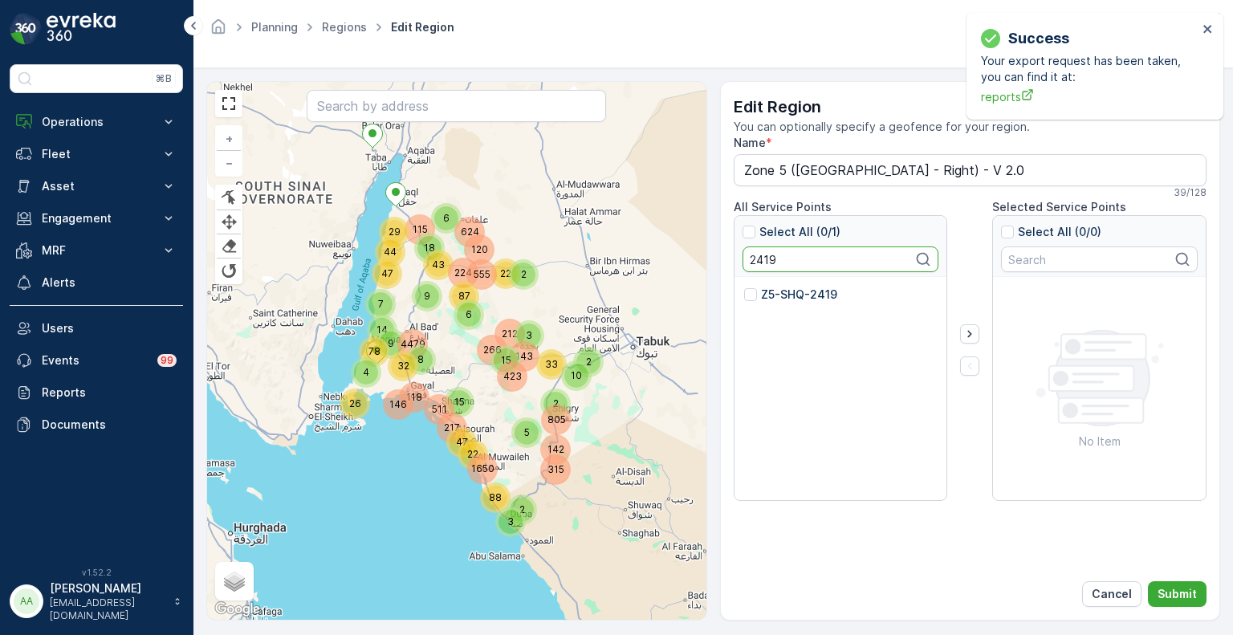
click at [744, 287] on input "Z5-SHQ-2419" at bounding box center [744, 287] width 0 height 0
click at [748, 259] on input "2419" at bounding box center [841, 260] width 197 height 26
click at [769, 296] on p "Z5-SHQ-2679" at bounding box center [800, 295] width 78 height 16
click at [744, 287] on input "Z5-SHQ-2679" at bounding box center [744, 287] width 0 height 0
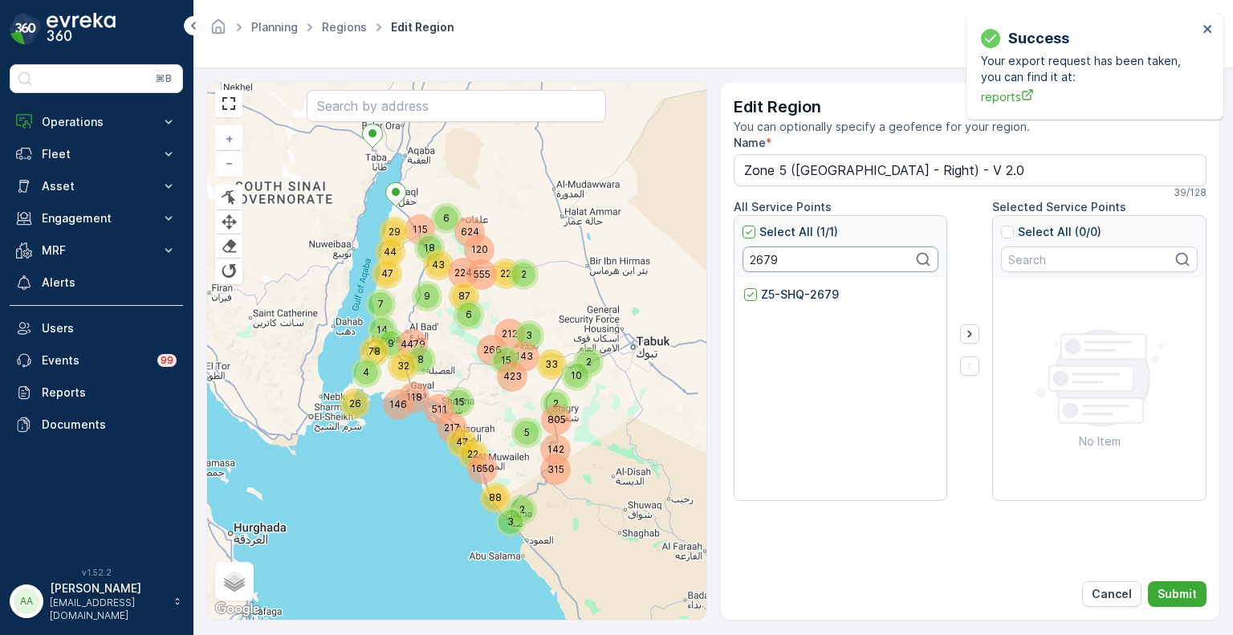
click at [770, 256] on input "2679" at bounding box center [841, 260] width 197 height 26
click at [782, 285] on div "Z5-SHQ-4155" at bounding box center [841, 389] width 213 height 225
click at [784, 294] on p "Z5-SHQ-4155" at bounding box center [798, 295] width 75 height 16
click at [744, 287] on input "Z5-SHQ-4155" at bounding box center [744, 287] width 0 height 0
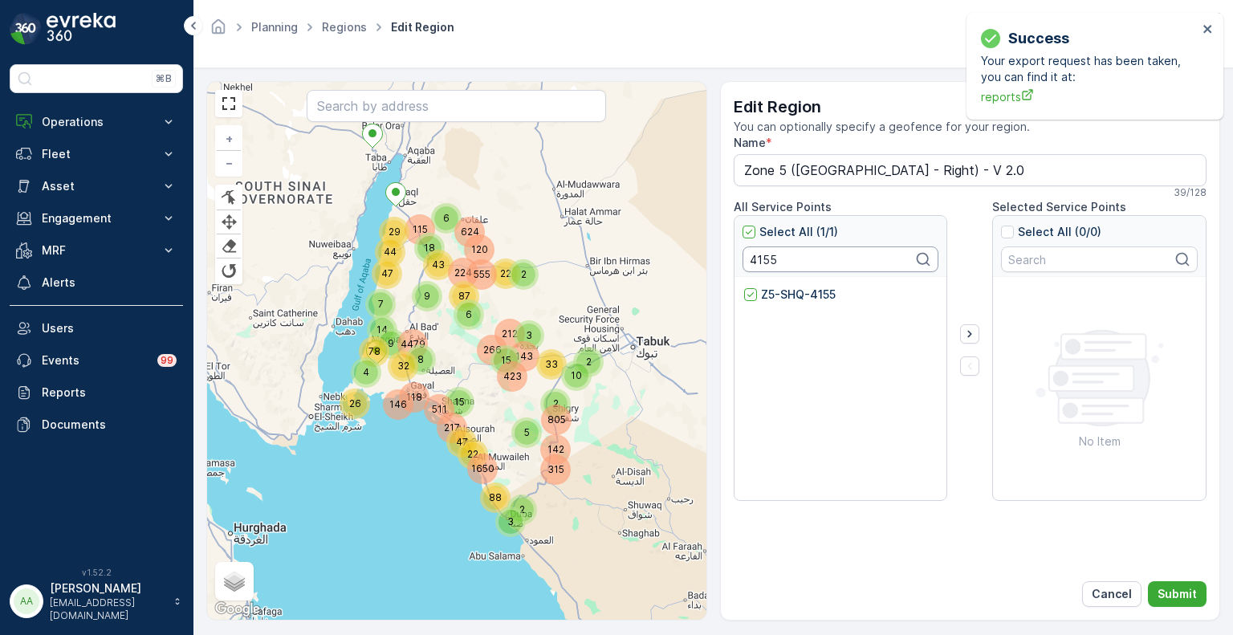
click at [755, 253] on input "4155" at bounding box center [841, 260] width 197 height 26
click at [758, 253] on input "4155" at bounding box center [841, 260] width 197 height 26
drag, startPoint x: 816, startPoint y: 259, endPoint x: 683, endPoint y: 256, distance: 132.5
click at [683, 256] on div "4479 423 511 44 29 143 624 118 22 212 33 9 555 224 78 7 1650 805 9 120 18 43 11…" at bounding box center [713, 351] width 1014 height 540
click at [785, 288] on p "Z5-SHQ-2686" at bounding box center [800, 295] width 78 height 16
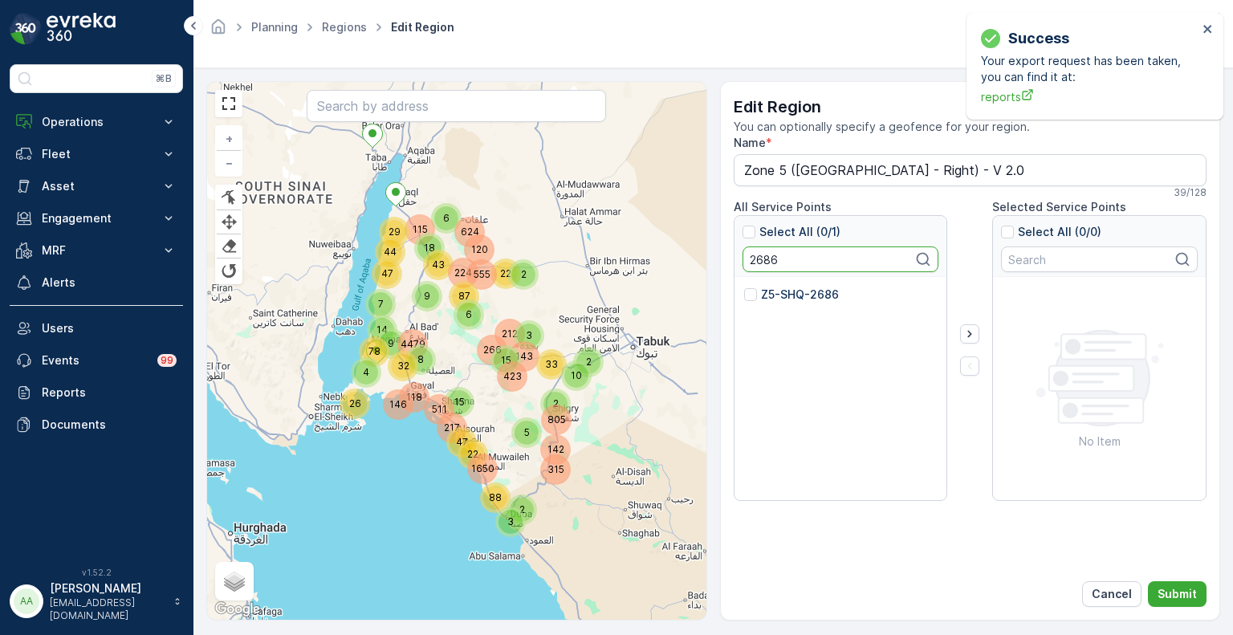
click at [744, 287] on input "Z5-SHQ-2686" at bounding box center [744, 287] width 0 height 0
click at [758, 256] on input "2686" at bounding box center [841, 260] width 197 height 26
drag, startPoint x: 777, startPoint y: 295, endPoint x: 777, endPoint y: 304, distance: 9.6
click at [777, 295] on p "Z5-SHQ-2825" at bounding box center [799, 295] width 77 height 16
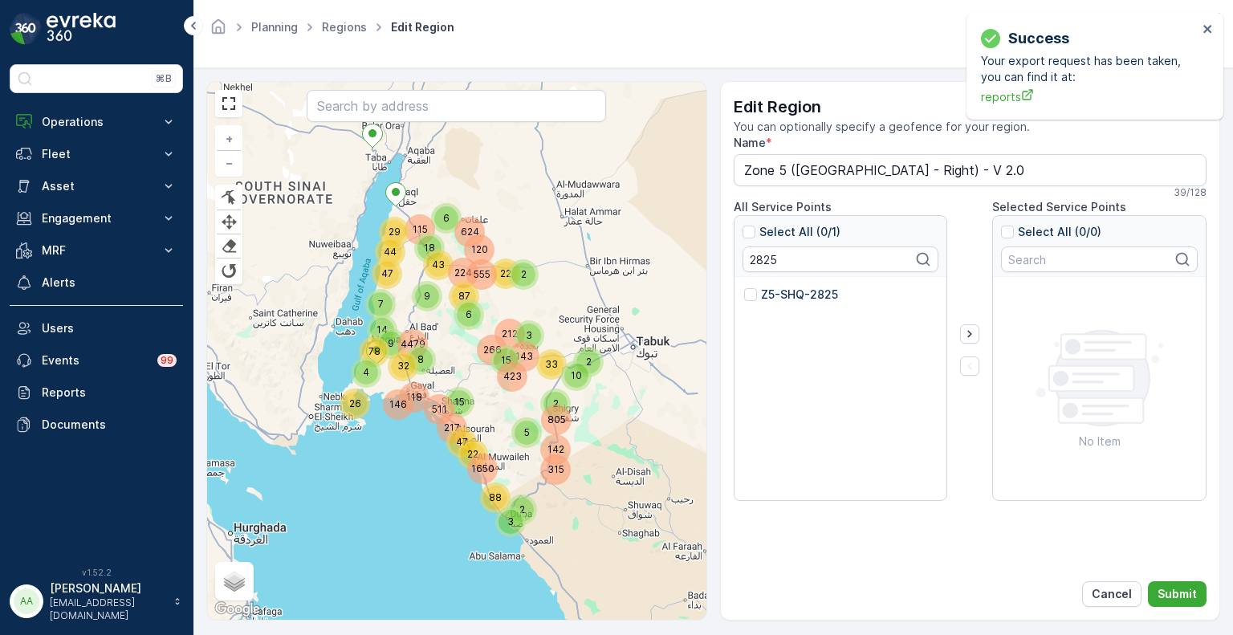
click at [744, 287] on input "Z5-SHQ-2825" at bounding box center [744, 287] width 0 height 0
click at [767, 262] on input "2825" at bounding box center [841, 260] width 197 height 26
click at [786, 294] on p "Z5-SHQ-2524" at bounding box center [800, 295] width 78 height 16
click at [744, 287] on input "Z5-SHQ-2524" at bounding box center [744, 287] width 0 height 0
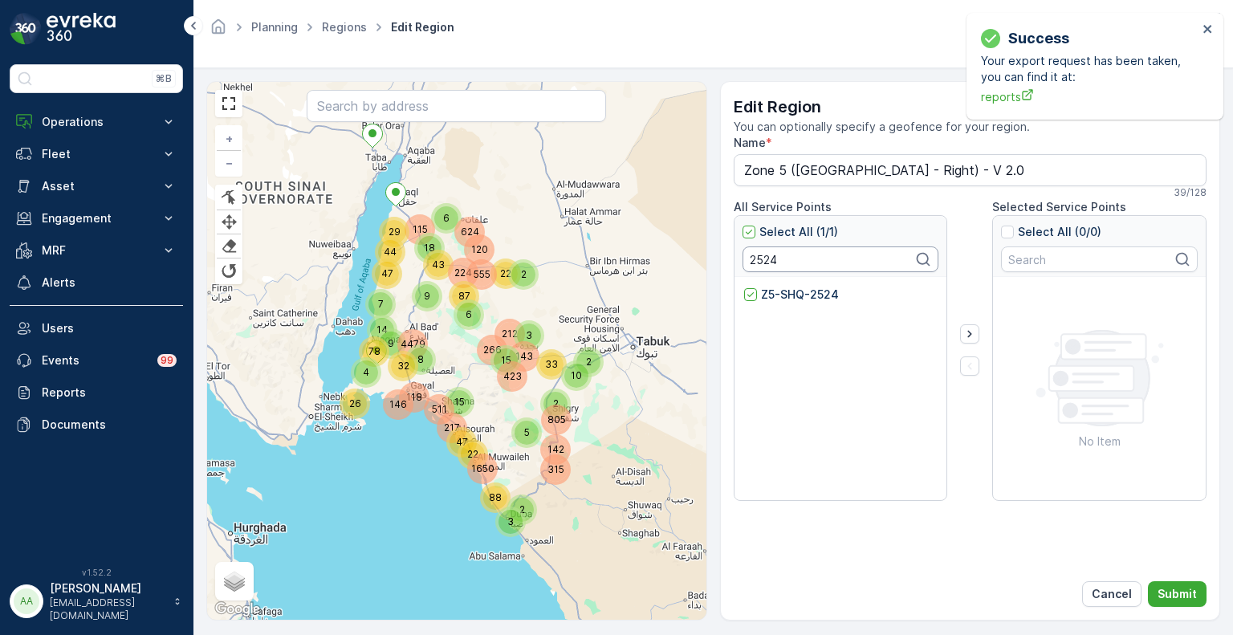
click at [762, 262] on input "2524" at bounding box center [841, 260] width 197 height 26
click at [777, 297] on p "Z5-SHQ-2476" at bounding box center [800, 295] width 79 height 16
click at [744, 287] on input "Z5-SHQ-2476" at bounding box center [744, 287] width 0 height 0
click at [761, 256] on input "2476" at bounding box center [841, 260] width 197 height 26
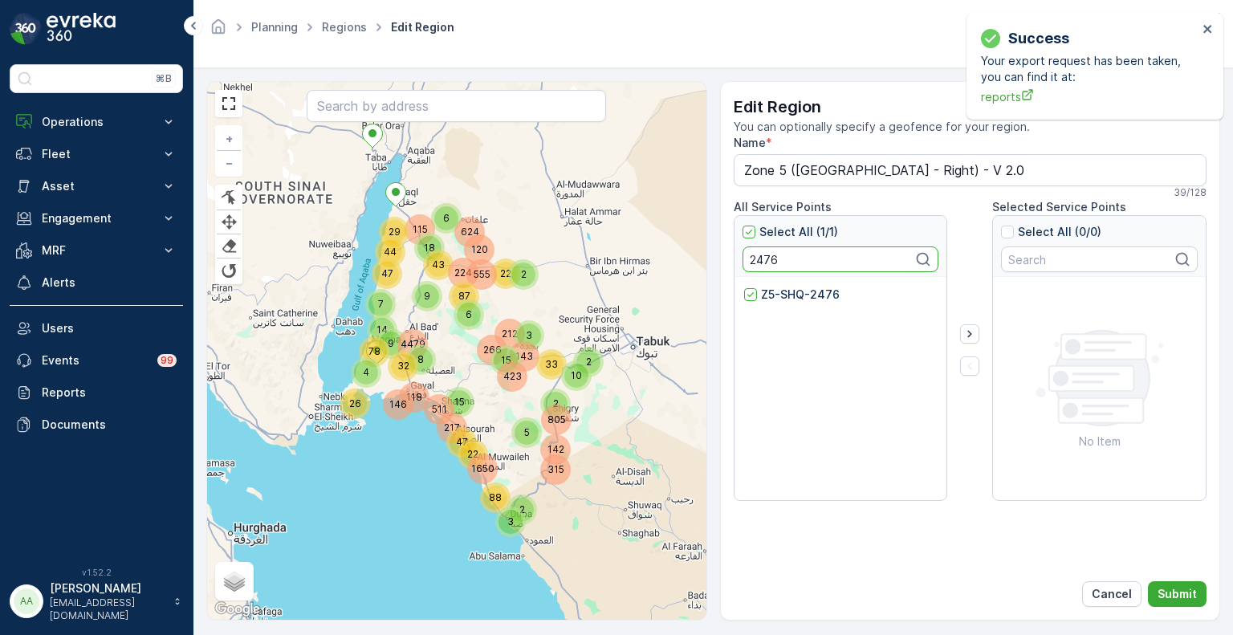
drag, startPoint x: 761, startPoint y: 256, endPoint x: 776, endPoint y: 275, distance: 24.6
click at [761, 256] on input "2476" at bounding box center [841, 260] width 197 height 26
click at [787, 298] on p "Z5-SHQ-2678" at bounding box center [800, 295] width 78 height 16
click at [744, 287] on input "Z5-SHQ-2678" at bounding box center [744, 287] width 0 height 0
click at [764, 260] on input "2678" at bounding box center [841, 260] width 197 height 26
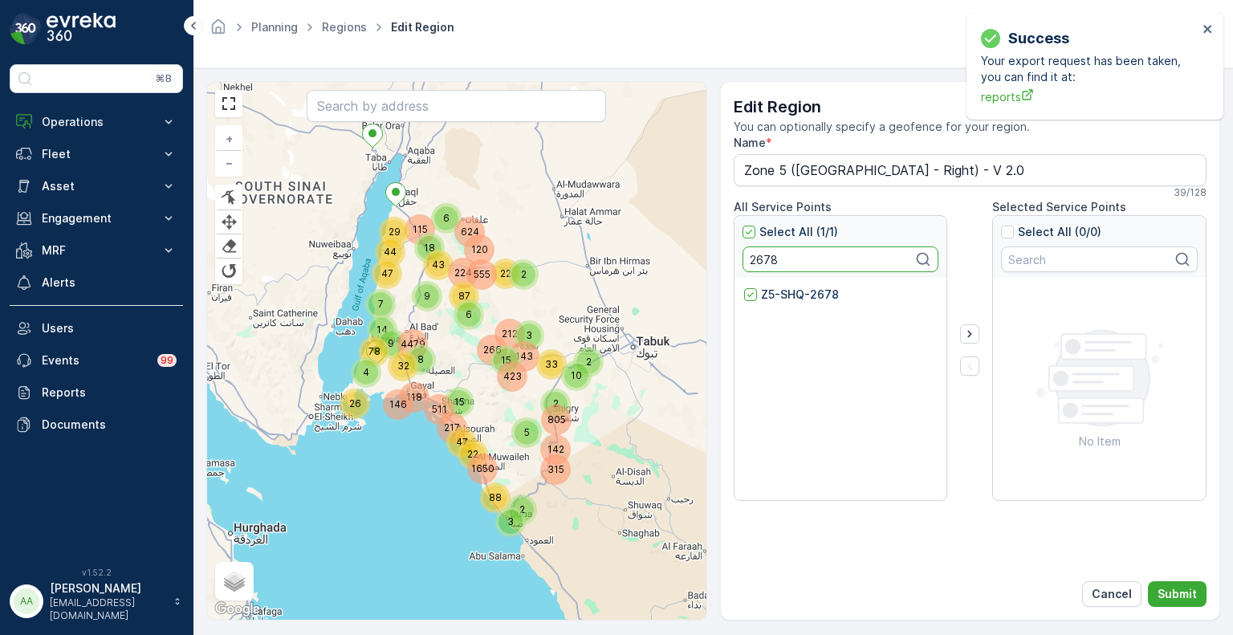
click at [764, 260] on input "2678" at bounding box center [841, 260] width 197 height 26
click at [780, 293] on p "Z5-SHQ-2662" at bounding box center [800, 295] width 78 height 16
click at [744, 287] on input "Z5-SHQ-2662" at bounding box center [744, 287] width 0 height 0
click at [762, 254] on input "2662" at bounding box center [841, 260] width 197 height 26
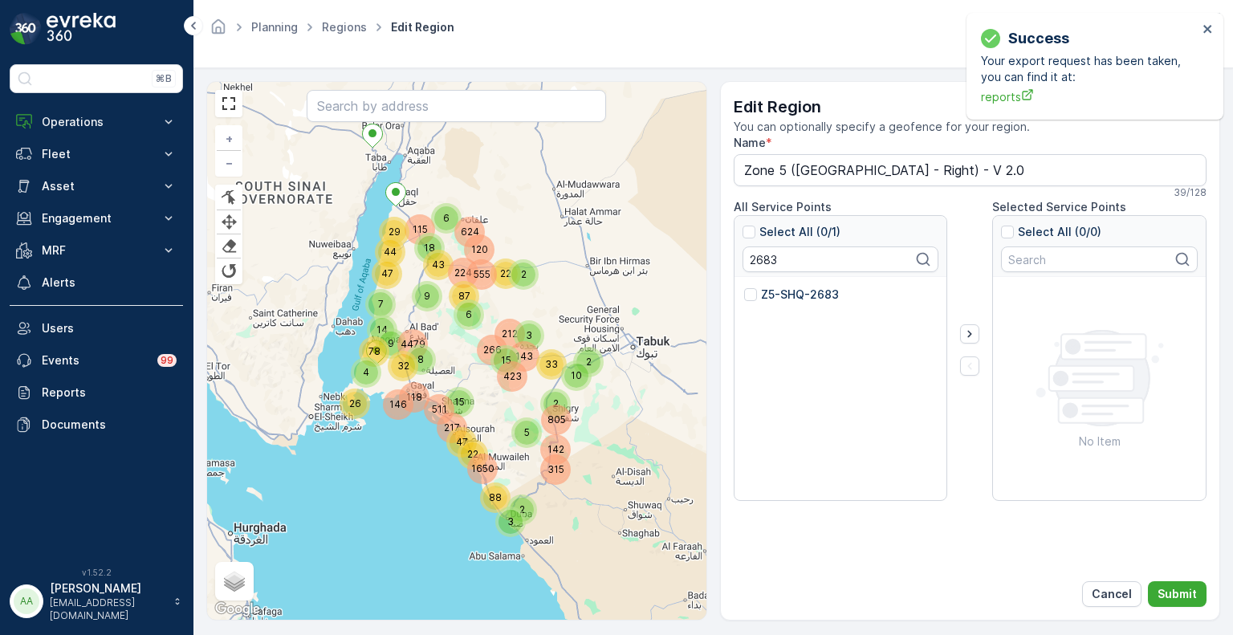
click at [789, 294] on p "Z5-SHQ-2683" at bounding box center [800, 295] width 78 height 16
click at [744, 287] on input "Z5-SHQ-2683" at bounding box center [744, 287] width 0 height 0
click at [764, 260] on input "2683" at bounding box center [841, 260] width 197 height 26
click at [778, 293] on p "Z5-SHQ-2628" at bounding box center [800, 295] width 78 height 16
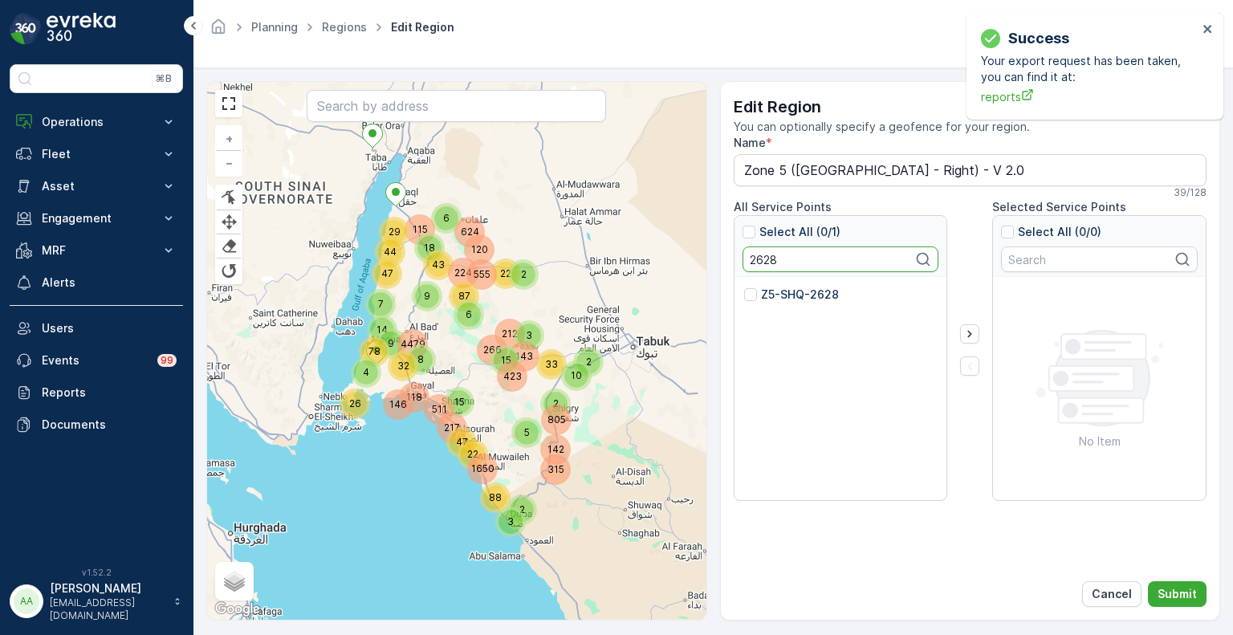
click at [744, 287] on input "Z5-SHQ-2628" at bounding box center [744, 287] width 0 height 0
click at [759, 257] on input "2628" at bounding box center [841, 260] width 197 height 26
click at [774, 298] on p "Z5-SHQ-2627" at bounding box center [800, 295] width 78 height 16
click at [744, 287] on input "Z5-SHQ-2627" at bounding box center [744, 287] width 0 height 0
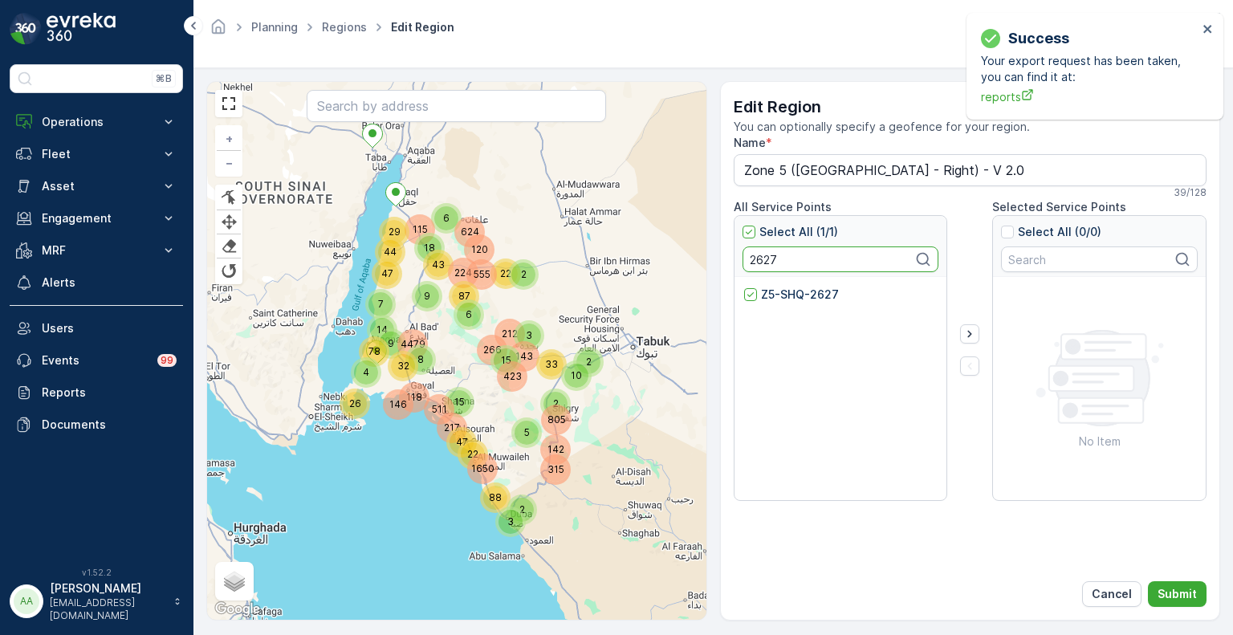
click at [756, 263] on input "2627" at bounding box center [841, 260] width 197 height 26
click at [773, 296] on p "Z5-SHQ-2649" at bounding box center [800, 295] width 79 height 16
click at [744, 287] on input "Z5-SHQ-2649" at bounding box center [744, 287] width 0 height 0
click
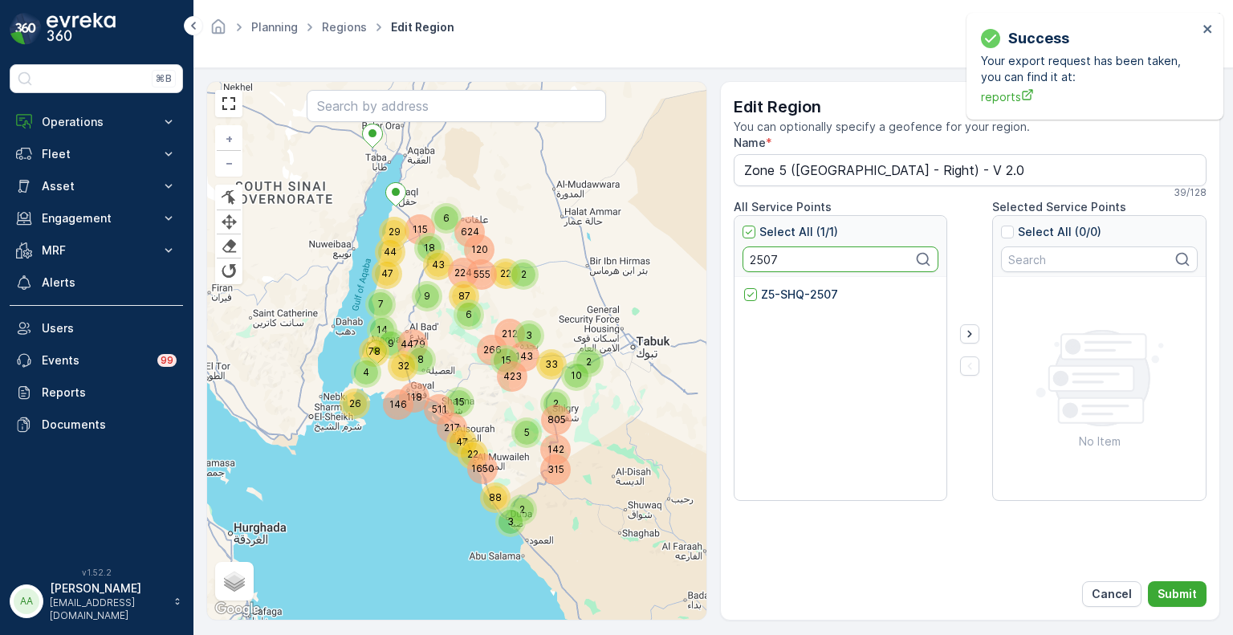
drag, startPoint x: 763, startPoint y: 254, endPoint x: 765, endPoint y: 263, distance: 9.2
type input "2573"
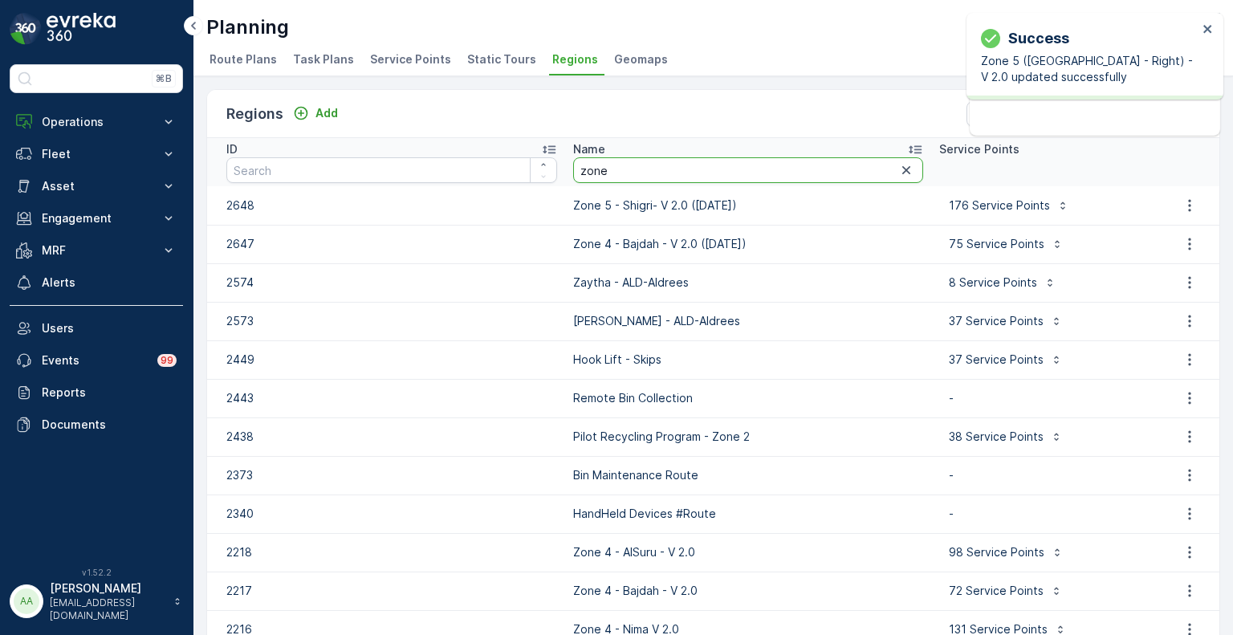
type input "zone 5"
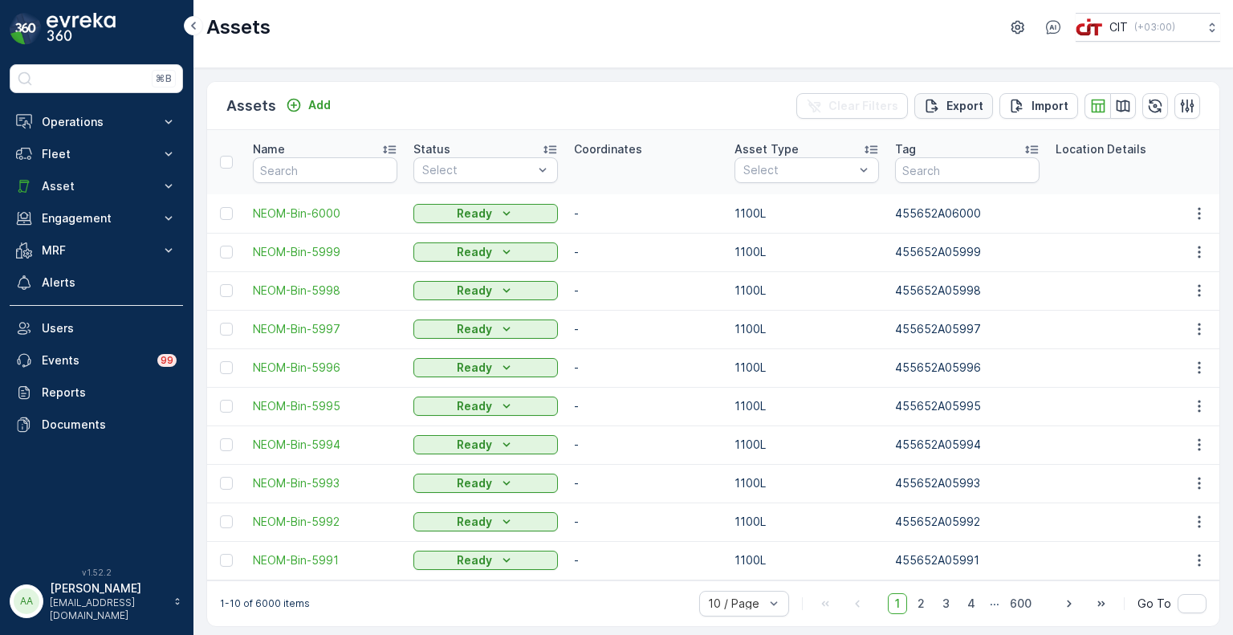
click at [960, 103] on p "Export" at bounding box center [965, 106] width 37 height 16
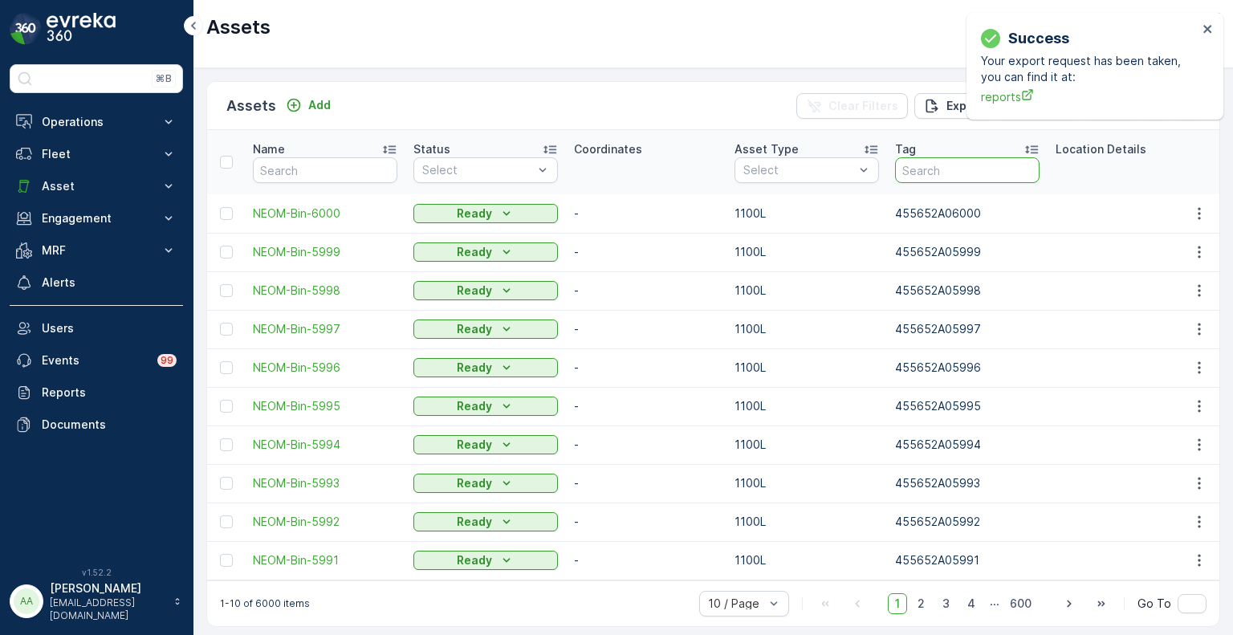
click at [923, 171] on input "text" at bounding box center [967, 170] width 145 height 26
paste input "455652A03605"
type input "455652A03605"
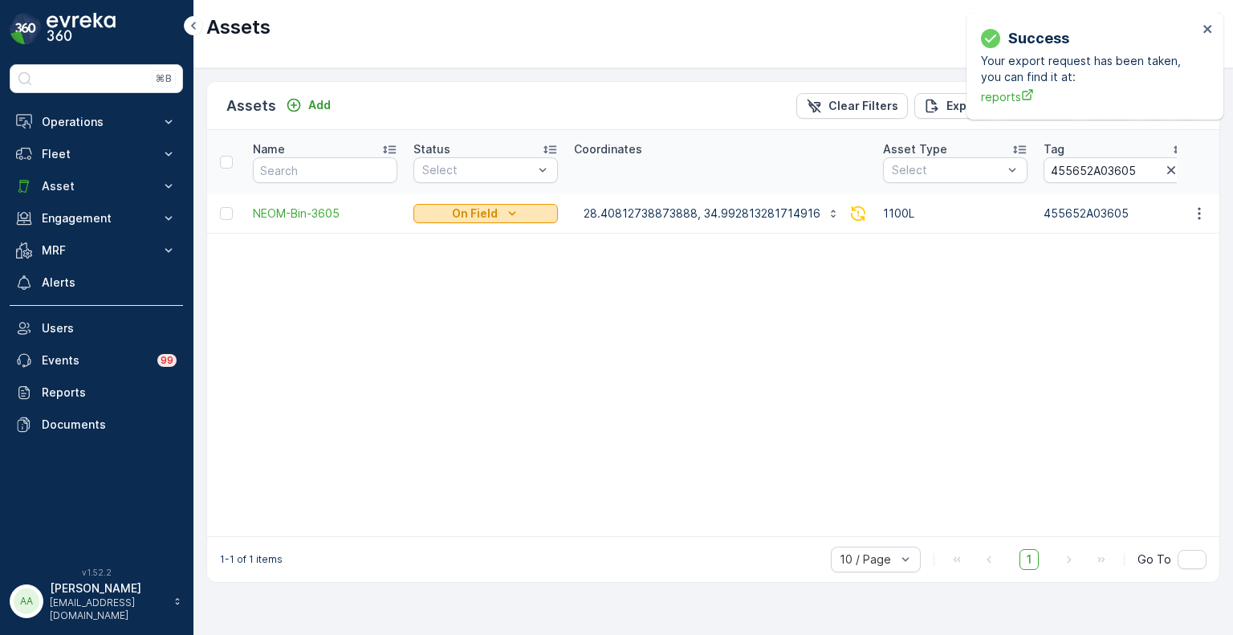
click at [504, 219] on icon "On Field" at bounding box center [512, 214] width 16 height 16
click at [442, 238] on span "Ready" at bounding box center [440, 237] width 35 height 16
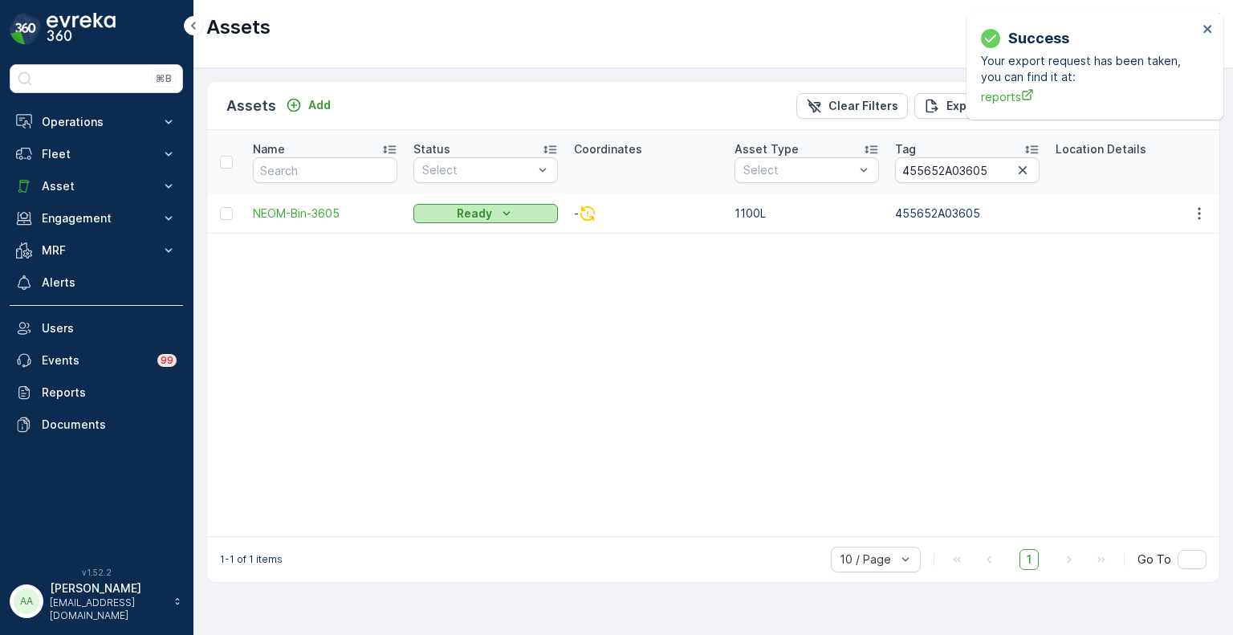
click at [491, 214] on div "Ready" at bounding box center [486, 214] width 132 height 16
click at [483, 238] on div "On Field" at bounding box center [471, 237] width 108 height 22
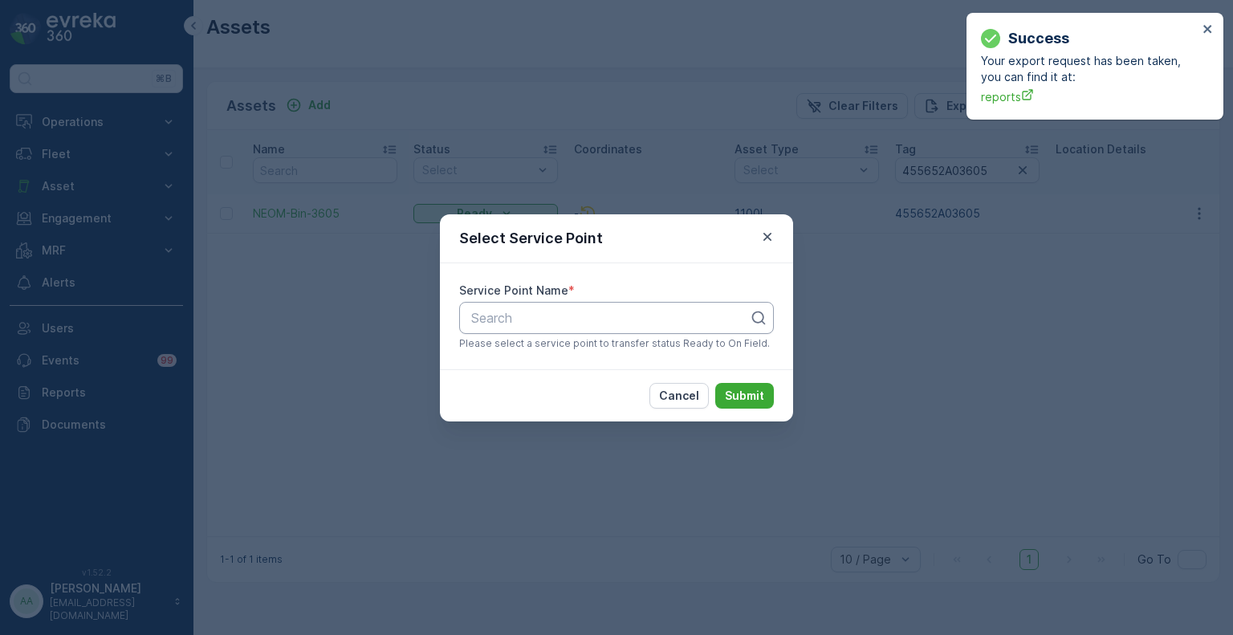
click at [538, 311] on div at bounding box center [610, 318] width 281 height 14
type input "-3605"
click at [768, 242] on icon "button" at bounding box center [768, 237] width 16 height 16
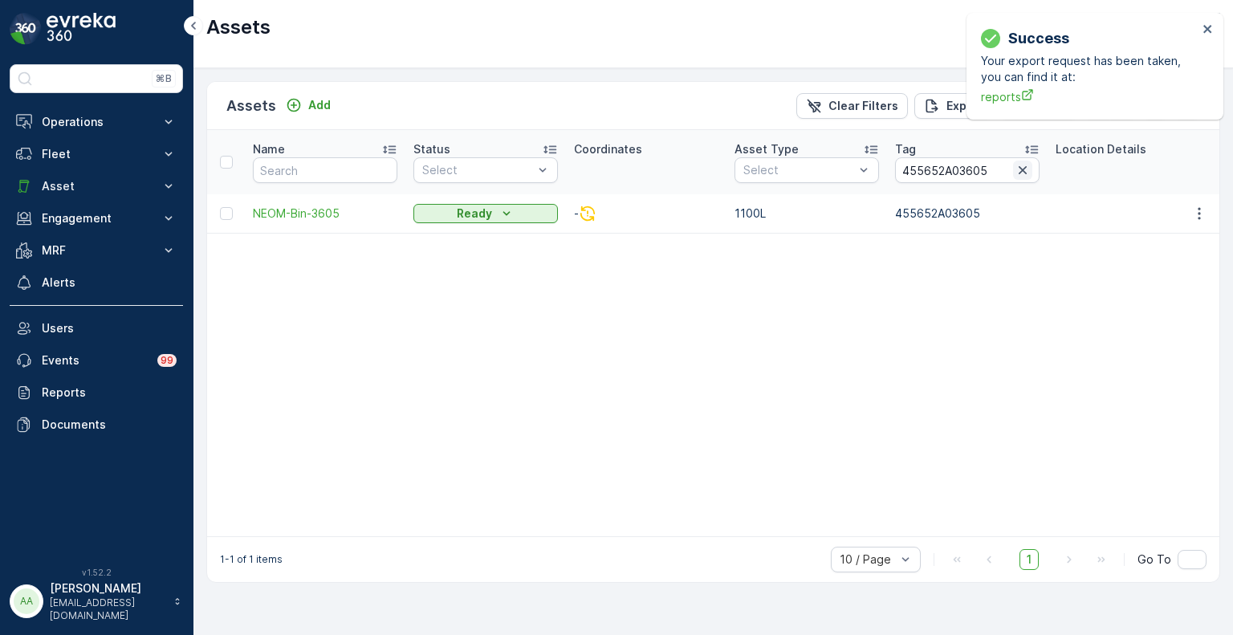
click at [1025, 174] on icon "button" at bounding box center [1023, 170] width 16 height 16
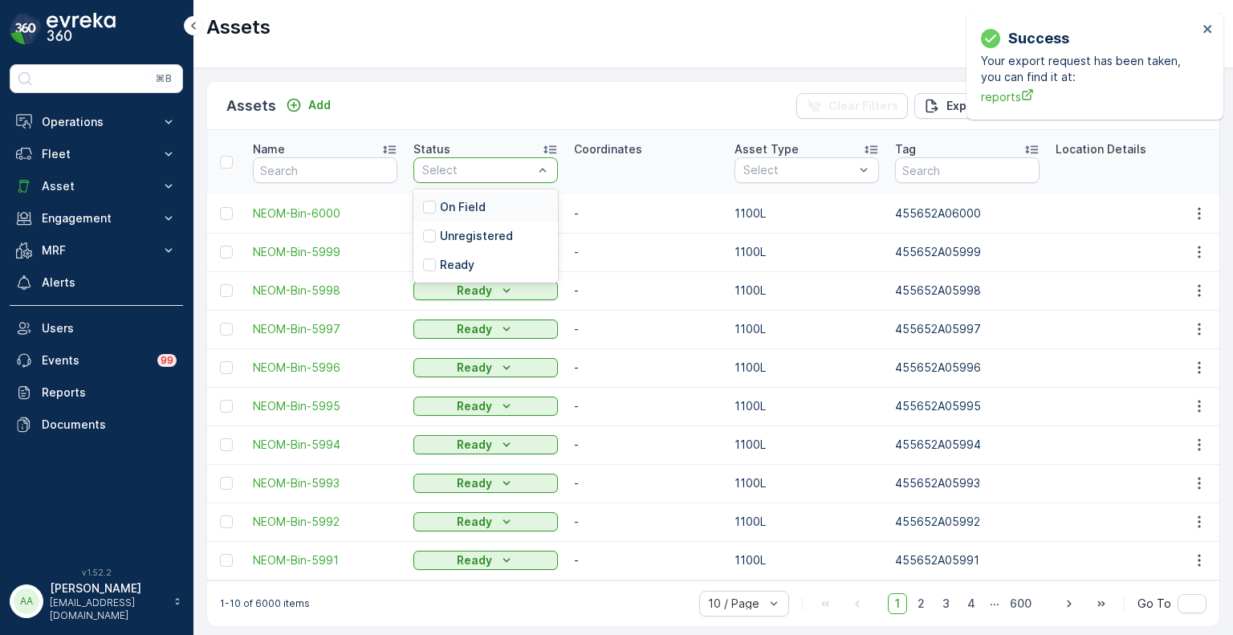
click at [442, 208] on p "On Field" at bounding box center [463, 207] width 46 height 16
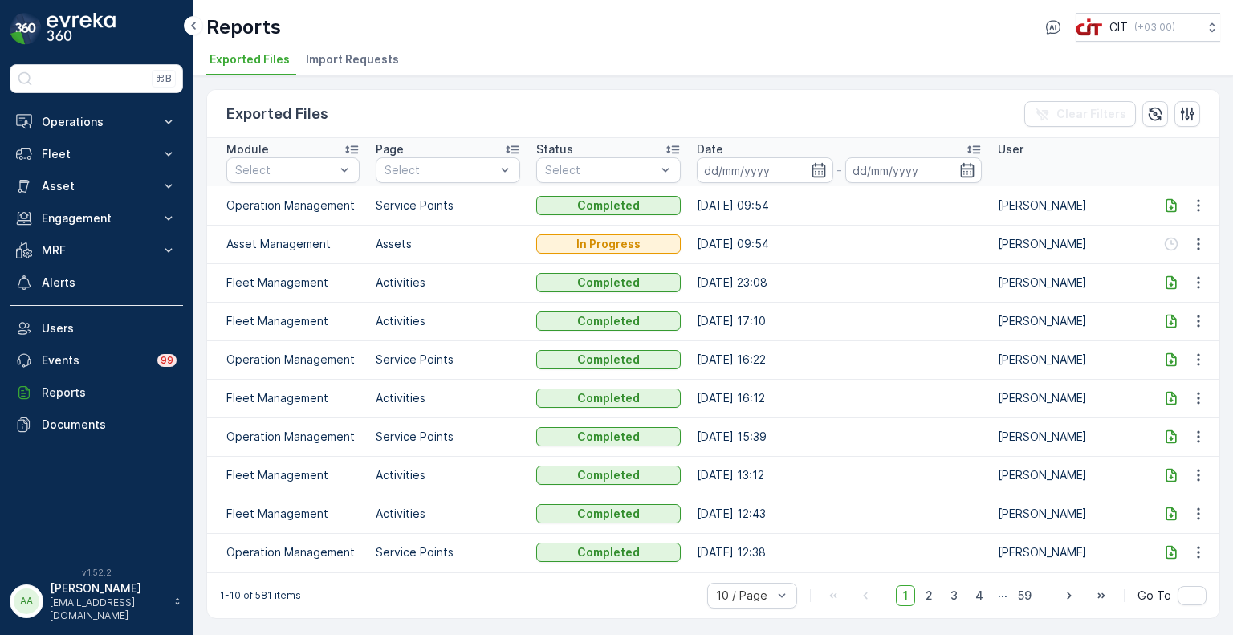
click at [1171, 202] on icon at bounding box center [1171, 206] width 16 height 16
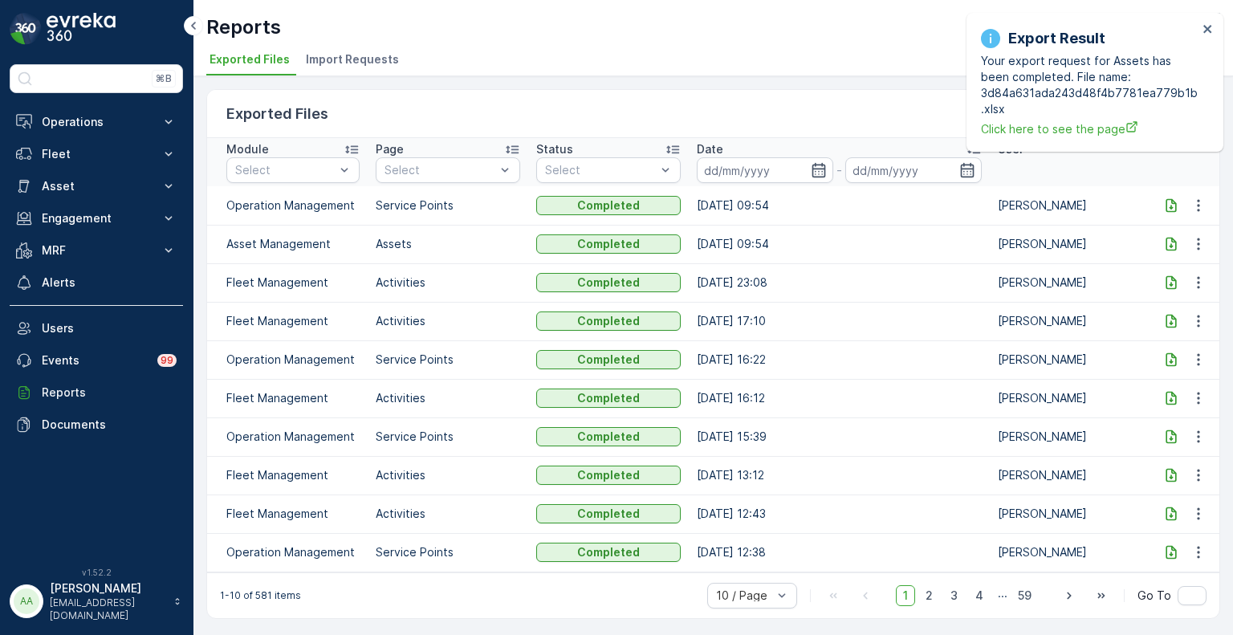
click at [1171, 243] on icon at bounding box center [1171, 245] width 10 height 14
click at [63, 149] on p "Fleet" at bounding box center [96, 154] width 109 height 16
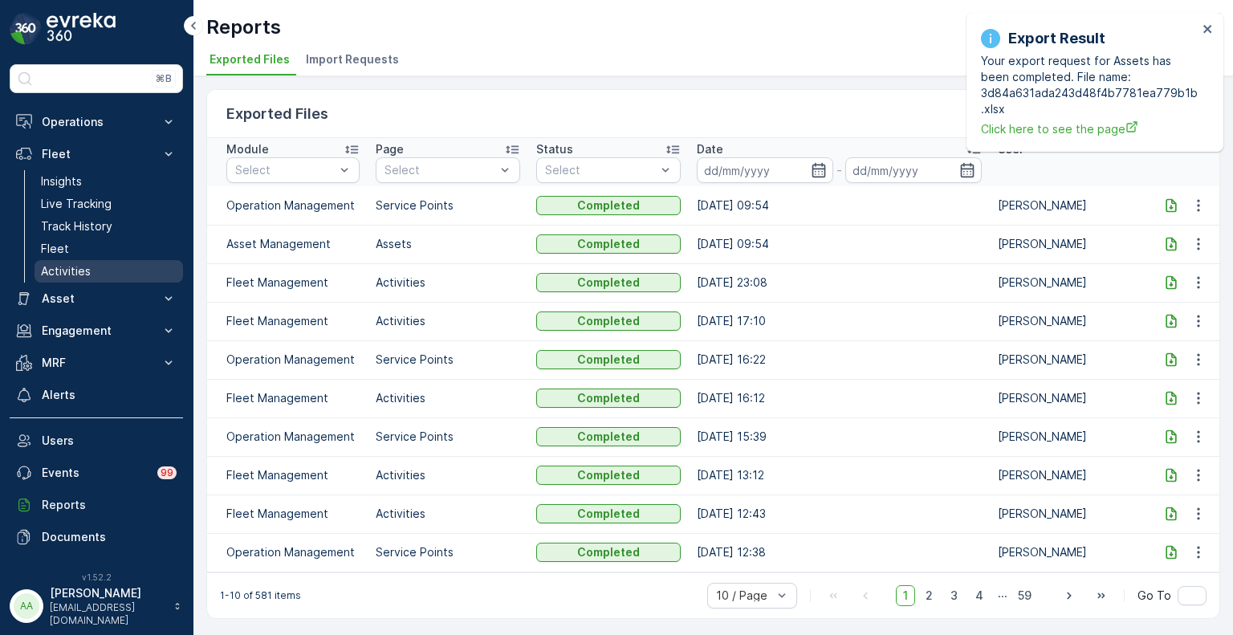
click at [63, 273] on p "Activities" at bounding box center [66, 271] width 50 height 16
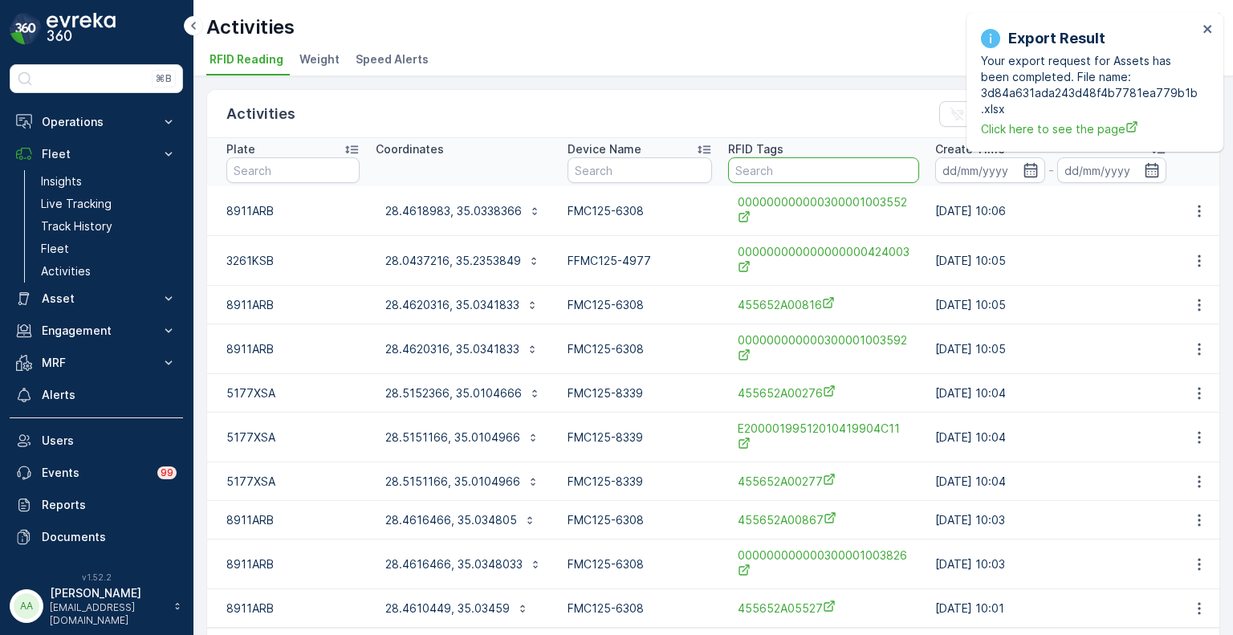
click at [764, 163] on input "text" at bounding box center [823, 170] width 191 height 26
paste input "455652A03605"
type input "455652A03605"
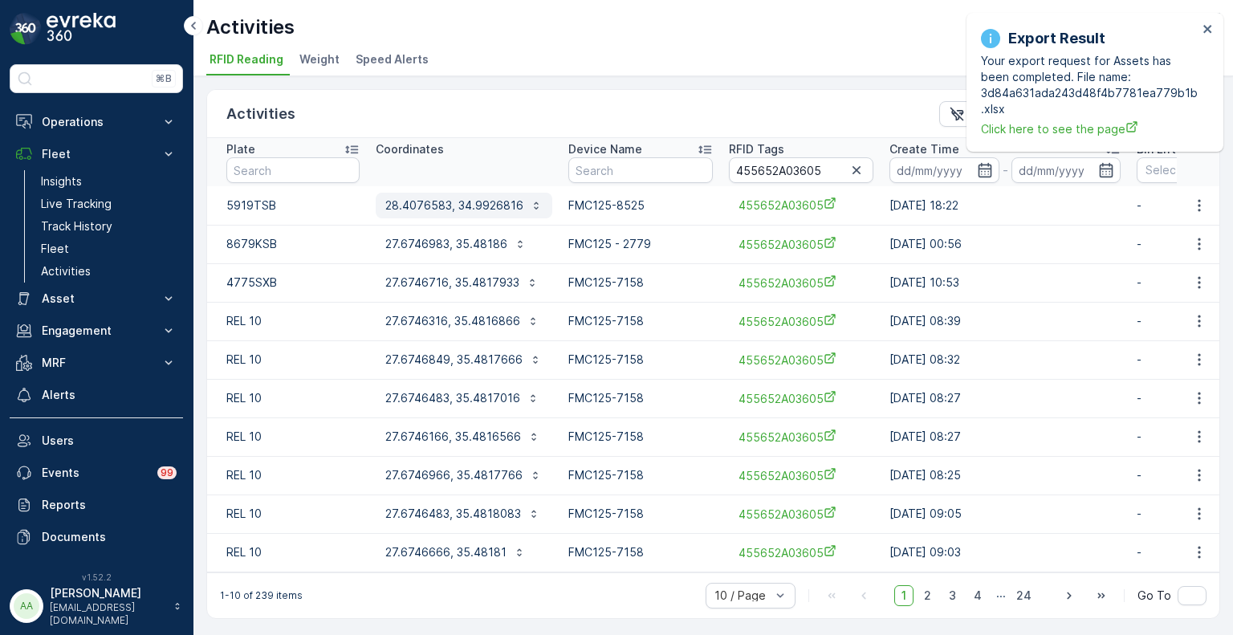
click at [453, 207] on p "28.4076583, 34.9926816" at bounding box center [454, 206] width 138 height 16
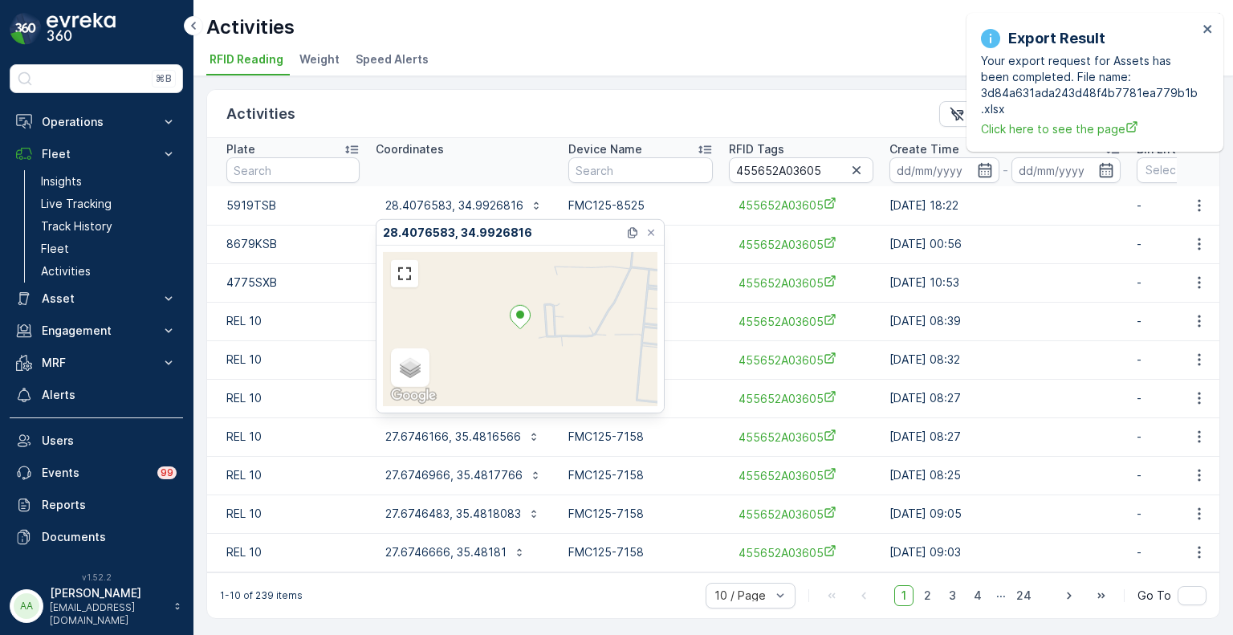
click at [1055, 263] on td "05.10.2025 10:53" at bounding box center [1005, 282] width 247 height 39
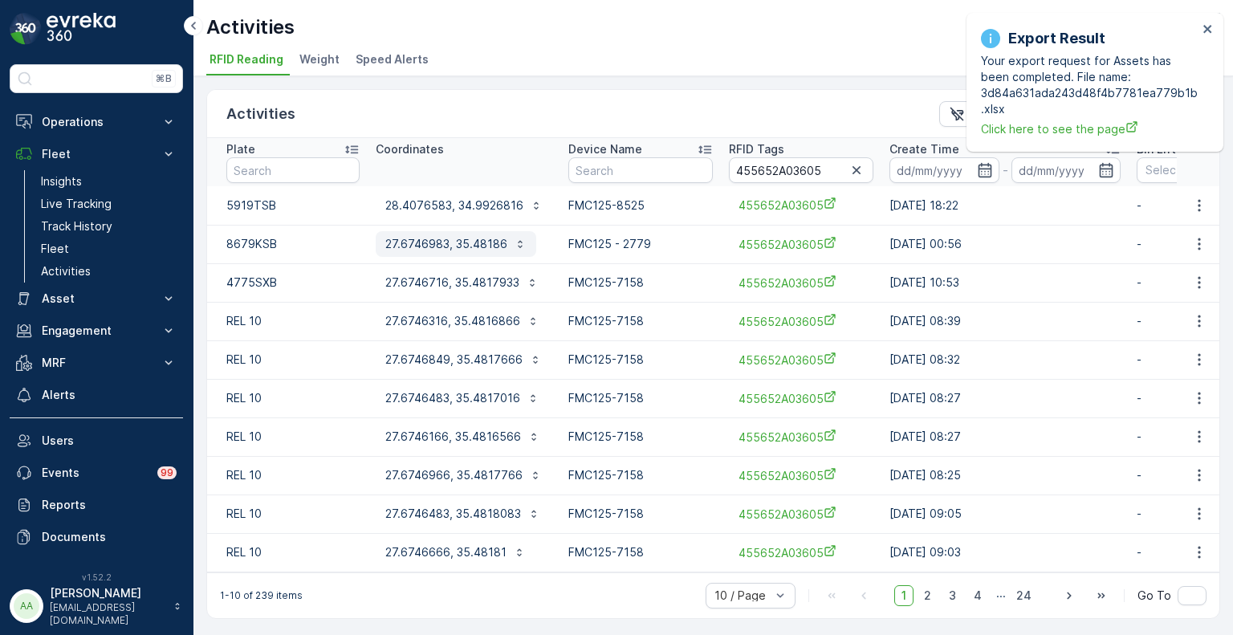
click at [422, 242] on p "27.6746983, 35.48186" at bounding box center [446, 244] width 122 height 16
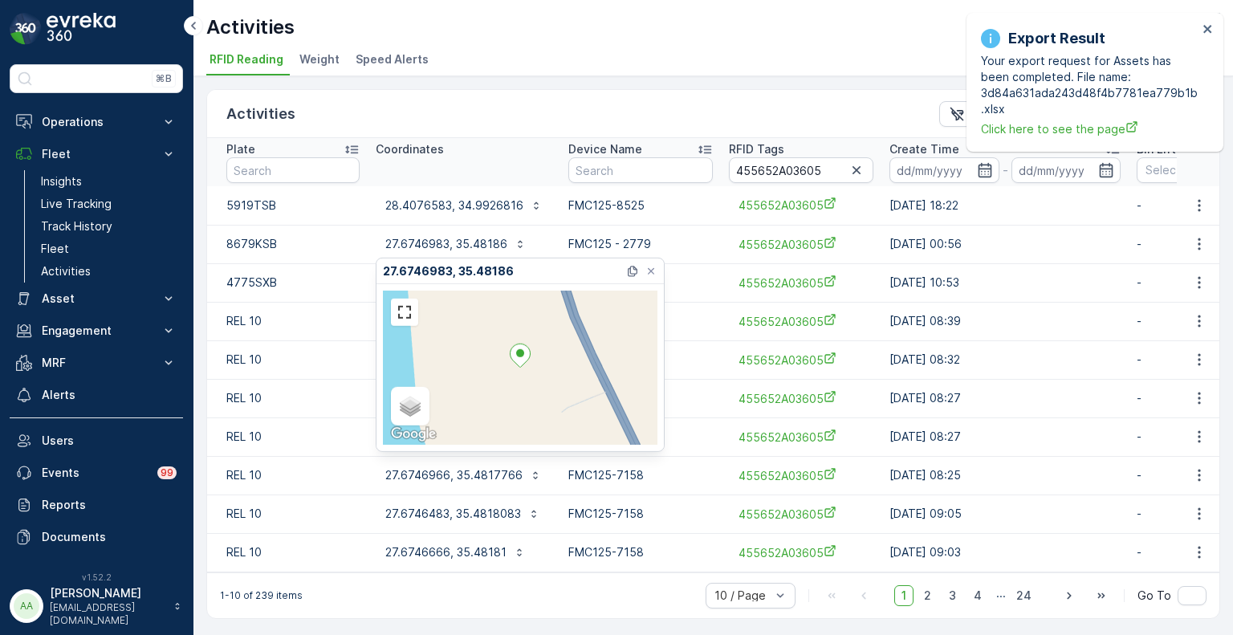
click at [568, 59] on ul "RFID Reading Weight Speed Alerts" at bounding box center [706, 61] width 1001 height 27
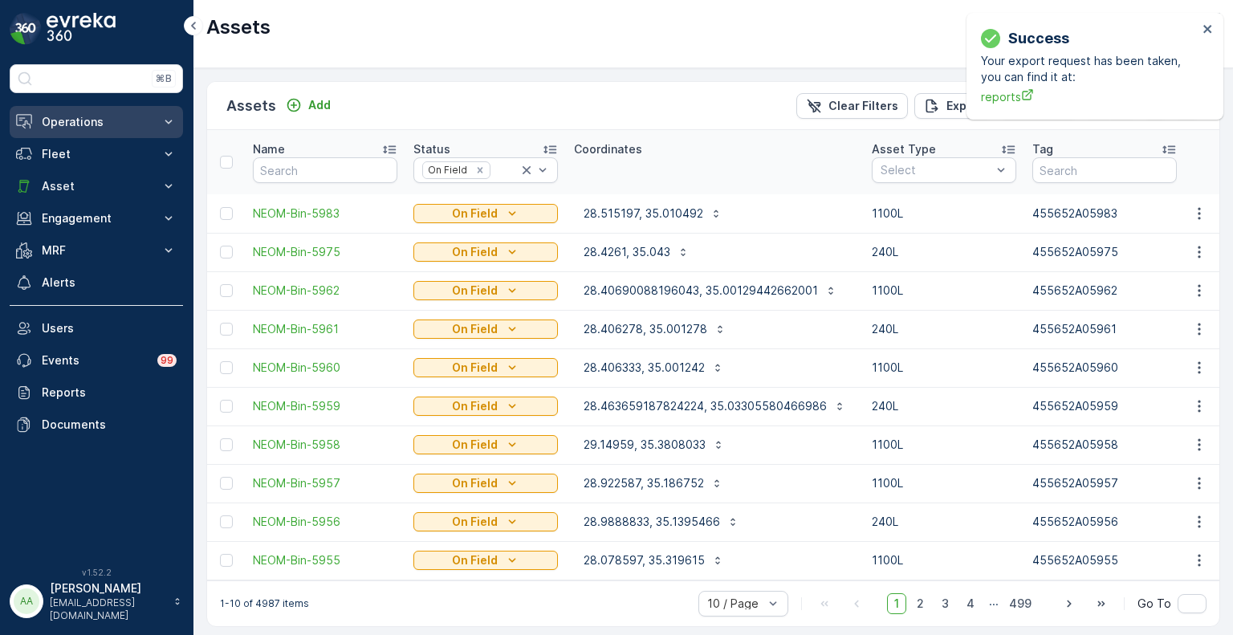
click at [55, 112] on button "Operations" at bounding box center [96, 122] width 173 height 32
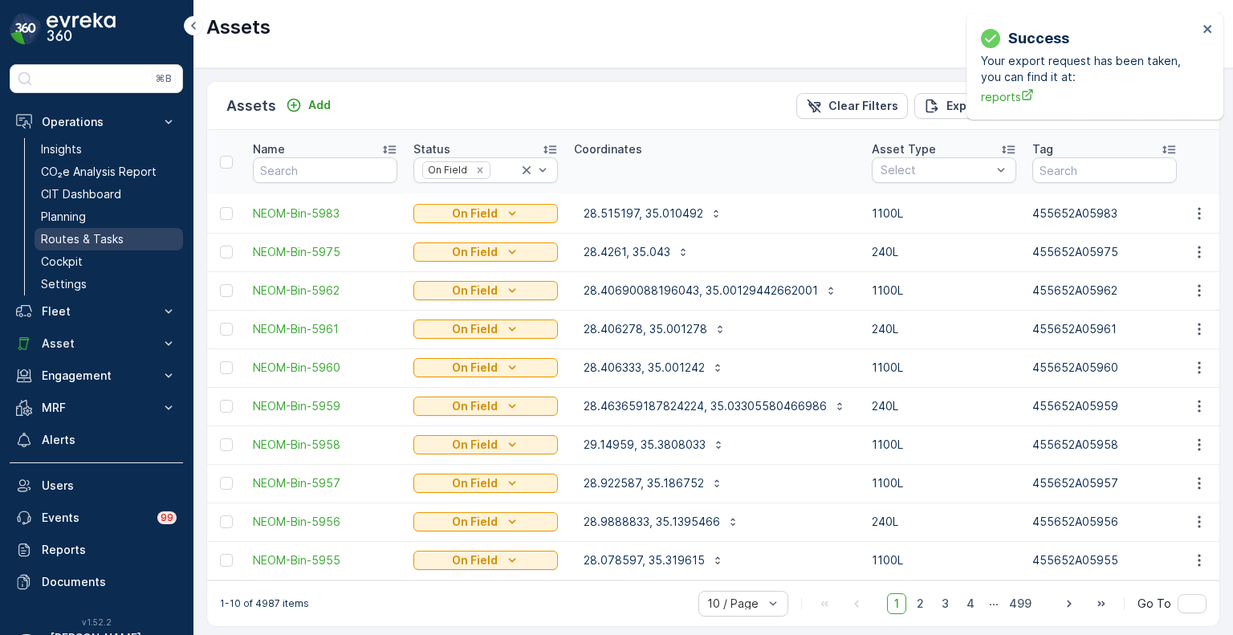
click at [103, 241] on p "Routes & Tasks" at bounding box center [82, 239] width 83 height 16
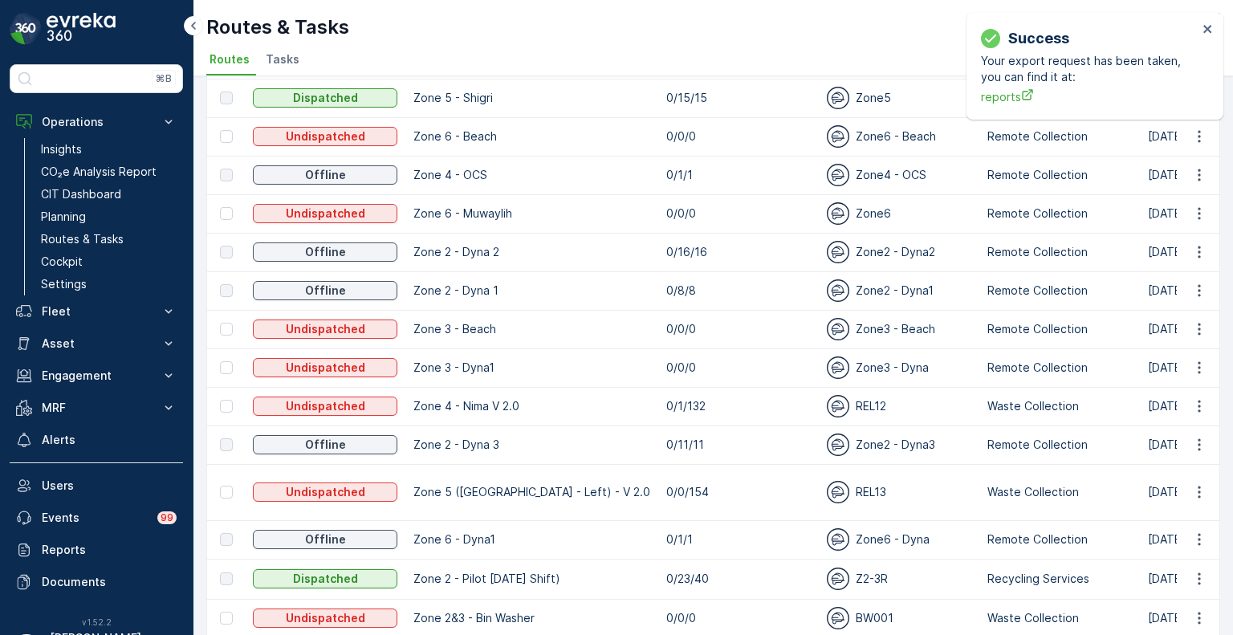
scroll to position [392, 0]
